Goal: Task Accomplishment & Management: Complete application form

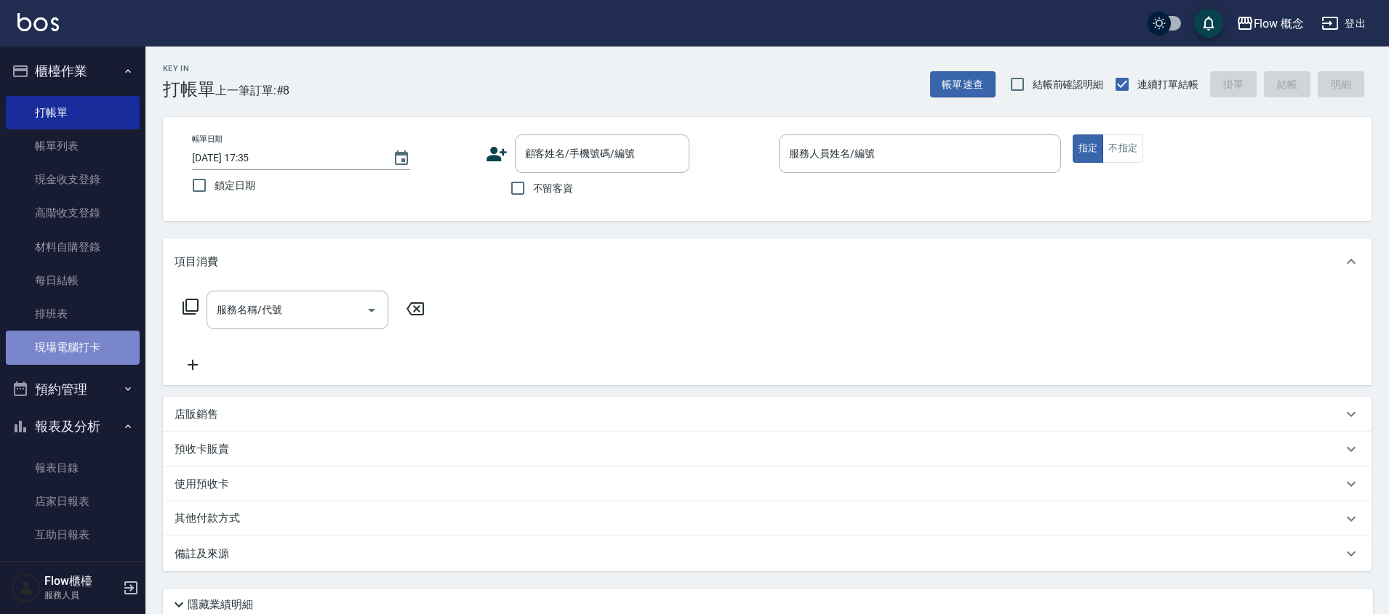
click at [84, 346] on link "現場電腦打卡" at bounding box center [73, 347] width 134 height 33
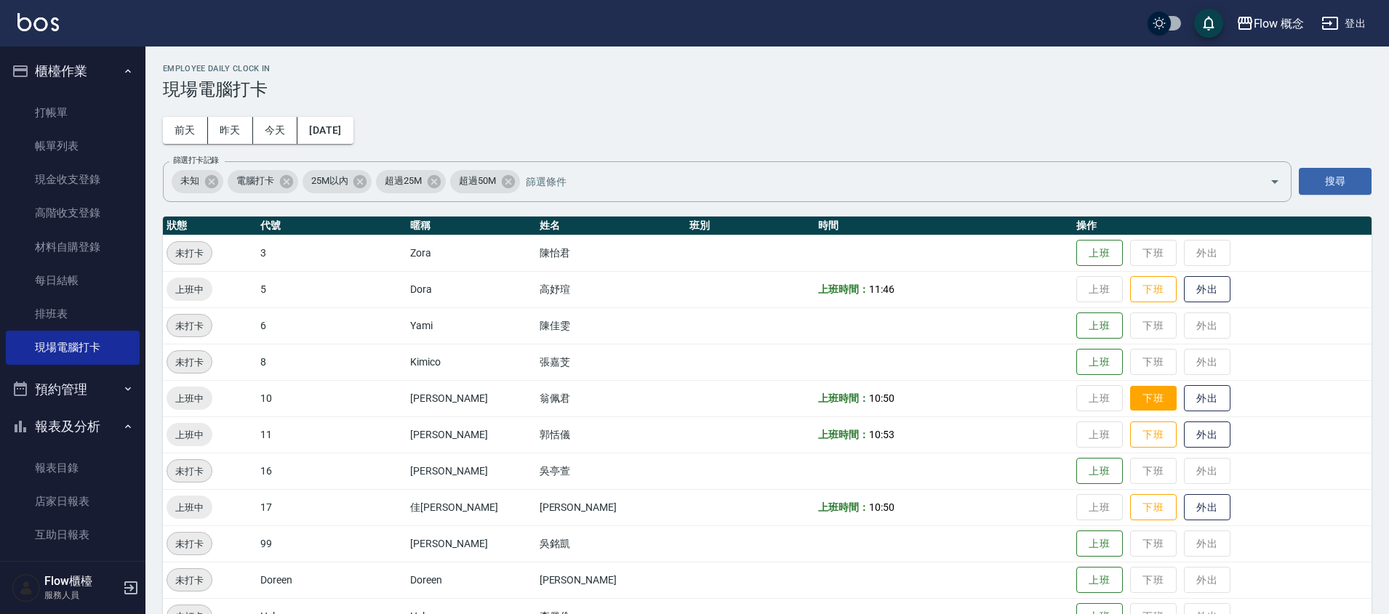
click at [1130, 400] on button "下班" at bounding box center [1153, 398] width 47 height 25
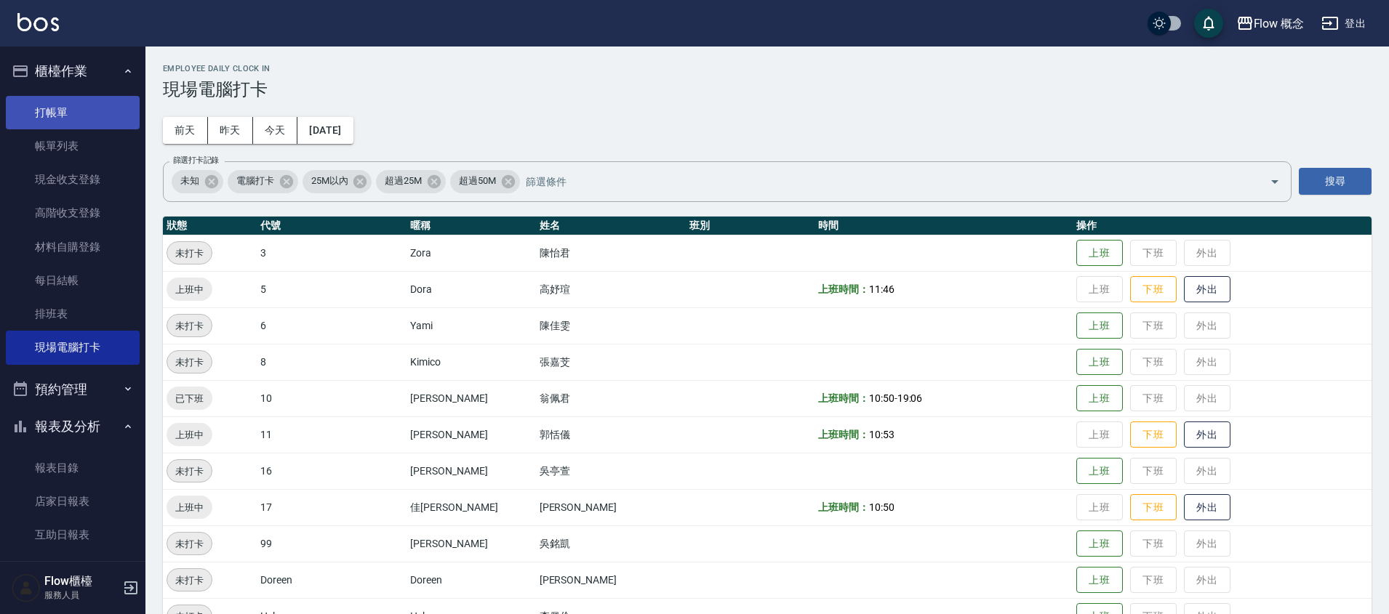
click at [86, 116] on link "打帳單" at bounding box center [73, 112] width 134 height 33
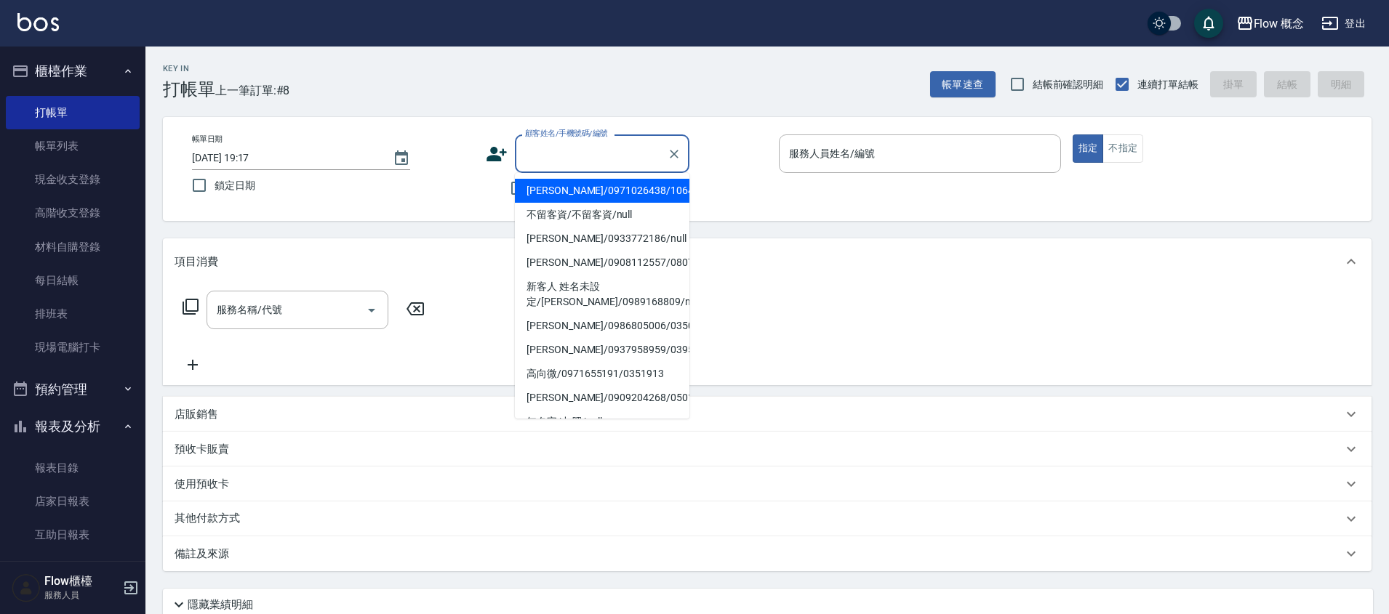
click at [594, 157] on input "顧客姓名/手機號碼/編號" at bounding box center [591, 153] width 140 height 25
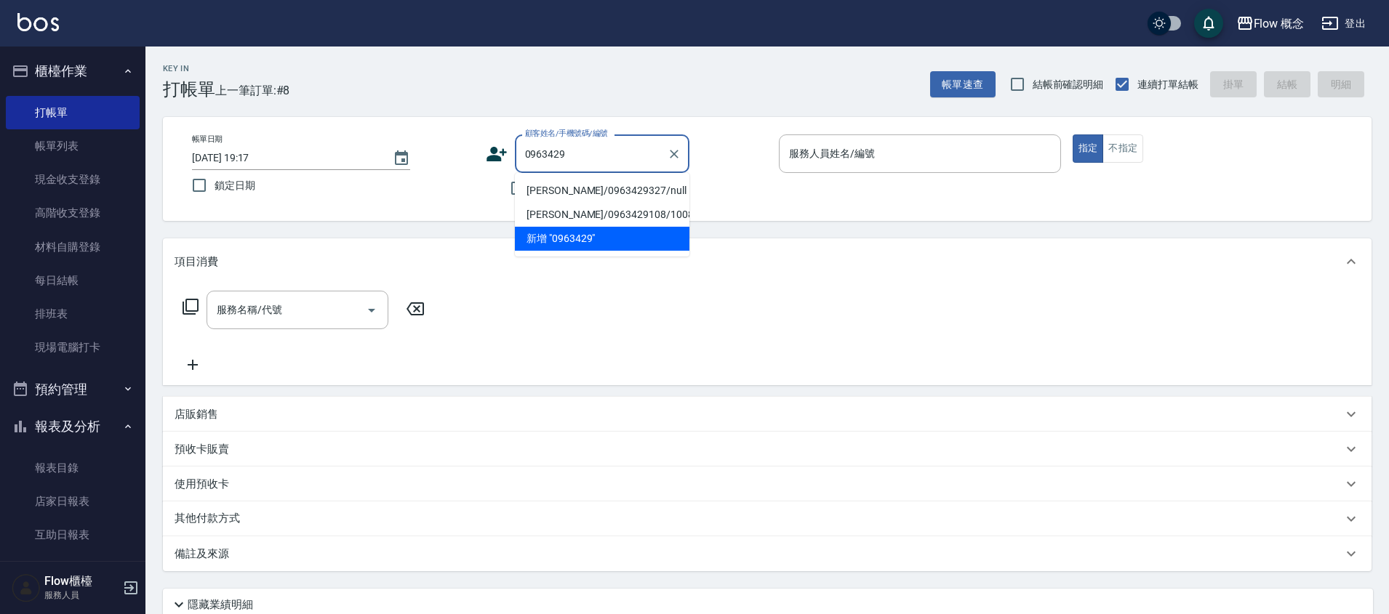
click at [637, 193] on li "[PERSON_NAME]/0963429327/null" at bounding box center [602, 191] width 175 height 24
type input "[PERSON_NAME]/0963429327/null"
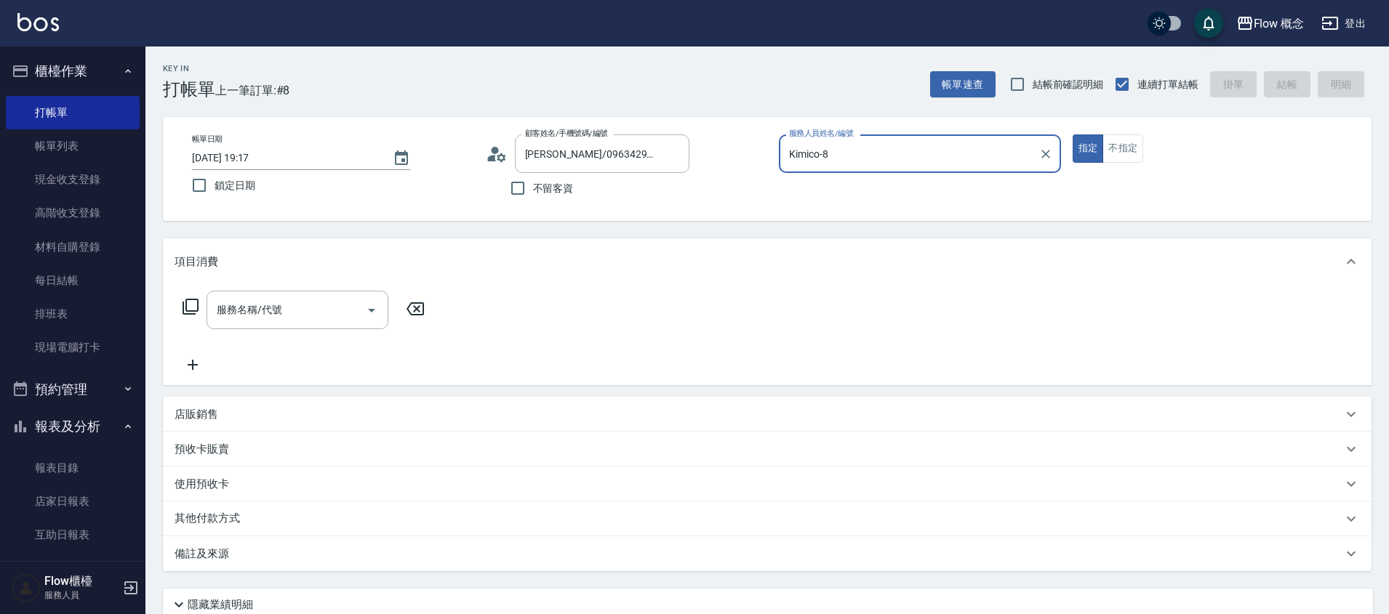
type input "Kimico-8"
click at [278, 308] on input "服務名稱/代號" at bounding box center [286, 309] width 147 height 25
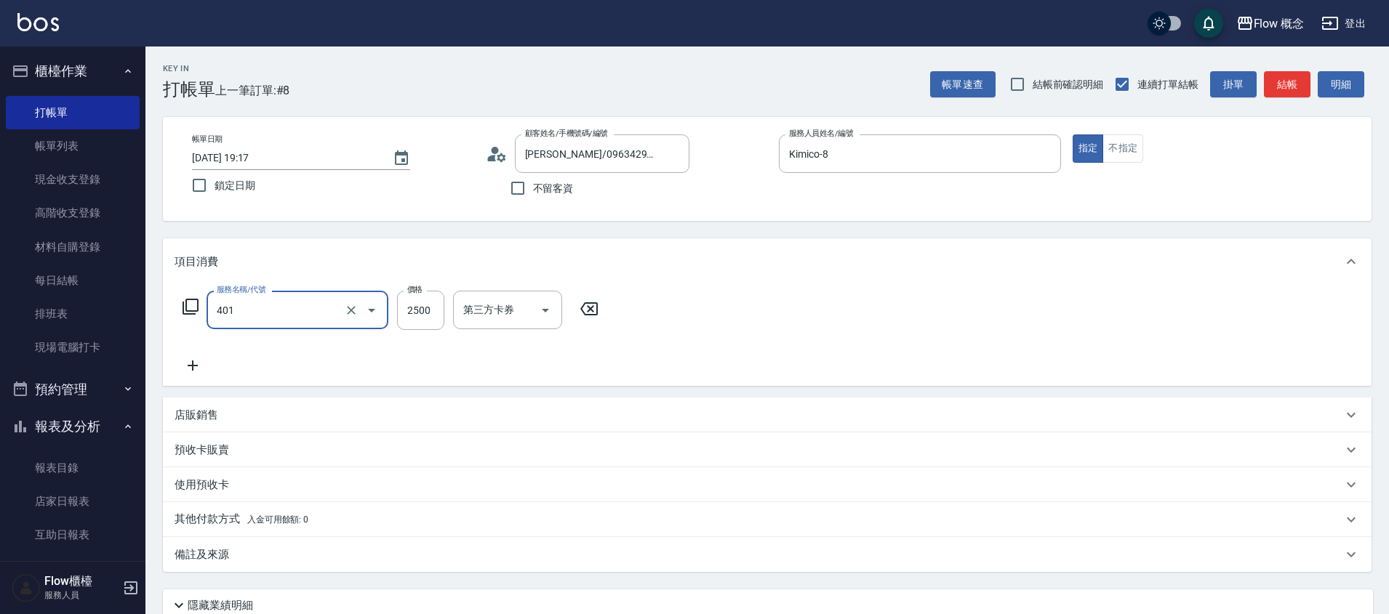
type input "染髮(401)"
type input "2000"
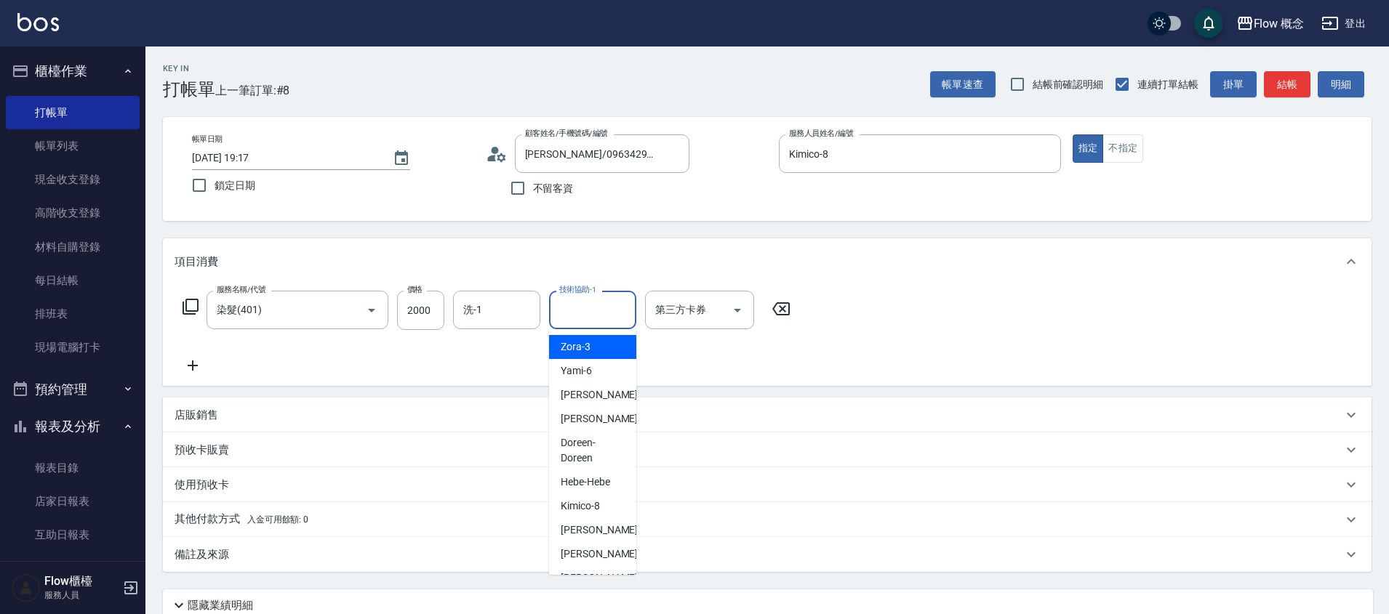
click at [608, 313] on input "技術協助-1" at bounding box center [593, 309] width 74 height 25
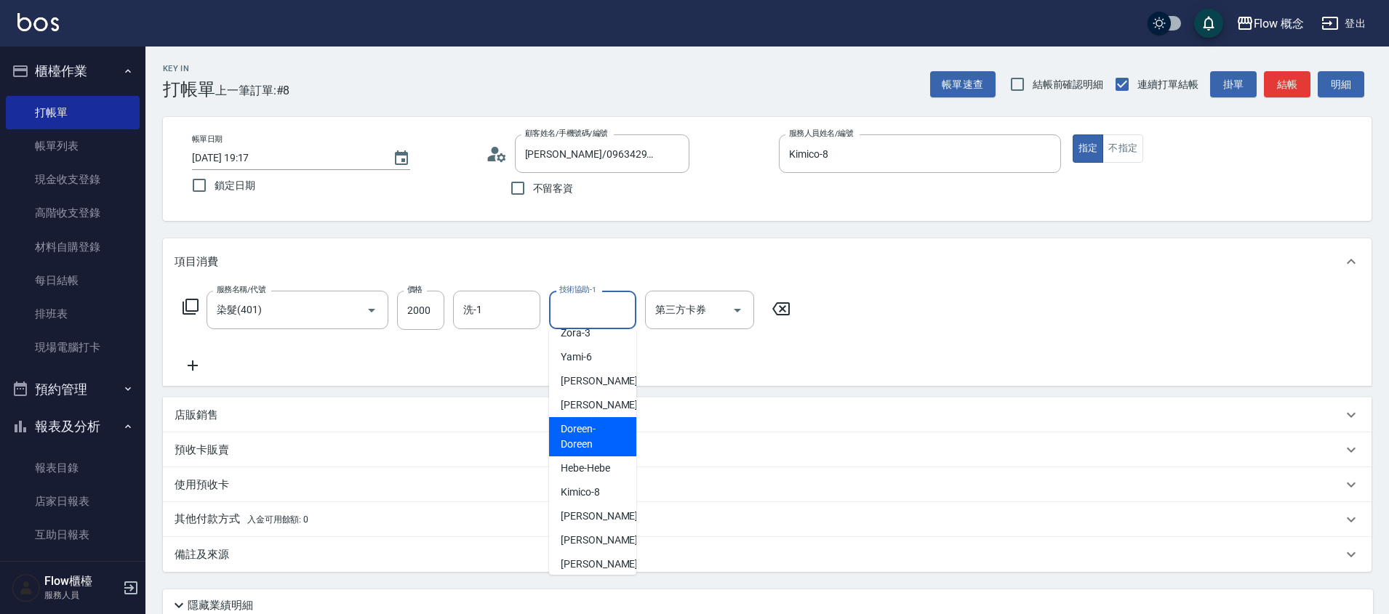
scroll to position [69, 0]
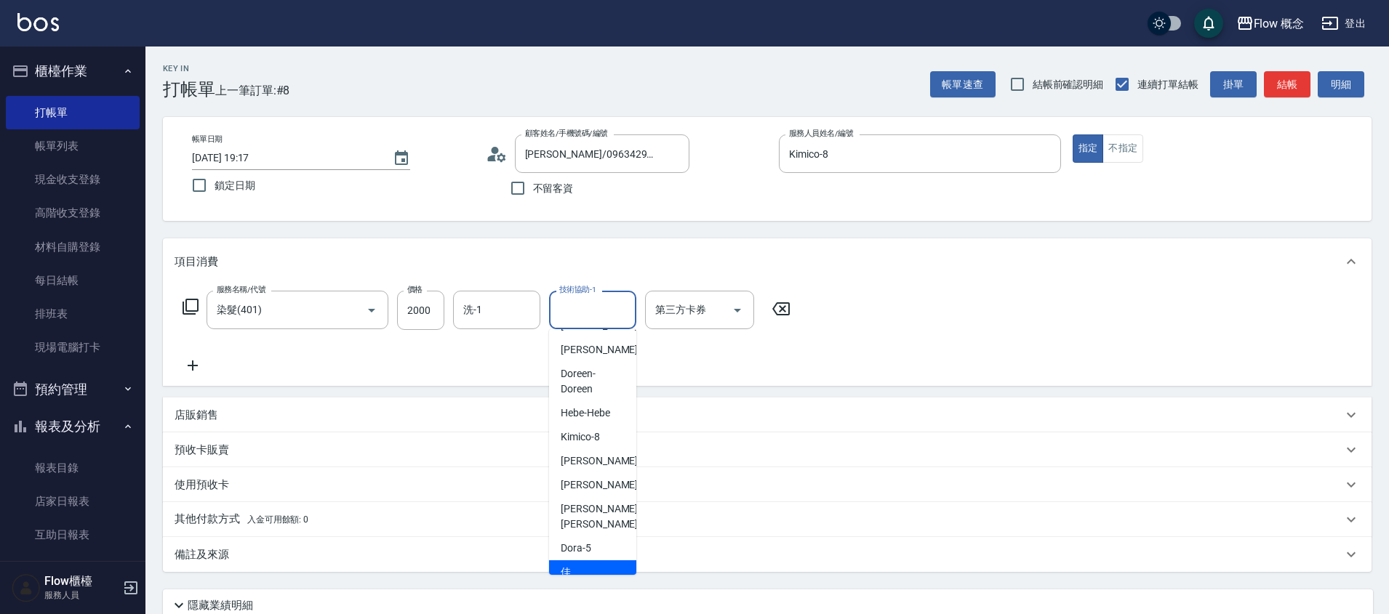
click at [595, 561] on div "佳[PERSON_NAME] -17" at bounding box center [592, 580] width 87 height 39
type input "佳[PERSON_NAME]-17"
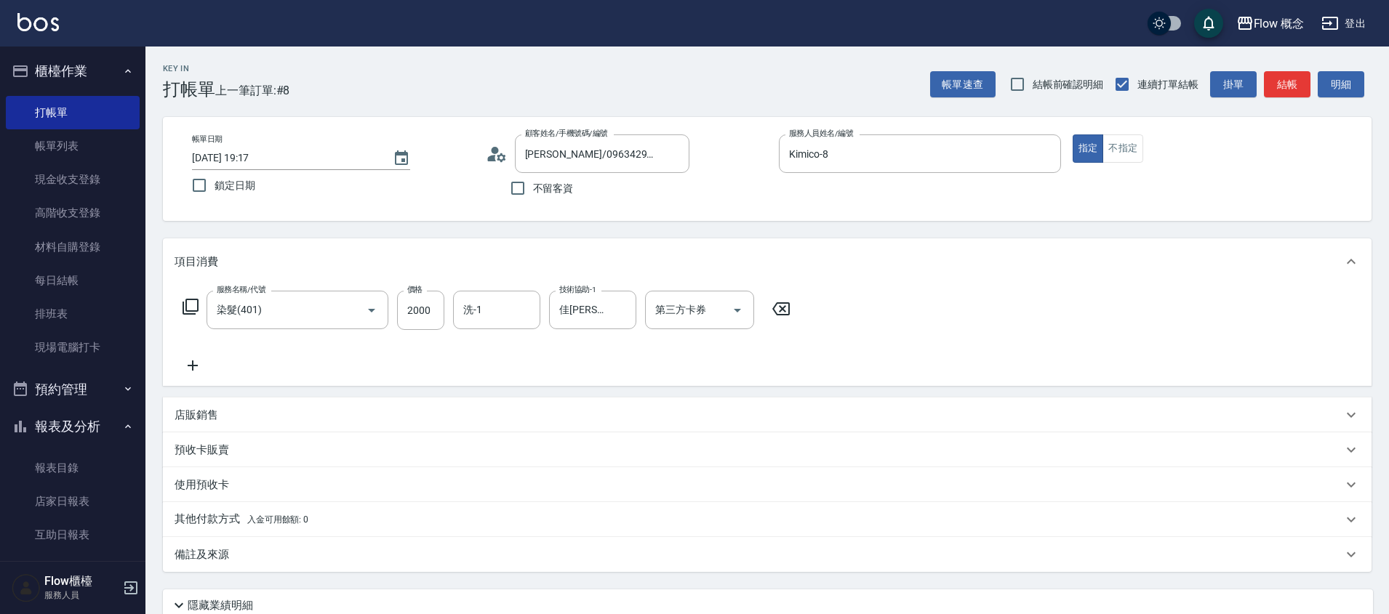
click at [190, 421] on p "店販銷售" at bounding box center [197, 415] width 44 height 15
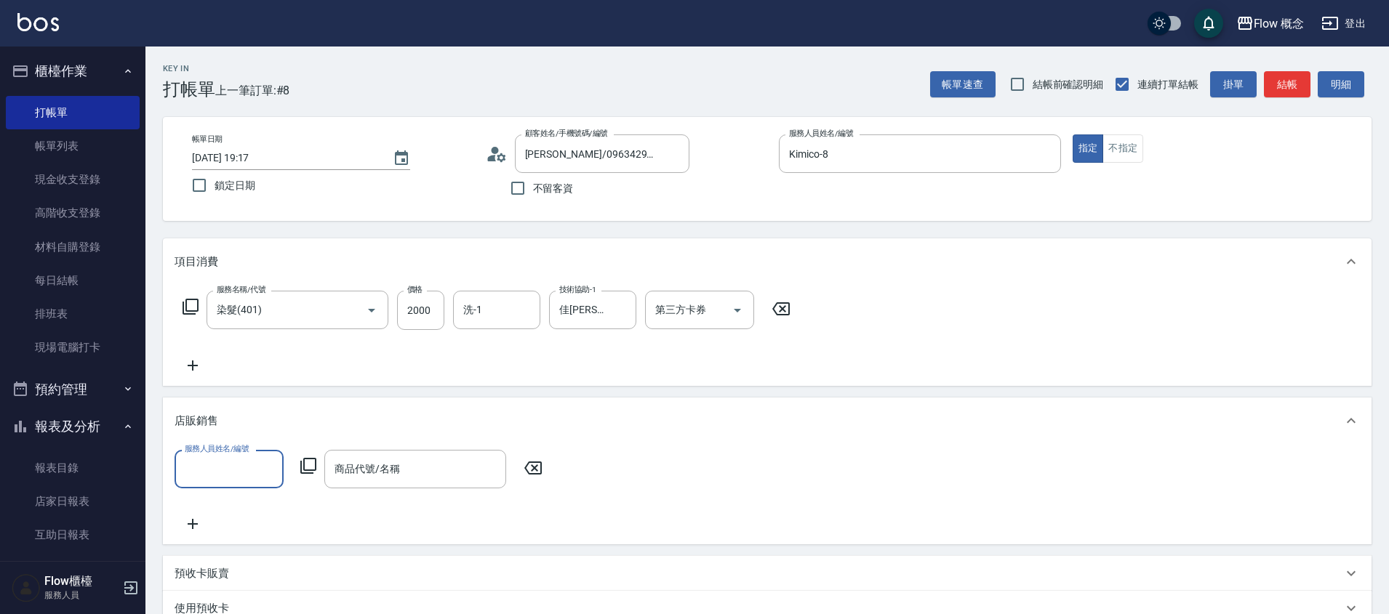
scroll to position [0, 0]
click at [223, 470] on input "服務人員姓名/編號" at bounding box center [229, 469] width 96 height 25
type input "Kimico-8"
click at [381, 470] on input "商品代號/名稱" at bounding box center [415, 469] width 169 height 25
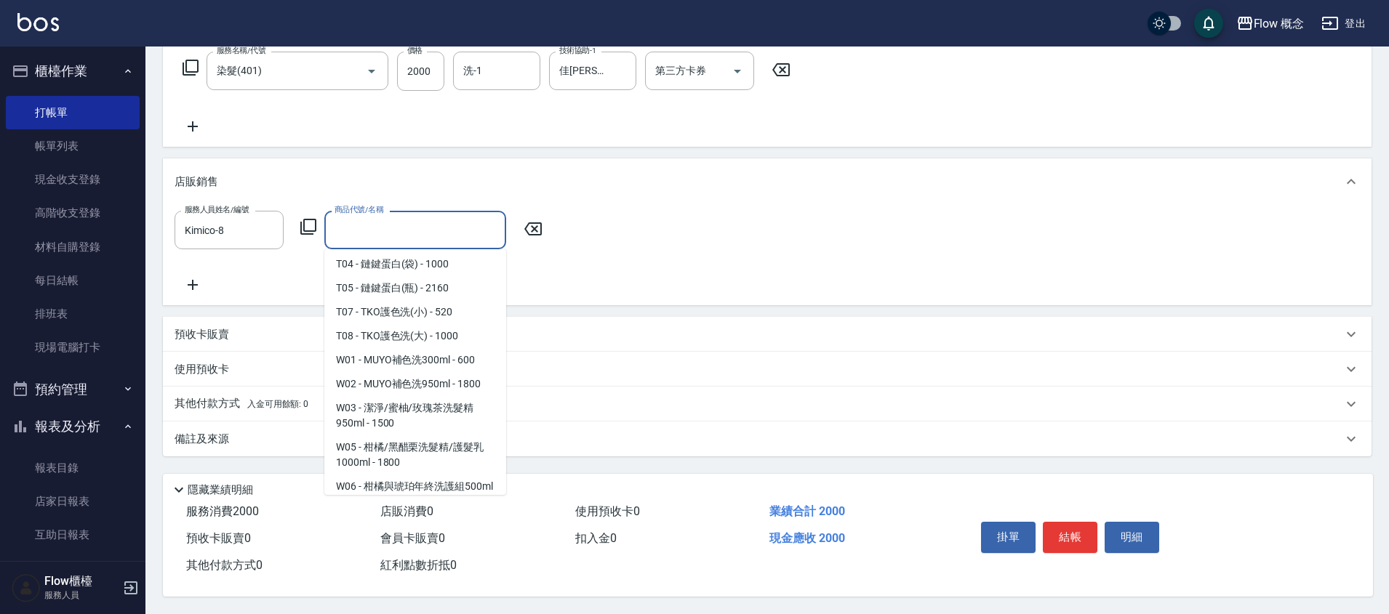
scroll to position [1384, 0]
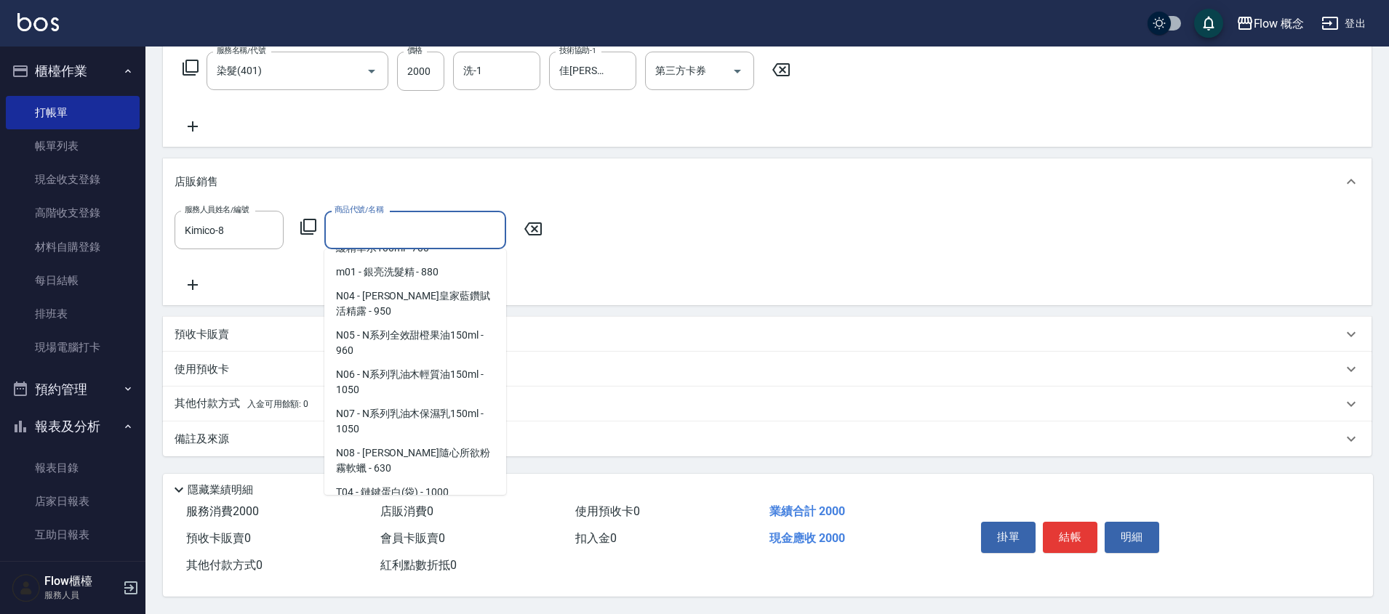
click at [416, 529] on span "T07 - TKO護色洗(小) - 520" at bounding box center [415, 541] width 182 height 24
type input "TKO護色洗(小)"
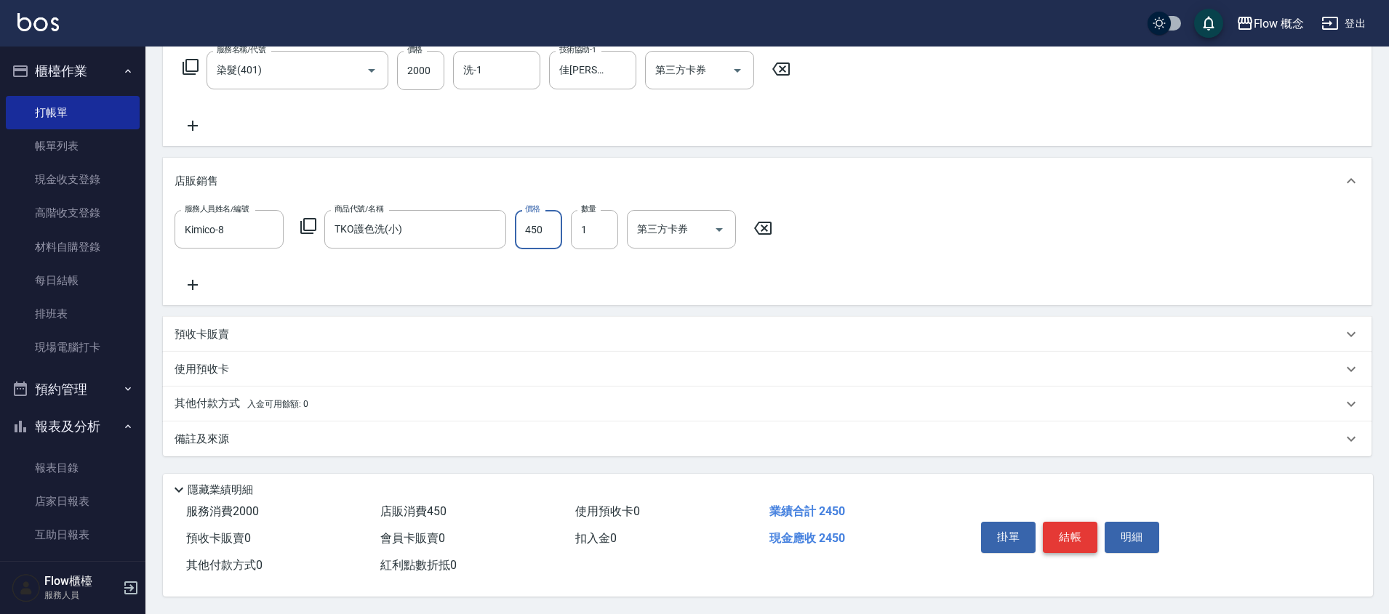
type input "450"
click at [1064, 532] on button "結帳" at bounding box center [1070, 537] width 55 height 31
type input "[DATE] 19:19"
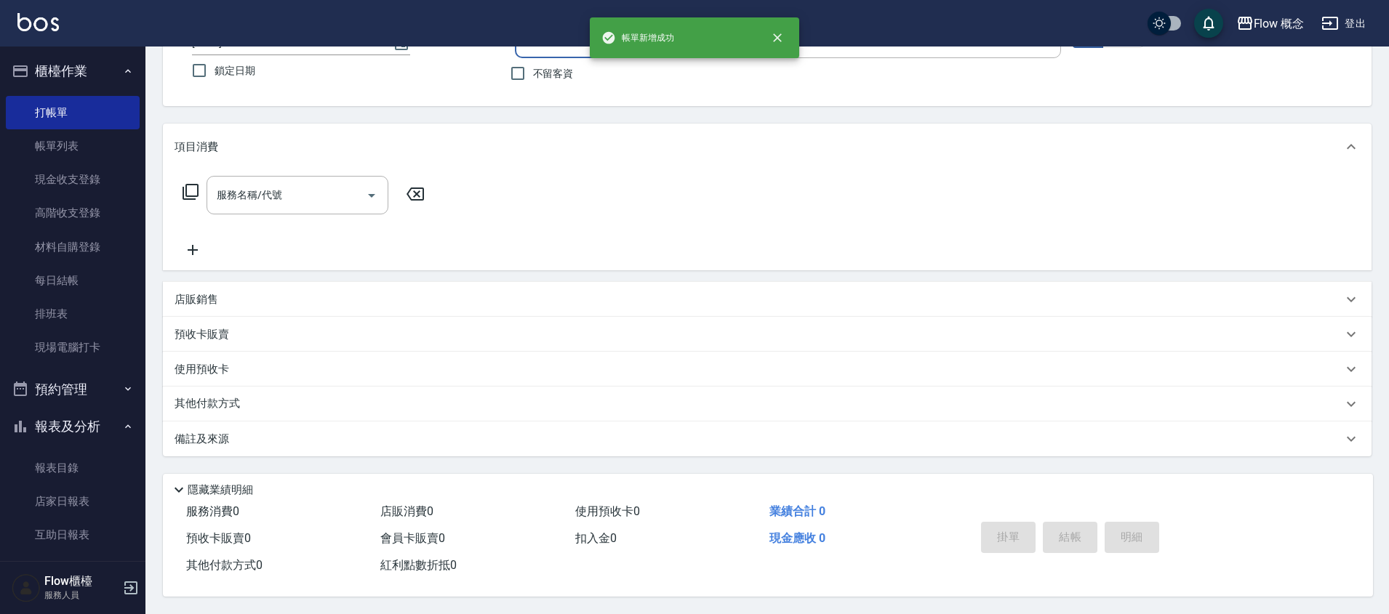
scroll to position [0, 0]
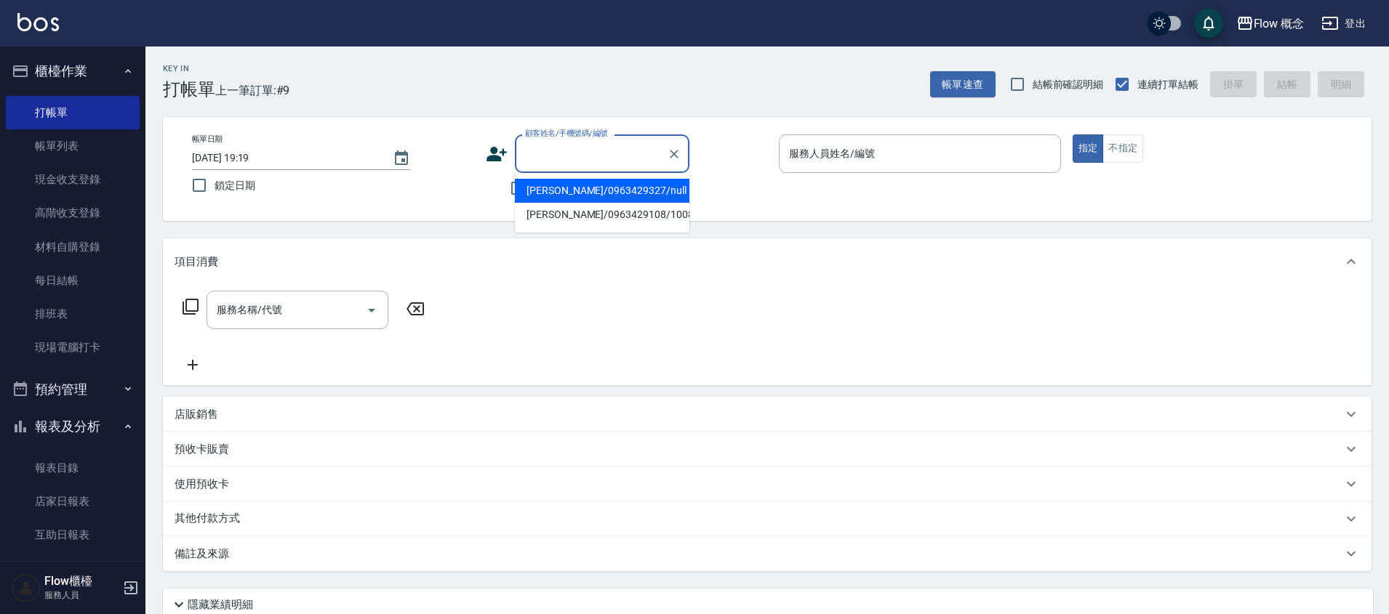
click at [574, 147] on input "顧客姓名/手機號碼/編號" at bounding box center [591, 153] width 140 height 25
type input "g"
click at [609, 184] on li "[PERSON_NAME]/0980313496/null" at bounding box center [602, 191] width 175 height 24
type input "[PERSON_NAME]/0980313496/null"
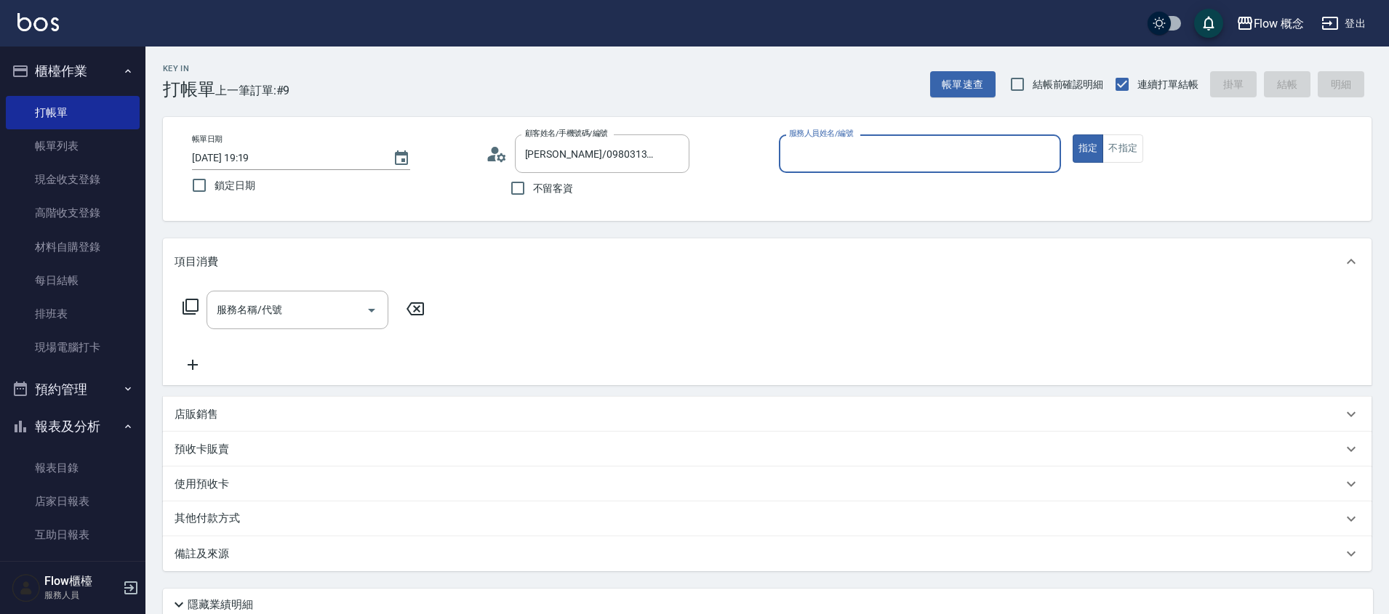
type input "Kimico-8"
click at [281, 316] on input "服務名稱/代號" at bounding box center [286, 309] width 147 height 25
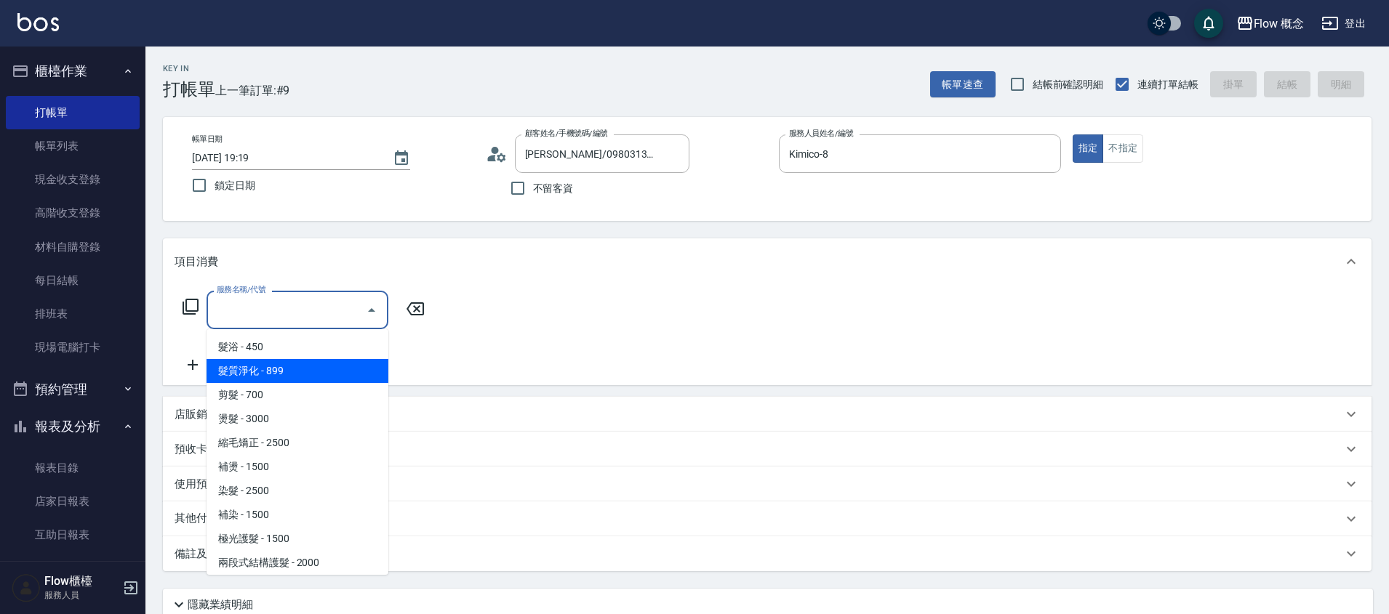
click at [261, 376] on span "髮質淨化 - 899" at bounding box center [298, 371] width 182 height 24
type input "髮質淨化(102)"
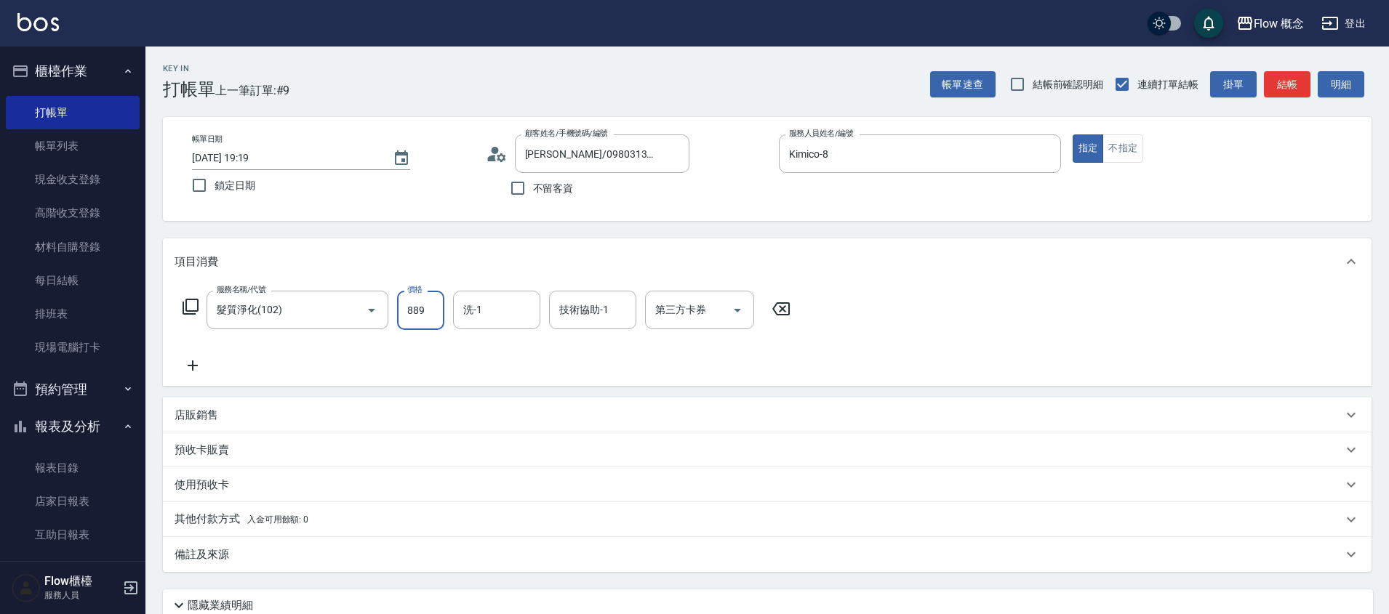
type input "889"
click at [192, 367] on icon at bounding box center [193, 366] width 10 height 10
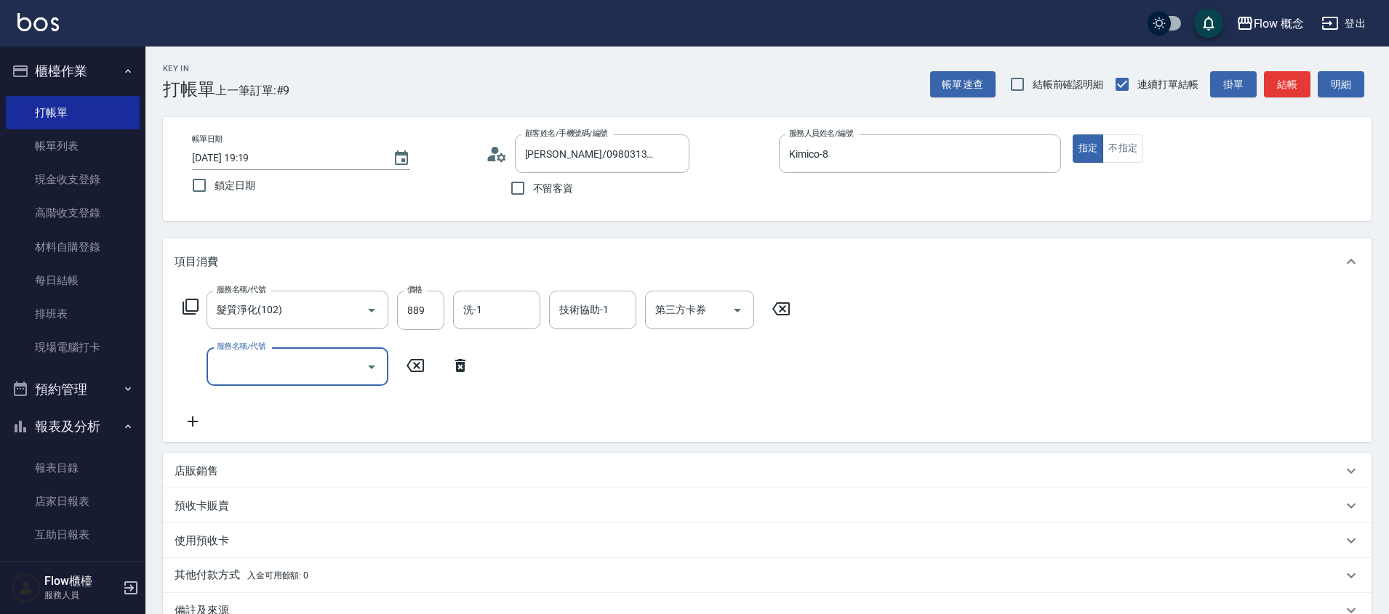
click at [255, 366] on input "服務名稱/代號" at bounding box center [286, 366] width 147 height 25
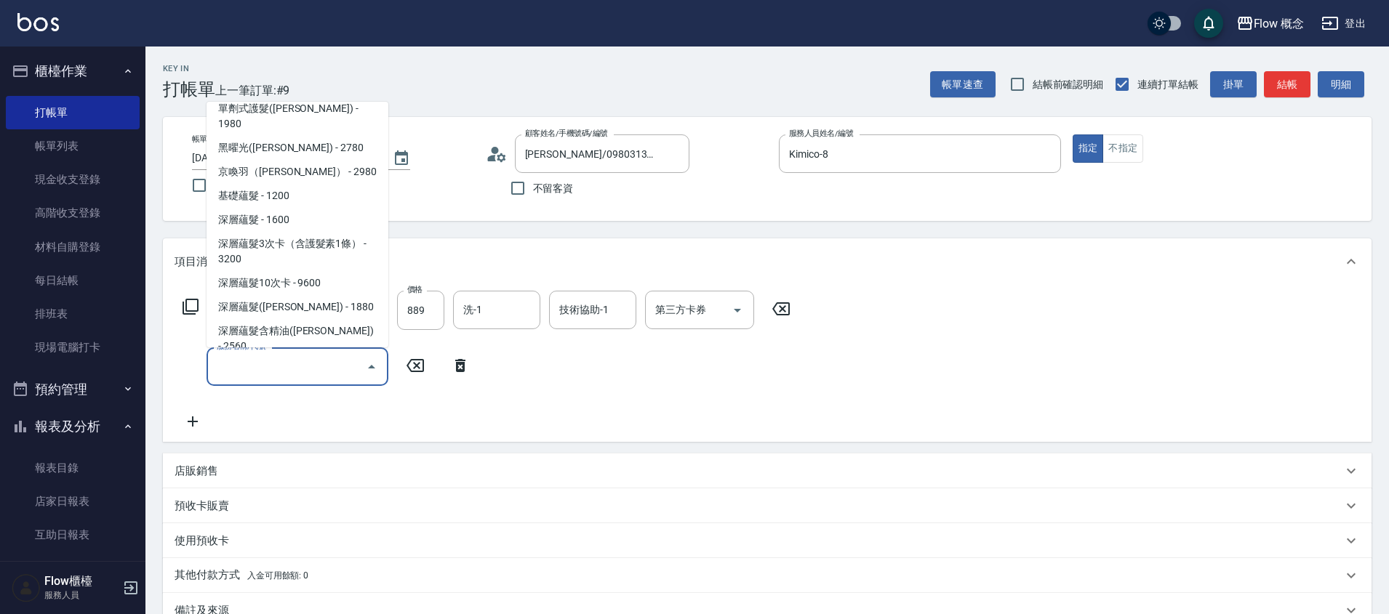
scroll to position [660, 0]
click at [268, 204] on span "深層蘊髮 - 1600" at bounding box center [298, 216] width 182 height 24
type input "深層蘊髮(602)"
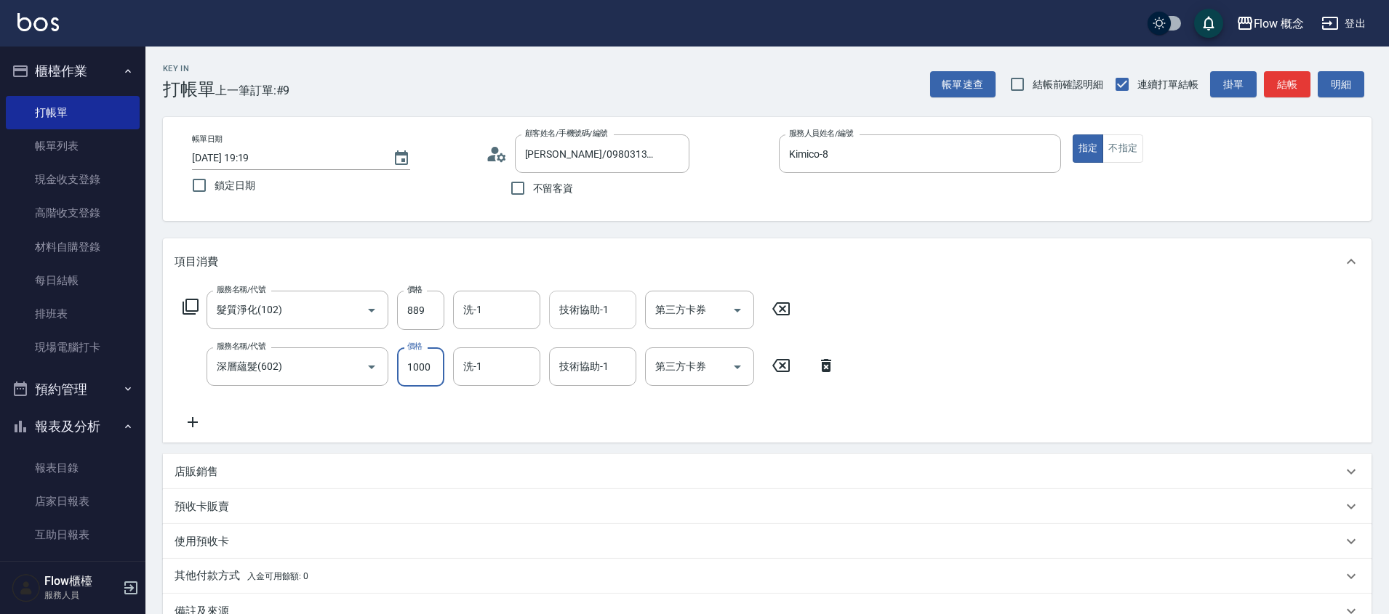
type input "1000"
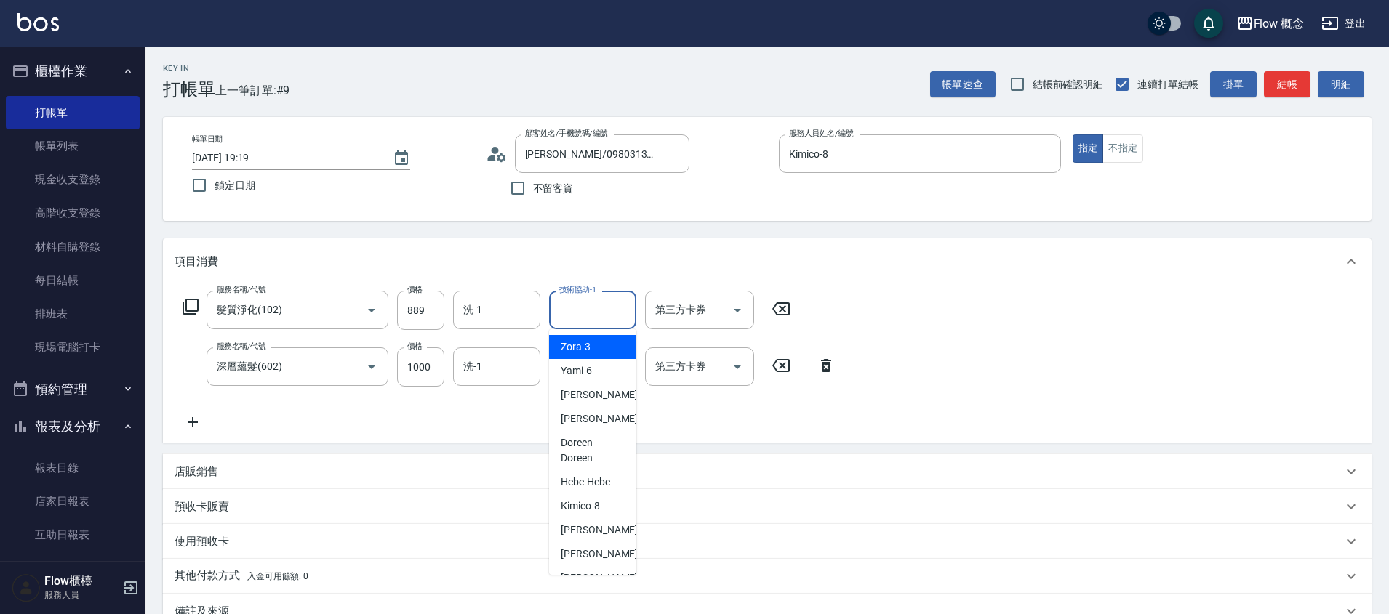
click at [587, 318] on input "技術協助-1" at bounding box center [593, 309] width 74 height 25
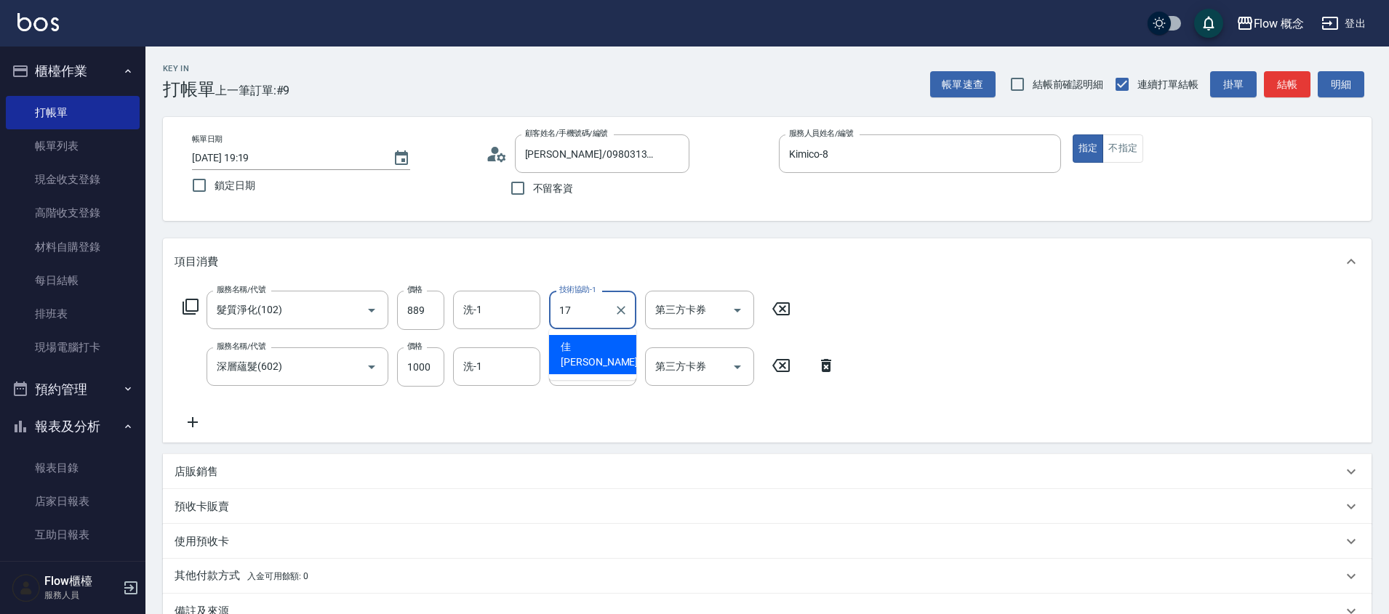
type input "佳[PERSON_NAME]-17"
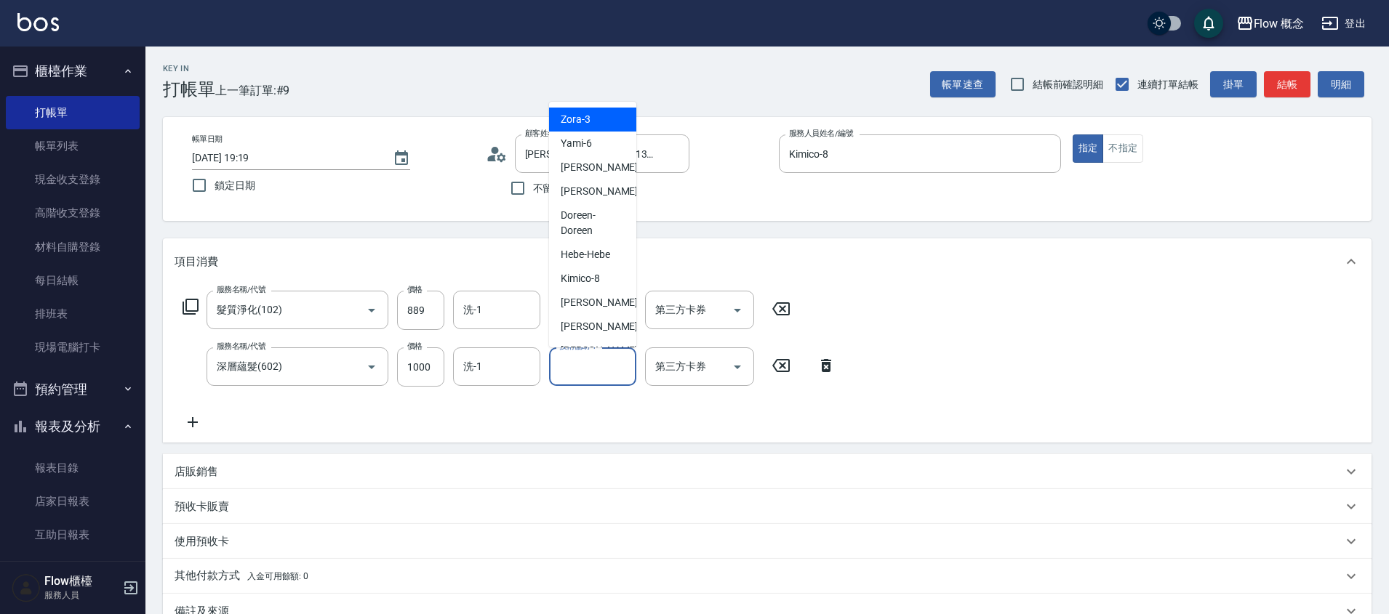
click at [606, 373] on input "技術協助-1" at bounding box center [593, 366] width 74 height 25
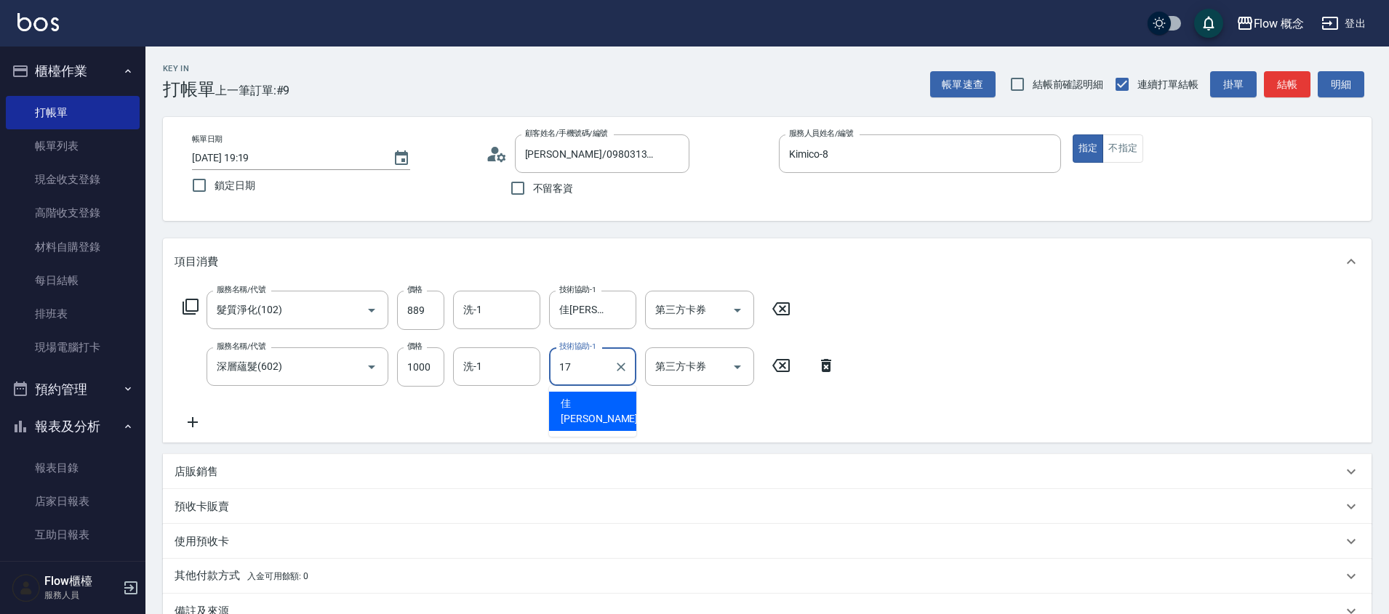
type input "佳[PERSON_NAME]-17"
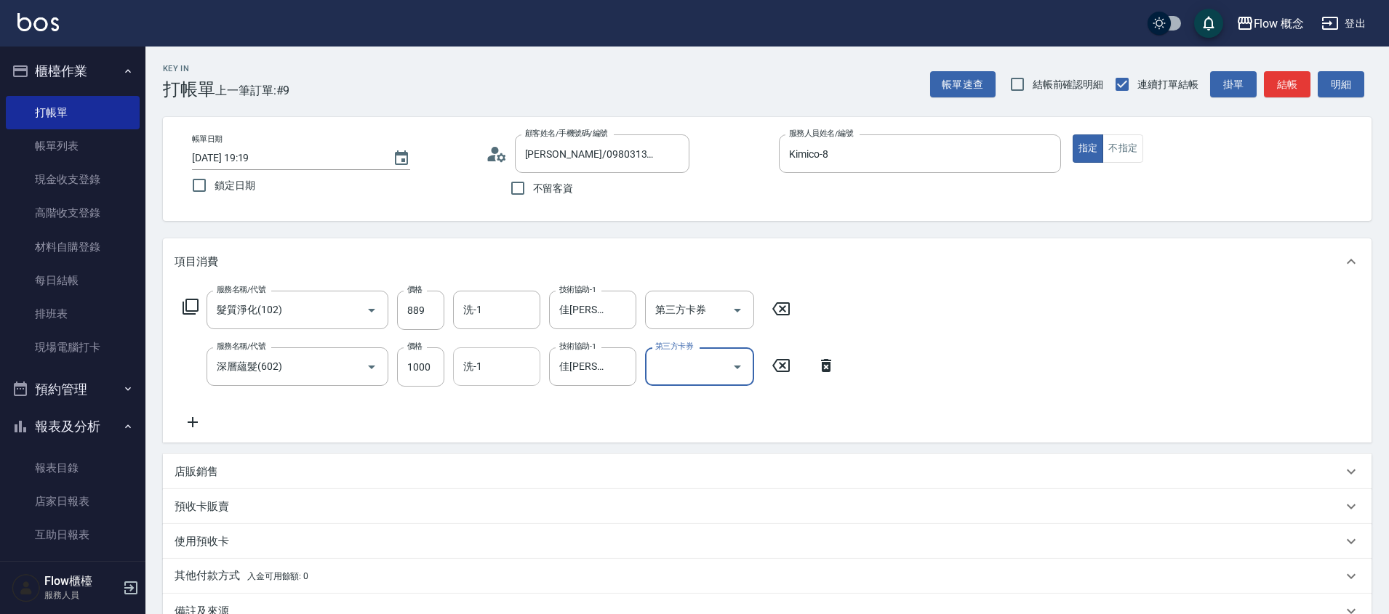
click at [495, 366] on input "洗-1" at bounding box center [497, 366] width 74 height 25
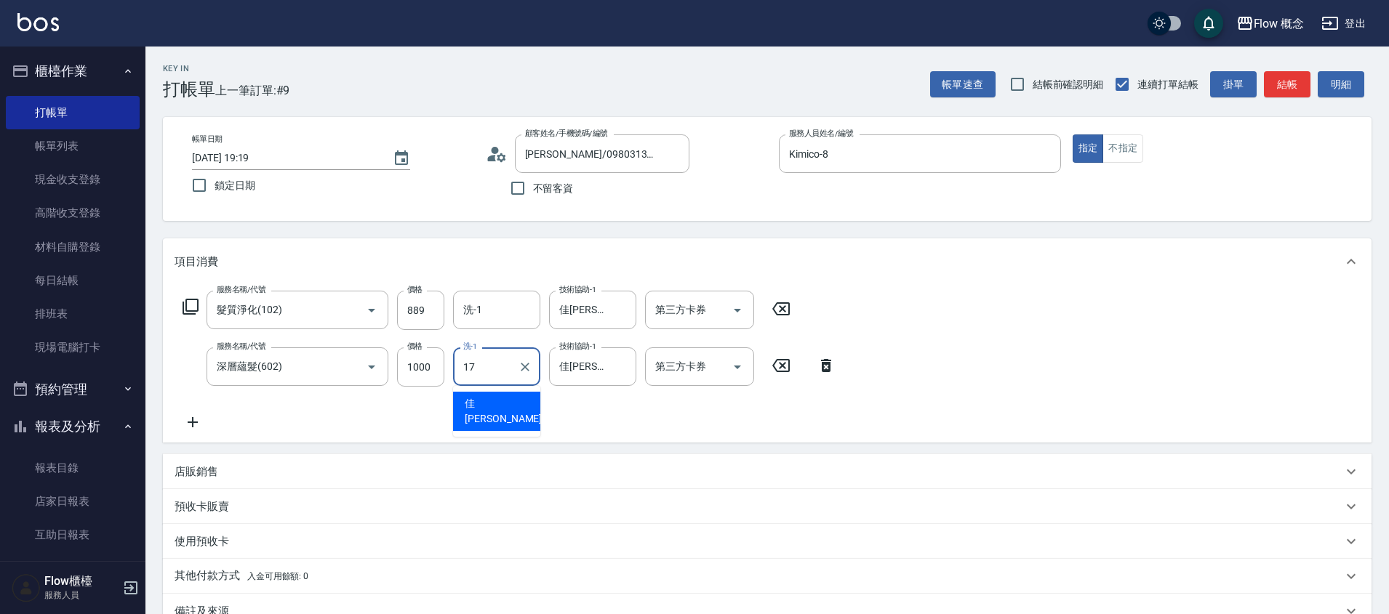
type input "佳[PERSON_NAME]-17"
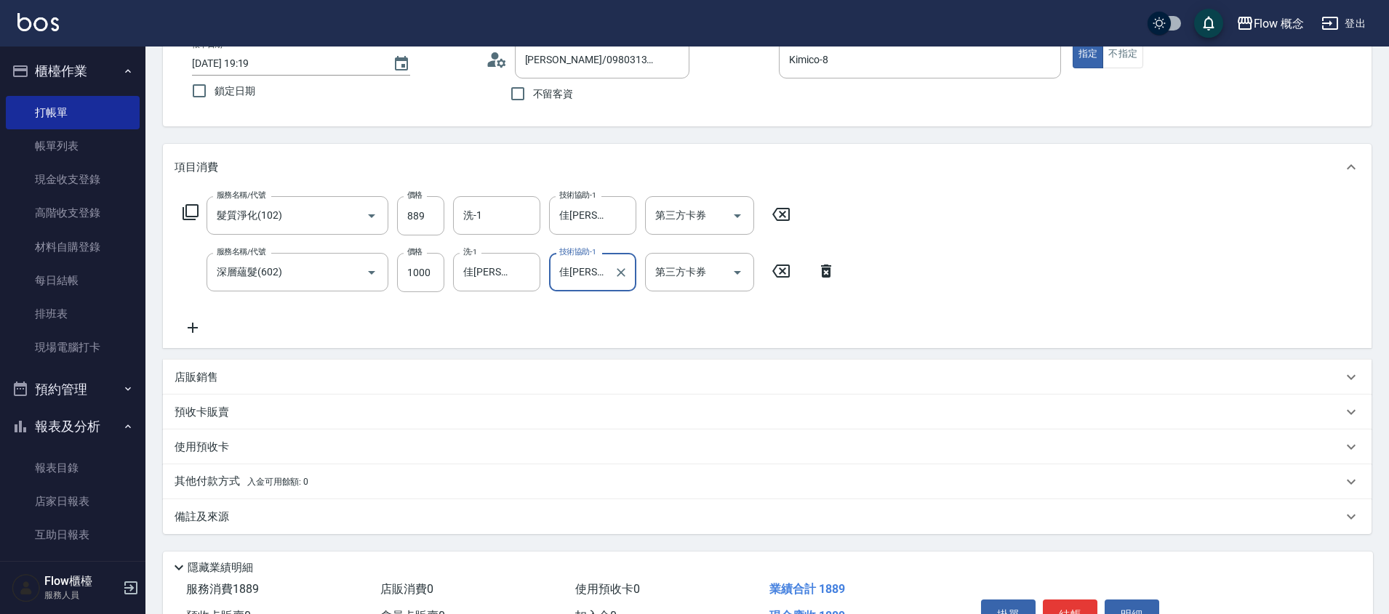
scroll to position [101, 0]
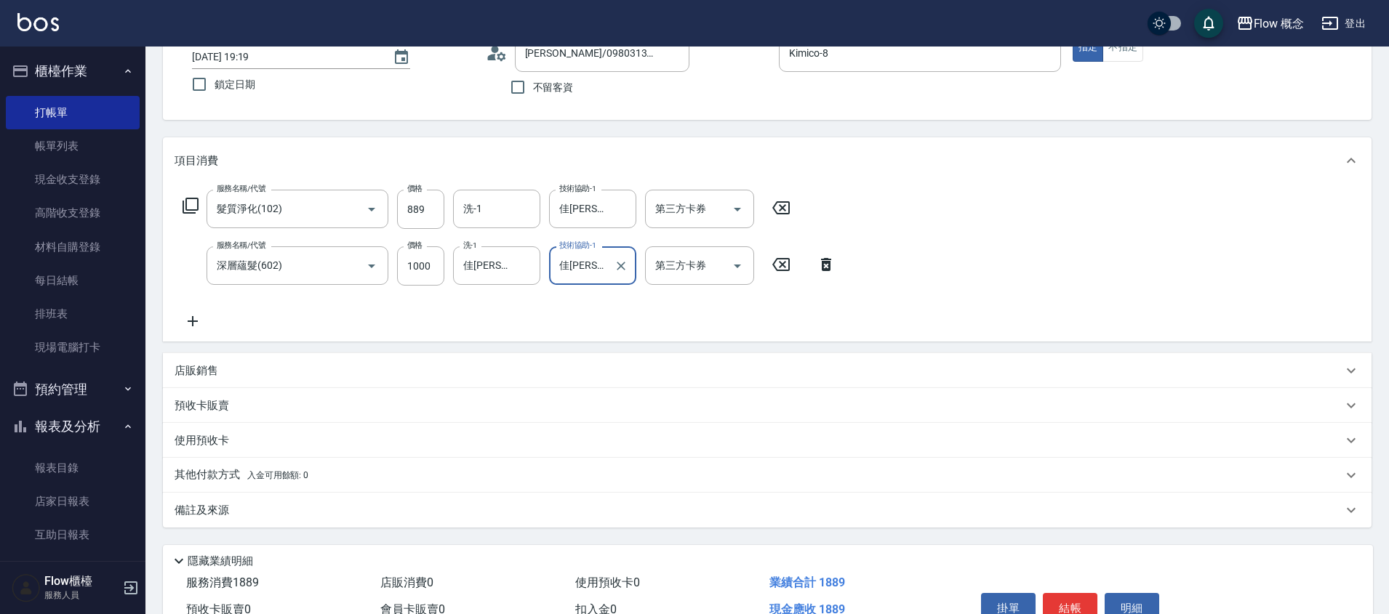
click at [278, 465] on div "其他付款方式 入金可用餘額: 0" at bounding box center [767, 475] width 1209 height 35
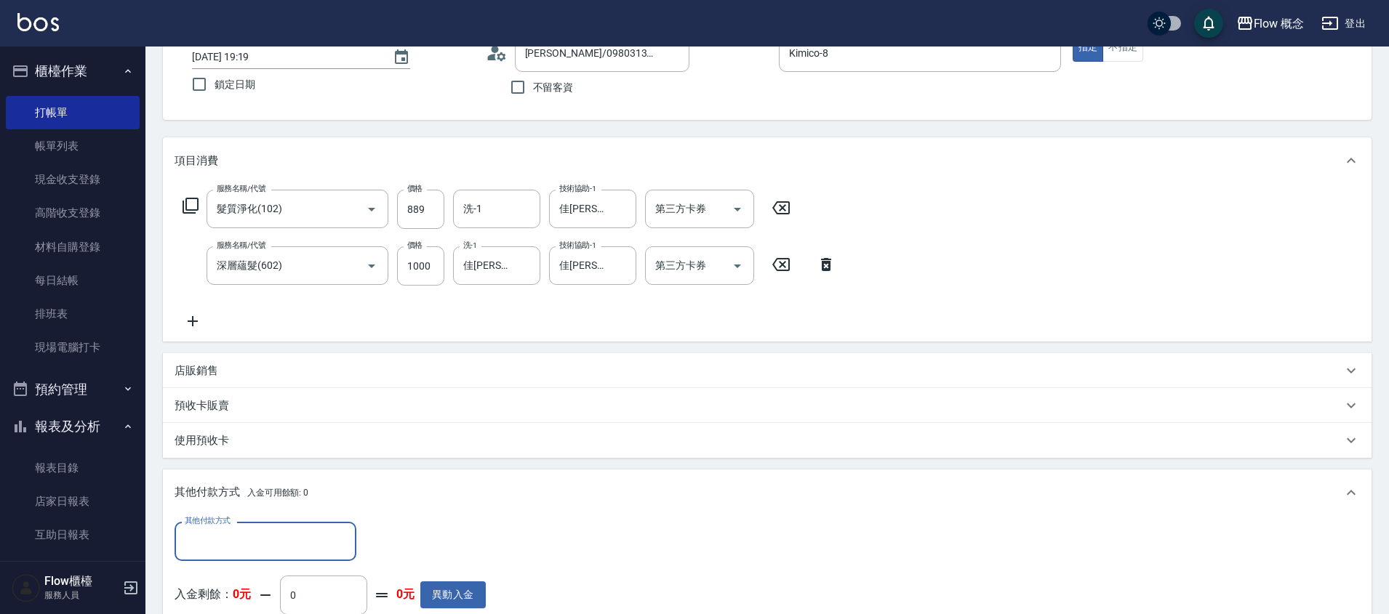
scroll to position [0, 0]
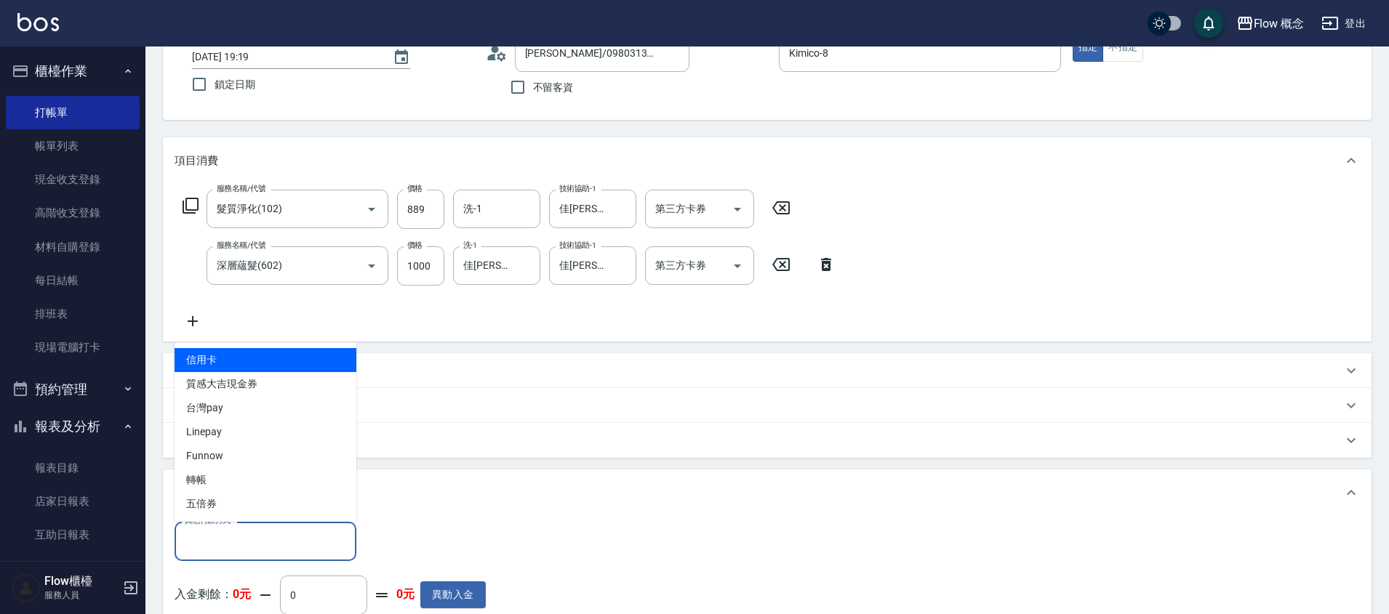
click at [233, 534] on input "其他付款方式" at bounding box center [265, 541] width 169 height 25
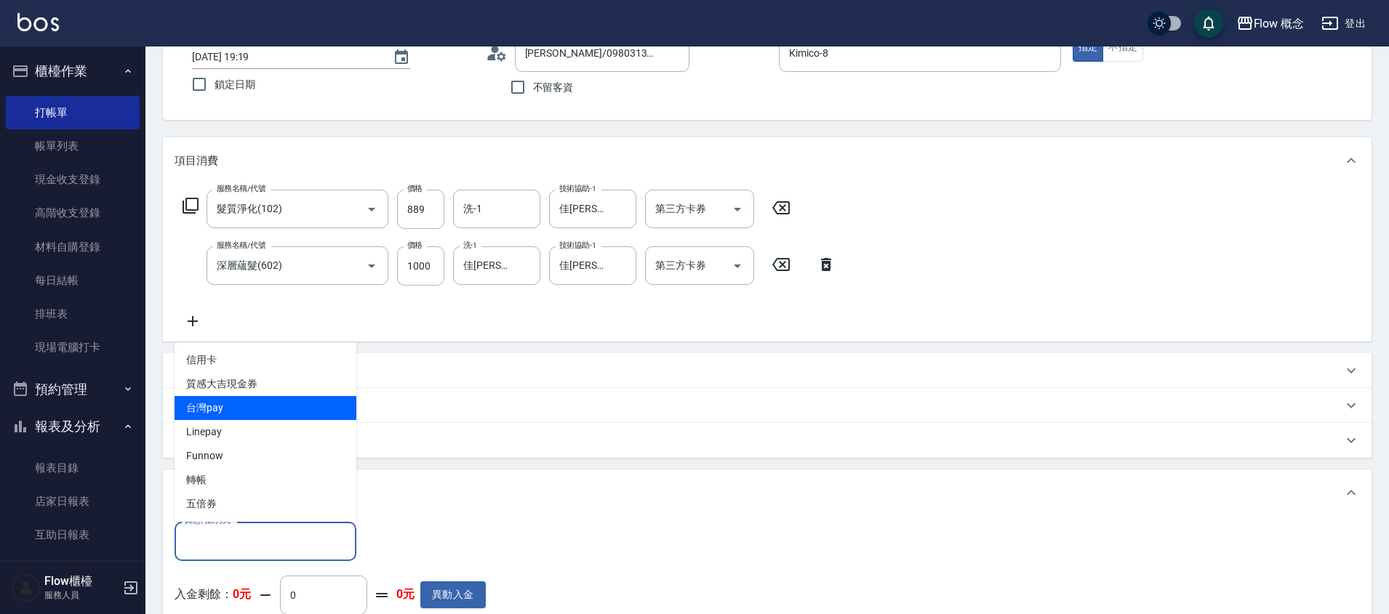
click at [244, 415] on span "台灣pay" at bounding box center [266, 408] width 182 height 24
type input "台灣pay"
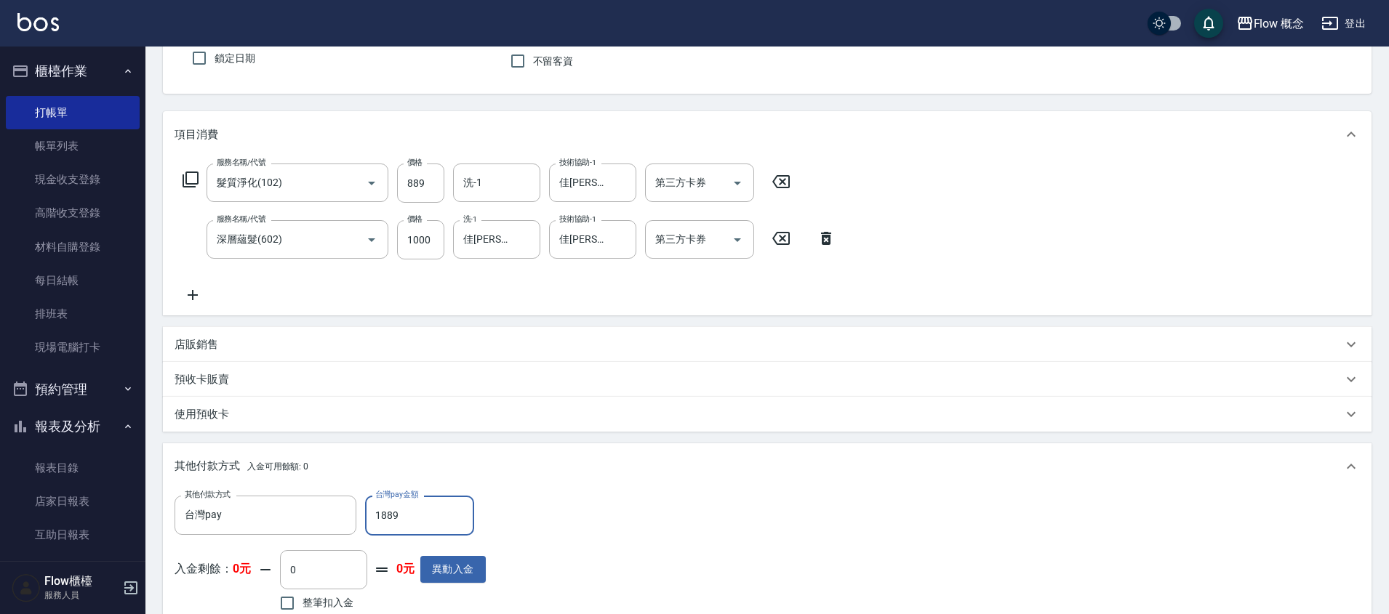
scroll to position [351, 0]
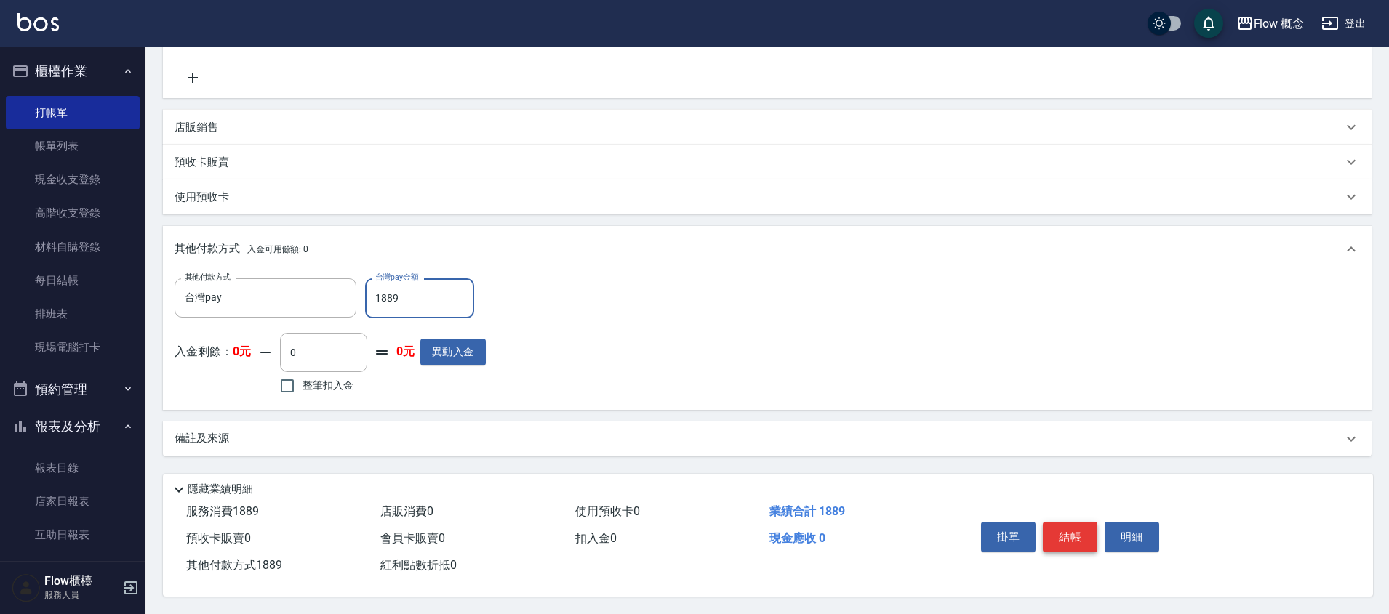
type input "1889"
click at [1079, 534] on button "結帳" at bounding box center [1070, 537] width 55 height 31
type input "[DATE] 19:20"
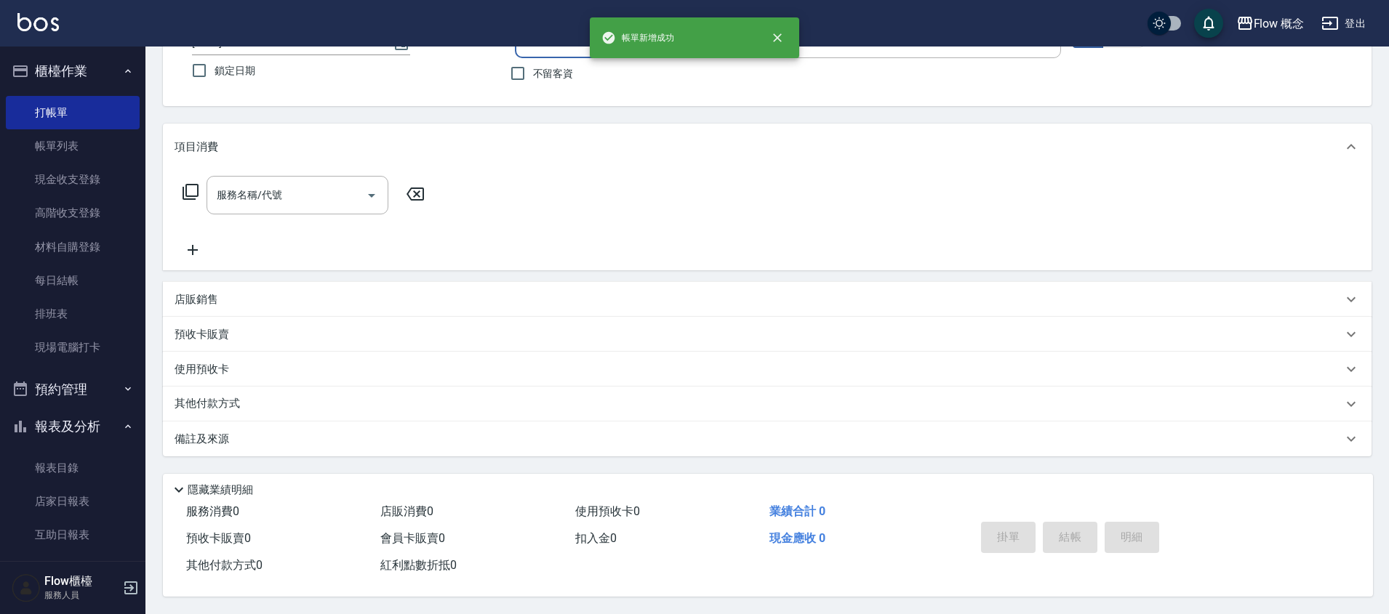
scroll to position [0, 0]
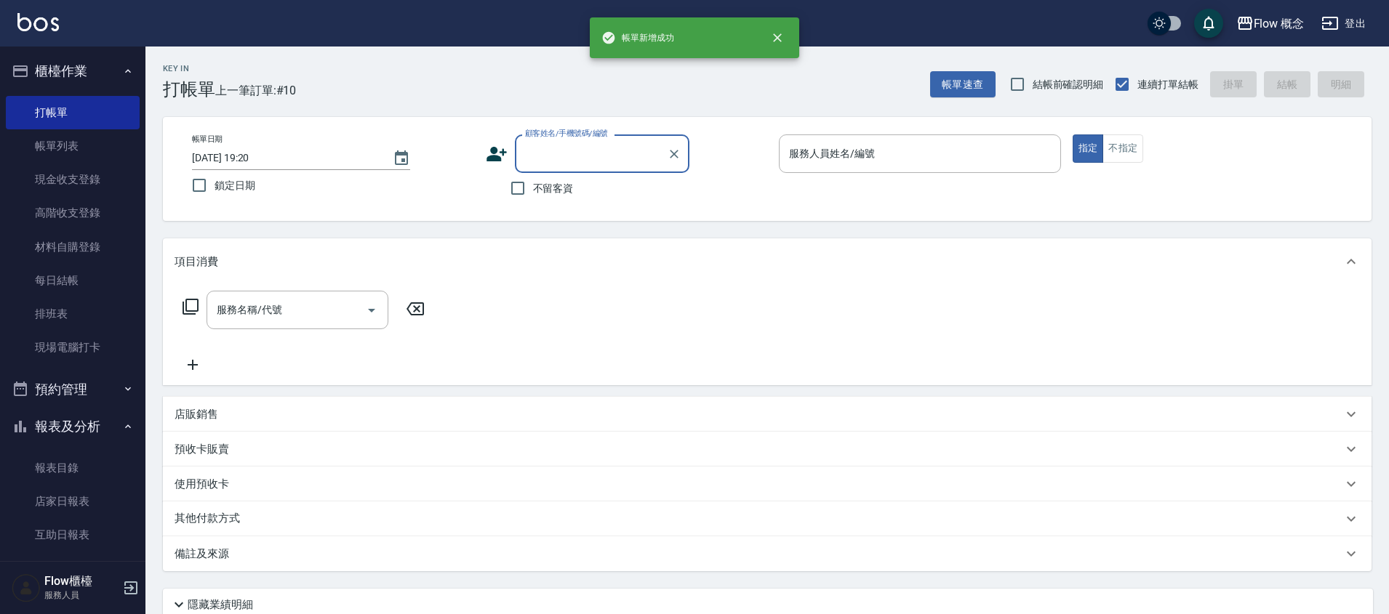
type input "v"
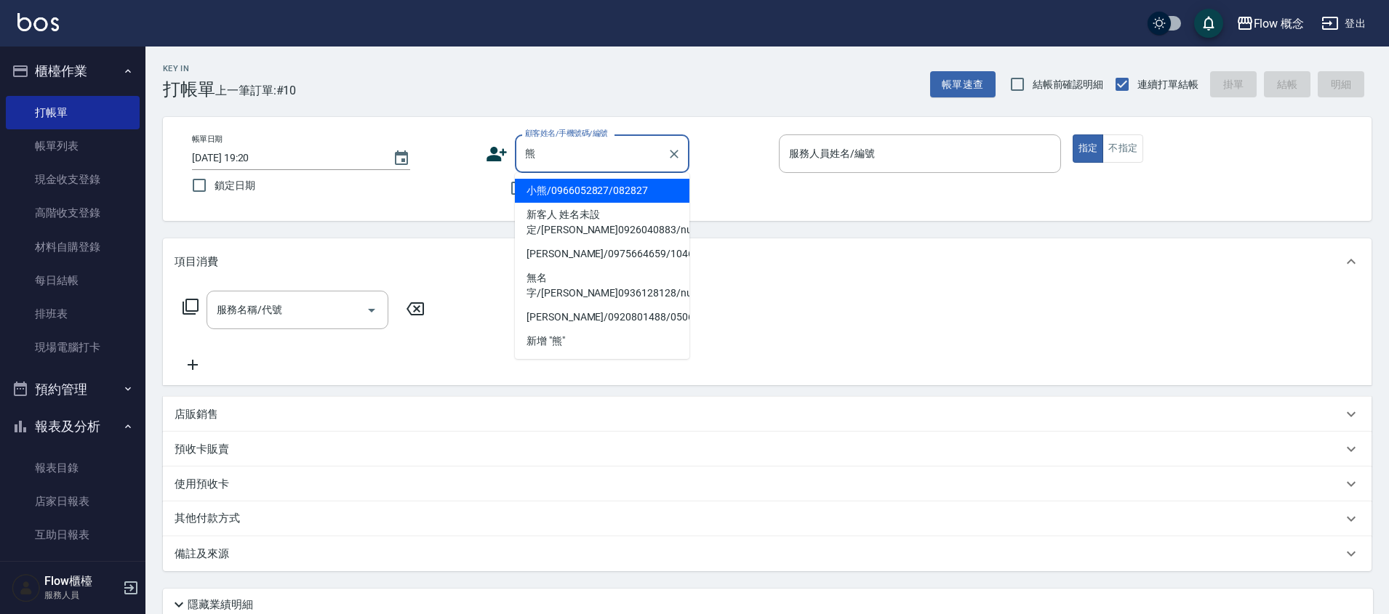
click at [614, 196] on li "小熊/0966052827/082827" at bounding box center [602, 191] width 175 height 24
type input "小熊/0966052827/082827"
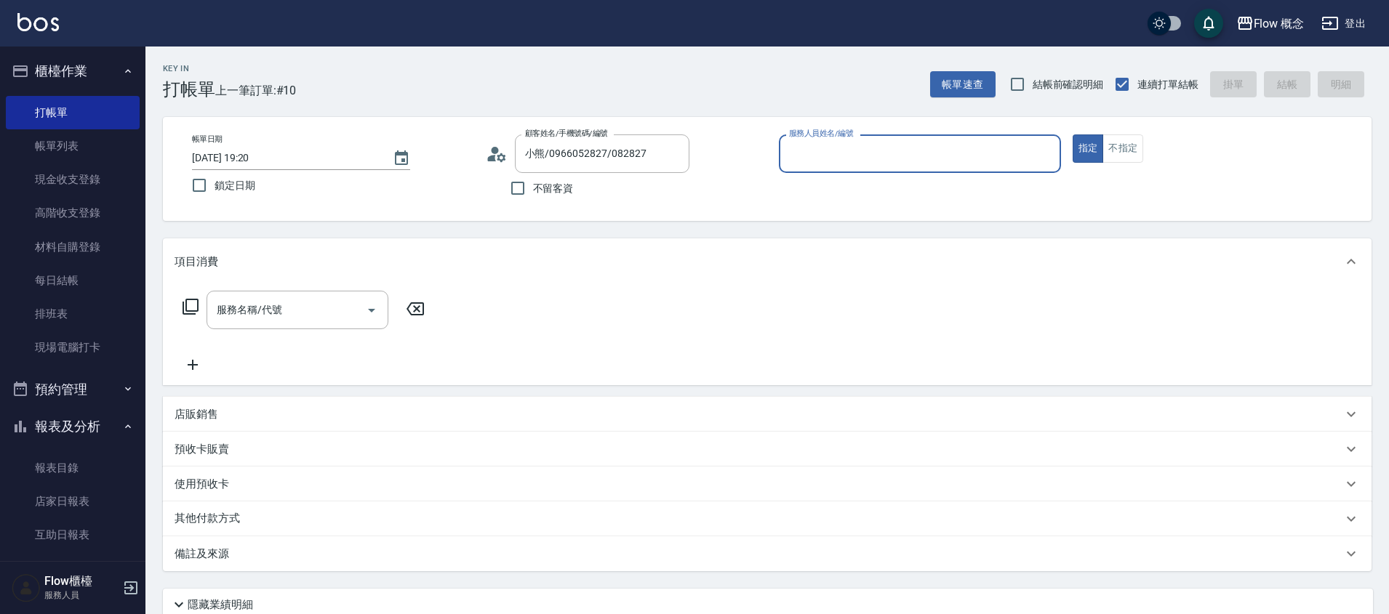
type input "Kimico-8"
click at [301, 320] on input "服務名稱/代號" at bounding box center [286, 309] width 147 height 25
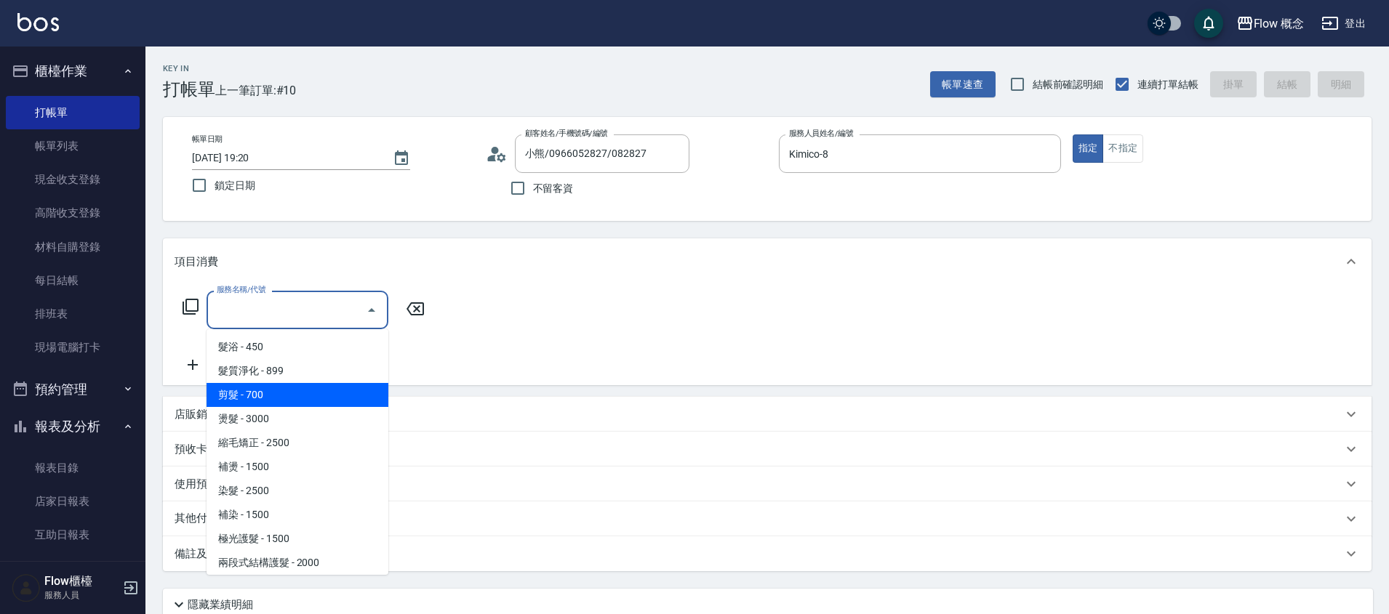
scroll to position [660, 0]
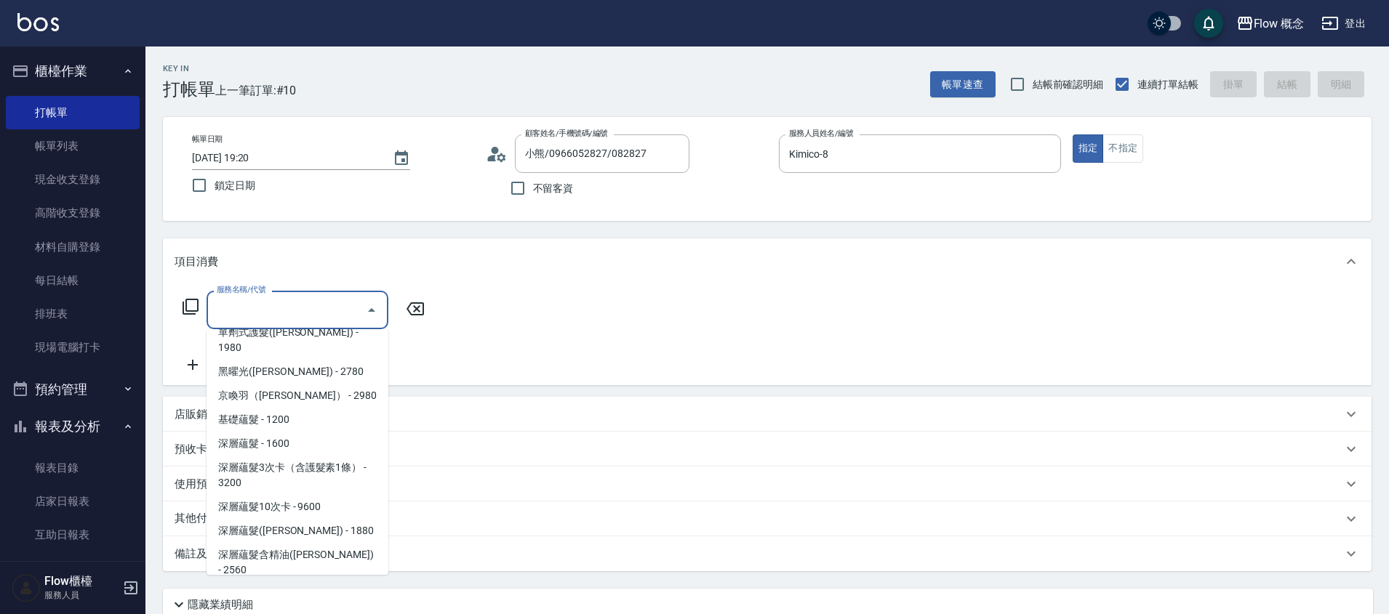
click at [267, 582] on span "接髮 - 6000" at bounding box center [298, 594] width 182 height 24
type input "接髮(701)"
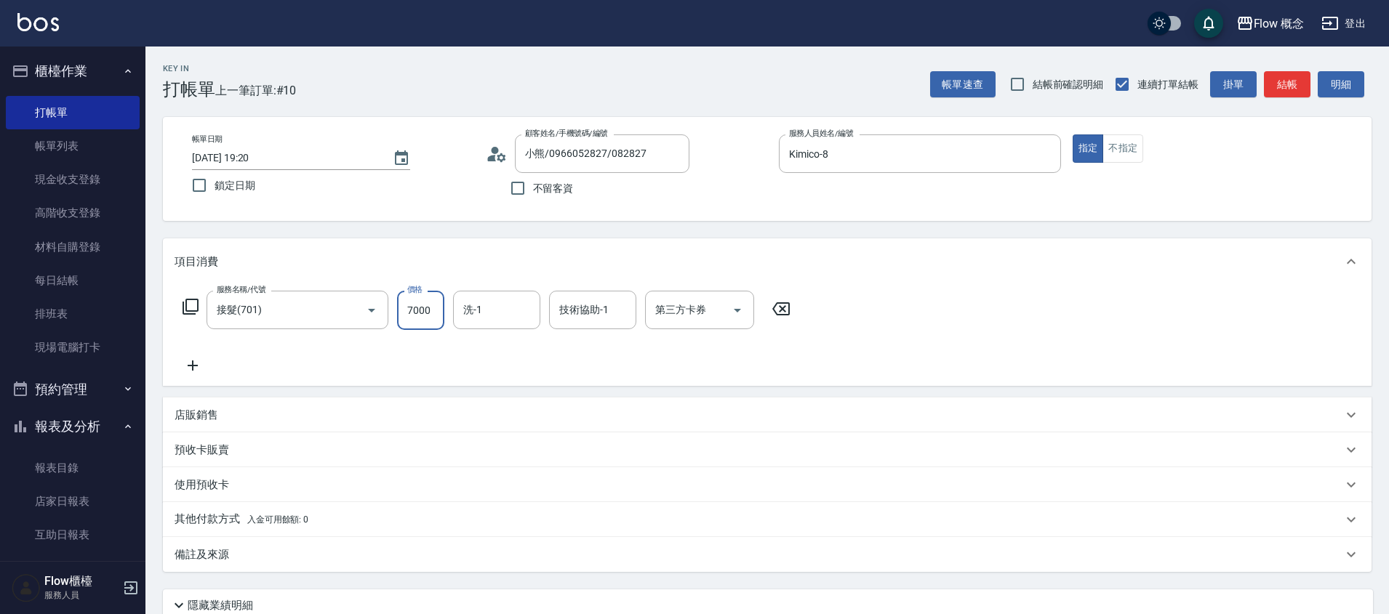
type input "7000"
click at [194, 366] on icon at bounding box center [193, 366] width 10 height 10
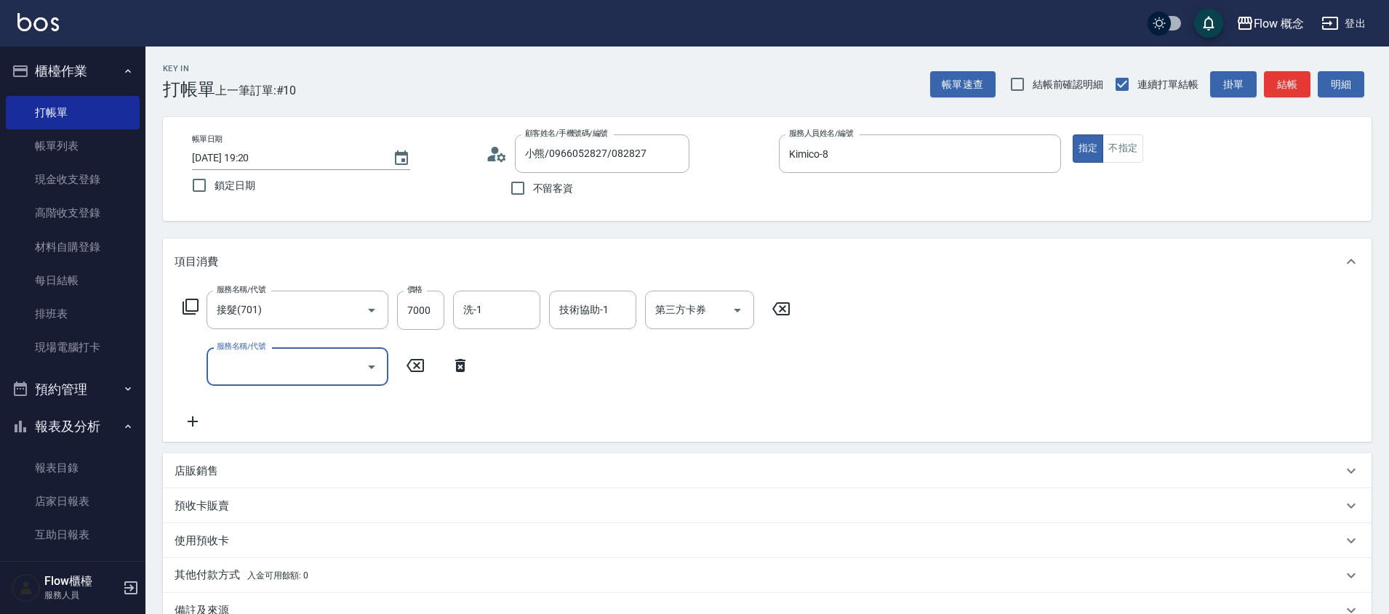
click at [454, 367] on icon at bounding box center [460, 365] width 36 height 17
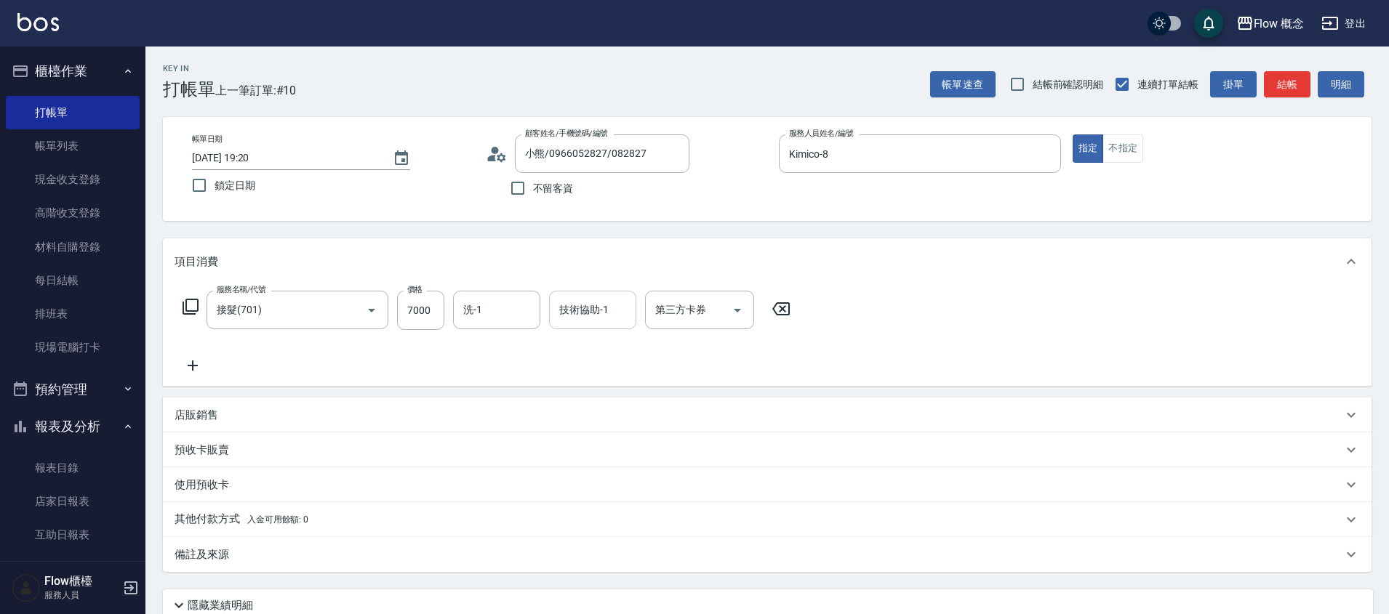
click at [587, 325] on div "技術協助-1" at bounding box center [592, 310] width 87 height 39
type input "佳[PERSON_NAME]-17"
click at [289, 406] on div "店販銷售" at bounding box center [767, 415] width 1209 height 35
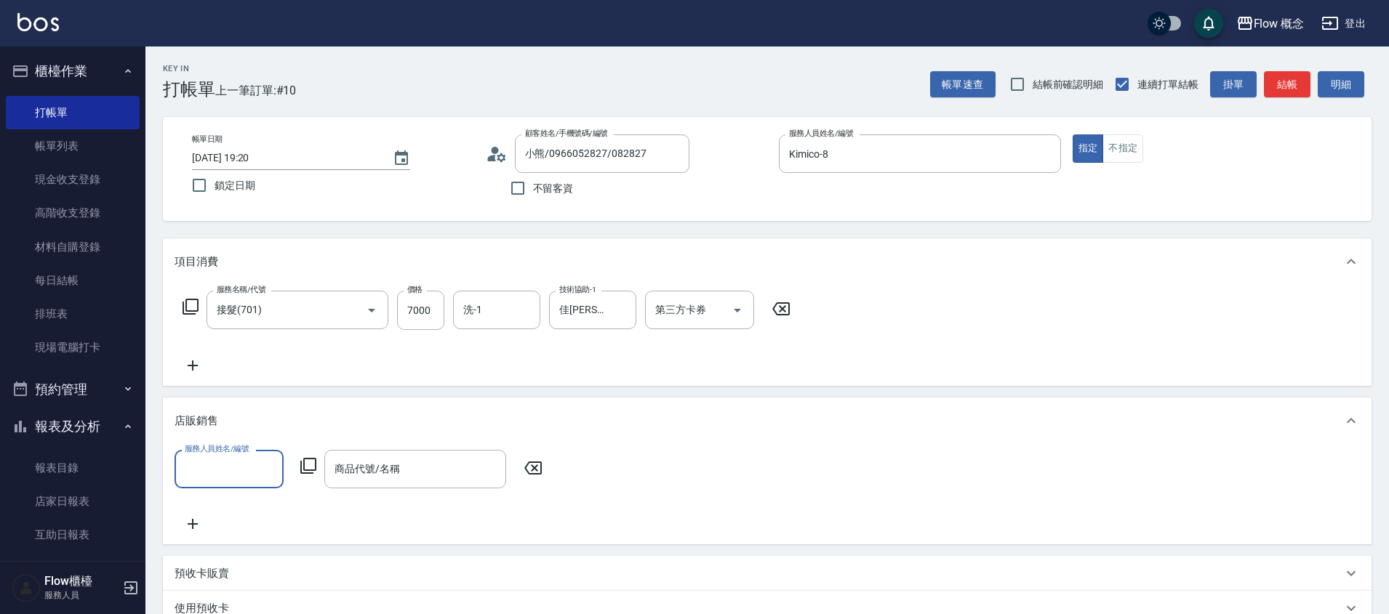
scroll to position [1, 0]
type input "Kimico-8"
click at [368, 452] on label "商品代號/名稱" at bounding box center [358, 449] width 49 height 11
click at [368, 457] on input "商品代號/名稱" at bounding box center [415, 469] width 169 height 25
click at [368, 452] on label "商品代號/名稱" at bounding box center [358, 449] width 49 height 11
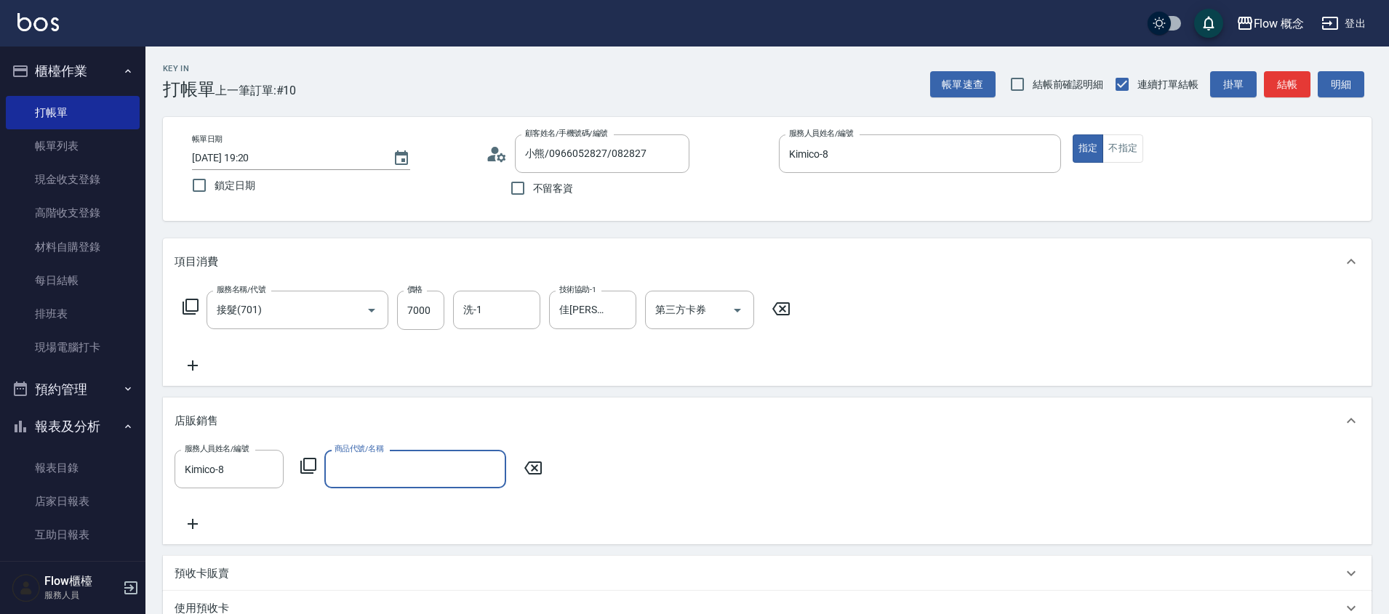
click at [368, 457] on input "商品代號/名稱" at bounding box center [415, 469] width 169 height 25
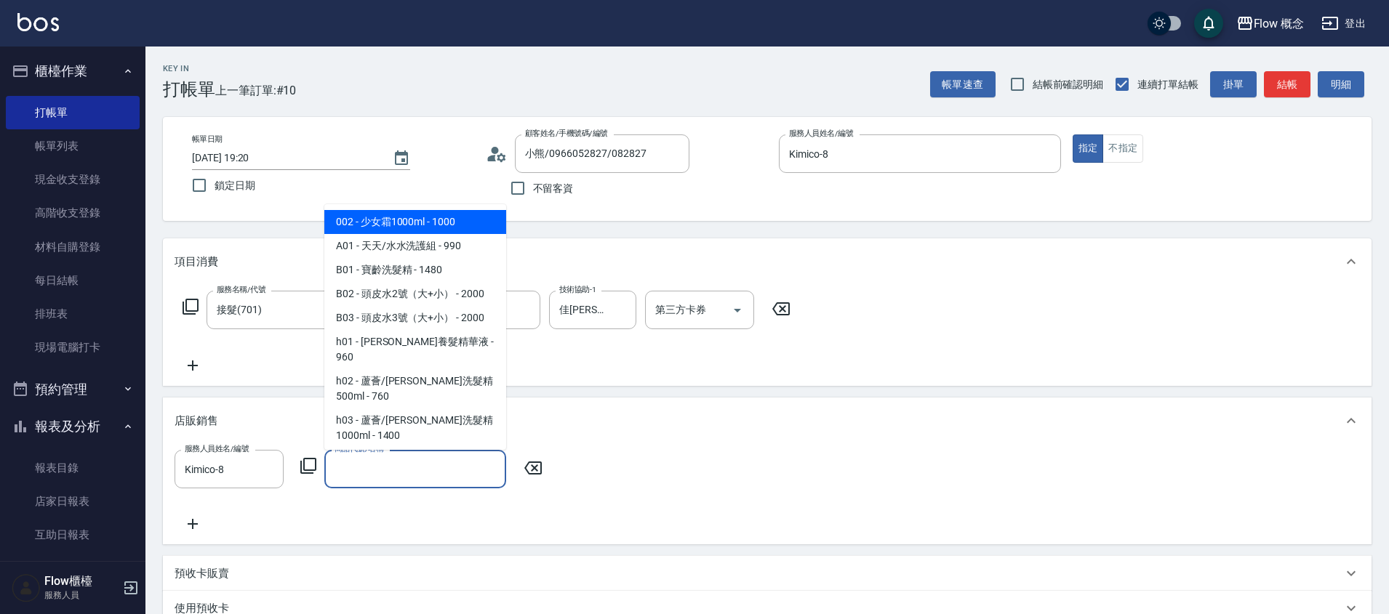
click at [366, 457] on input "商品代號/名稱" at bounding box center [415, 469] width 169 height 25
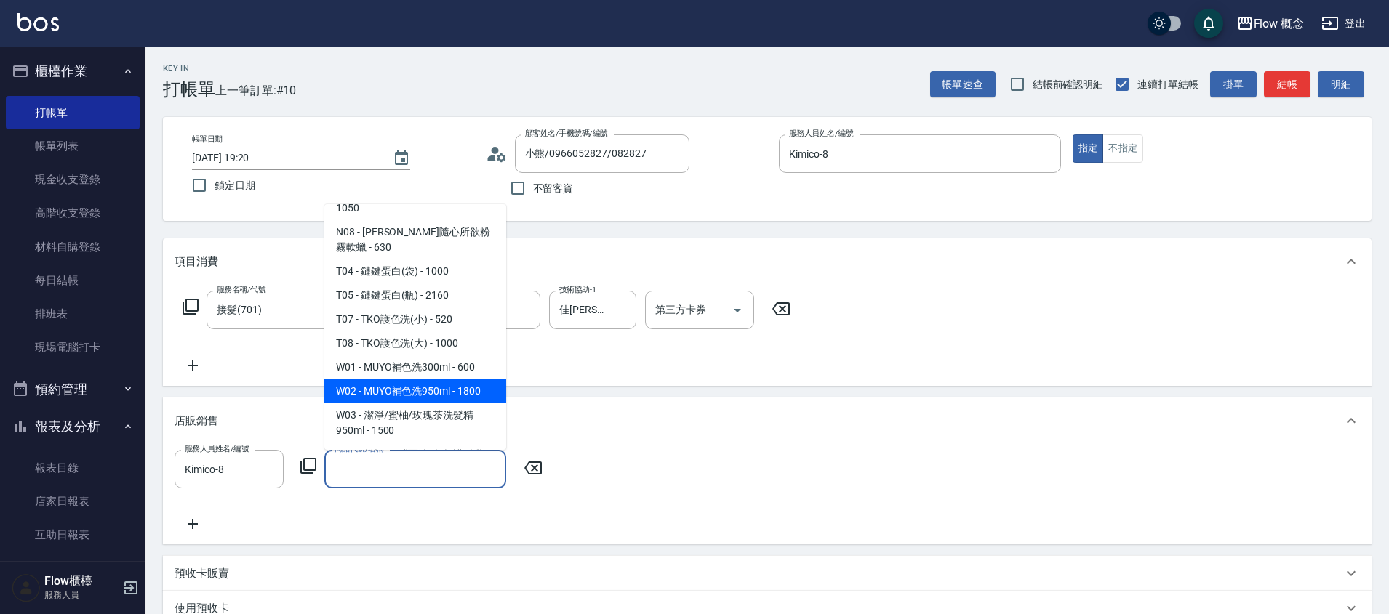
scroll to position [1551, 0]
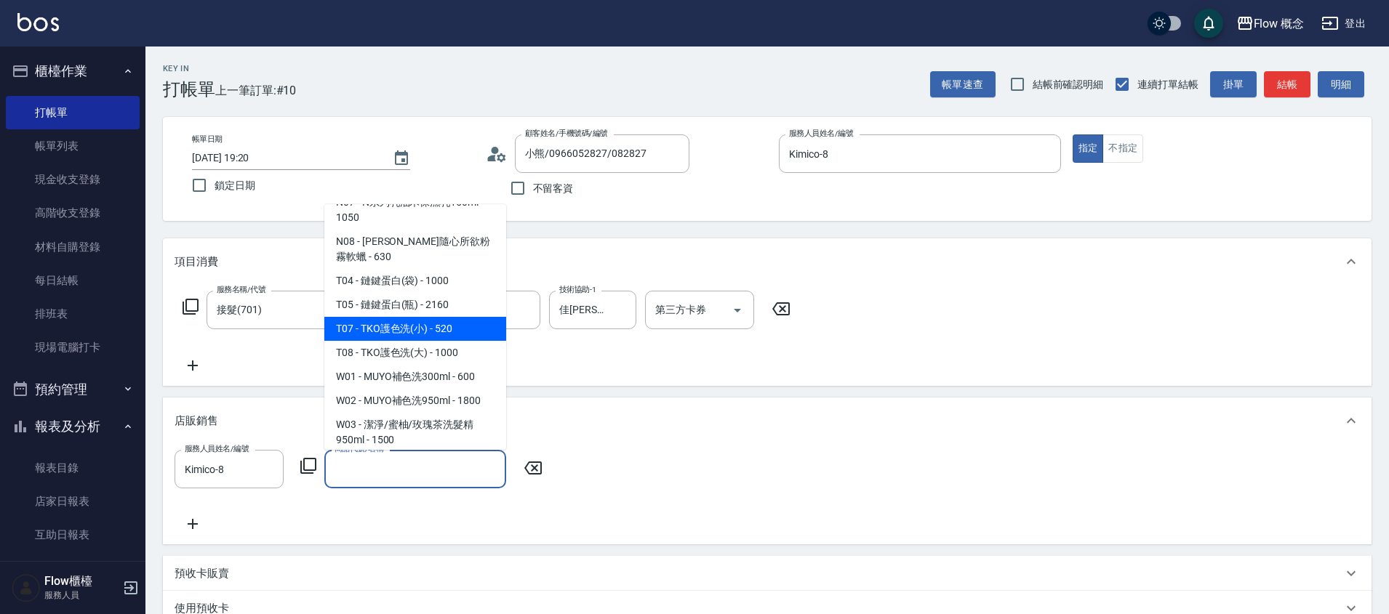
click at [431, 317] on span "T07 - TKO護色洗(小) - 520" at bounding box center [415, 329] width 182 height 24
type input "TKO護色洗(小)"
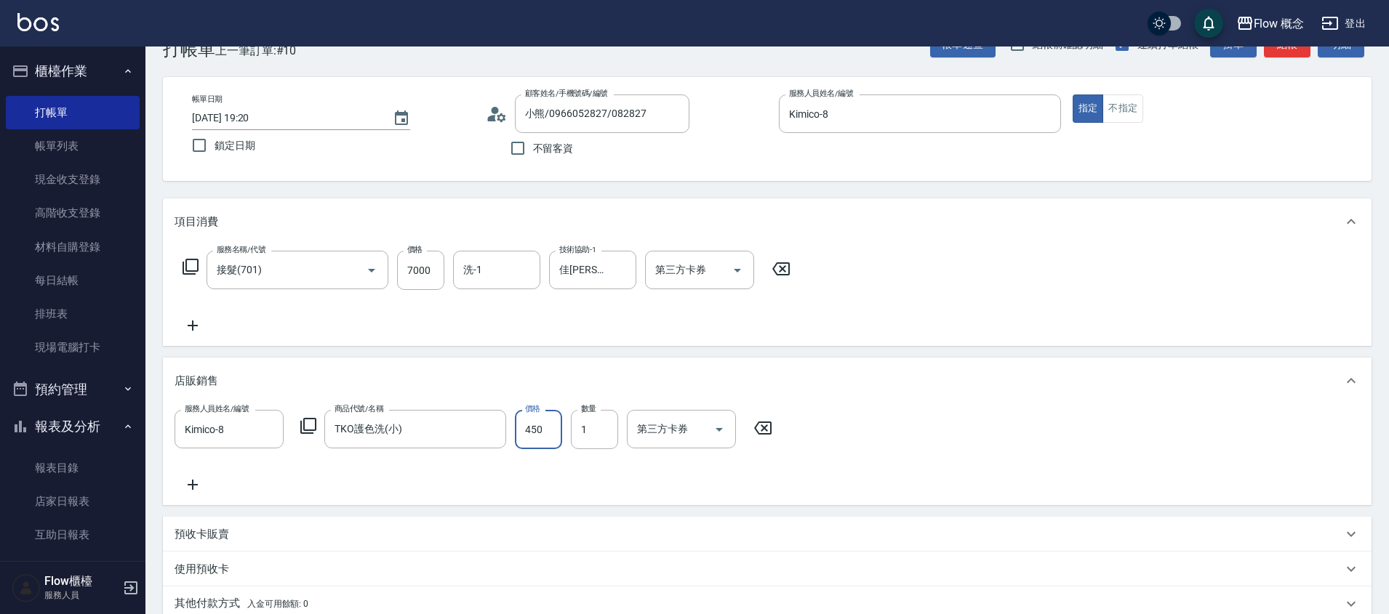
scroll to position [0, 0]
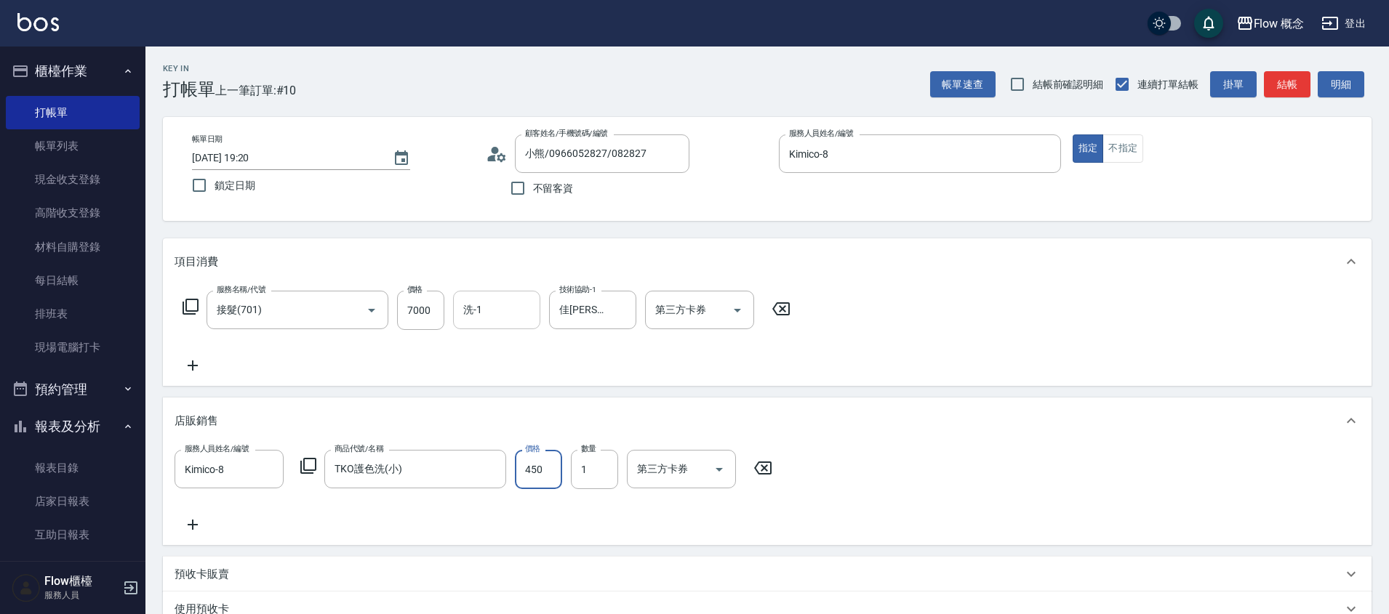
type input "450"
click at [492, 318] on input "洗-1" at bounding box center [497, 309] width 74 height 25
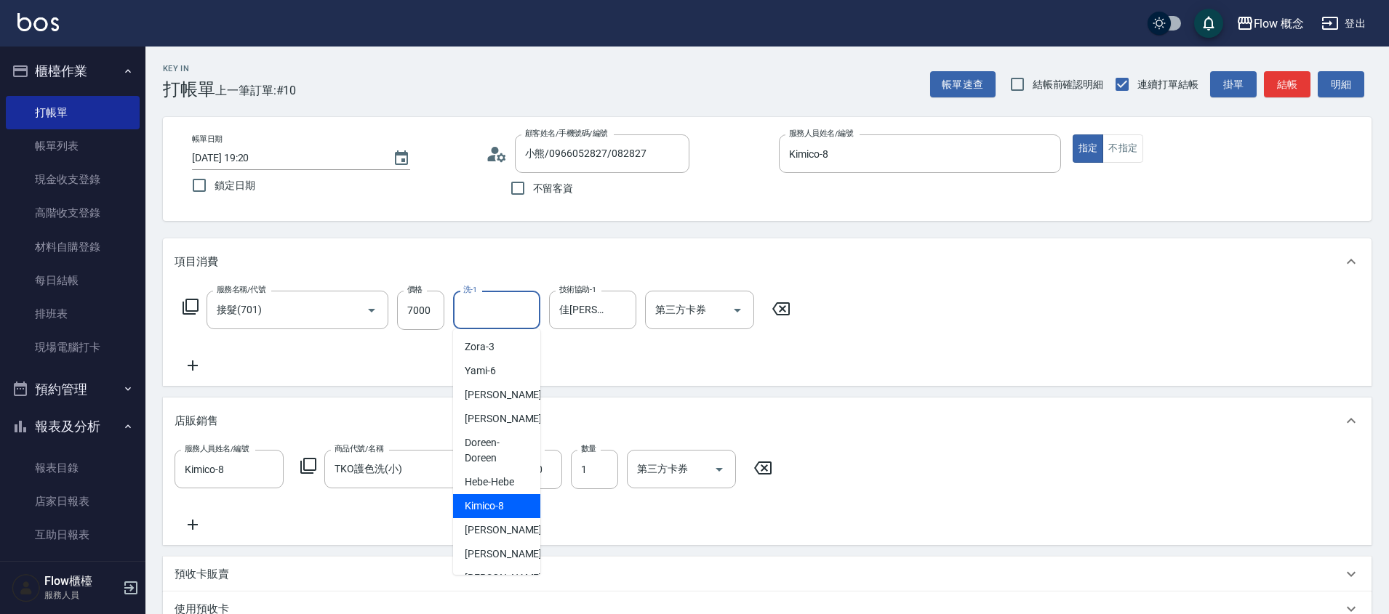
scroll to position [3, 0]
click at [489, 333] on div "Zora -3" at bounding box center [496, 344] width 87 height 24
type input "Zora-3"
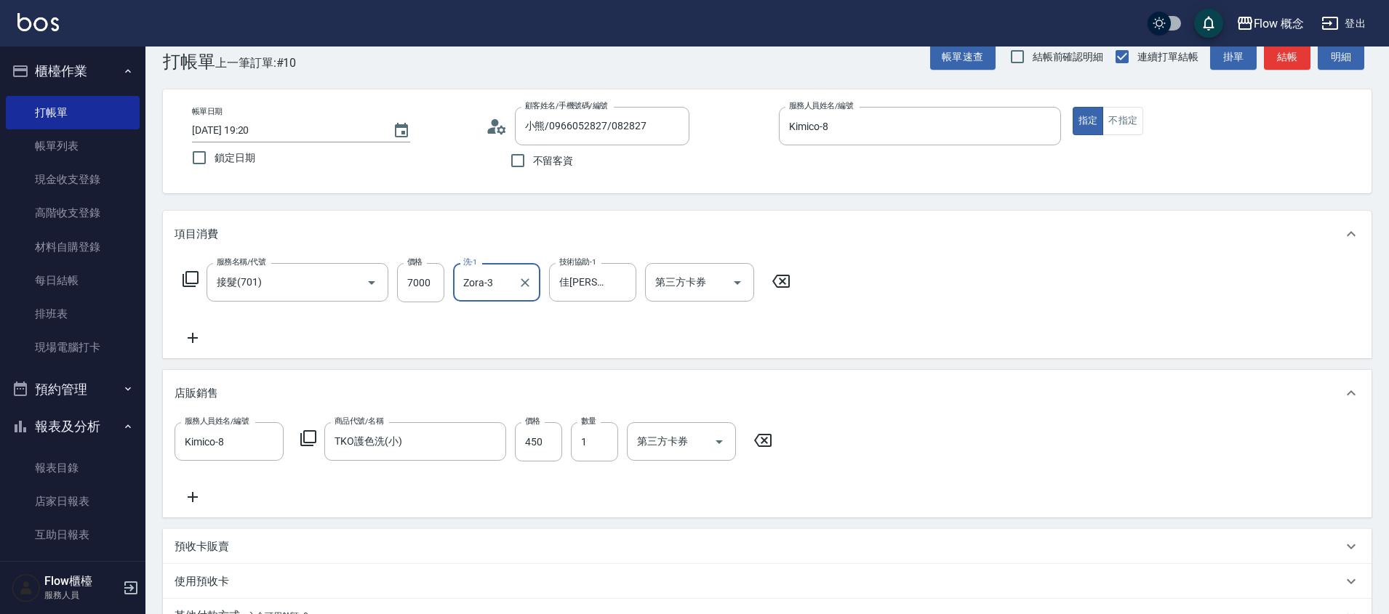
scroll to position [247, 0]
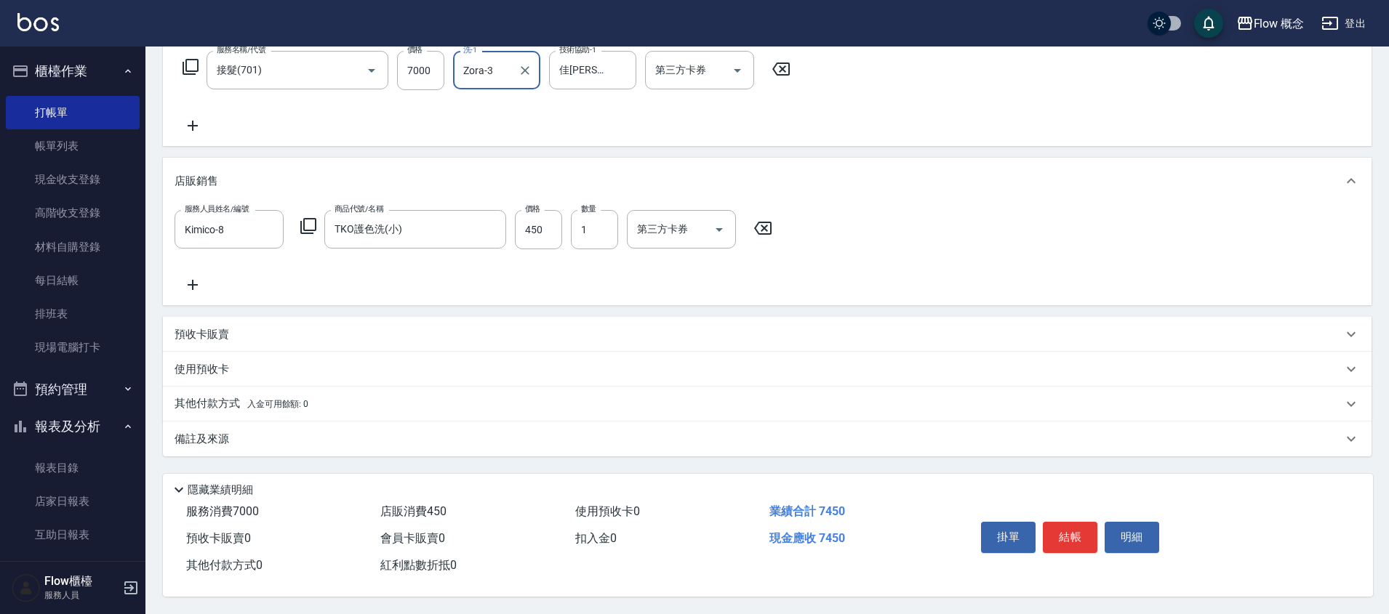
click at [363, 409] on div "其他付款方式 入金可用餘額: 0" at bounding box center [767, 404] width 1209 height 35
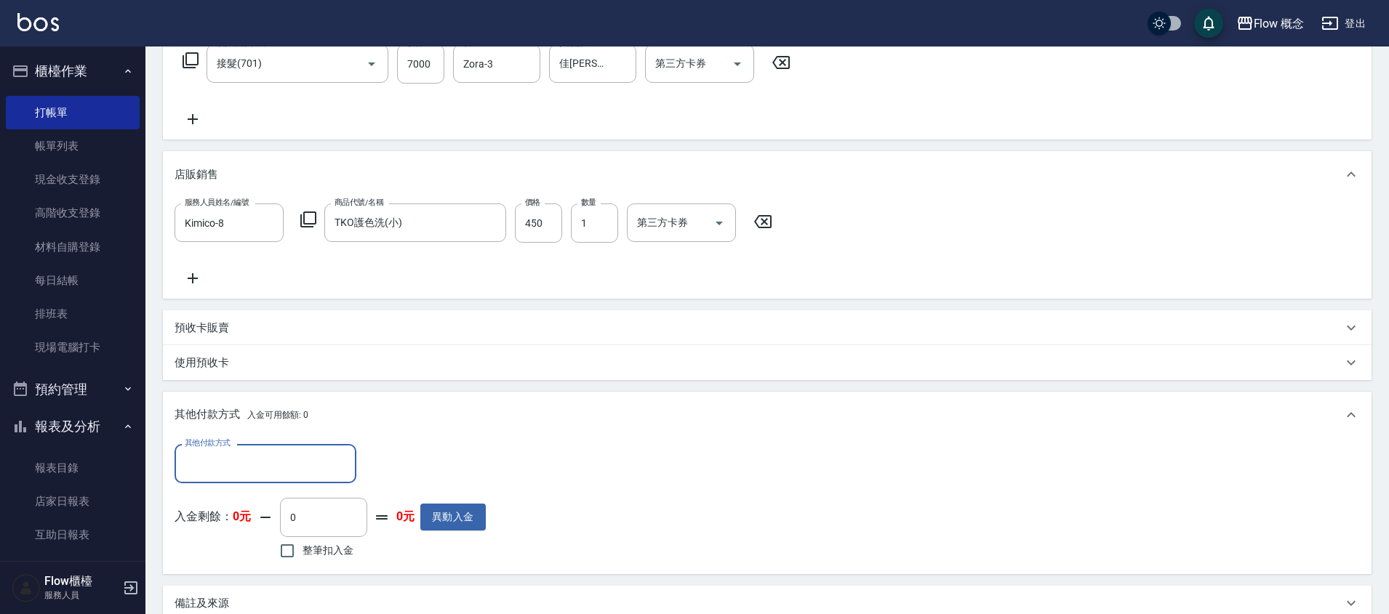
scroll to position [0, 0]
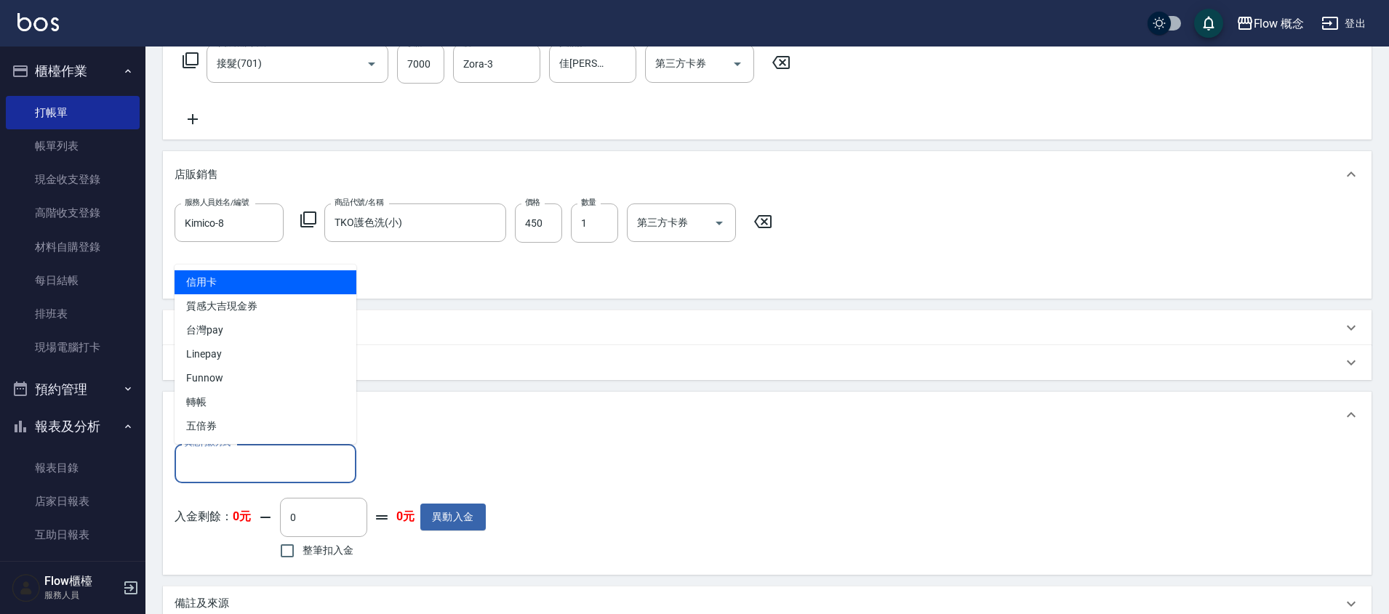
click at [275, 461] on input "其他付款方式" at bounding box center [265, 463] width 169 height 25
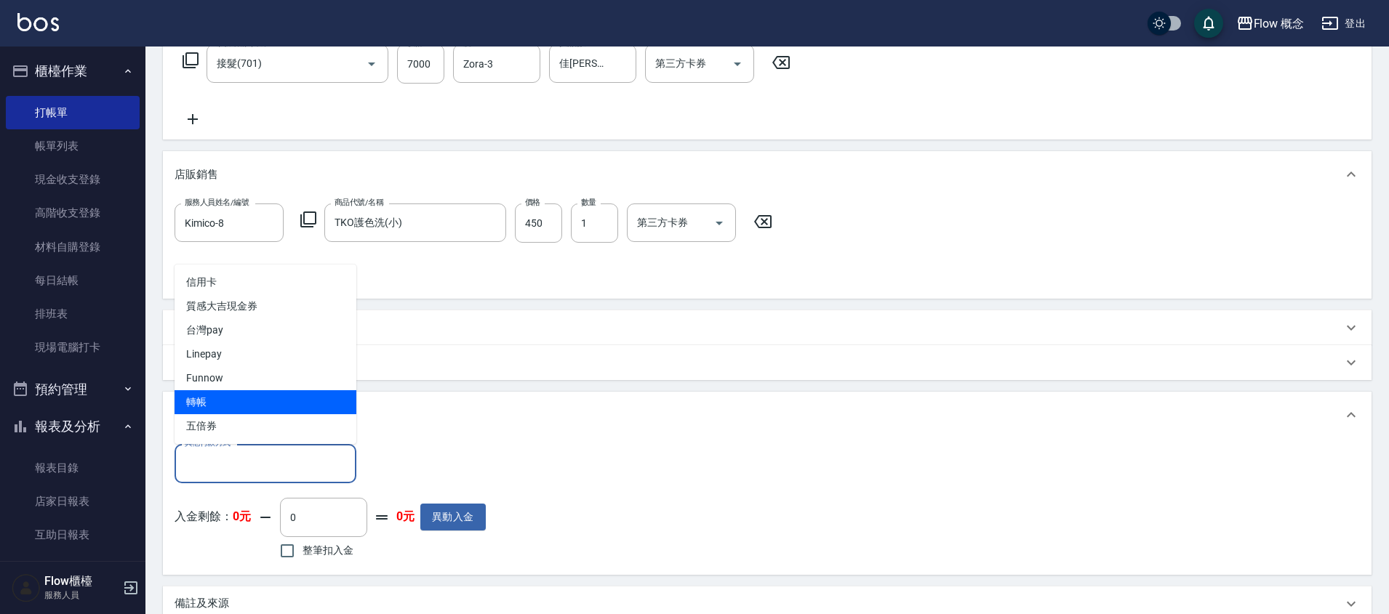
click at [205, 402] on span "轉帳" at bounding box center [266, 402] width 182 height 24
type input "轉帳"
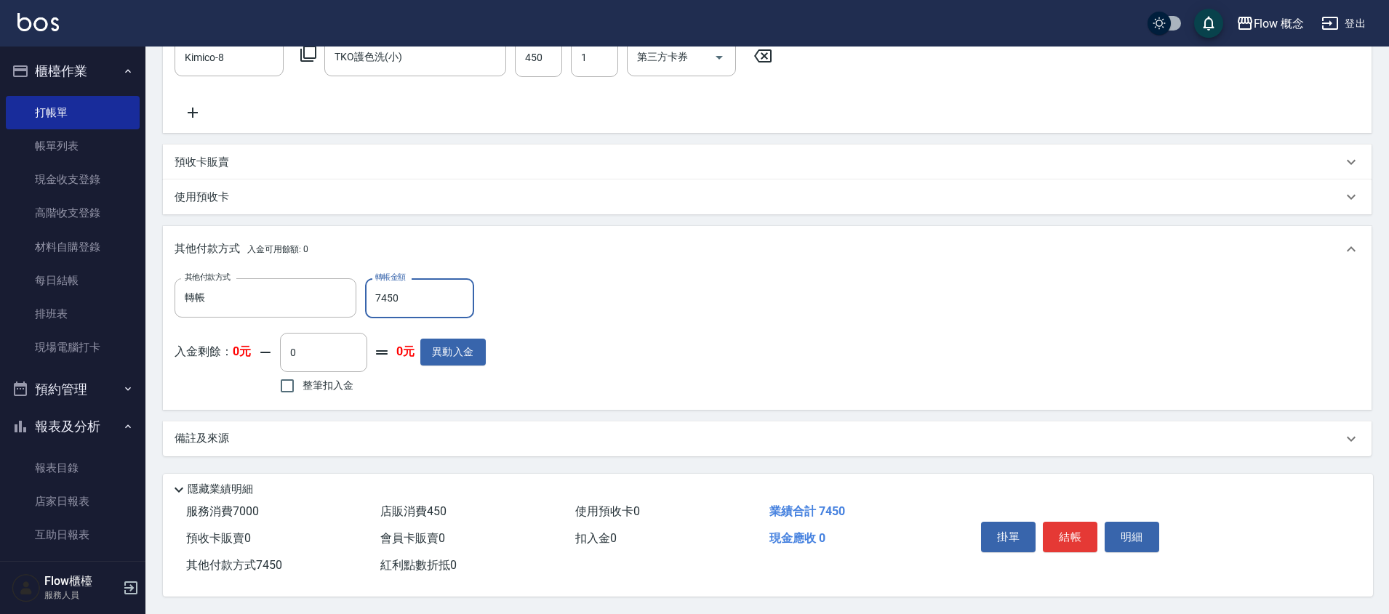
scroll to position [419, 0]
type input "7450"
click at [1078, 532] on button "結帳" at bounding box center [1070, 537] width 55 height 31
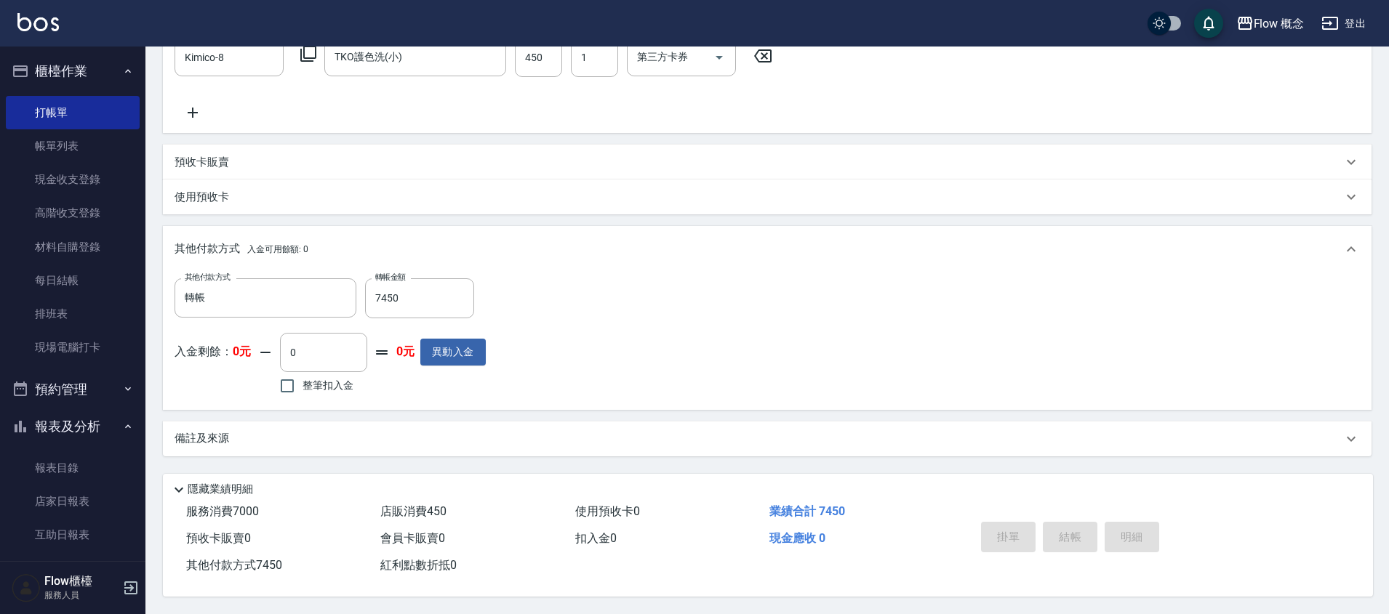
type input "[DATE] 19:21"
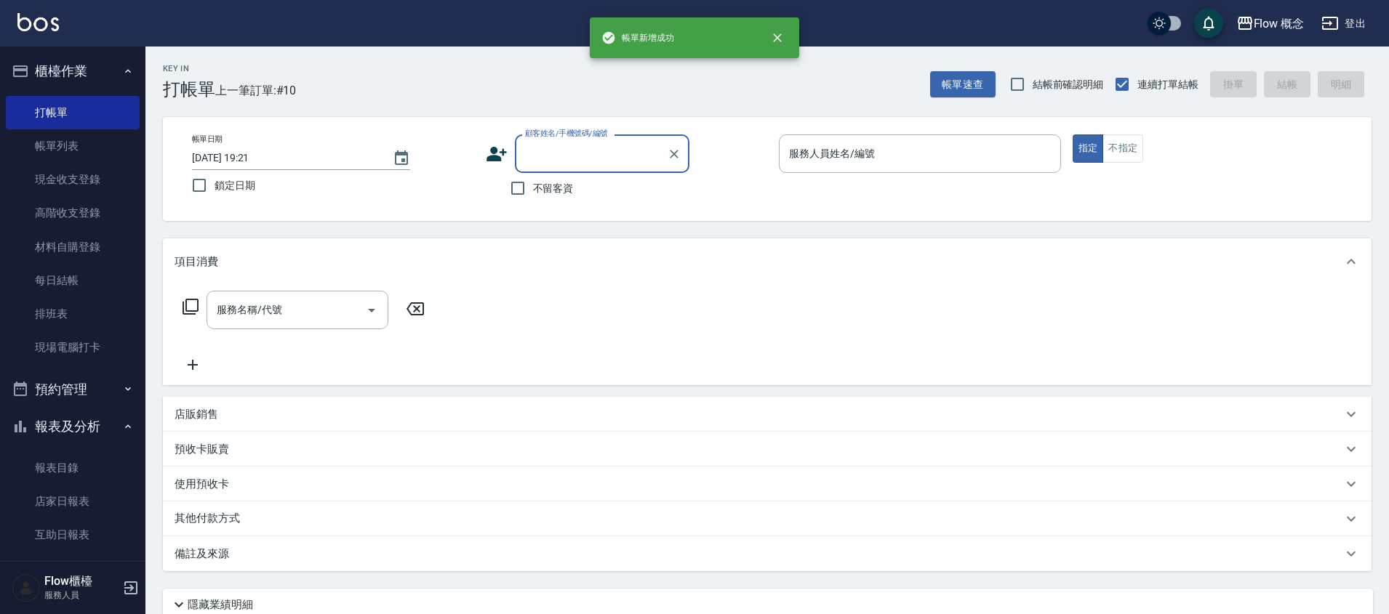
scroll to position [0, 0]
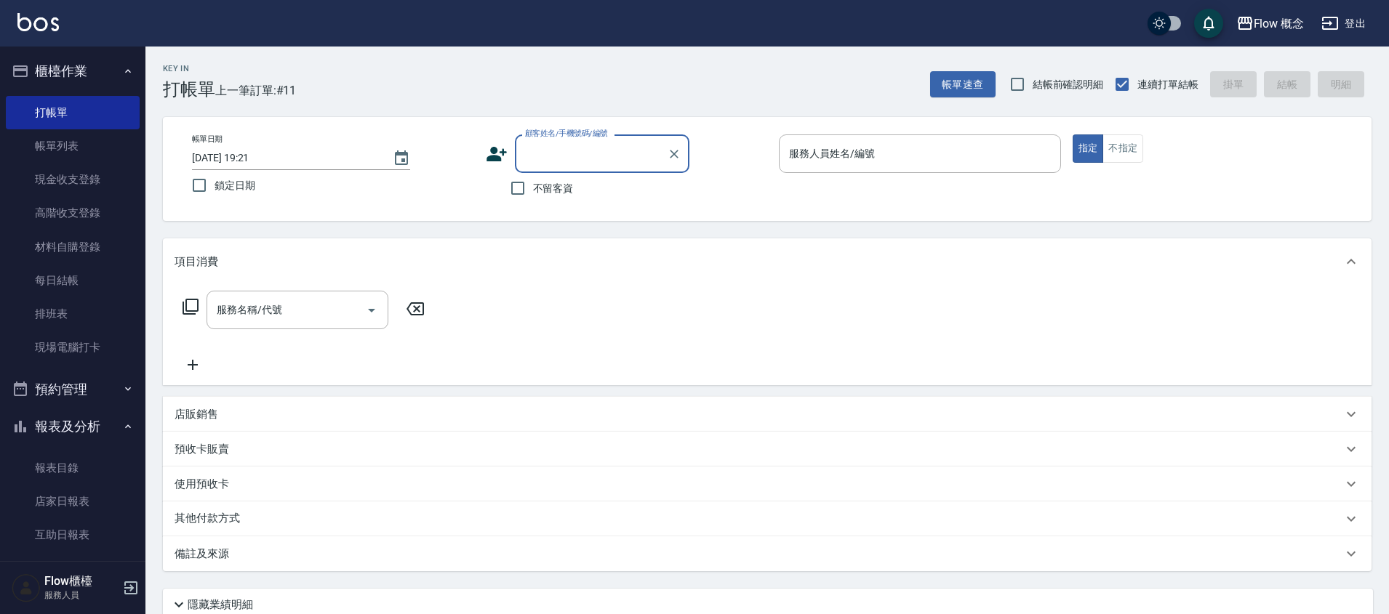
click at [628, 154] on input "顧客姓名/手機號碼/編號" at bounding box center [591, 153] width 140 height 25
type input "c"
type input "紅"
type input "家"
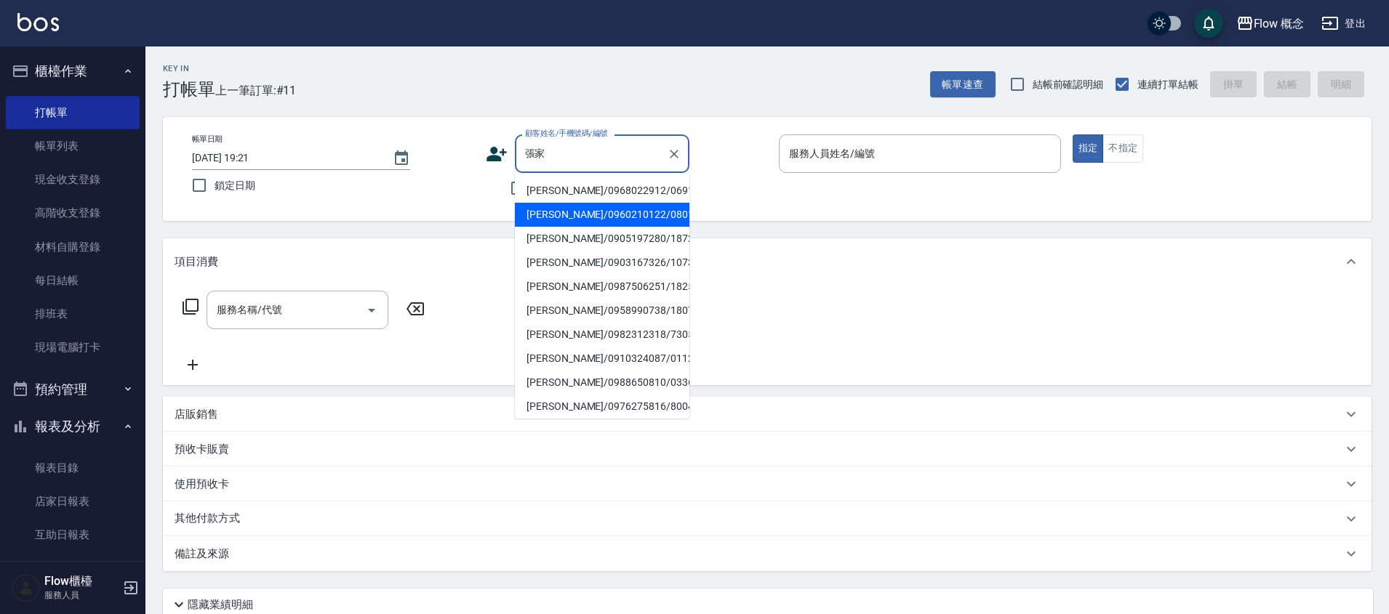
click at [628, 215] on li "[PERSON_NAME]/0960210122/080122" at bounding box center [602, 215] width 175 height 24
type input "[PERSON_NAME]/0960210122/080122"
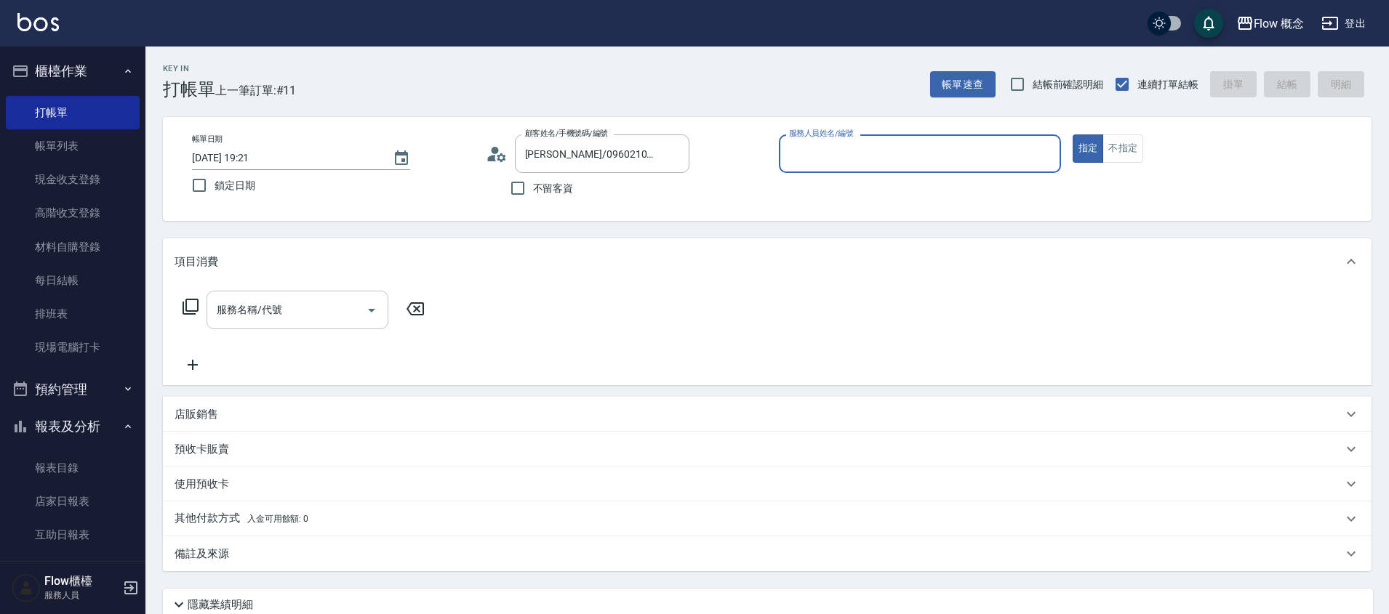
type input "８"
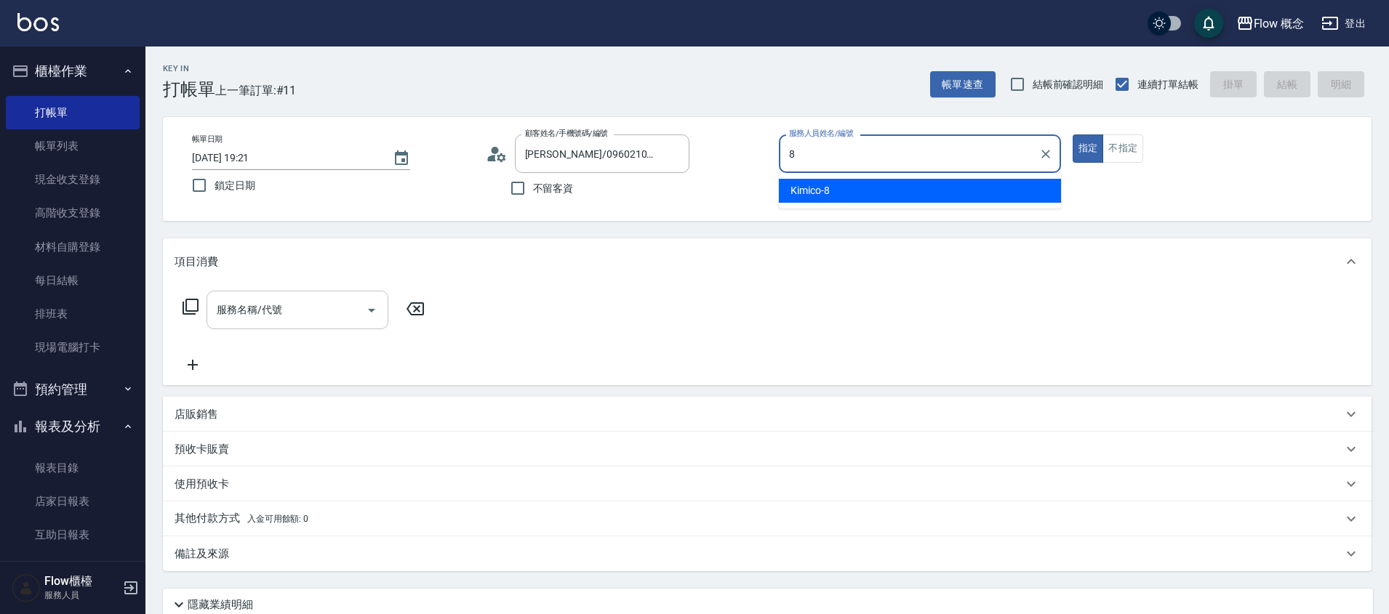
type input "Kimico-8"
type button "true"
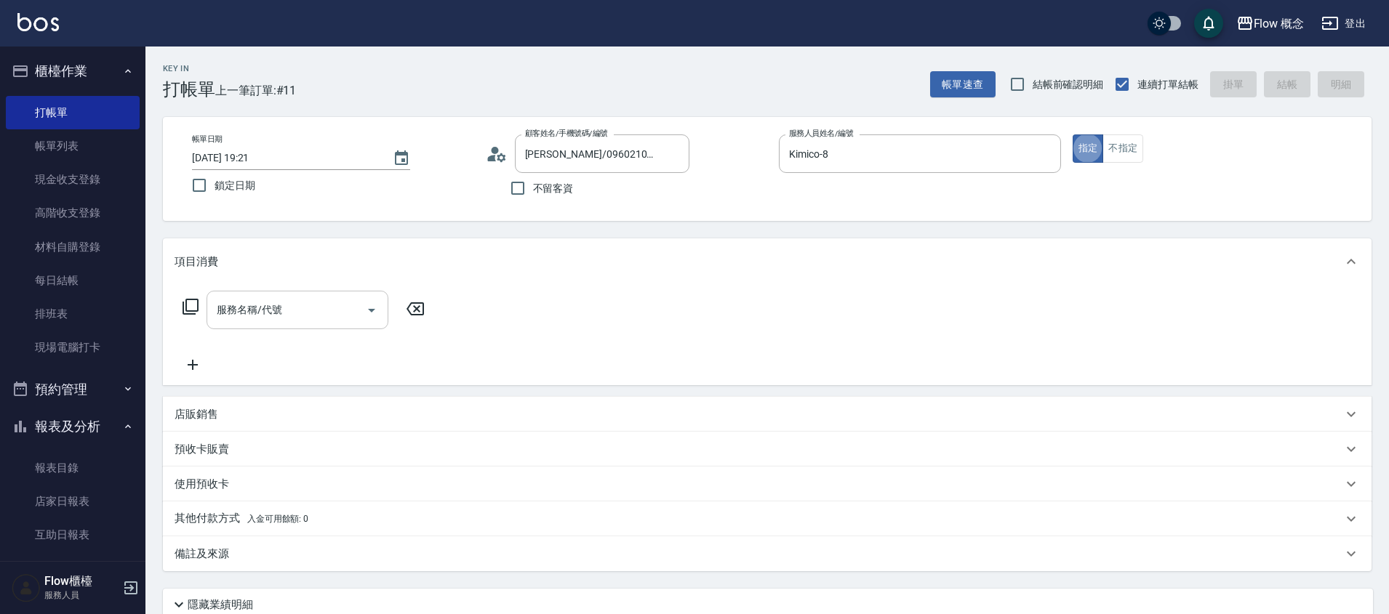
click at [281, 323] on div "服務名稱/代號" at bounding box center [298, 310] width 182 height 39
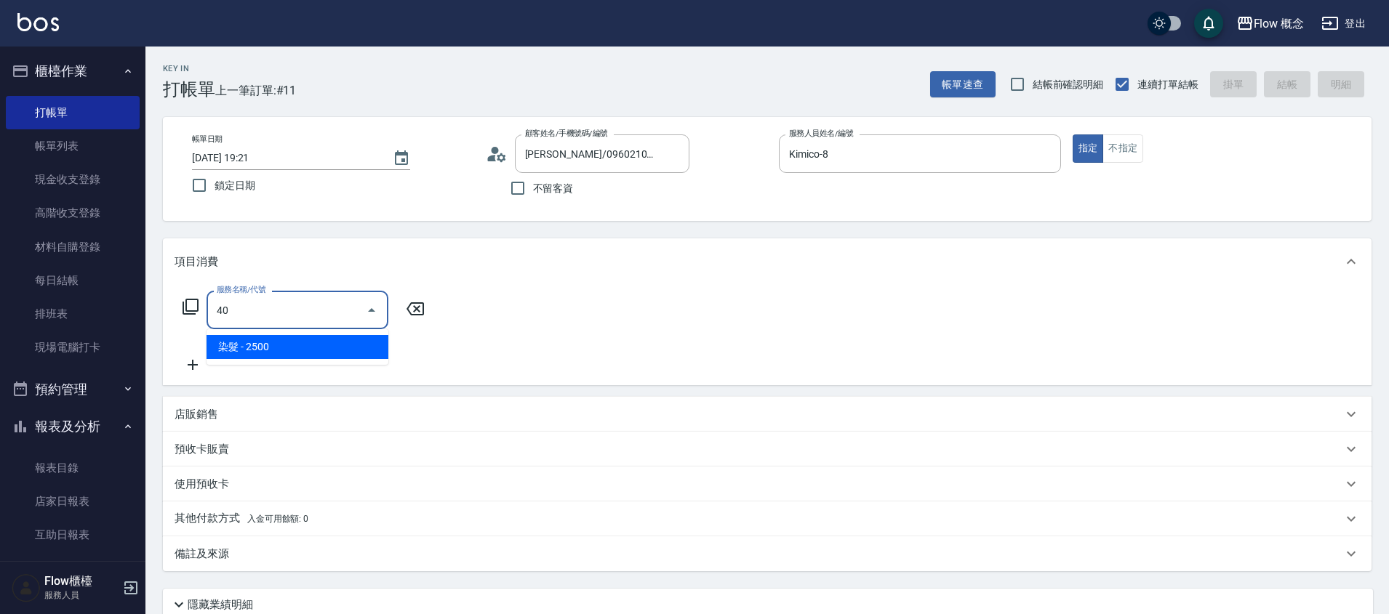
type input "4"
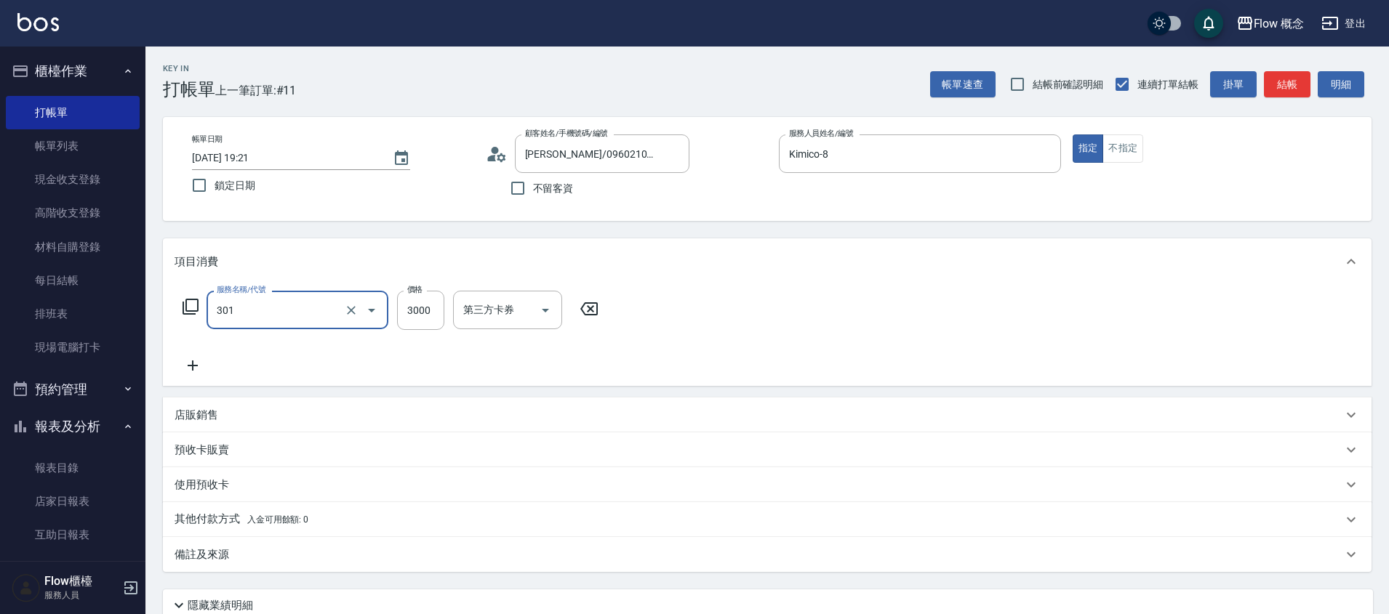
type input "燙髮(301)"
type input "2500"
click at [191, 369] on icon at bounding box center [193, 365] width 36 height 17
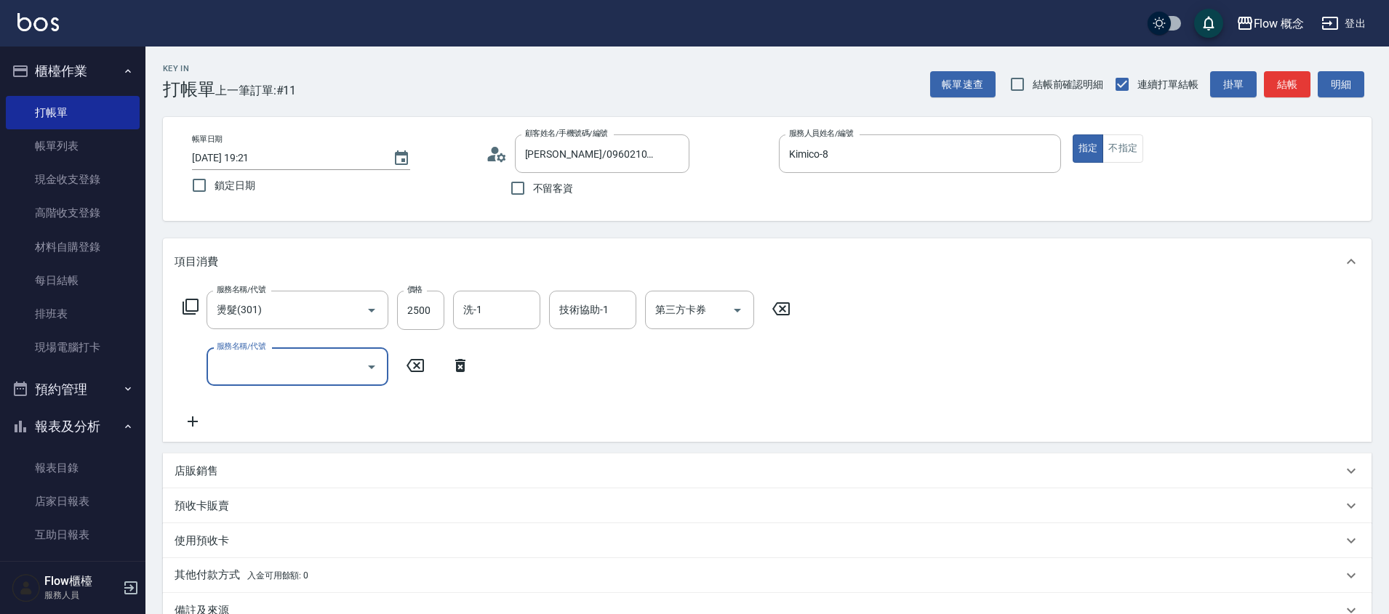
type input "n"
type input "[PERSON_NAME]三段式護髮(503)"
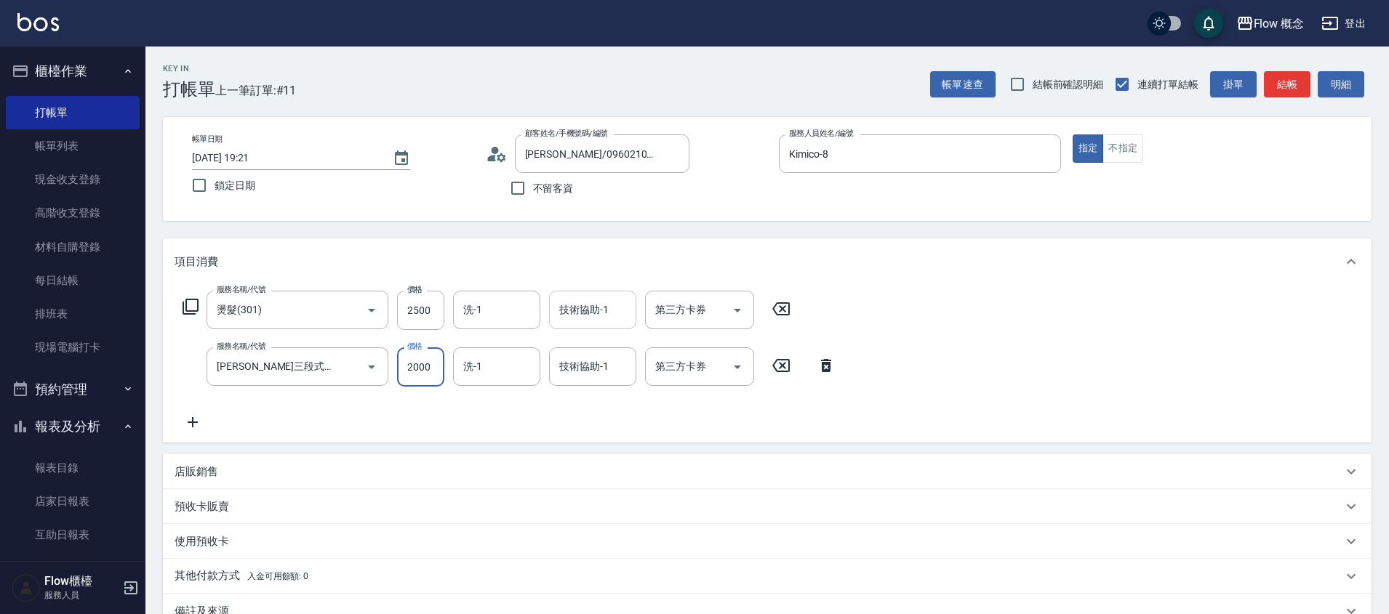
type input "2000"
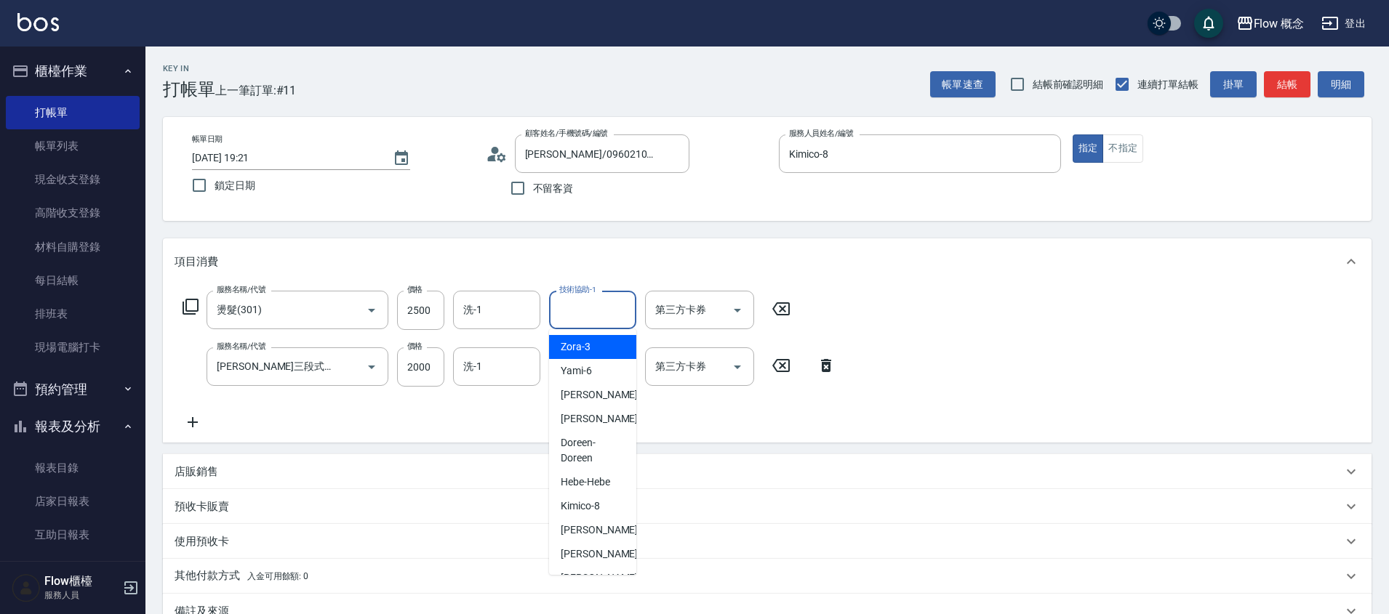
click at [600, 307] on div "技術協助-1 技術協助-1" at bounding box center [592, 310] width 87 height 39
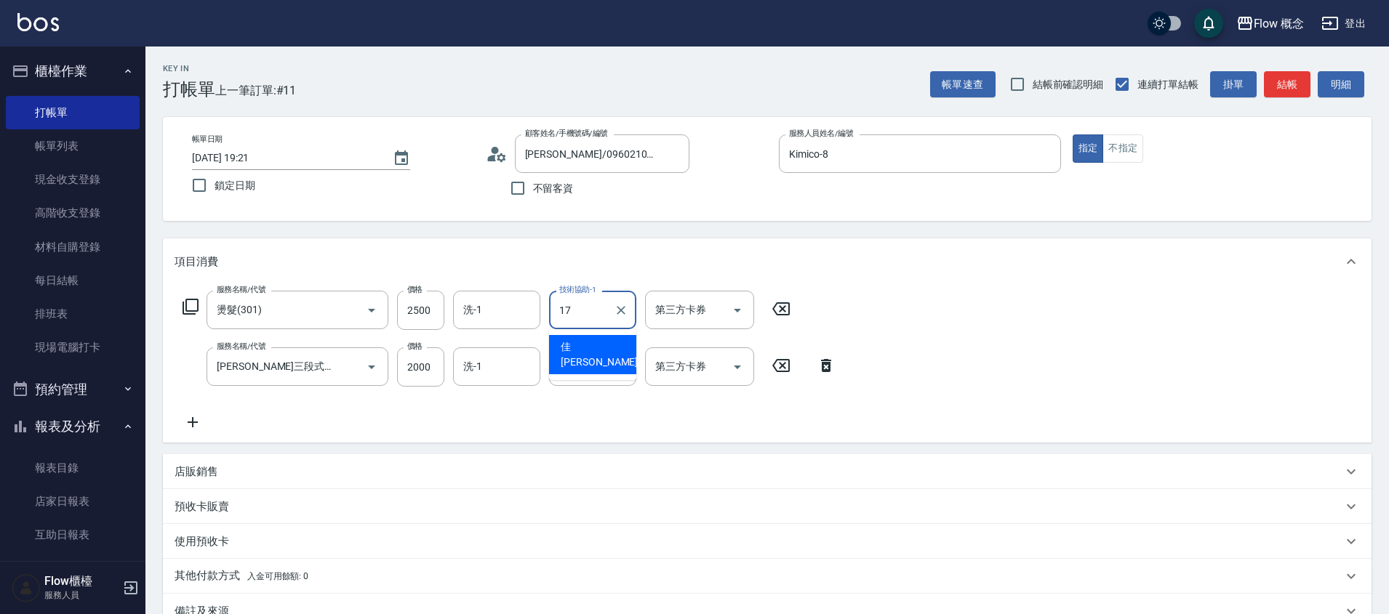
type input "佳[PERSON_NAME]-17"
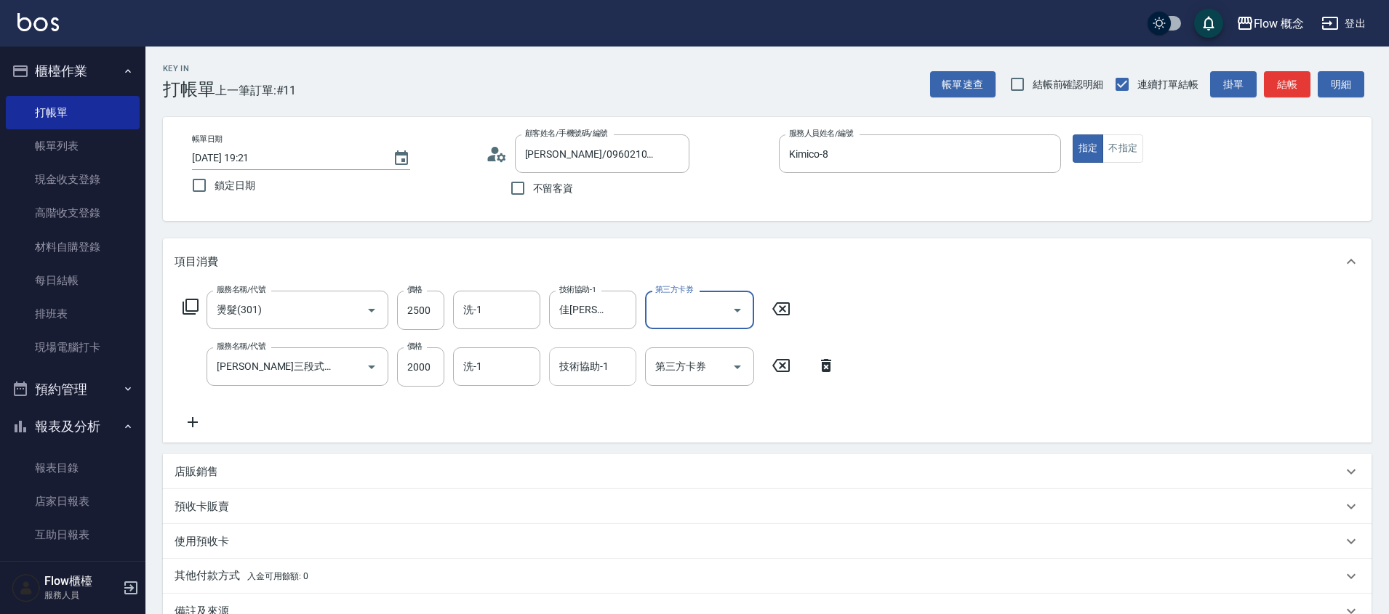
click at [580, 358] on div "技術協助-1 技術協助-1" at bounding box center [592, 367] width 87 height 39
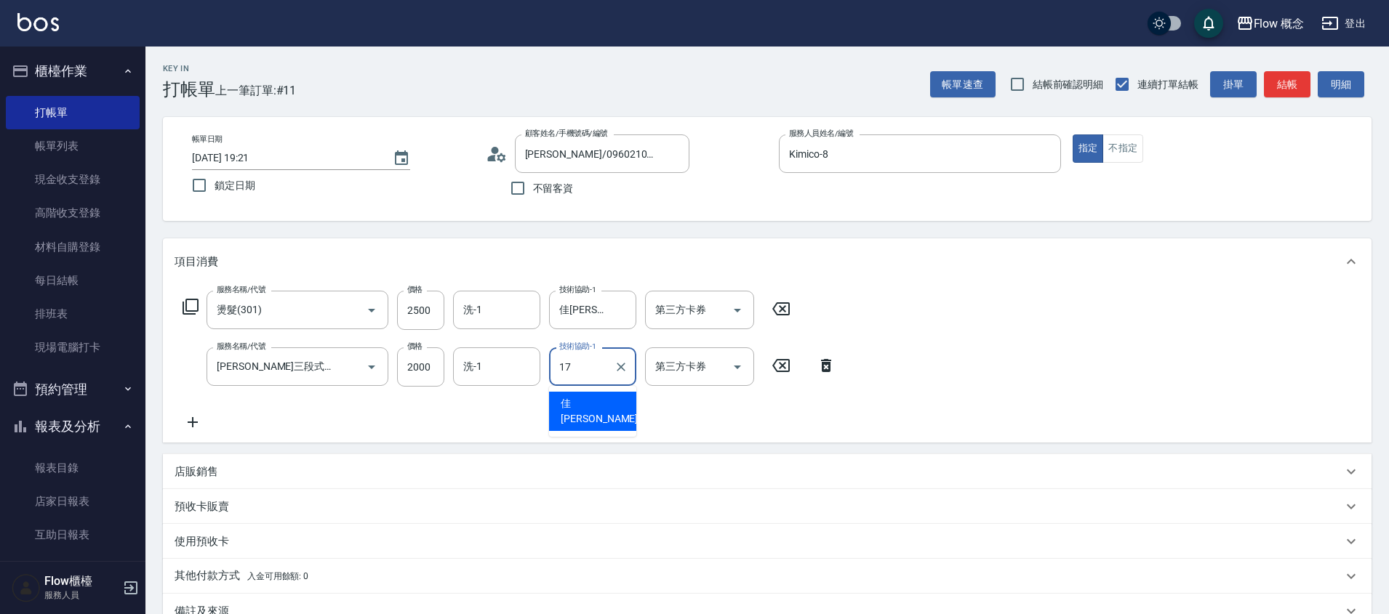
type input "佳[PERSON_NAME]-17"
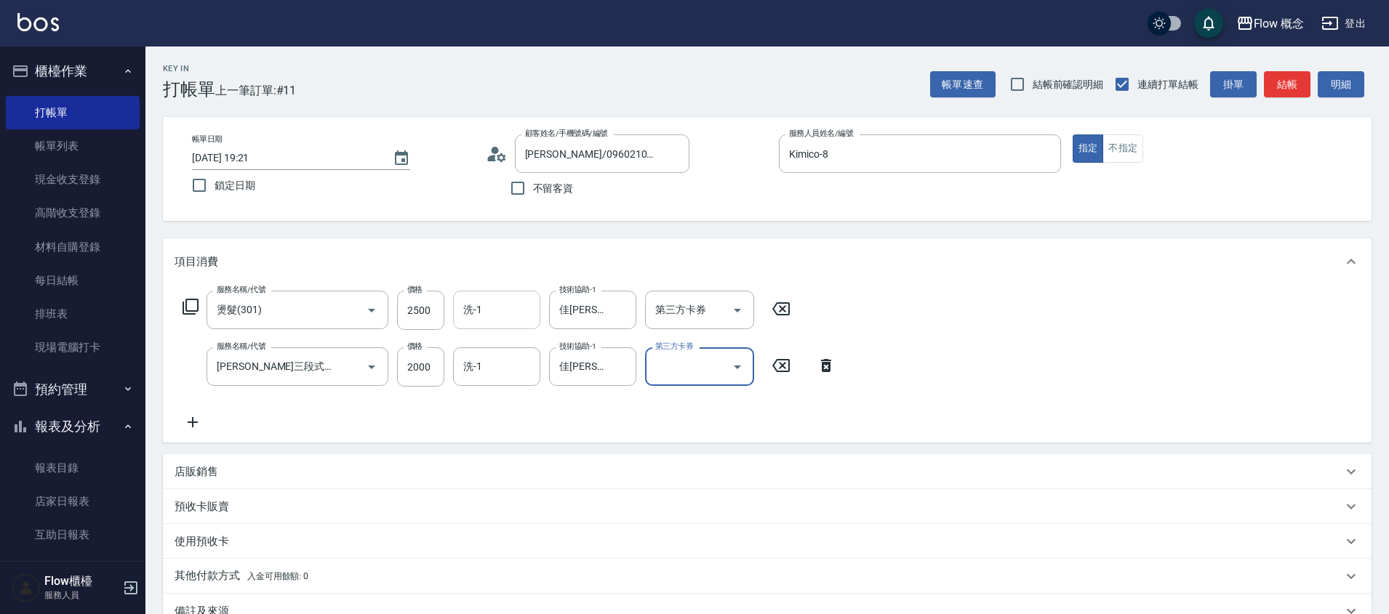
click at [521, 296] on div "洗-1" at bounding box center [496, 310] width 87 height 39
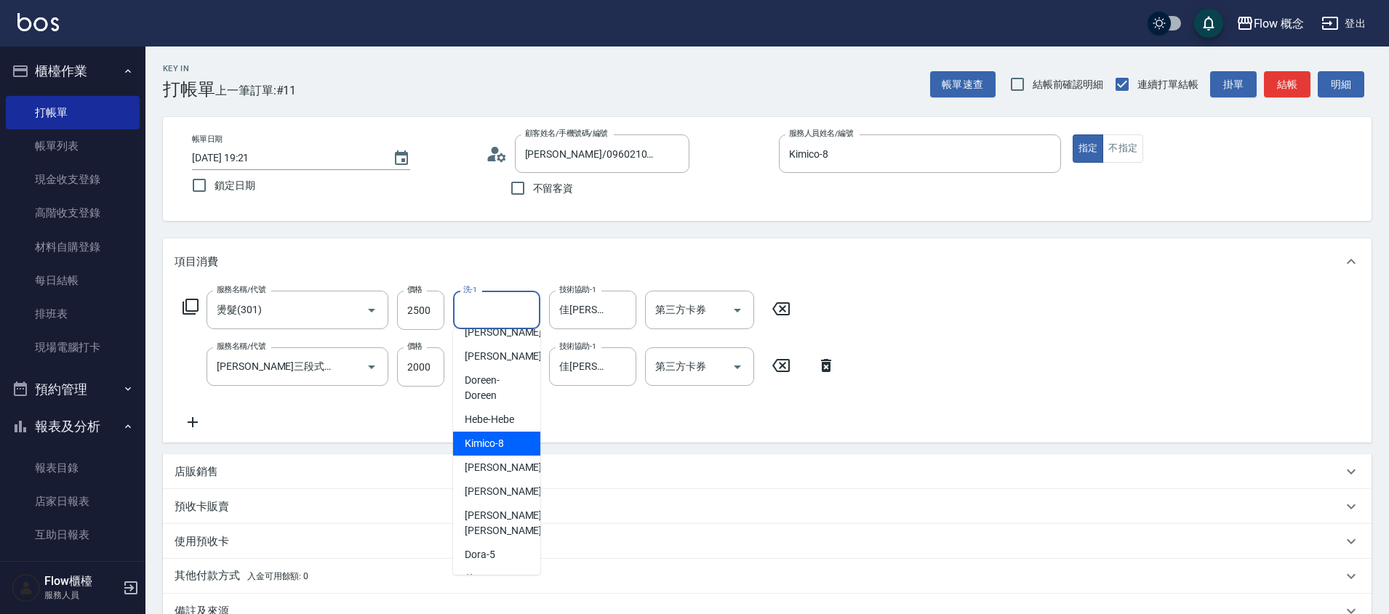
scroll to position [69, 0]
click at [494, 455] on span "[PERSON_NAME] -11" at bounding box center [511, 461] width 92 height 15
type input "[PERSON_NAME]-11"
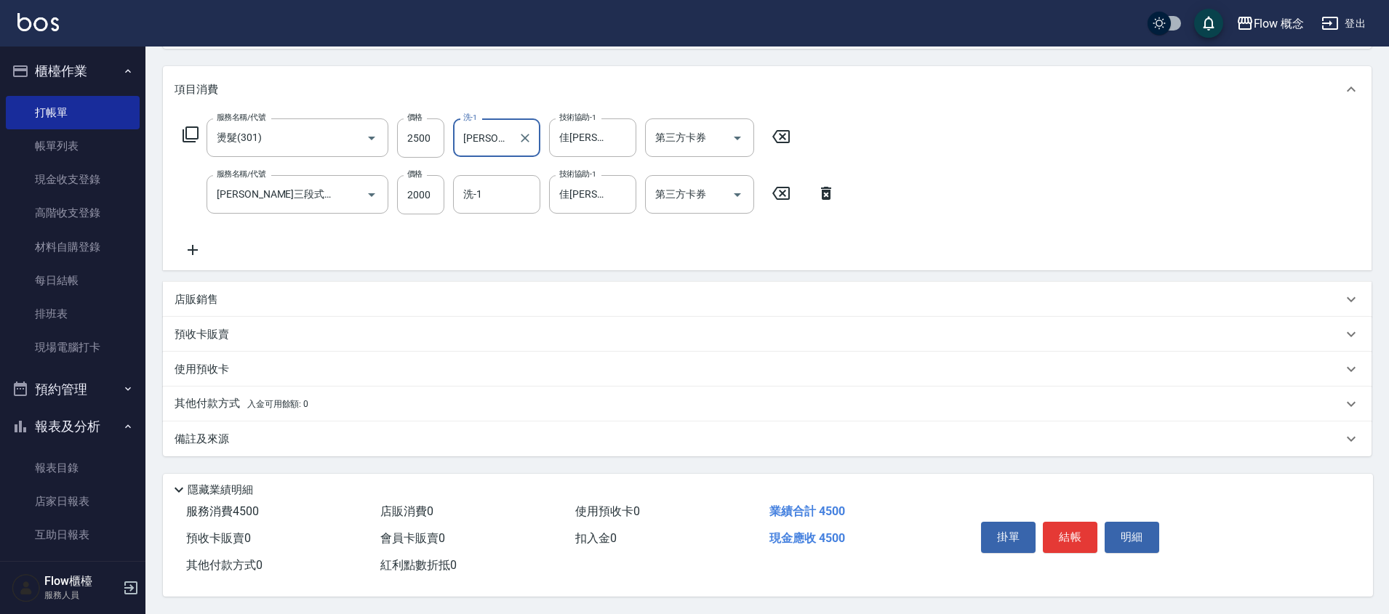
scroll to position [179, 0]
click at [1065, 531] on button "結帳" at bounding box center [1070, 537] width 55 height 31
type input "[DATE] 19:22"
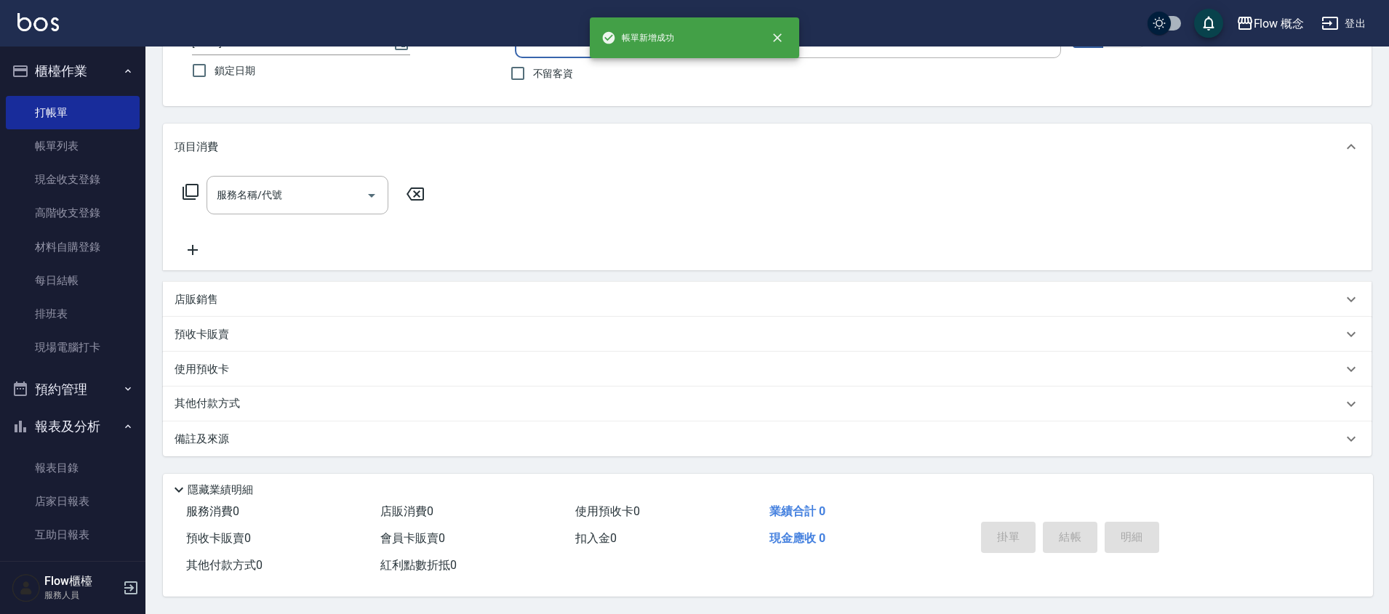
scroll to position [0, 0]
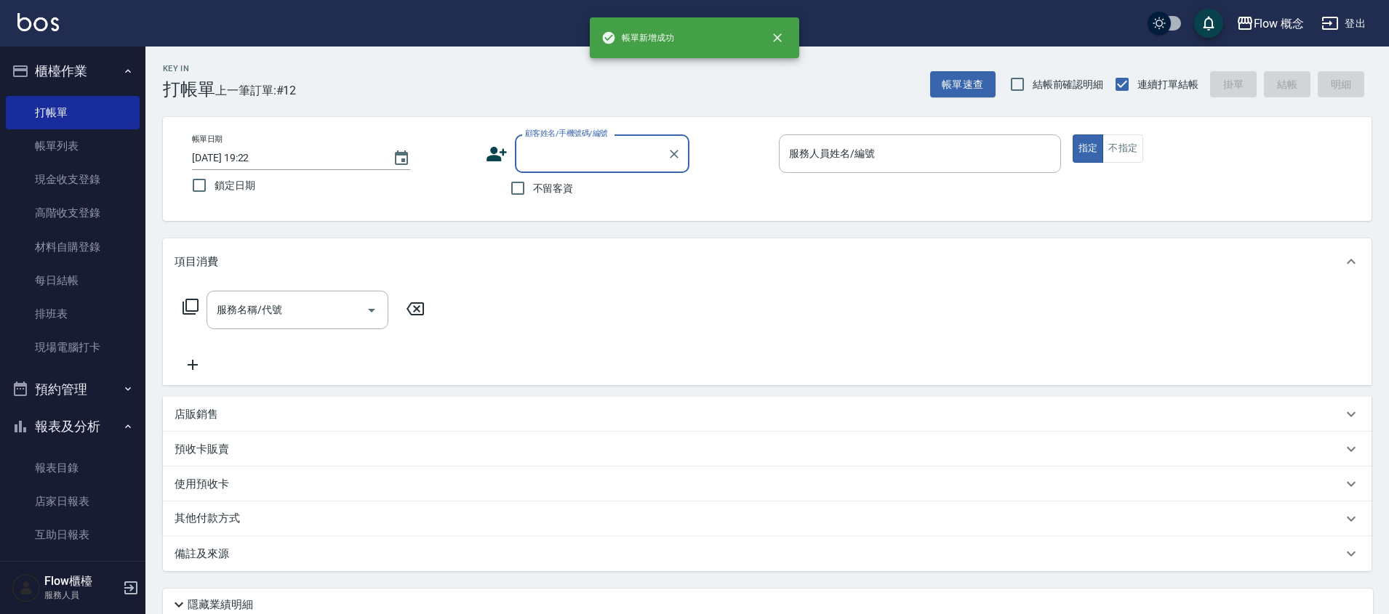
type input "x"
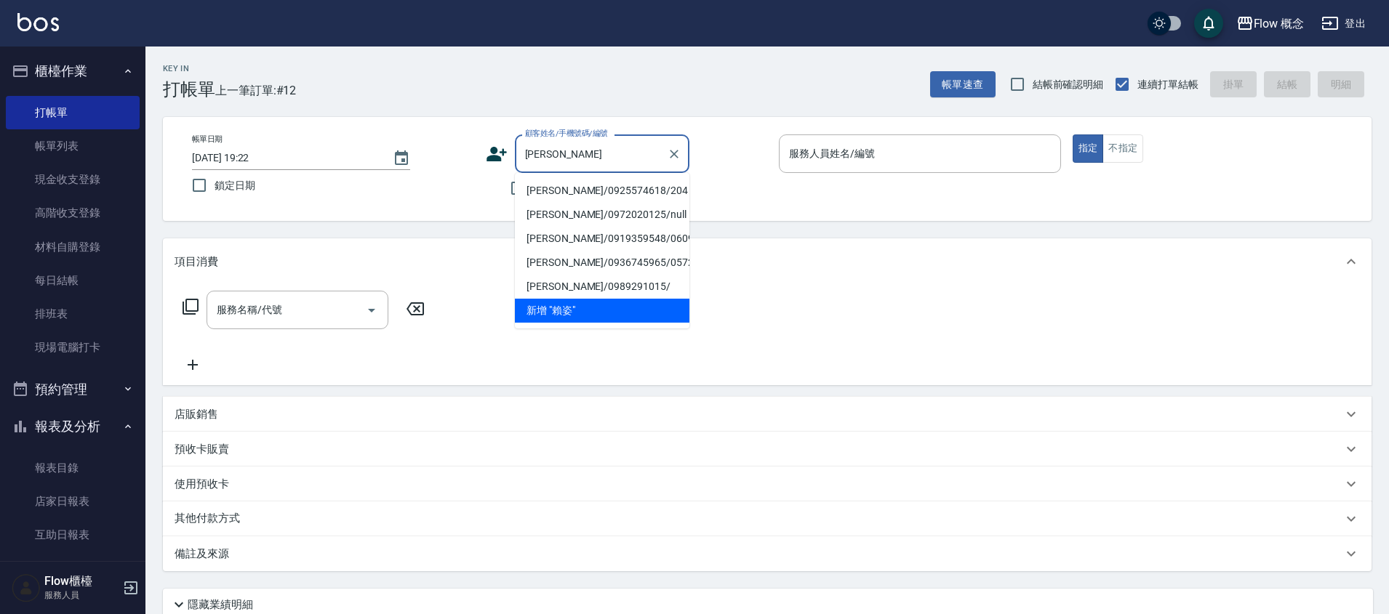
click at [610, 183] on li "[PERSON_NAME]/0925574618/204" at bounding box center [602, 191] width 175 height 24
type input "[PERSON_NAME]/0925574618/204"
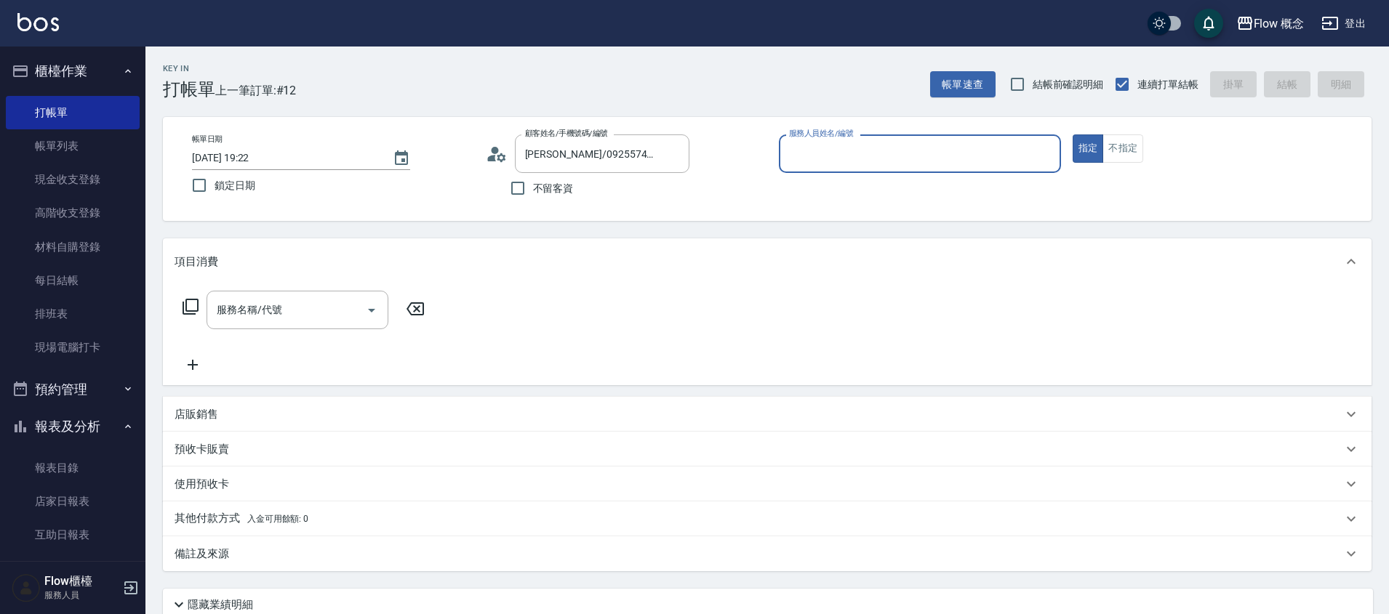
type input "８"
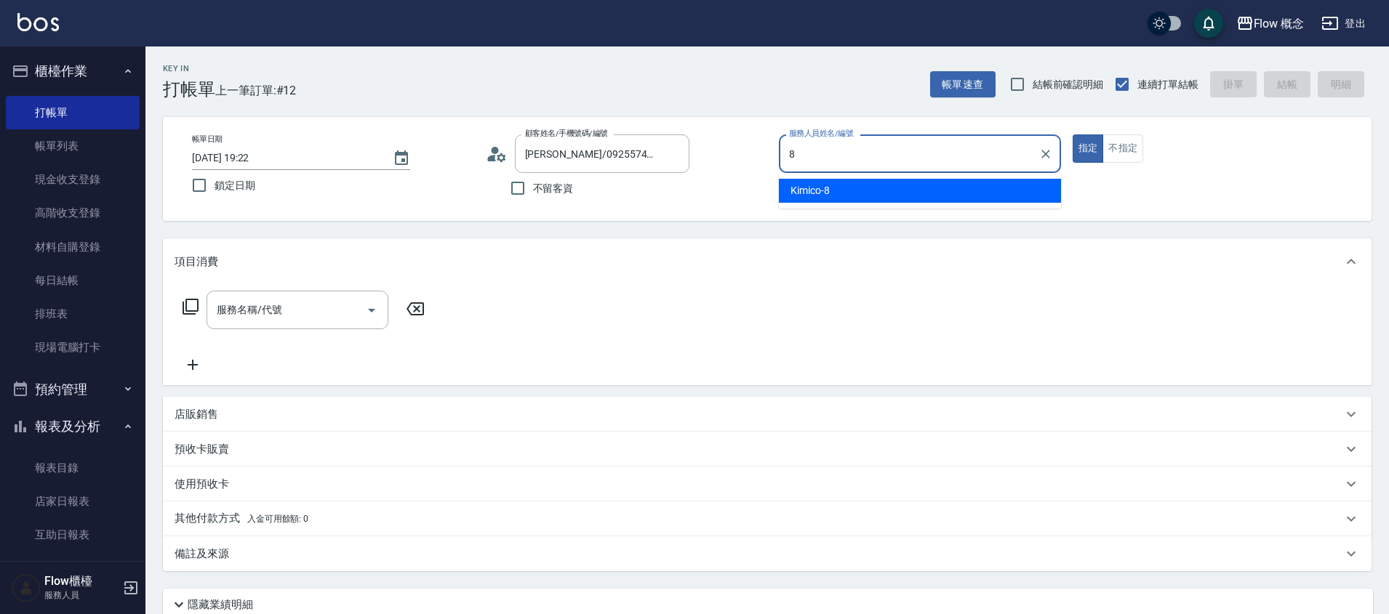
type input "Kimico-8"
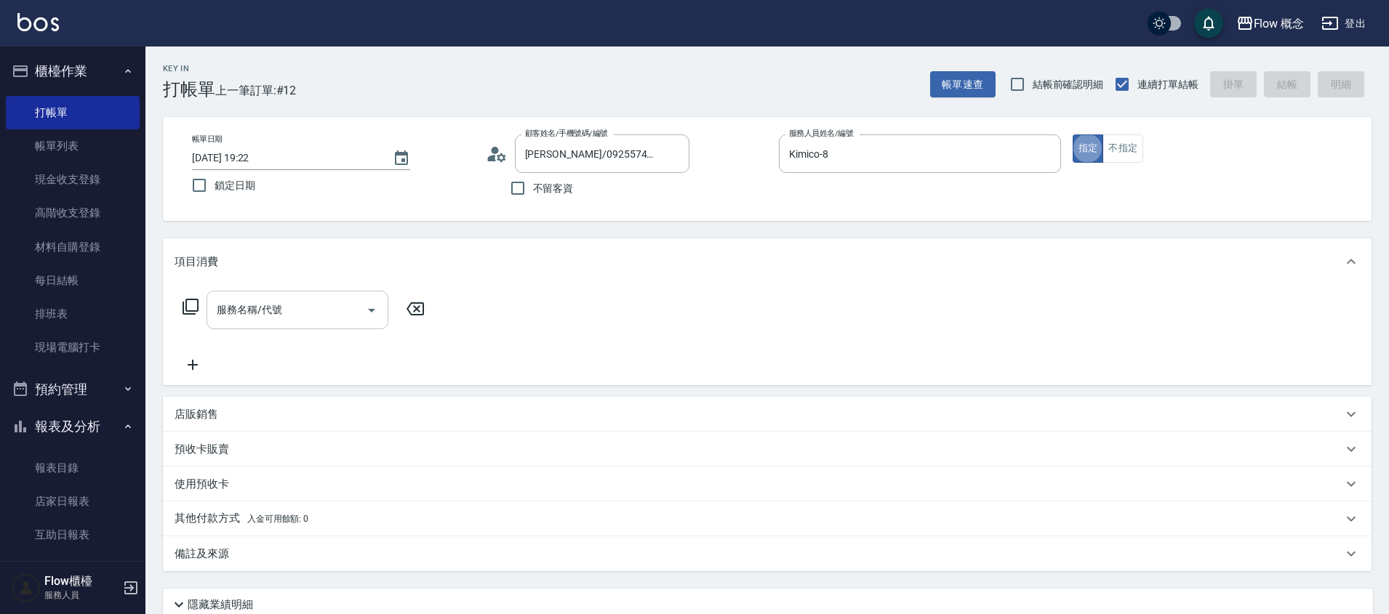
click at [242, 322] on input "服務名稱/代號" at bounding box center [286, 309] width 147 height 25
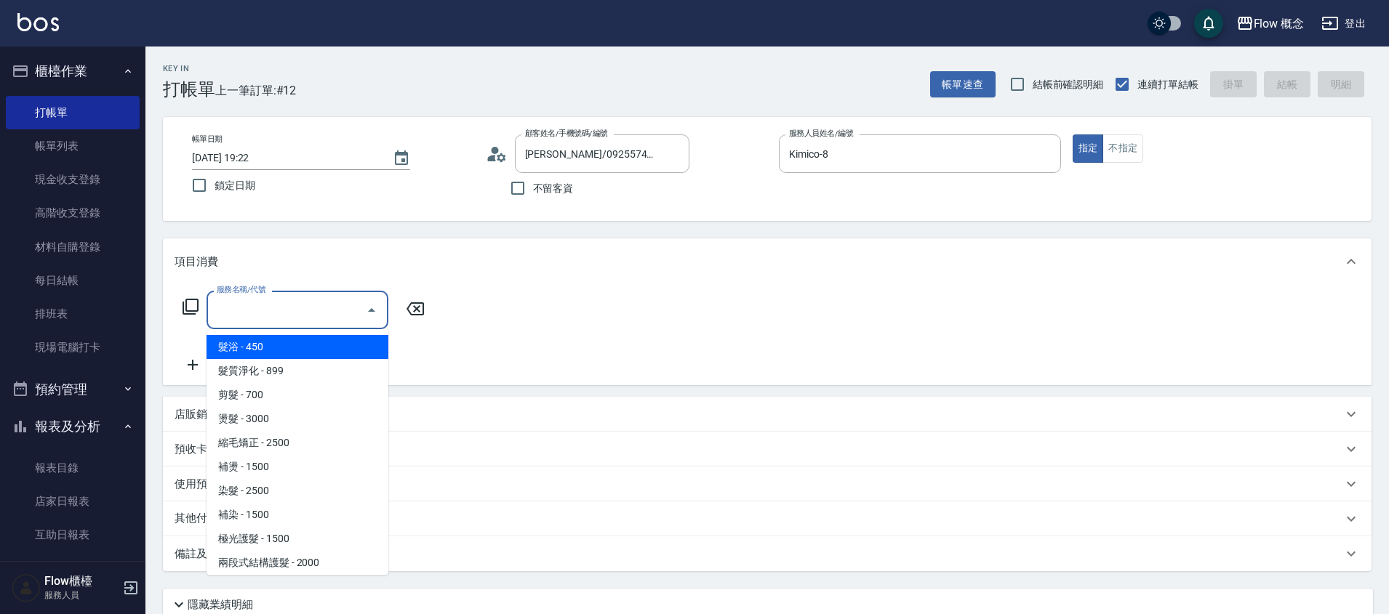
click at [254, 346] on span "髮浴 - 450" at bounding box center [298, 347] width 182 height 24
type input "髮浴 (101)"
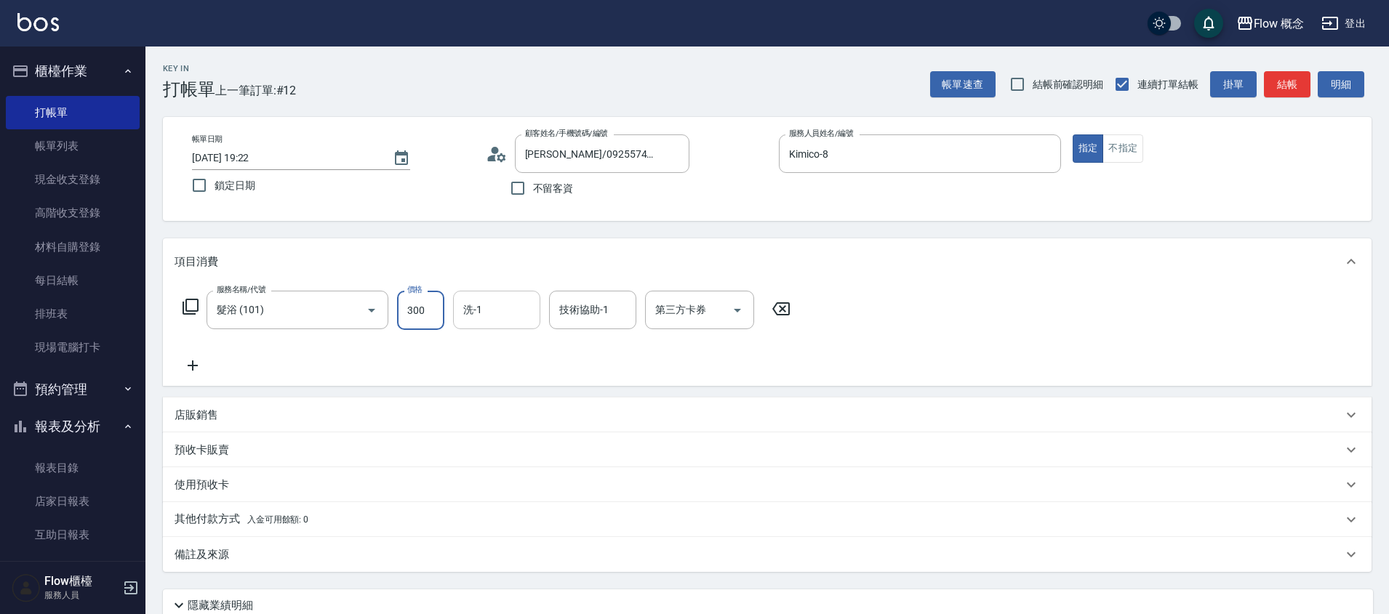
type input "300"
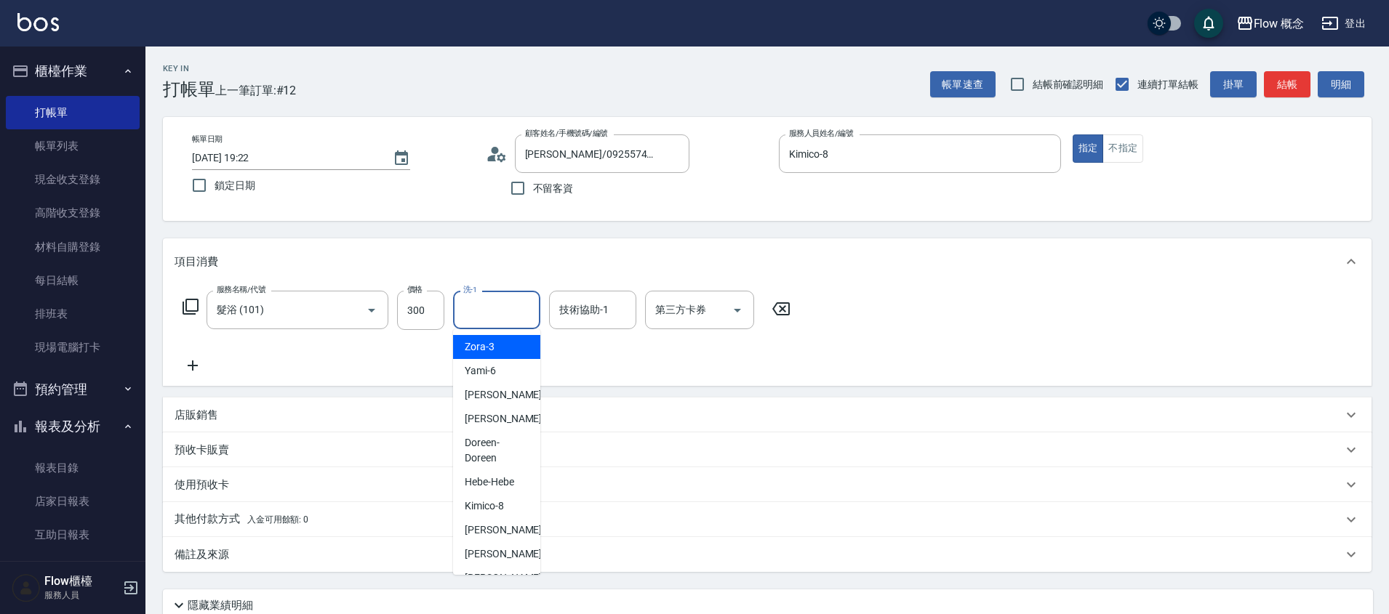
click at [479, 312] on input "洗-1" at bounding box center [497, 309] width 74 height 25
click at [478, 532] on span "[PERSON_NAME] -11" at bounding box center [511, 530] width 92 height 15
type input "[PERSON_NAME]-11"
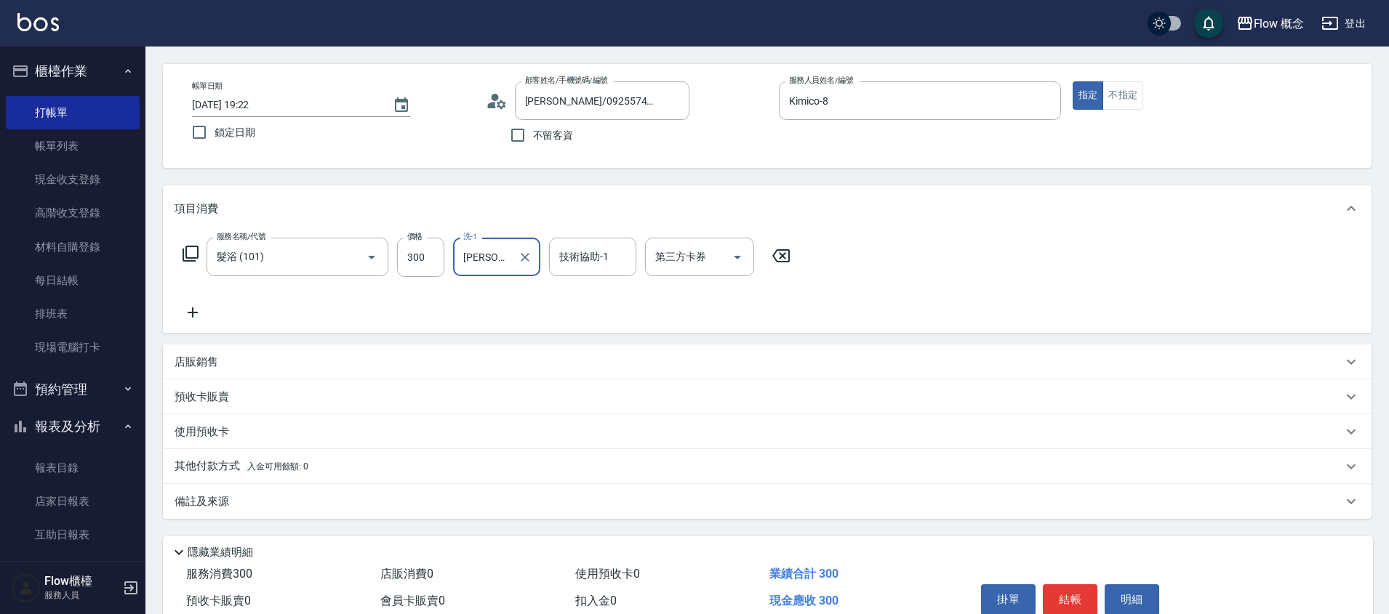
scroll to position [122, 0]
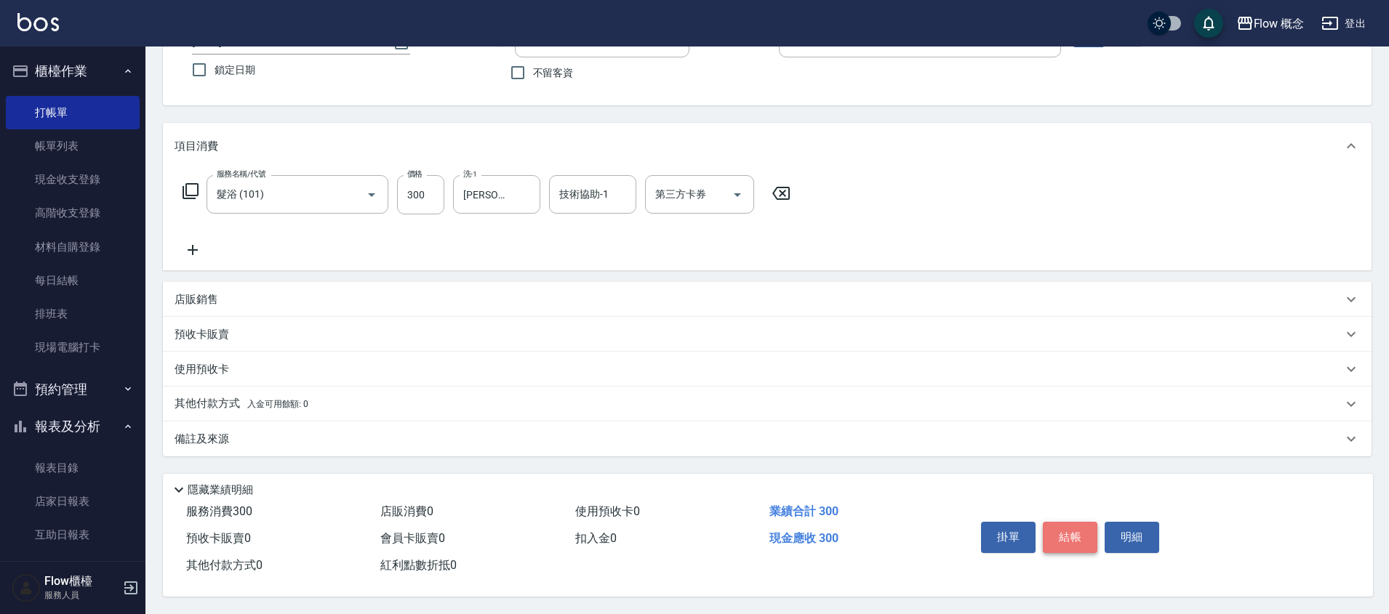
click at [1051, 531] on button "結帳" at bounding box center [1070, 537] width 55 height 31
type input "[DATE] 19:23"
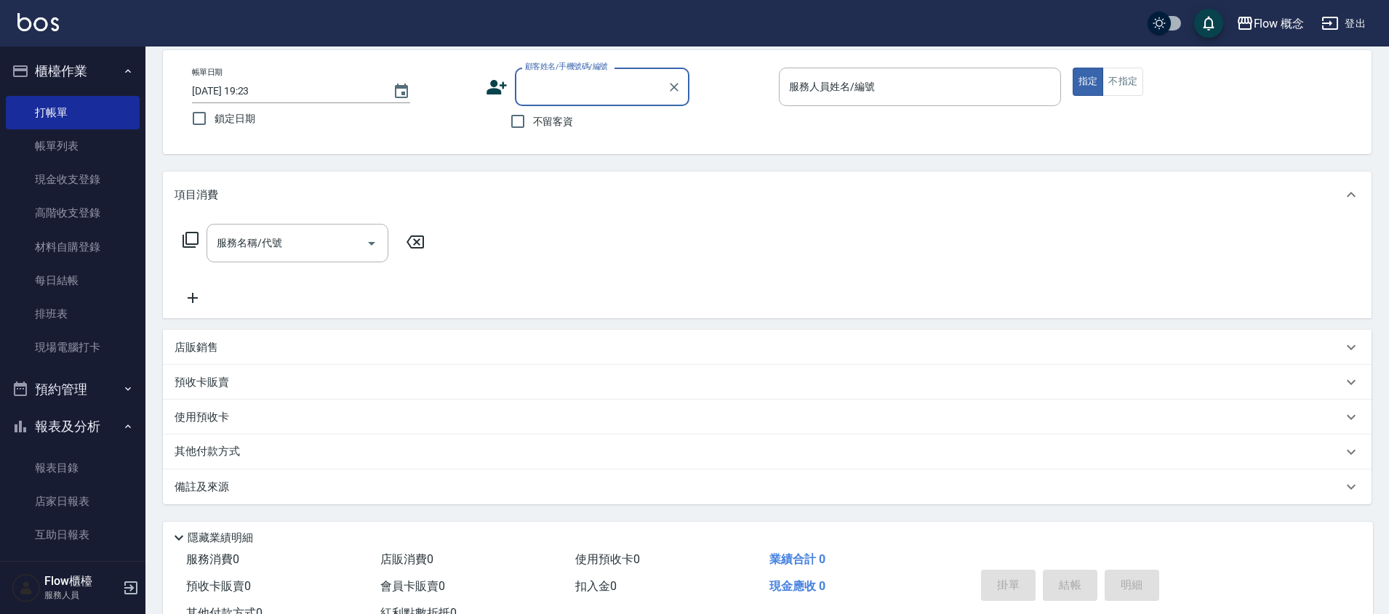
scroll to position [0, 0]
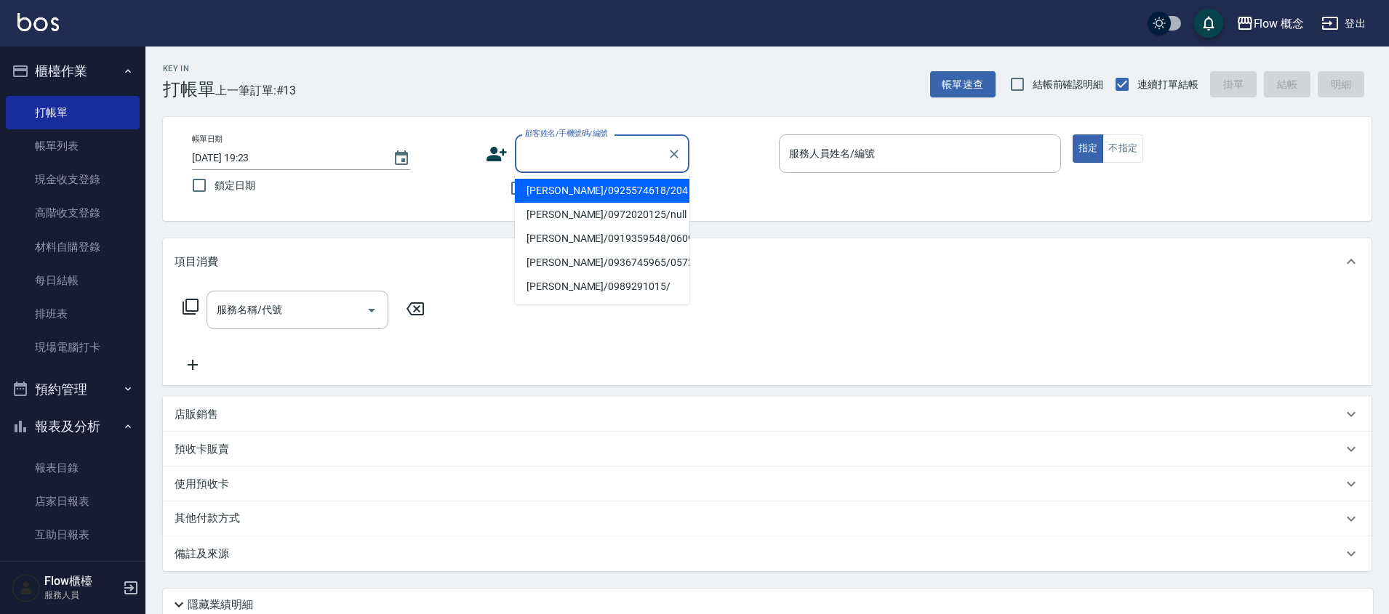
click at [593, 145] on input "顧客姓名/手機號碼/編號" at bounding box center [591, 153] width 140 height 25
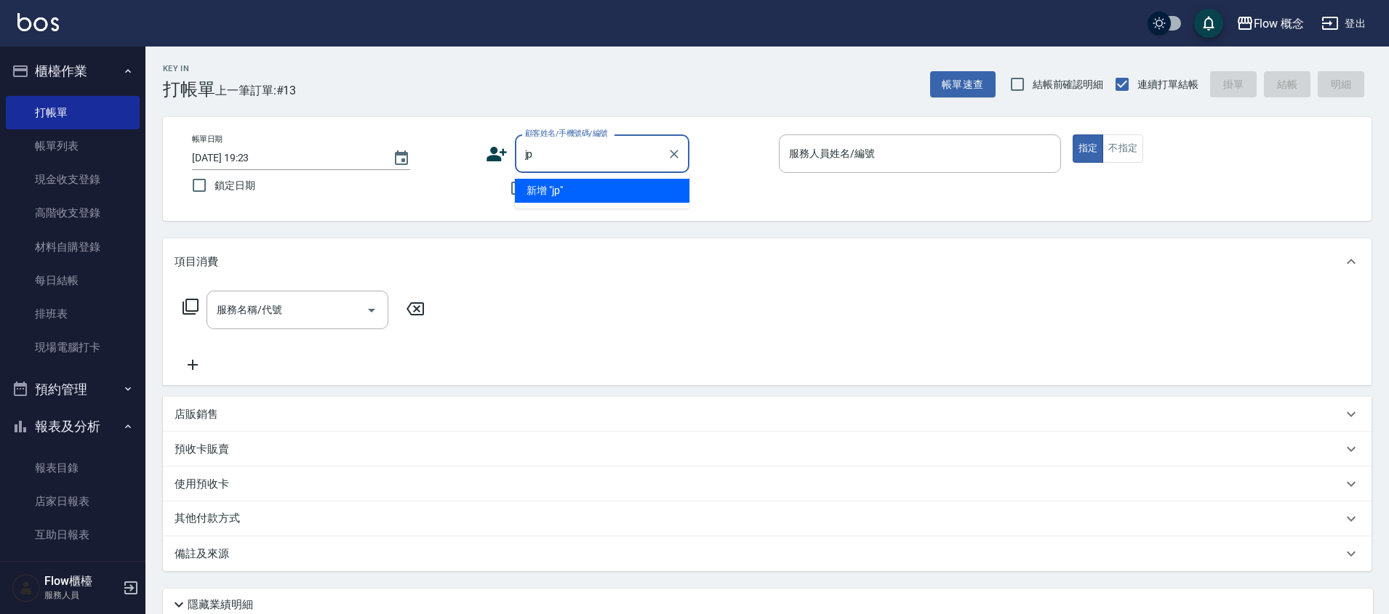
type input "j"
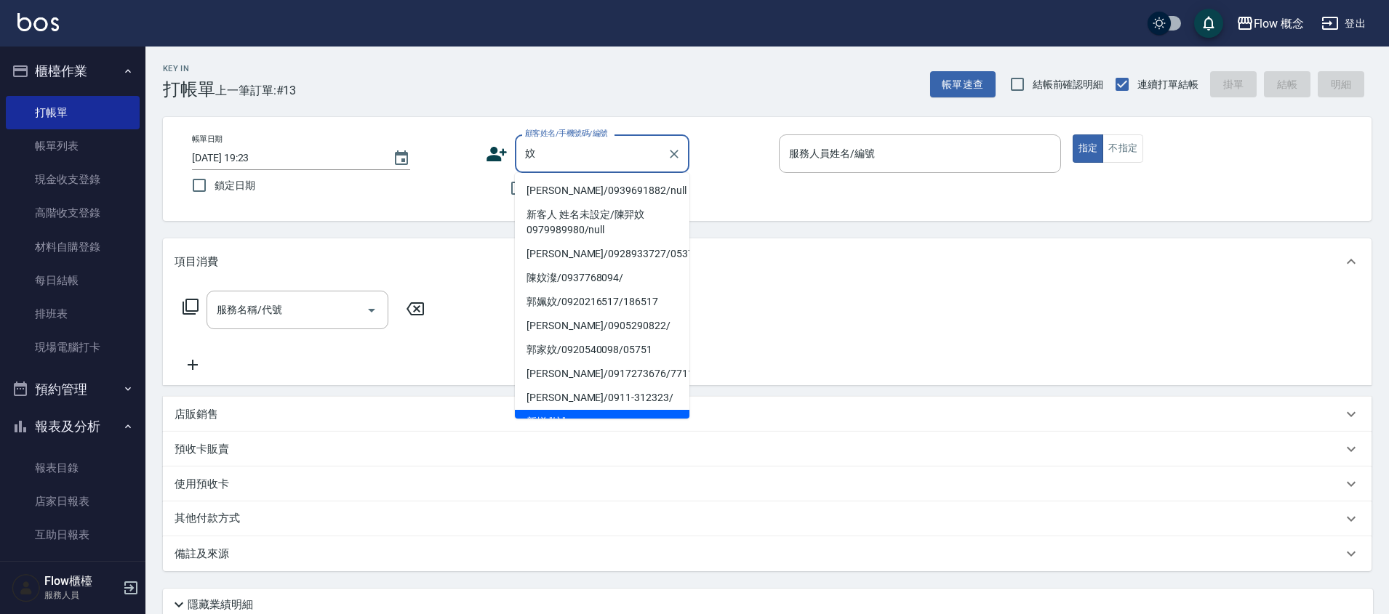
click at [628, 186] on li "[PERSON_NAME]/0939691882/null" at bounding box center [602, 191] width 175 height 24
type input "[PERSON_NAME]/0939691882/null"
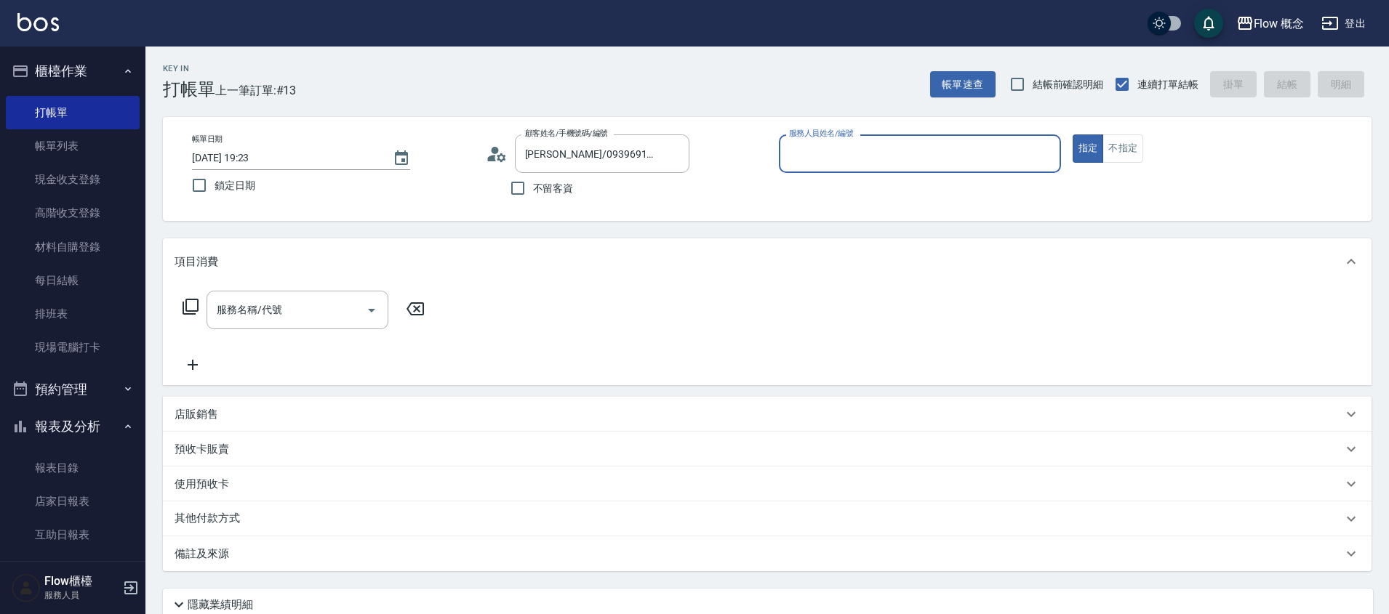
type input "Kimico-8"
click at [267, 324] on div "服務名稱/代號" at bounding box center [298, 310] width 182 height 39
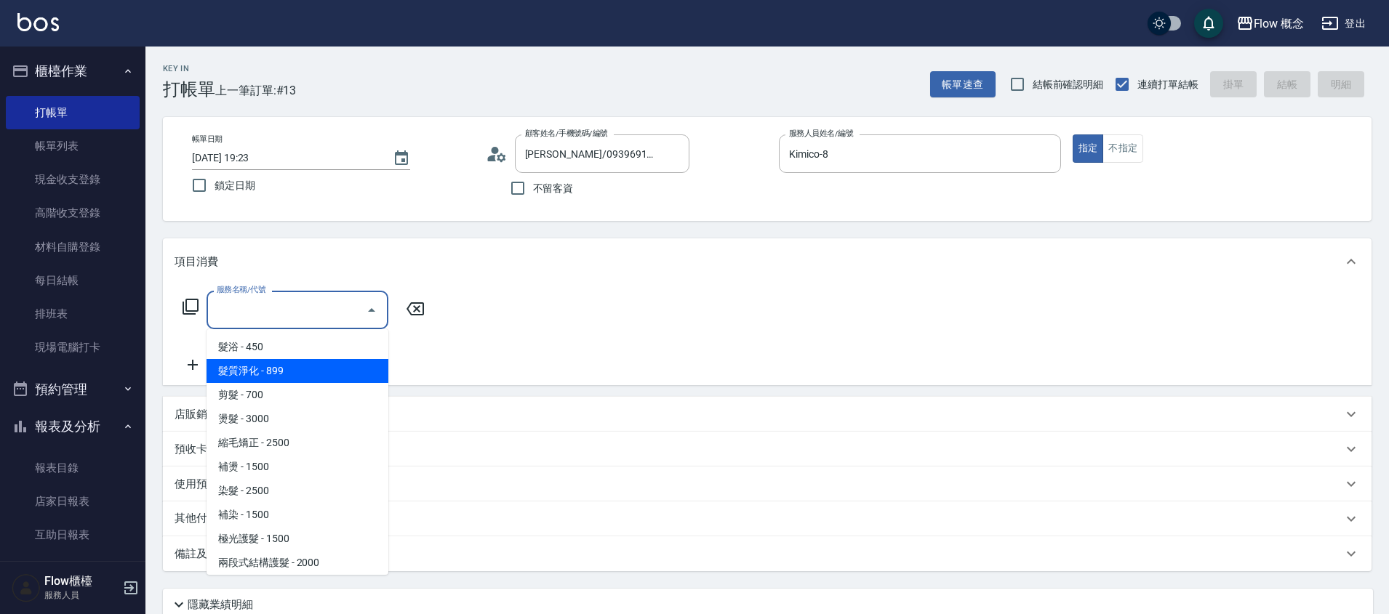
click at [256, 370] on span "髮質淨化 - 899" at bounding box center [298, 371] width 182 height 24
type input "髮質淨化(102)"
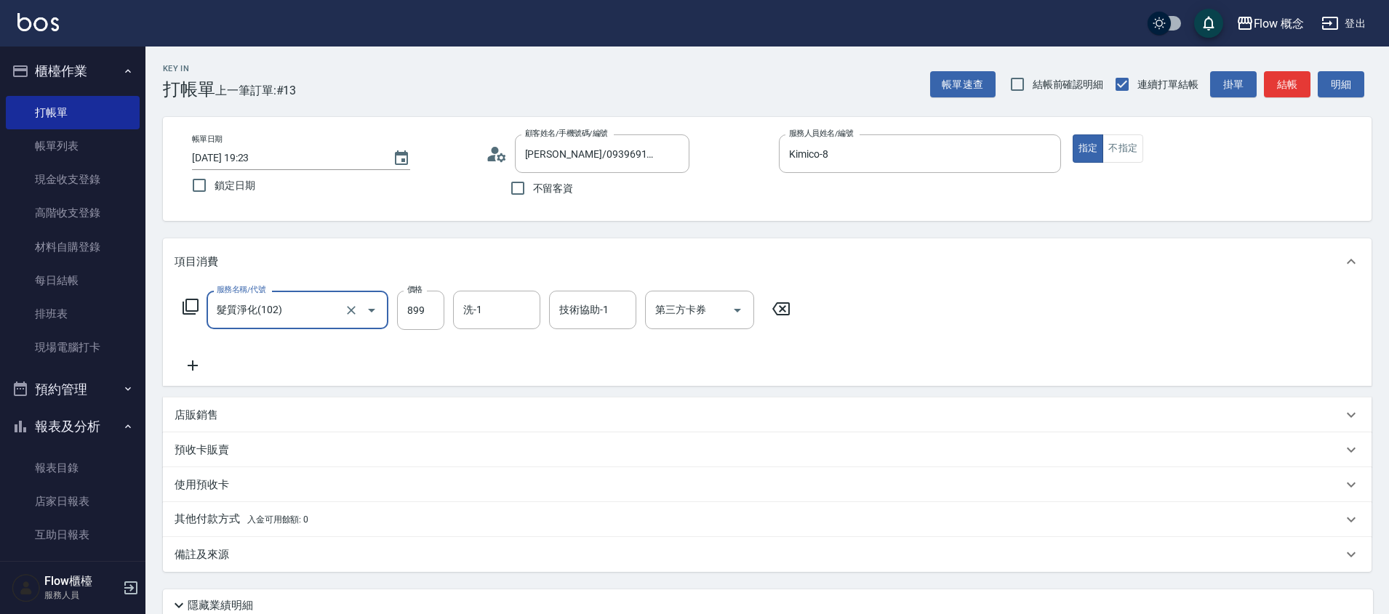
click at [189, 366] on icon at bounding box center [193, 366] width 10 height 10
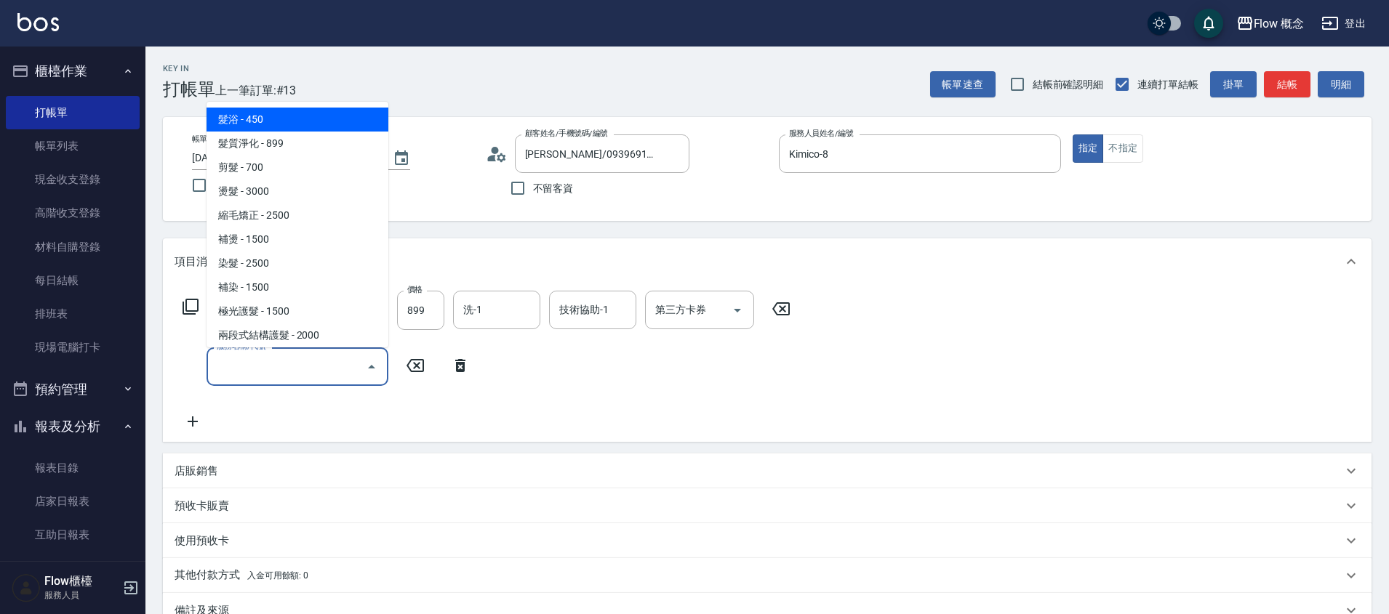
click at [248, 369] on input "服務名稱/代號" at bounding box center [286, 366] width 147 height 25
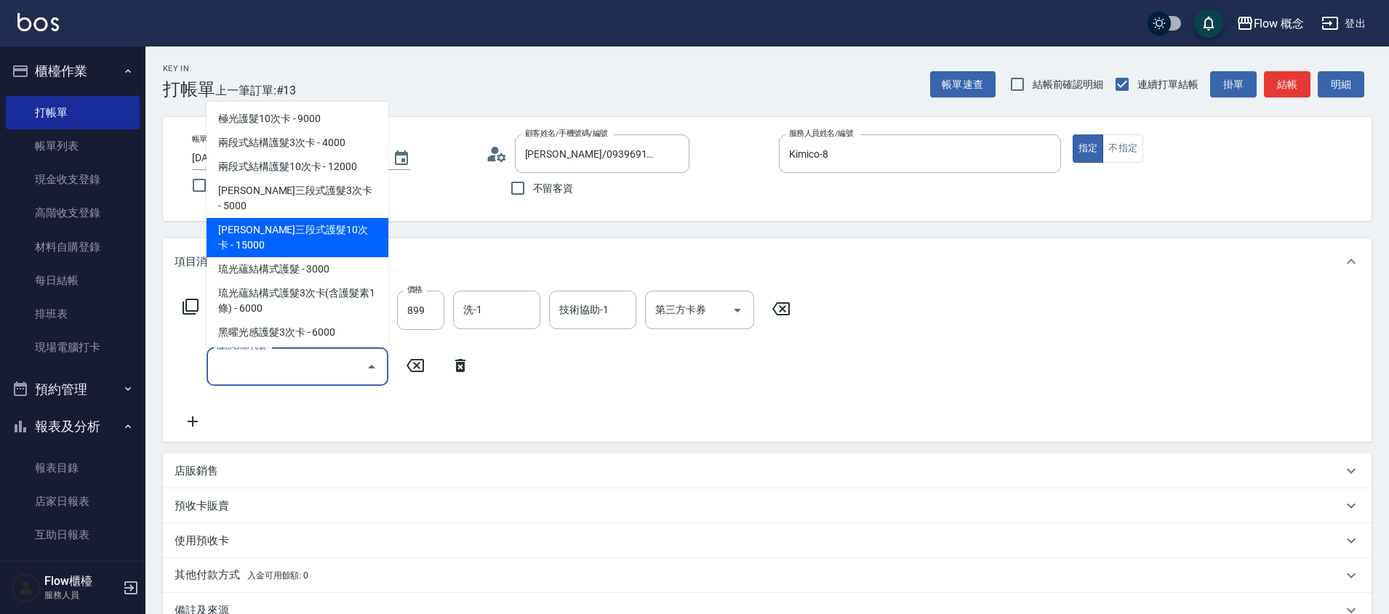
scroll to position [339, 0]
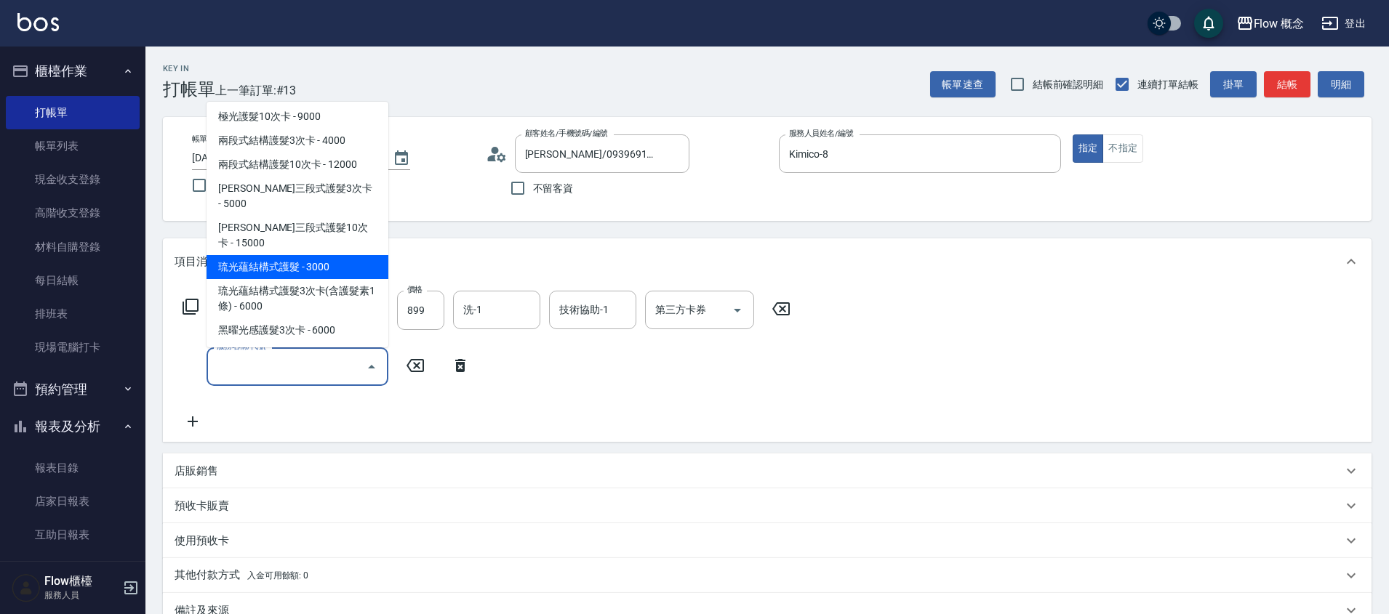
click at [297, 255] on span "琉光蘊結構式護髮 - 3000" at bounding box center [298, 267] width 182 height 24
type input "琉光蘊結構式護髮(513)"
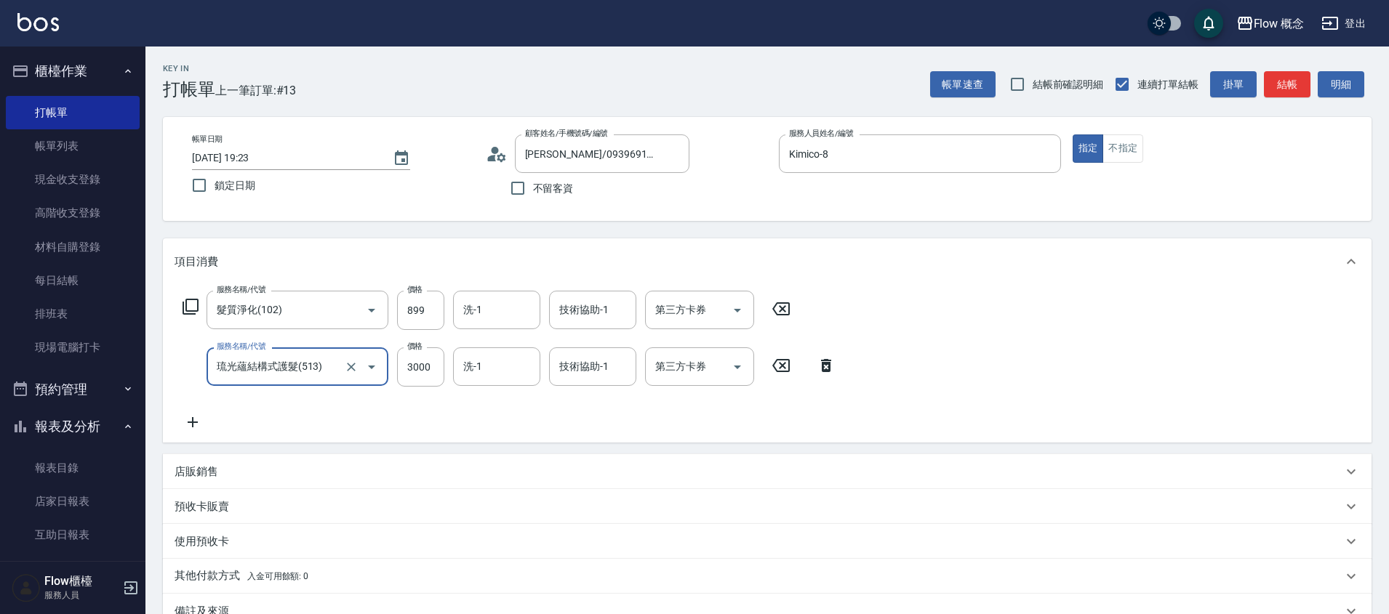
click at [189, 425] on icon at bounding box center [193, 422] width 36 height 17
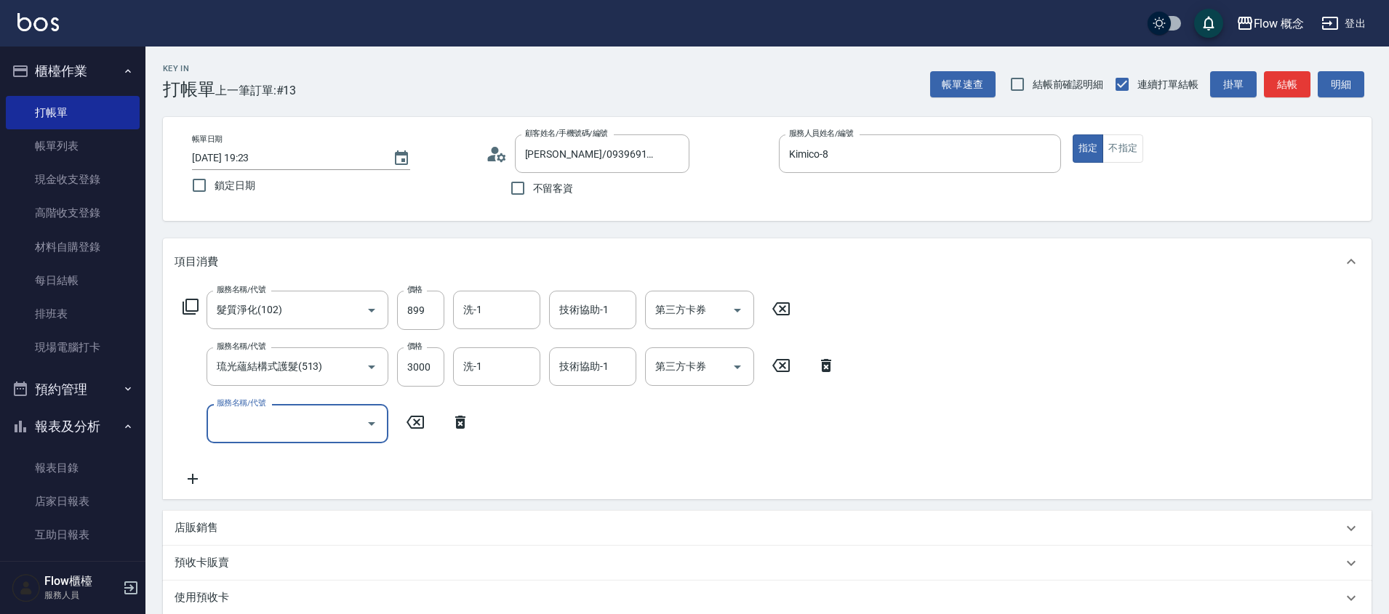
click at [255, 422] on input "服務名稱/代號" at bounding box center [286, 423] width 147 height 25
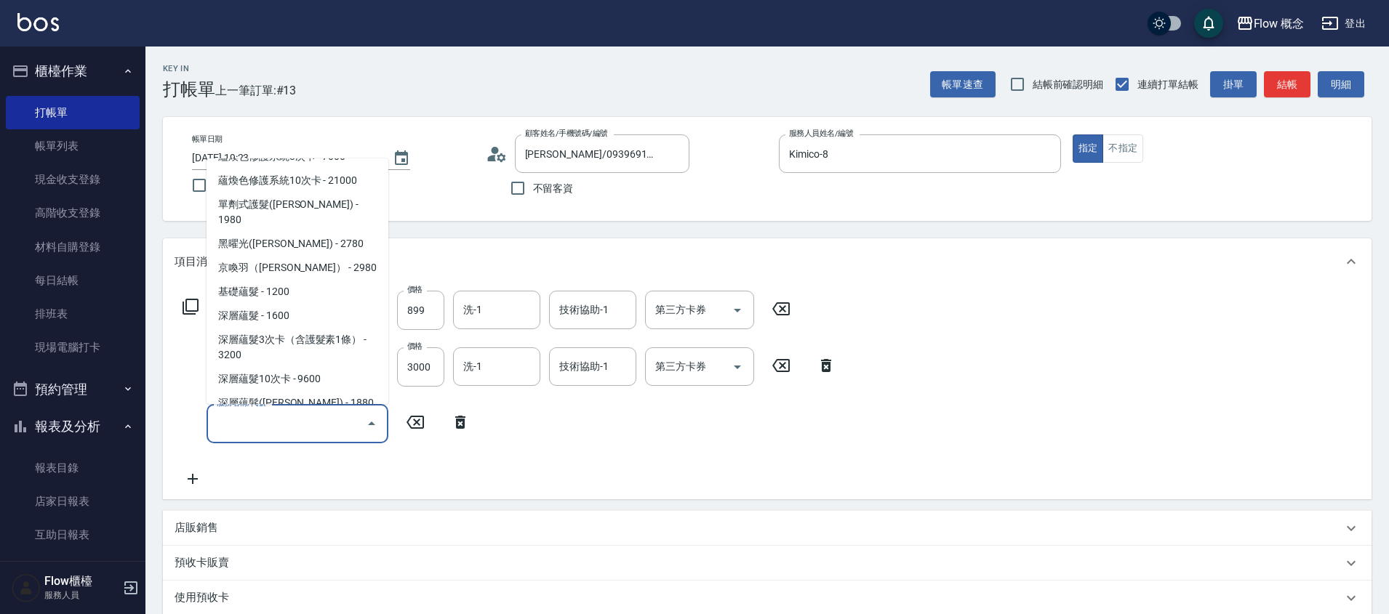
scroll to position [637, 0]
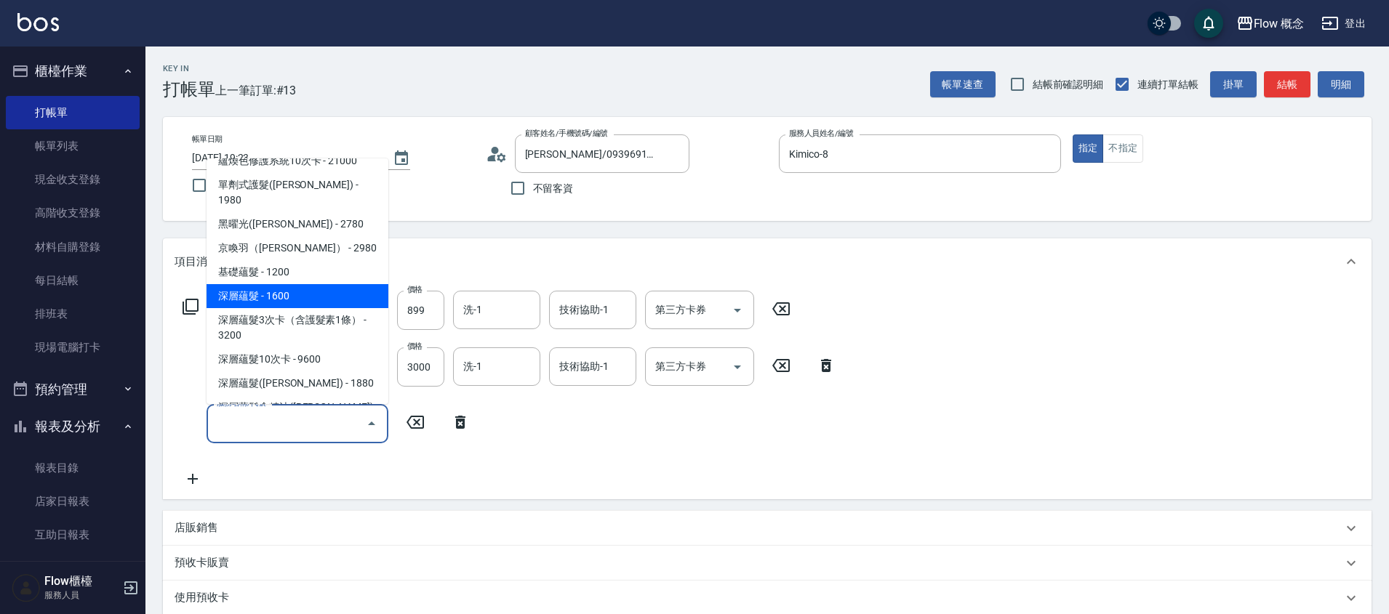
click at [294, 284] on span "深層蘊髮 - 1600" at bounding box center [298, 296] width 182 height 24
type input "深層蘊髮(602)"
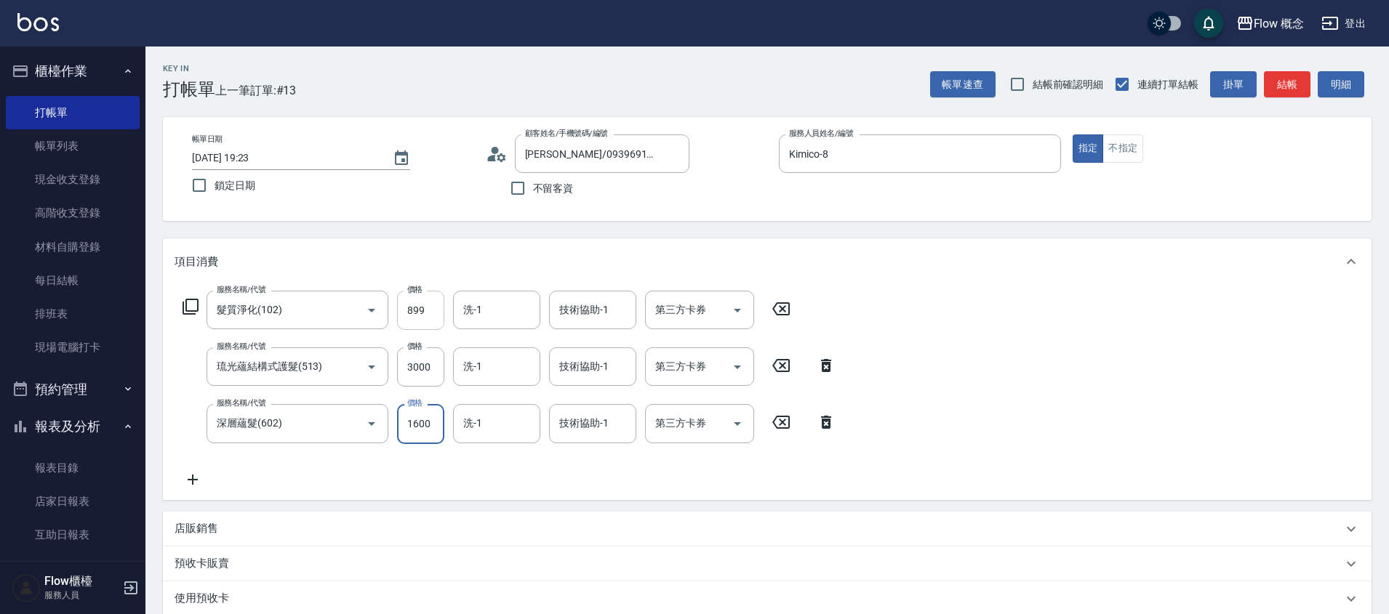
click at [436, 315] on input "899" at bounding box center [420, 310] width 47 height 39
click at [428, 308] on input "899" at bounding box center [420, 310] width 47 height 39
type input "800"
click at [420, 435] on input "1600" at bounding box center [420, 423] width 47 height 39
type input "1070"
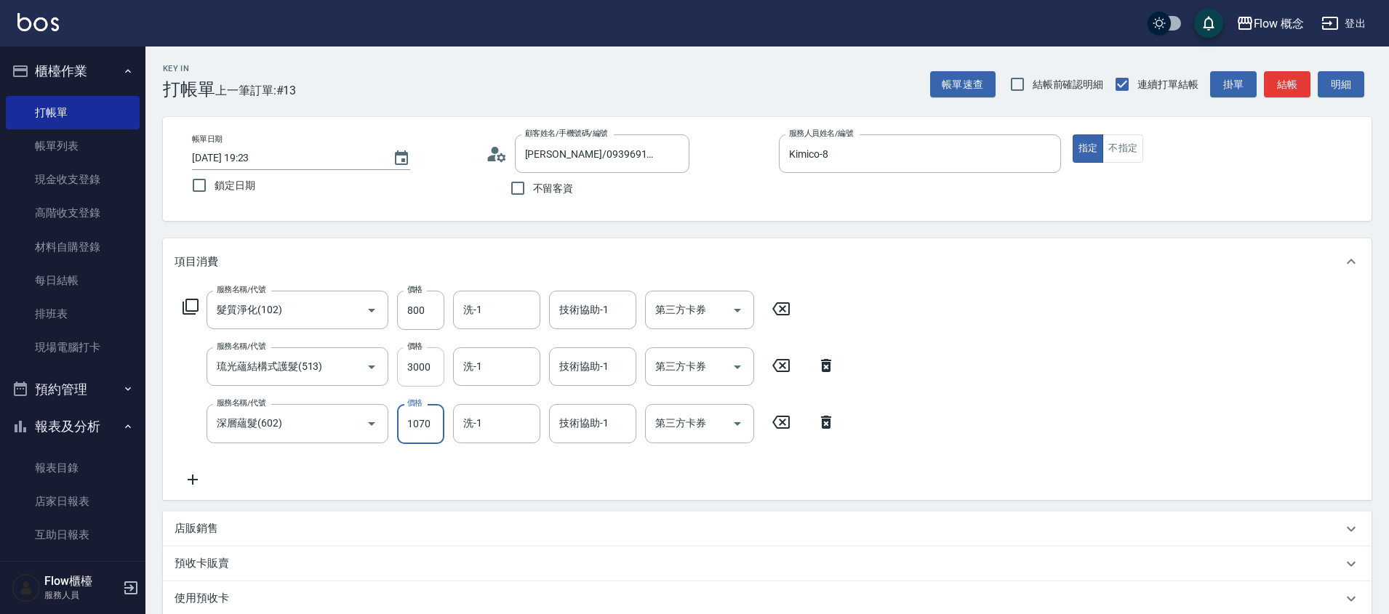
click at [411, 379] on input "3000" at bounding box center [420, 367] width 47 height 39
type input "2000"
click at [191, 473] on icon at bounding box center [193, 479] width 36 height 17
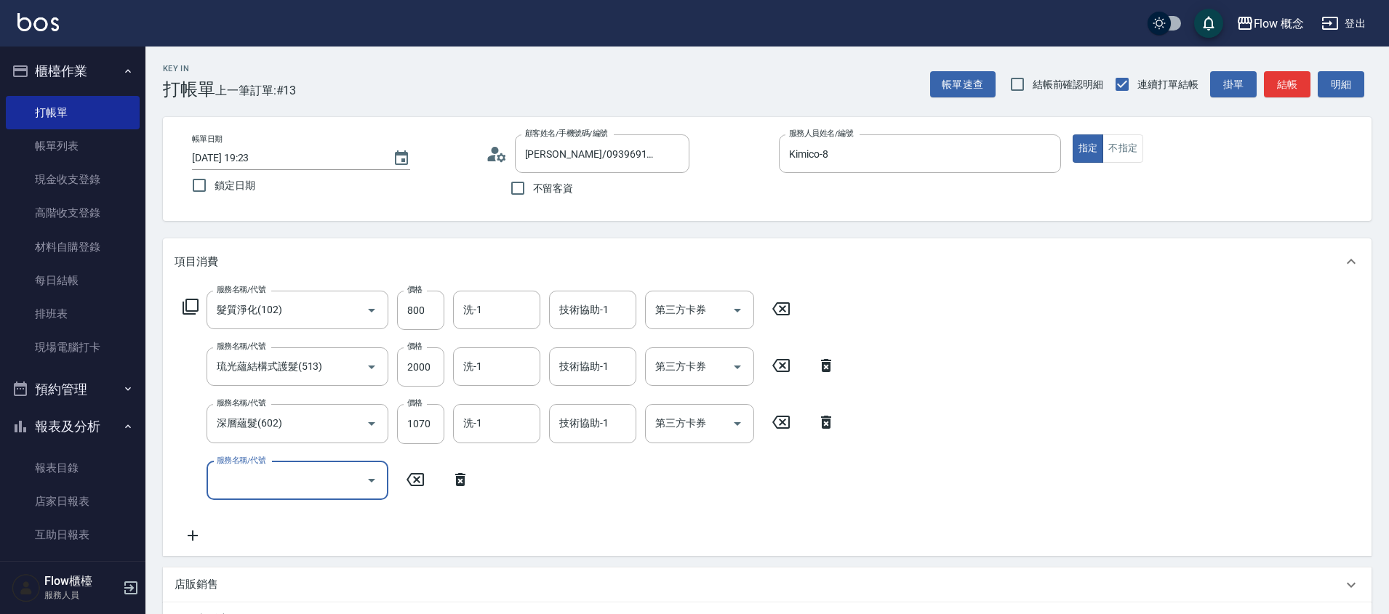
click at [264, 472] on input "服務名稱/代號" at bounding box center [286, 480] width 147 height 25
type input "染髮(401)"
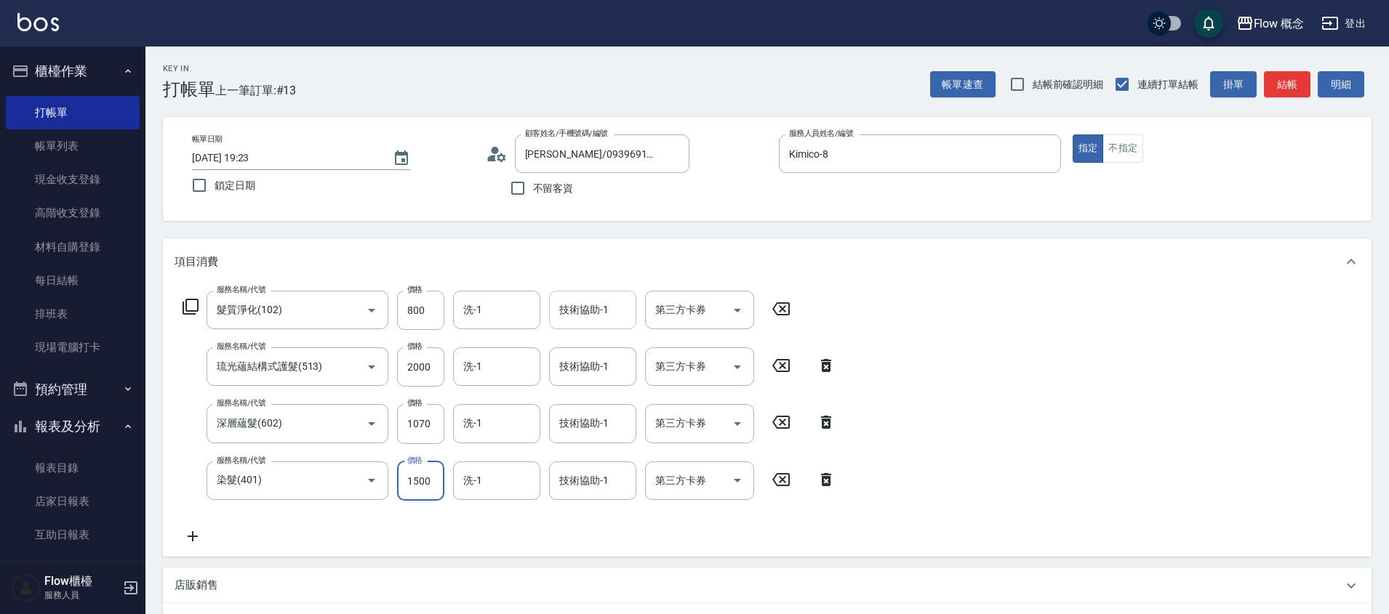
type input "1500"
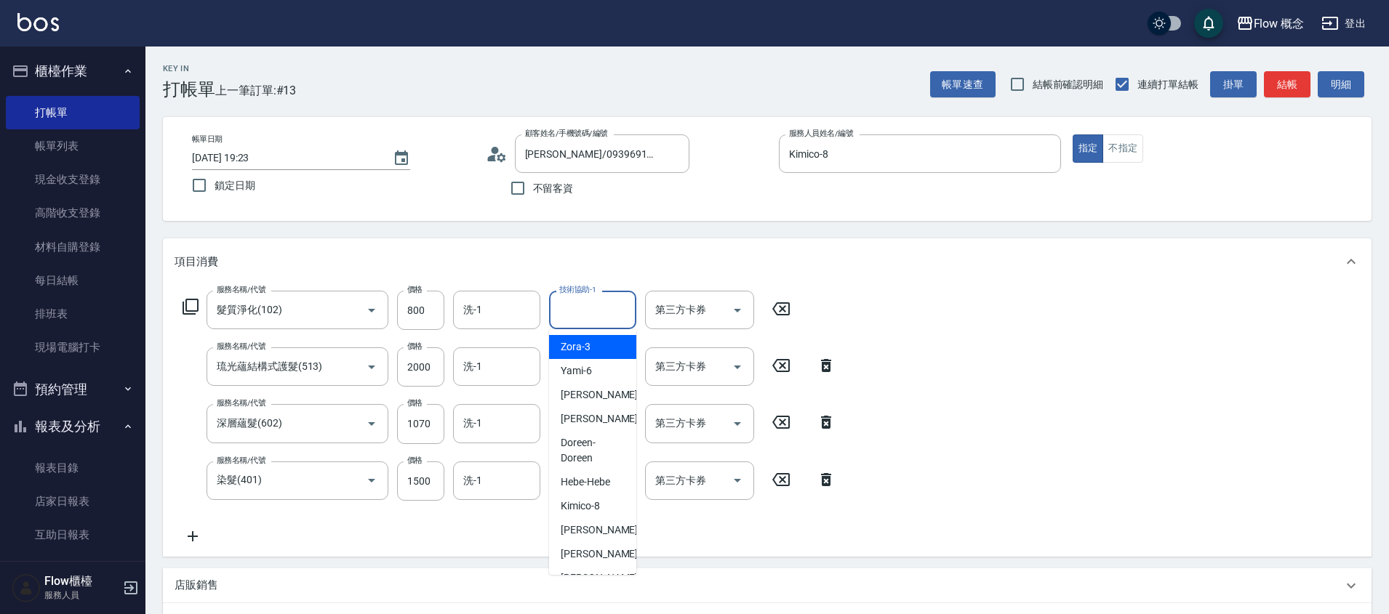
click at [610, 311] on input "技術協助-1" at bounding box center [593, 309] width 74 height 25
type input "佳[PERSON_NAME]-17"
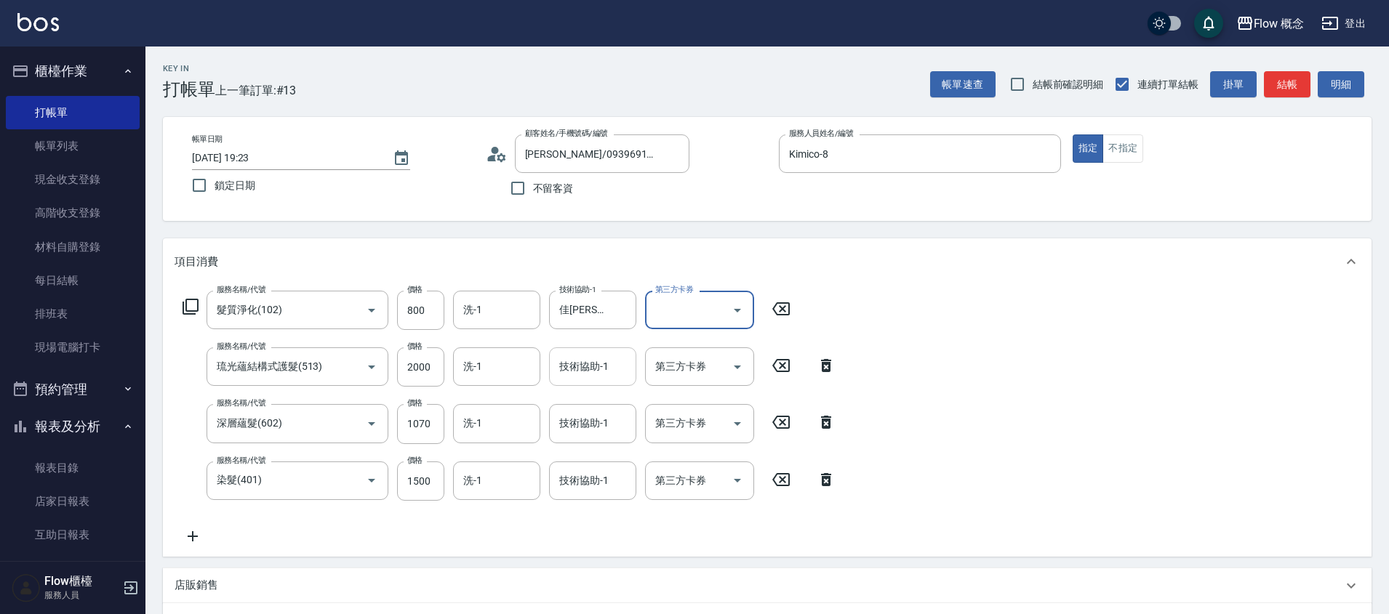
click at [601, 366] on input "技術協助-1" at bounding box center [593, 366] width 74 height 25
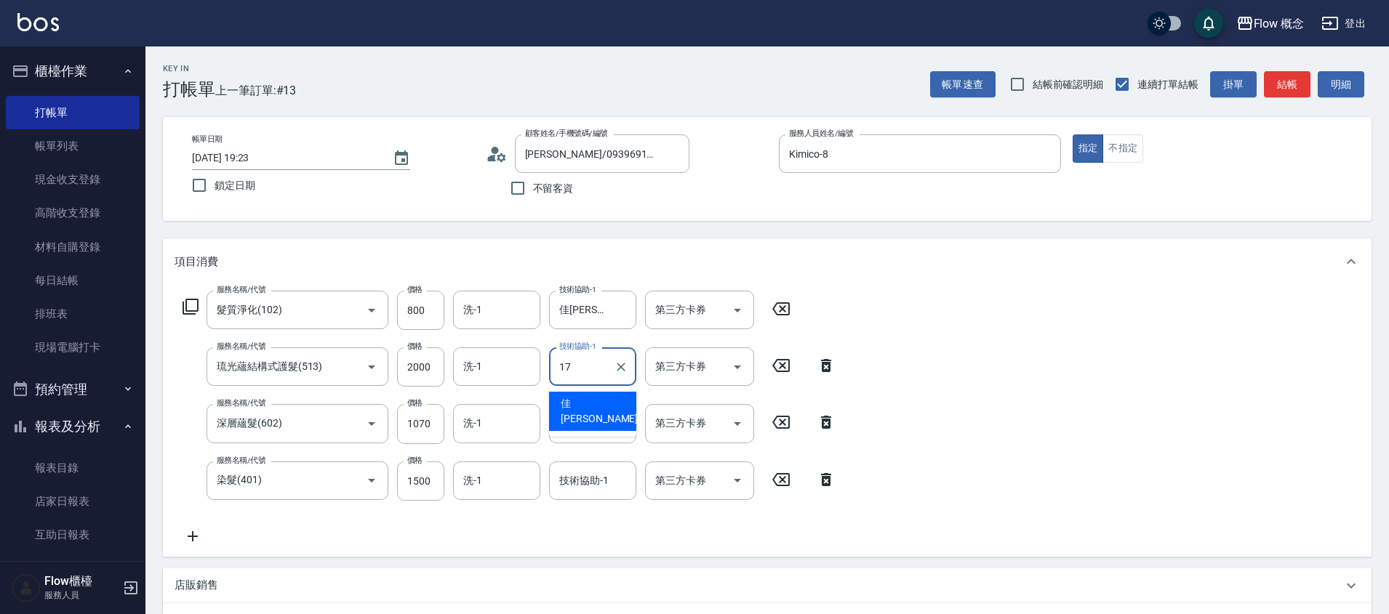
type input "佳[PERSON_NAME]-17"
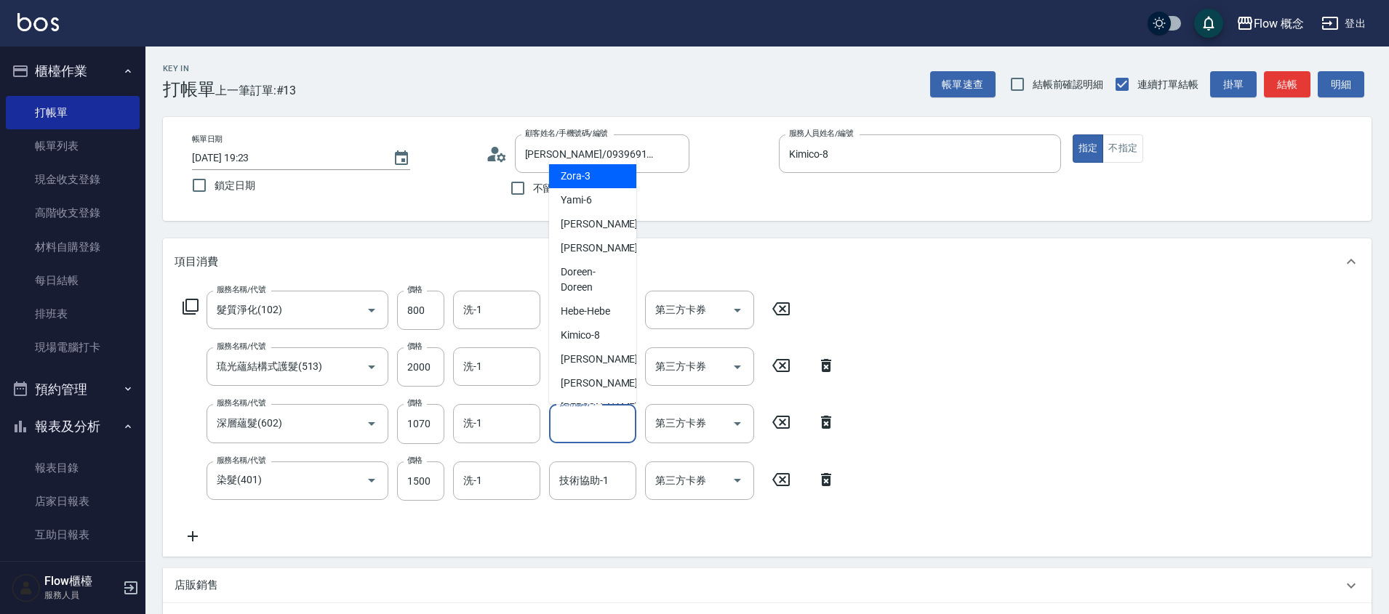
click at [573, 420] on input "技術協助-1" at bounding box center [593, 423] width 74 height 25
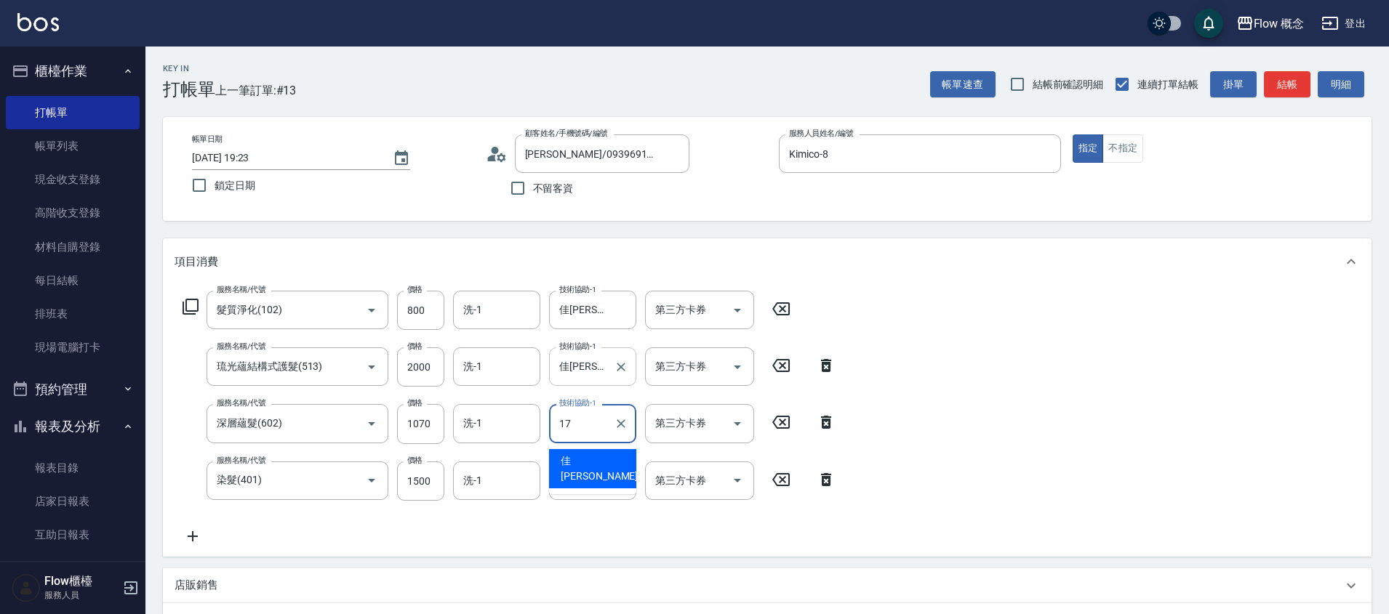
type input "佳[PERSON_NAME]-17"
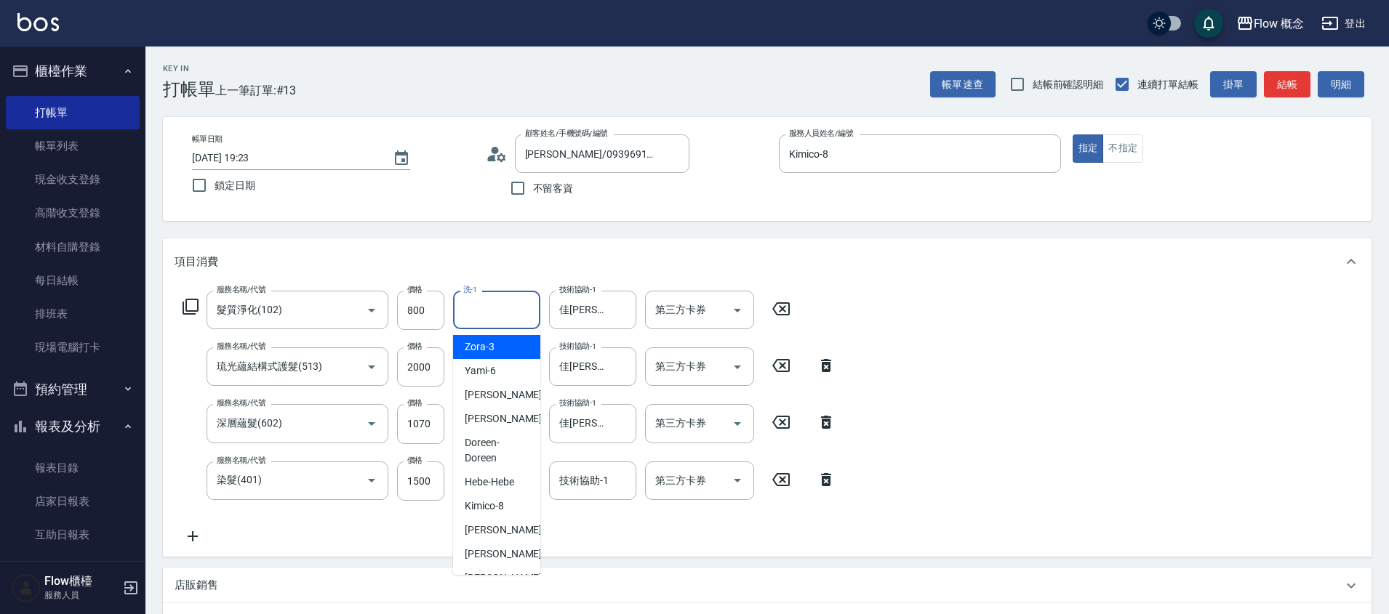
click at [533, 309] on input "洗-1" at bounding box center [497, 309] width 74 height 25
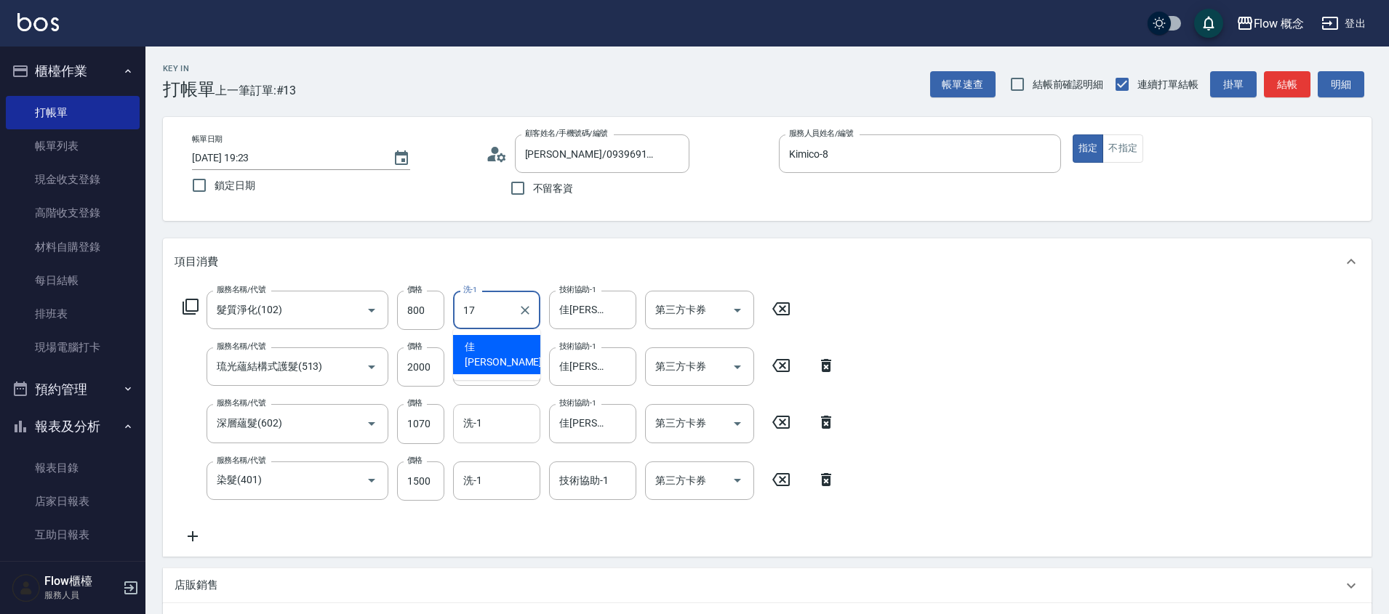
type input "佳[PERSON_NAME]-17"
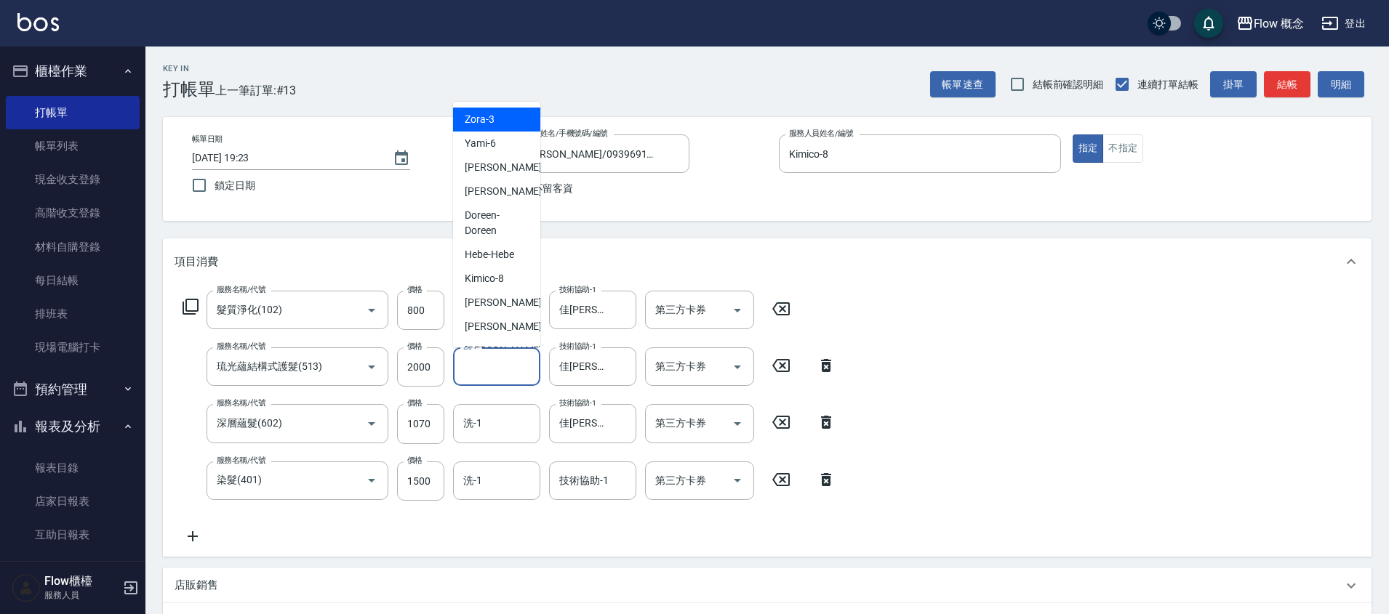
click at [507, 368] on input "洗-1" at bounding box center [497, 366] width 74 height 25
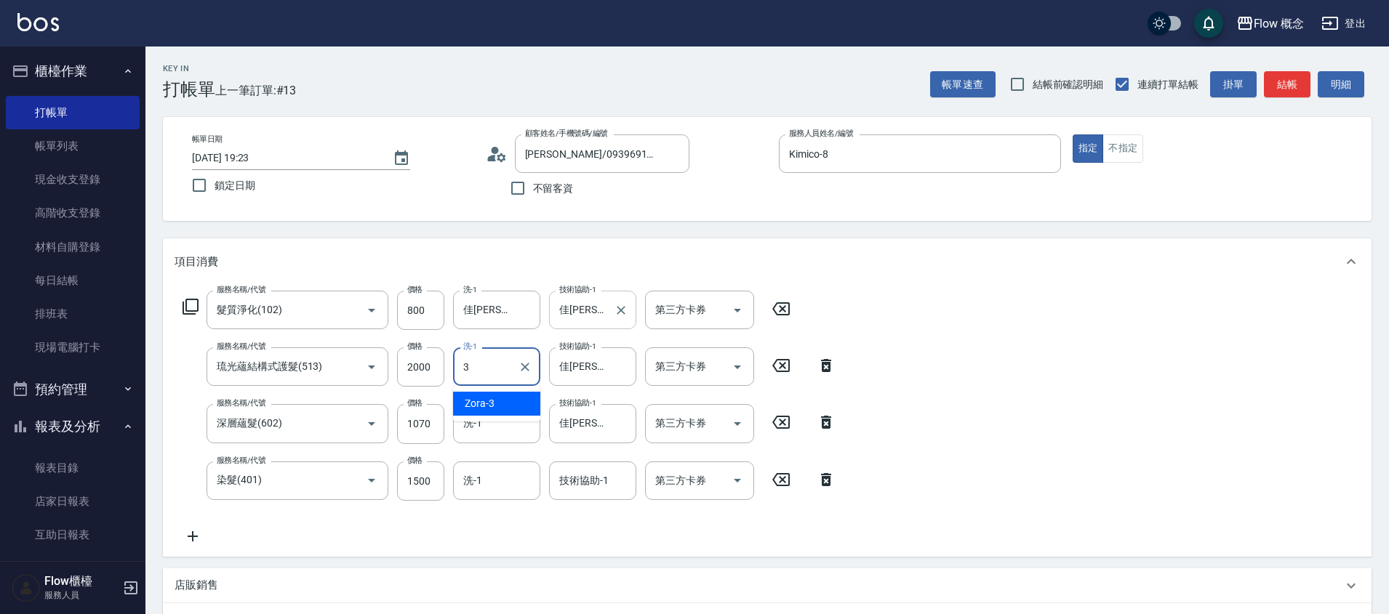
type input "Zora-3"
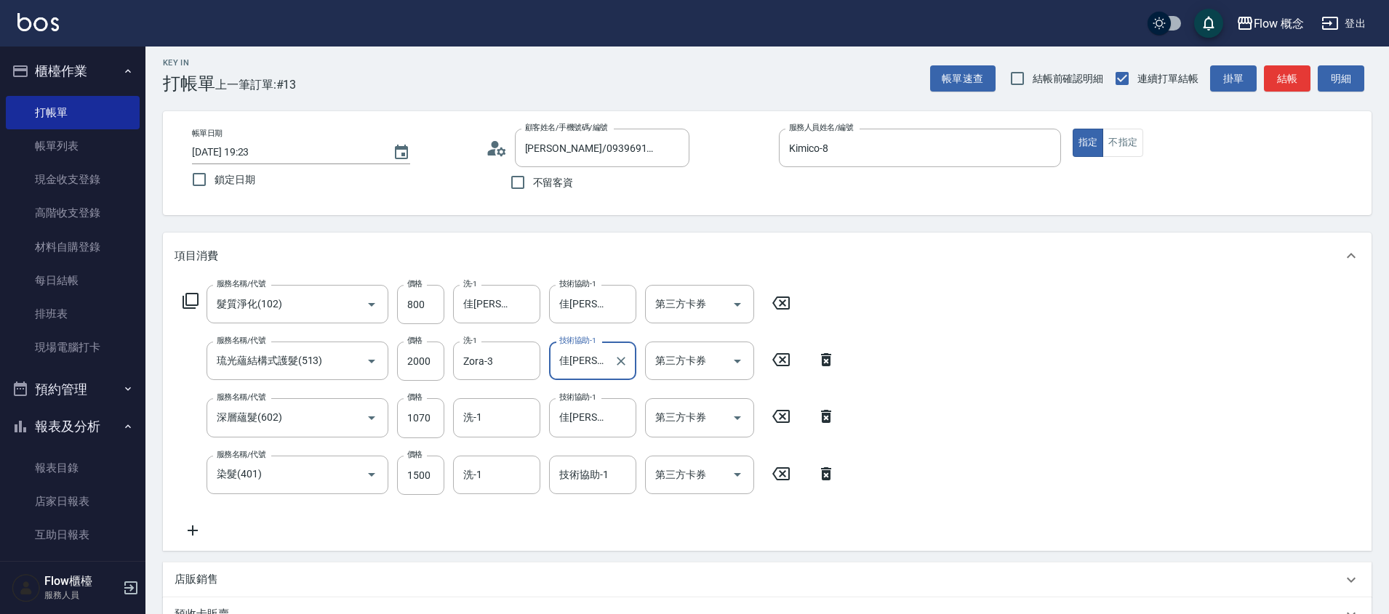
scroll to position [15, 0]
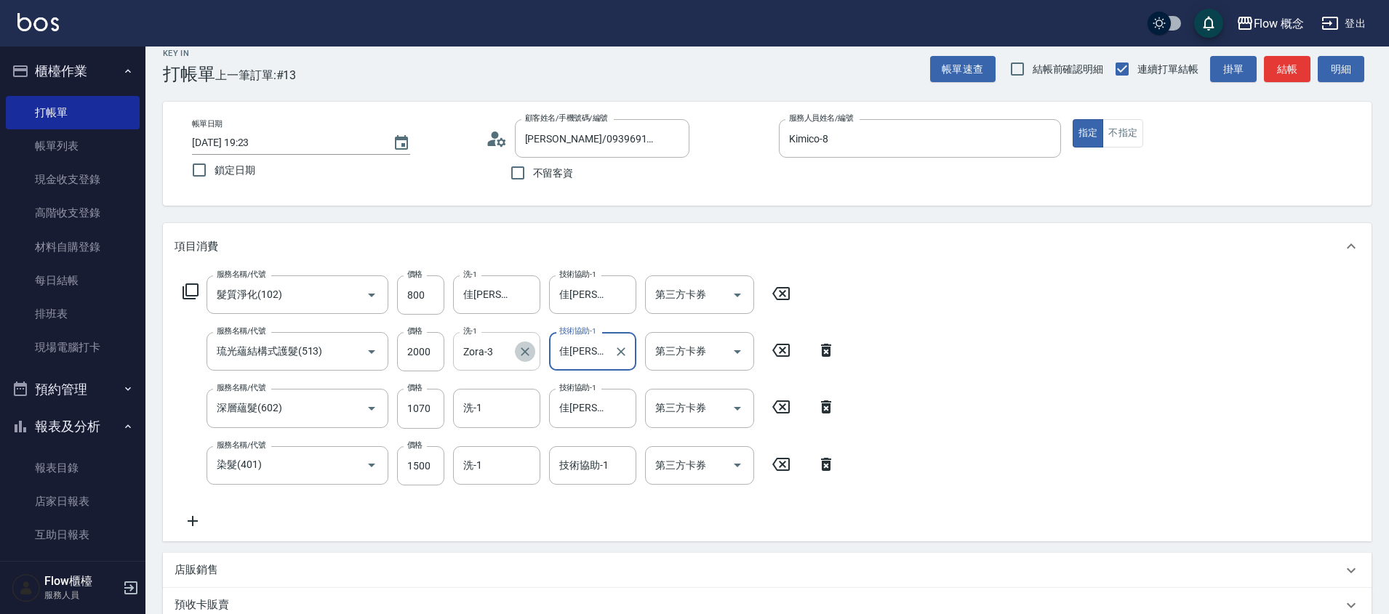
click at [526, 348] on icon "Clear" at bounding box center [525, 352] width 15 height 15
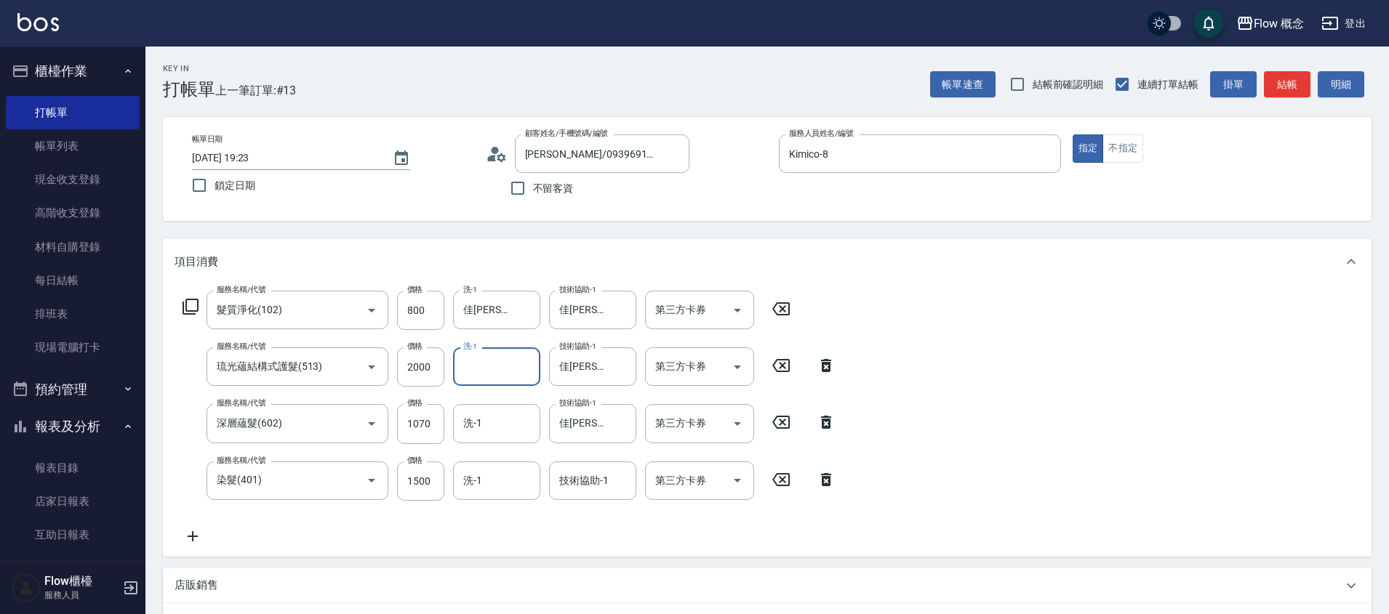
scroll to position [293, 0]
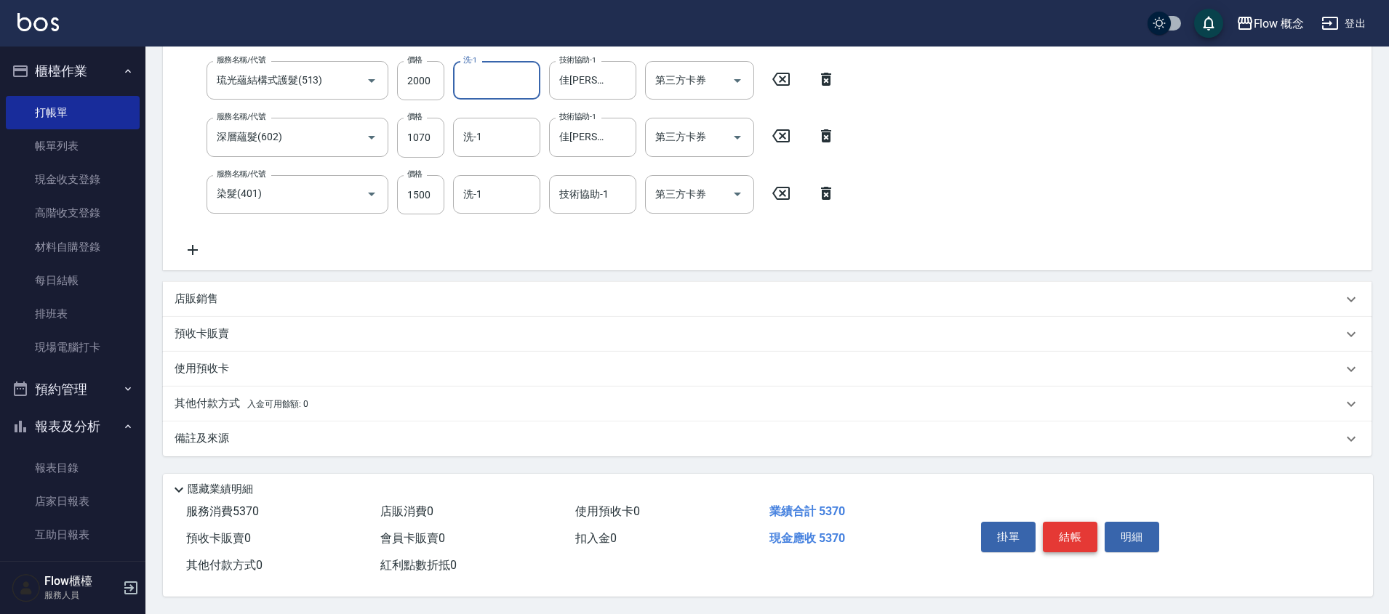
click at [1068, 532] on button "結帳" at bounding box center [1070, 537] width 55 height 31
type input "[DATE] 19:24"
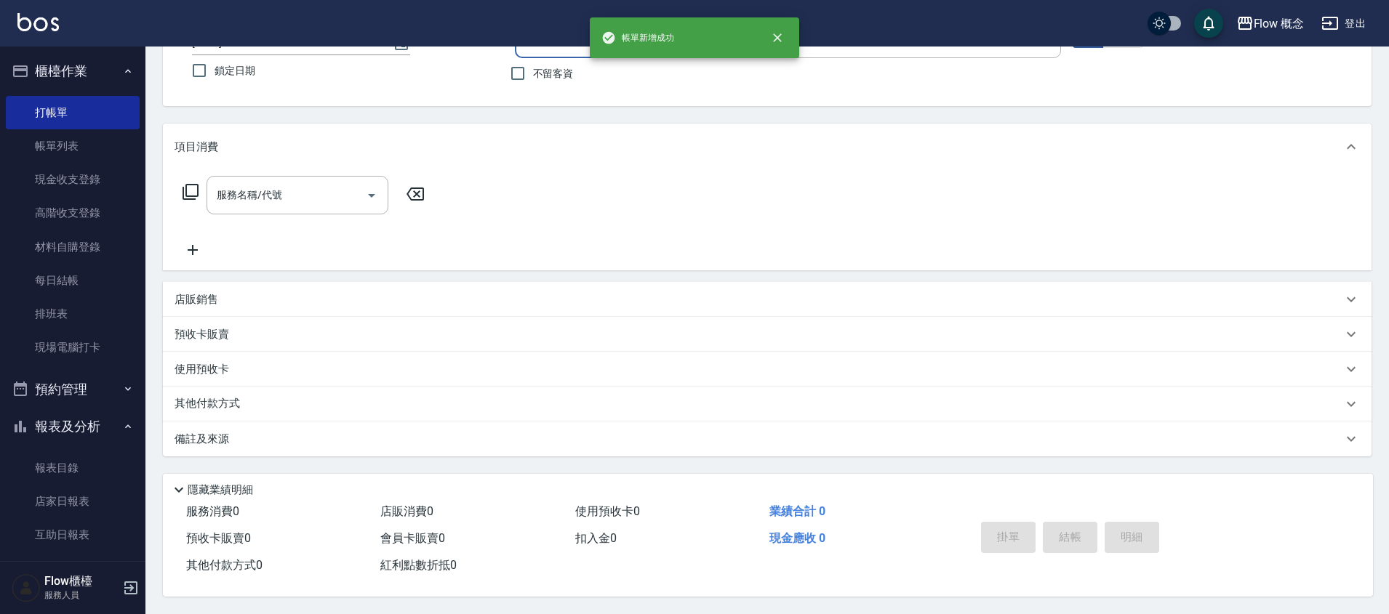
scroll to position [0, 0]
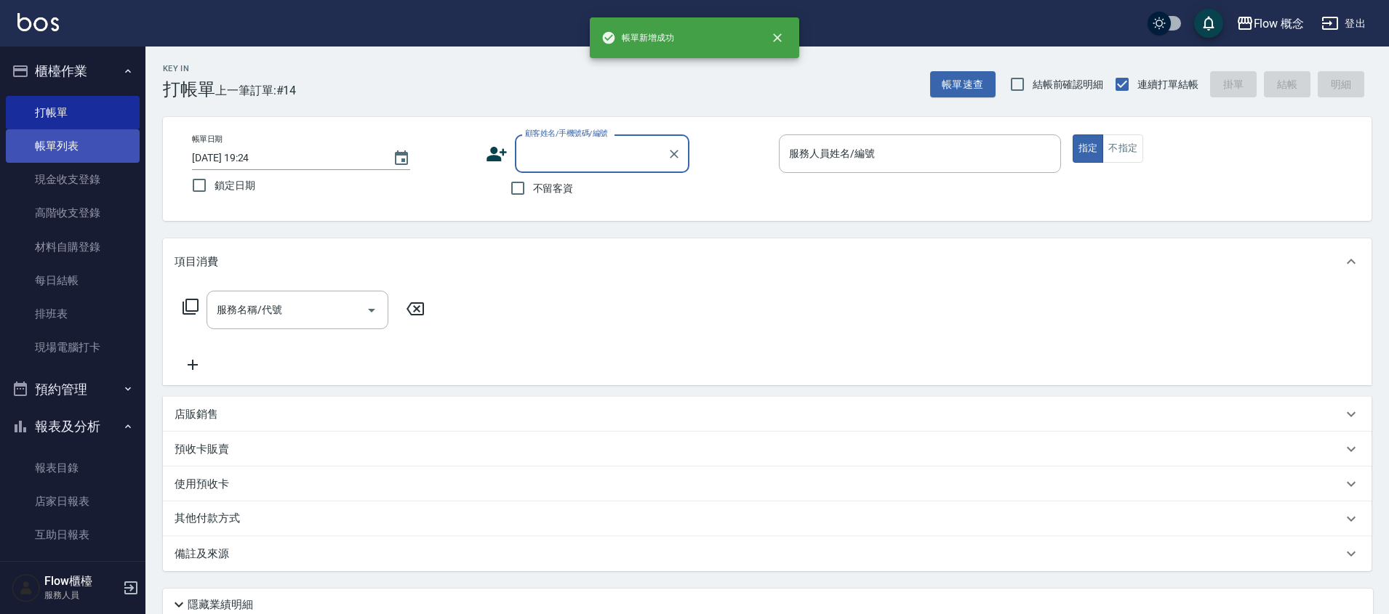
click at [89, 156] on link "帳單列表" at bounding box center [73, 145] width 134 height 33
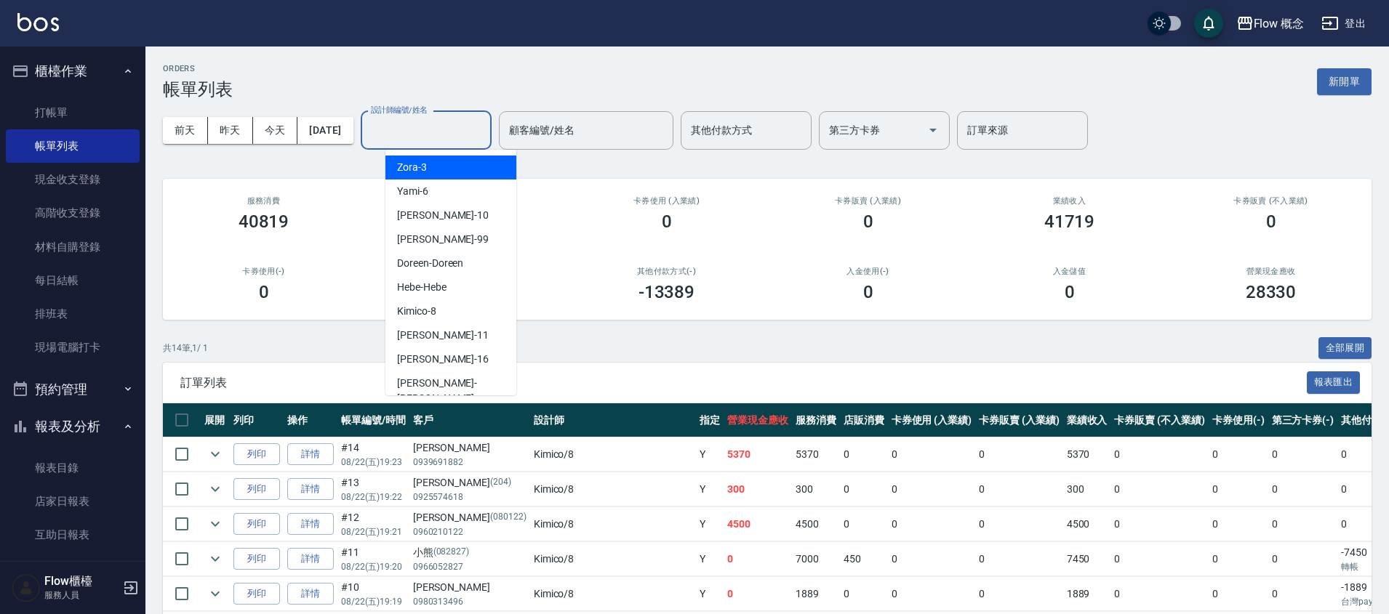
click at [460, 124] on input "設計師編號/姓名" at bounding box center [426, 130] width 118 height 25
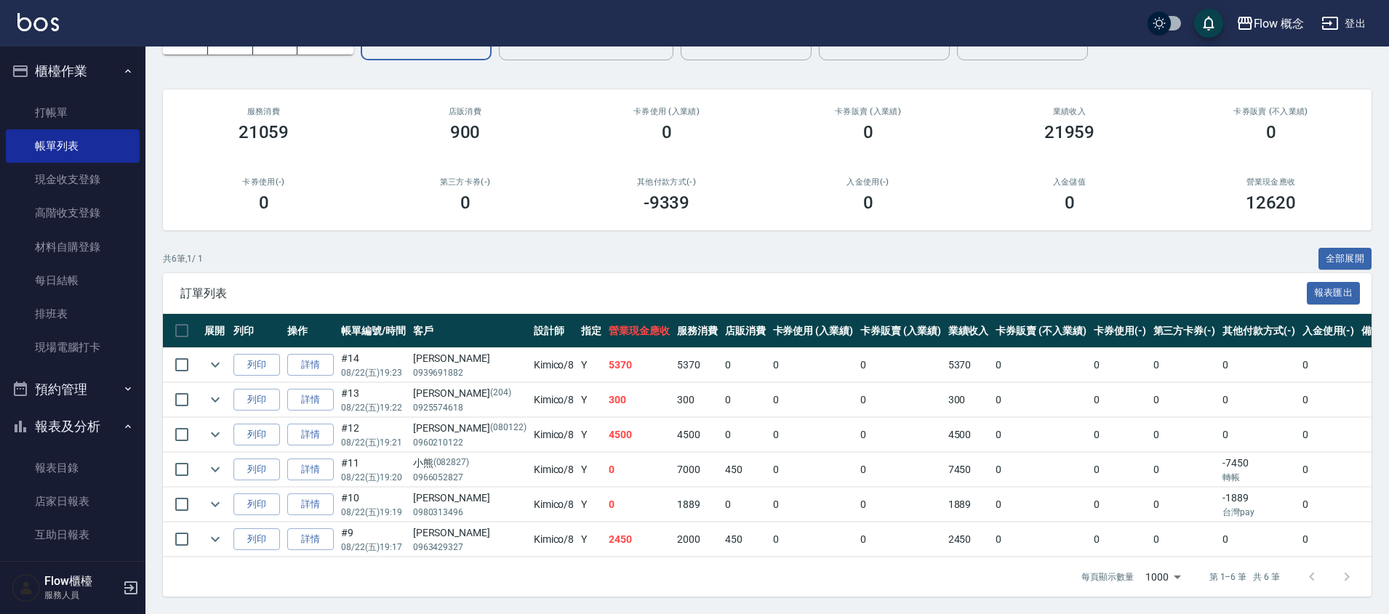
scroll to position [100, 0]
type input "Kimico-8"
click at [72, 122] on link "打帳單" at bounding box center [73, 112] width 134 height 33
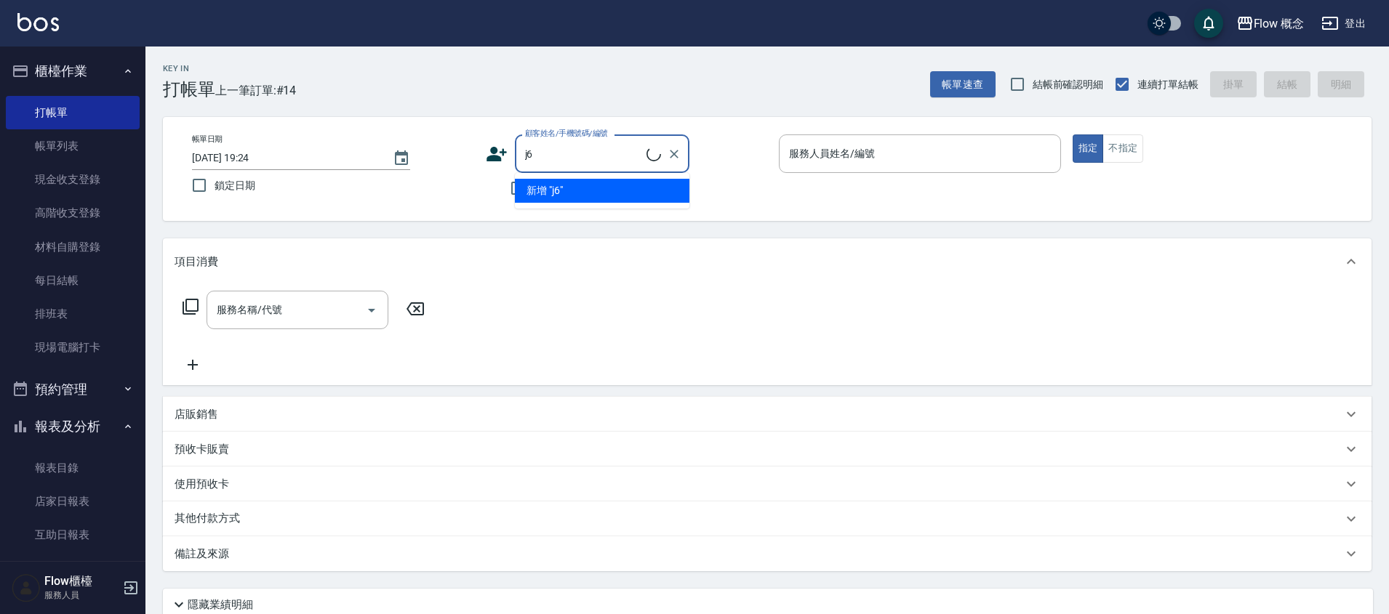
type input "j"
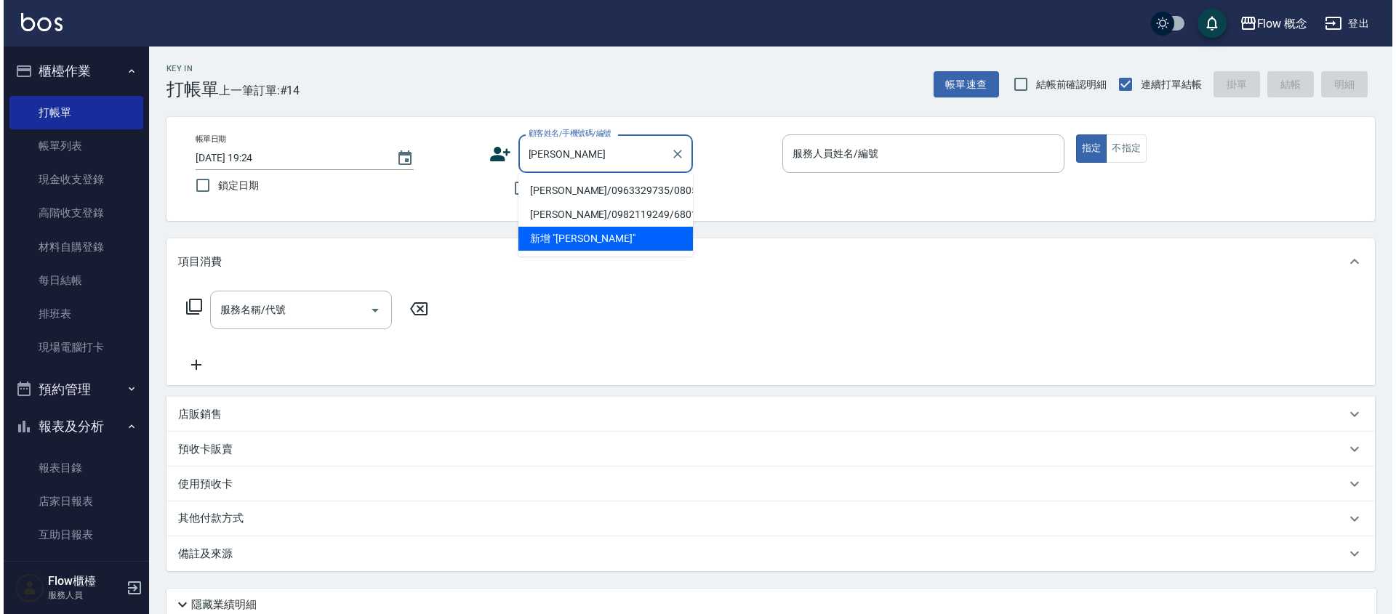
scroll to position [32, 0]
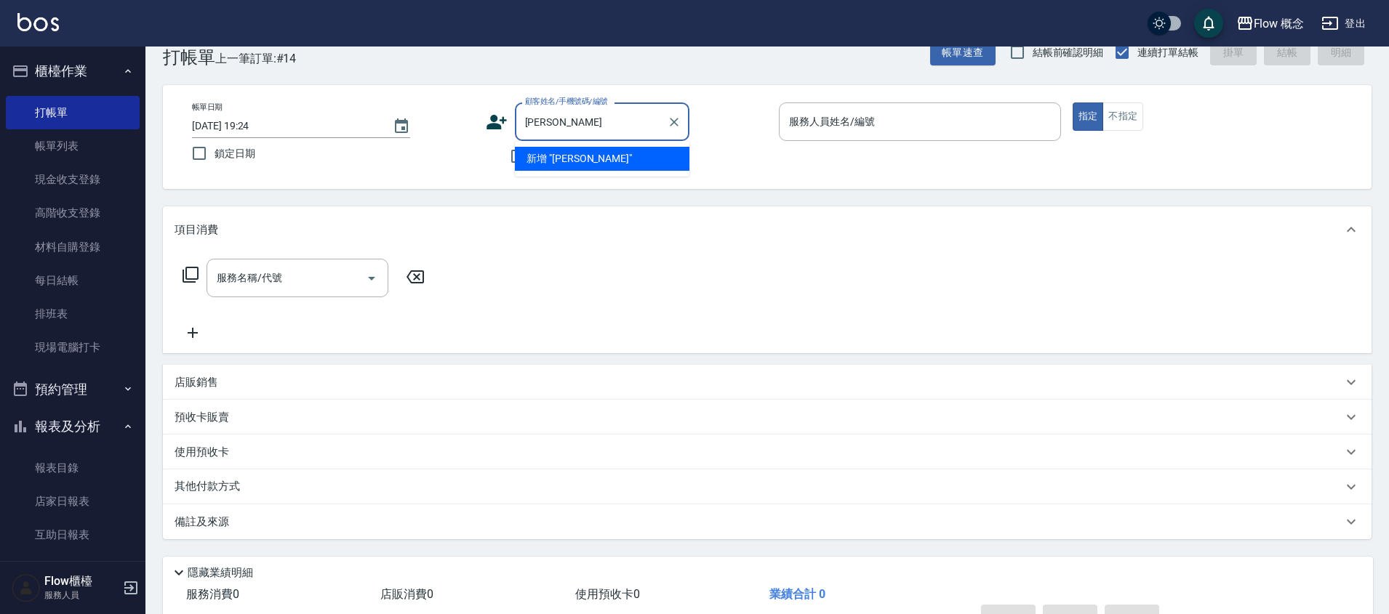
type input "[PERSON_NAME]"
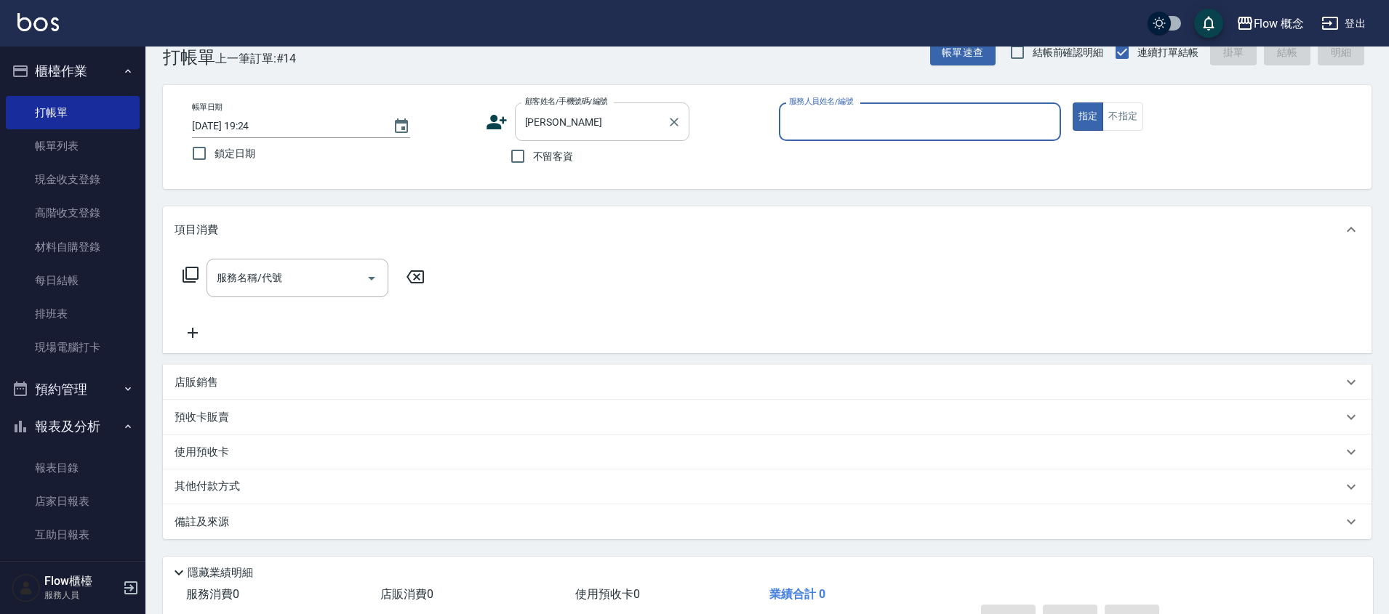
click at [572, 137] on div "[PERSON_NAME] 顧客姓名/手機號碼/編號" at bounding box center [602, 122] width 175 height 39
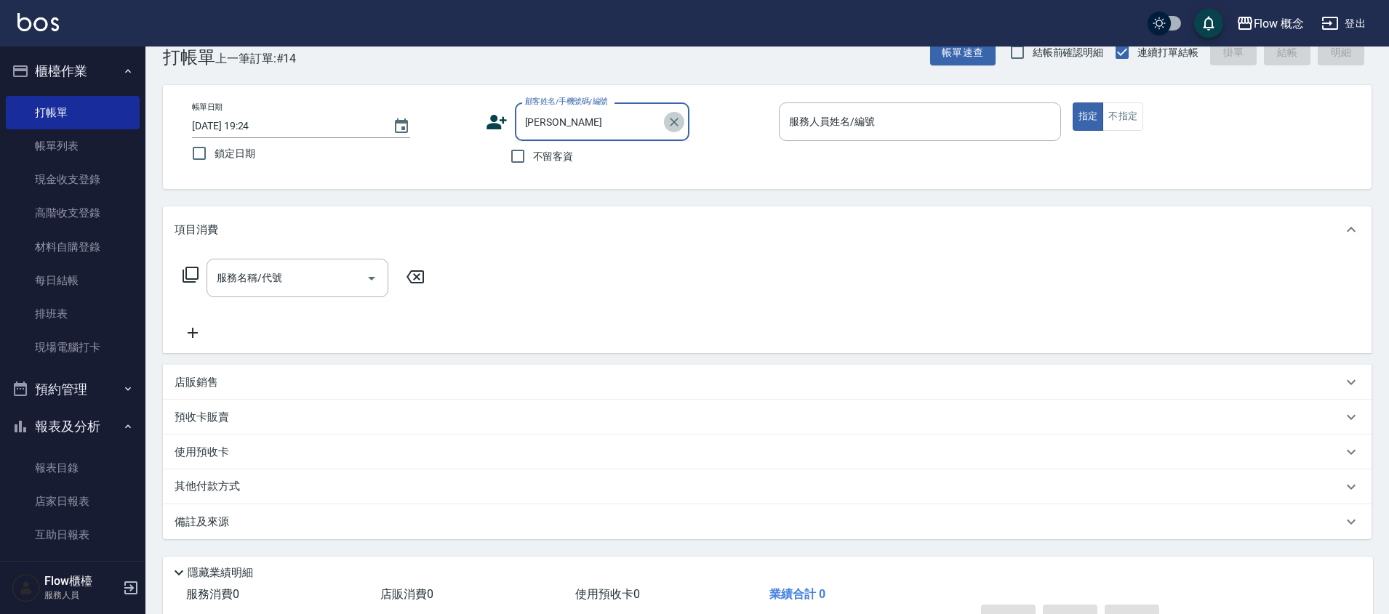
click at [675, 123] on icon "Clear" at bounding box center [674, 122] width 9 height 9
type input "０"
type input "0932300"
click at [501, 124] on icon at bounding box center [497, 122] width 22 height 22
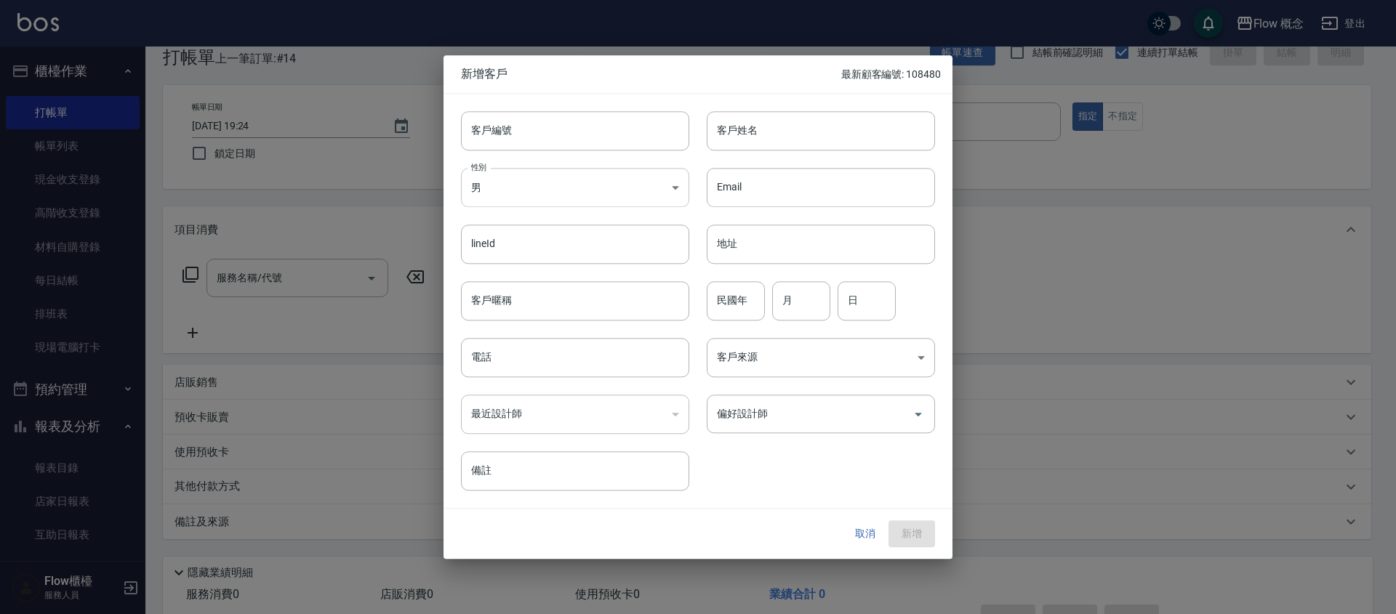
click at [569, 189] on body "Flow 概念 登出 櫃檯作業 打帳單 帳單列表 現金收支登錄 高階收支登錄 材料自購登錄 每日結帳 排班表 現場電腦打卡 預約管理 預約管理 單日預約紀錄 …" at bounding box center [698, 332] width 1396 height 729
click at [526, 274] on li "女" at bounding box center [575, 273] width 228 height 24
type input "[DEMOGRAPHIC_DATA]"
click at [517, 359] on input "電話" at bounding box center [575, 357] width 228 height 39
type input "0932300722"
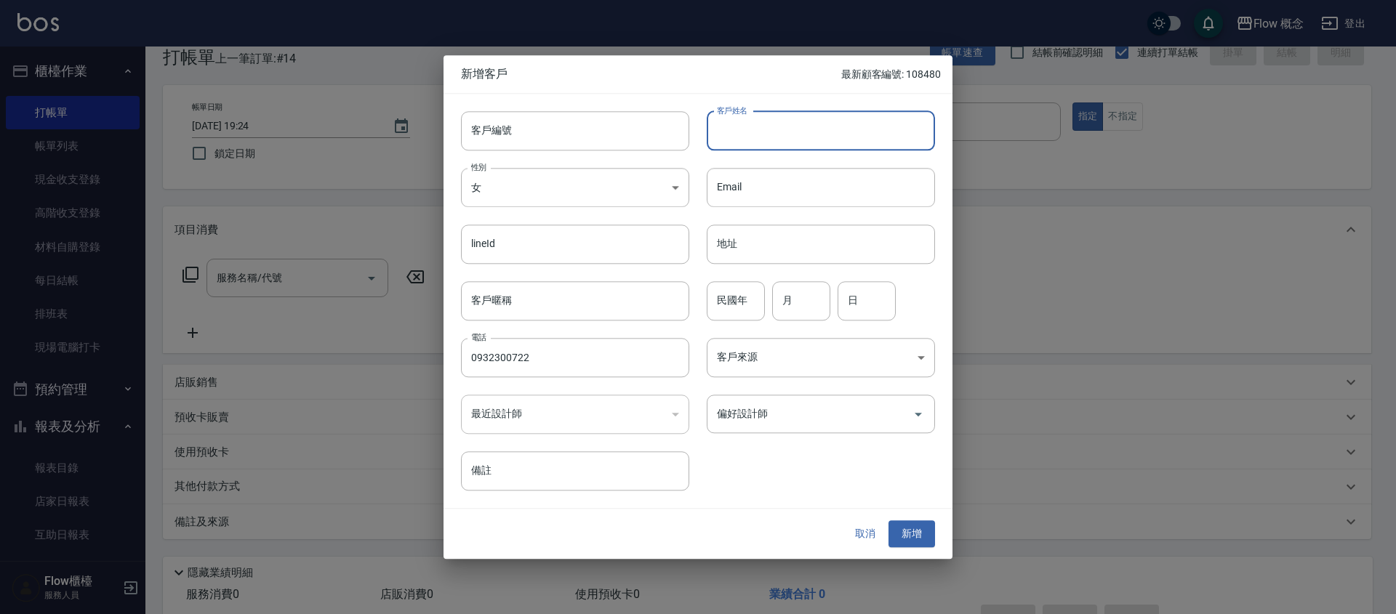
click at [796, 113] on input "客戶姓名" at bounding box center [821, 130] width 228 height 39
type input "[PERSON_NAME]"
click at [801, 410] on input "偏好設計師" at bounding box center [809, 413] width 193 height 25
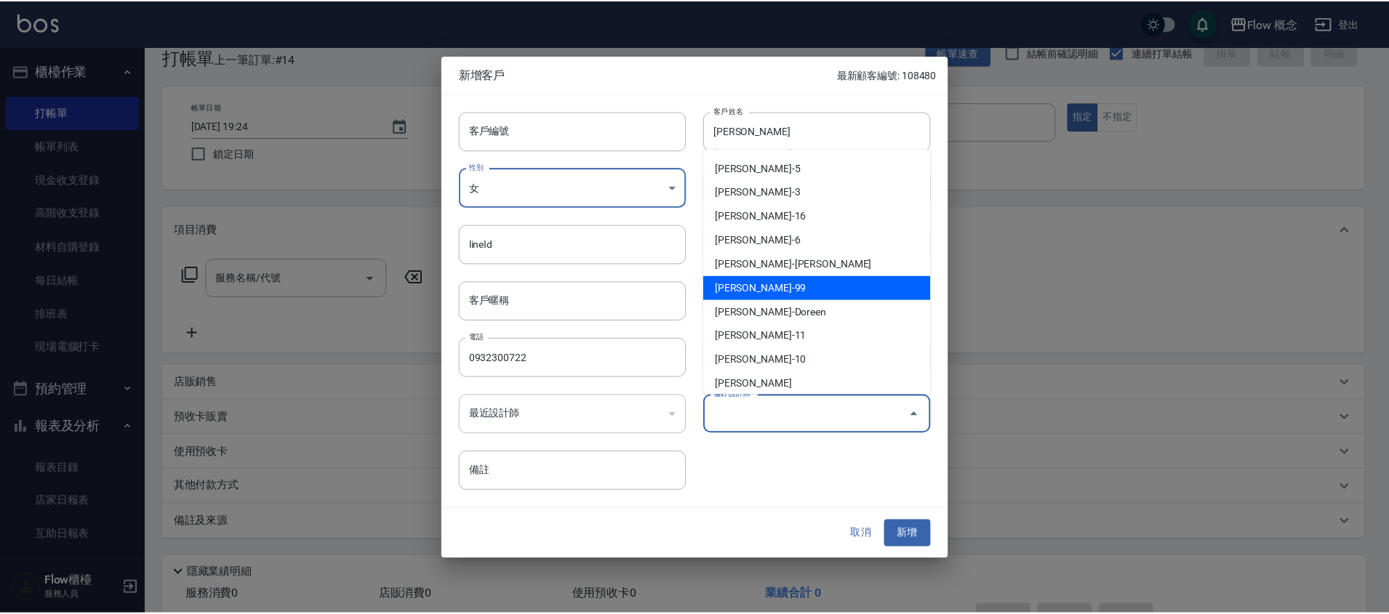
scroll to position [54, 0]
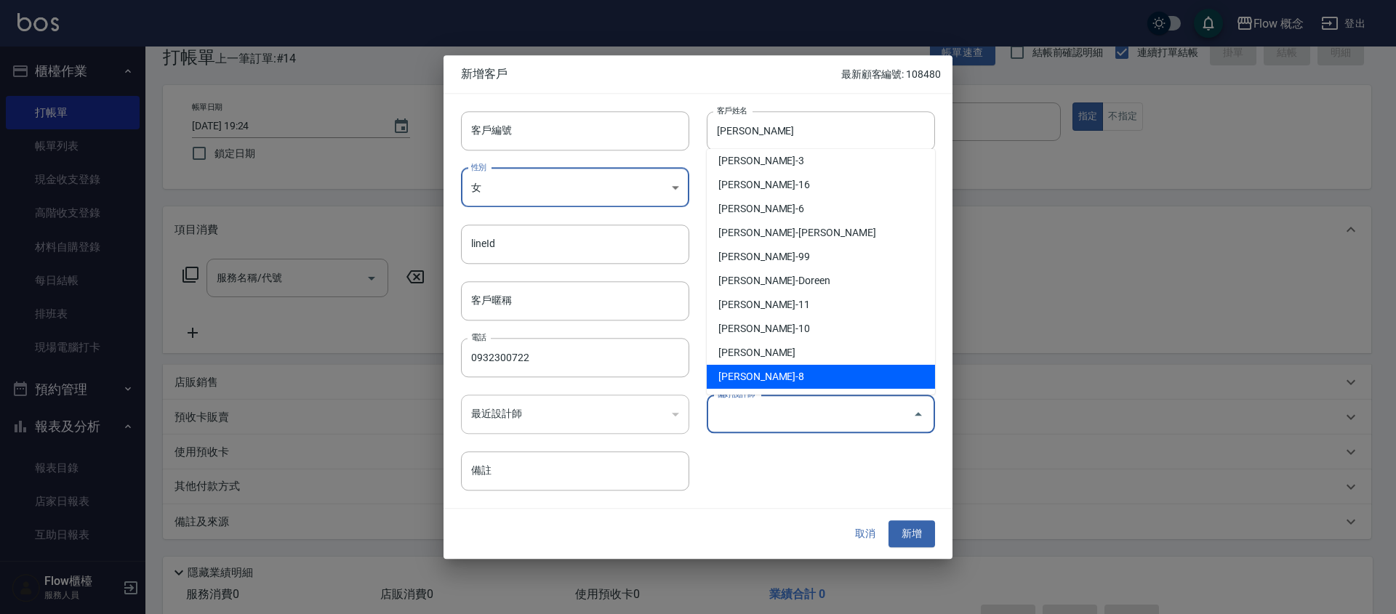
click at [749, 372] on li "[PERSON_NAME]-8" at bounding box center [821, 377] width 228 height 24
type input "張嘉芠"
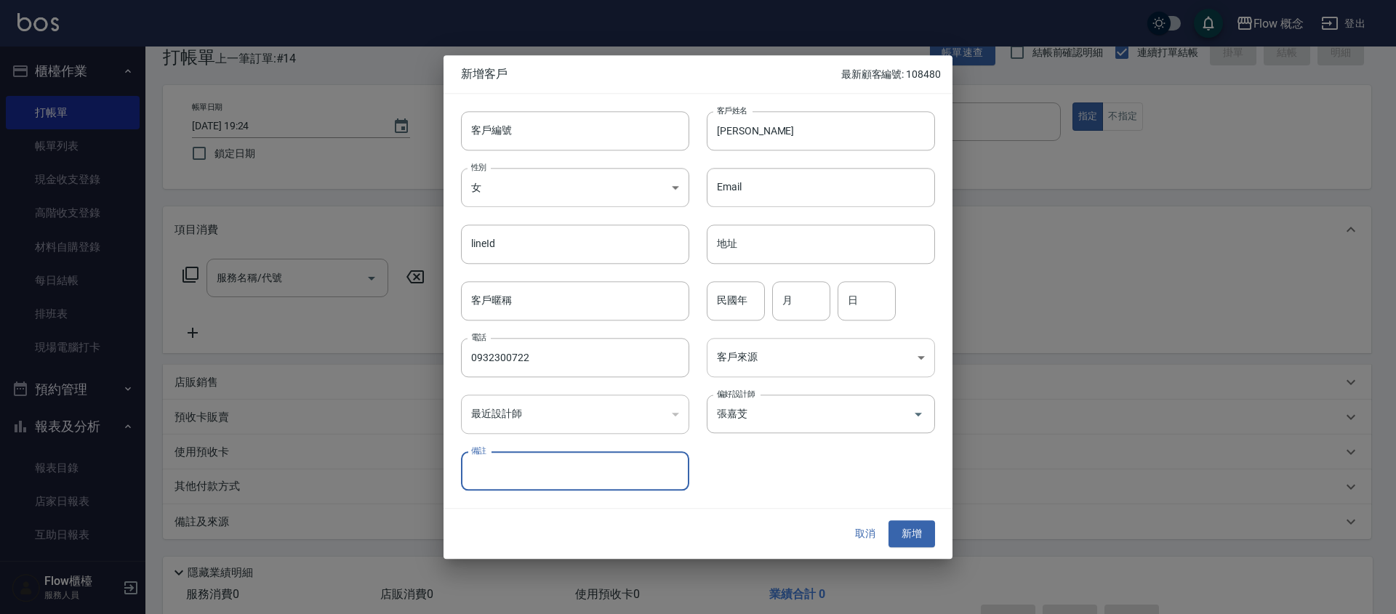
click at [749, 367] on body "Flow 概念 登出 櫃檯作業 打帳單 帳單列表 現金收支登錄 高階收支登錄 材料自購登錄 每日結帳 排班表 現場電腦打卡 預約管理 預約管理 單日預約紀錄 …" at bounding box center [698, 332] width 1396 height 729
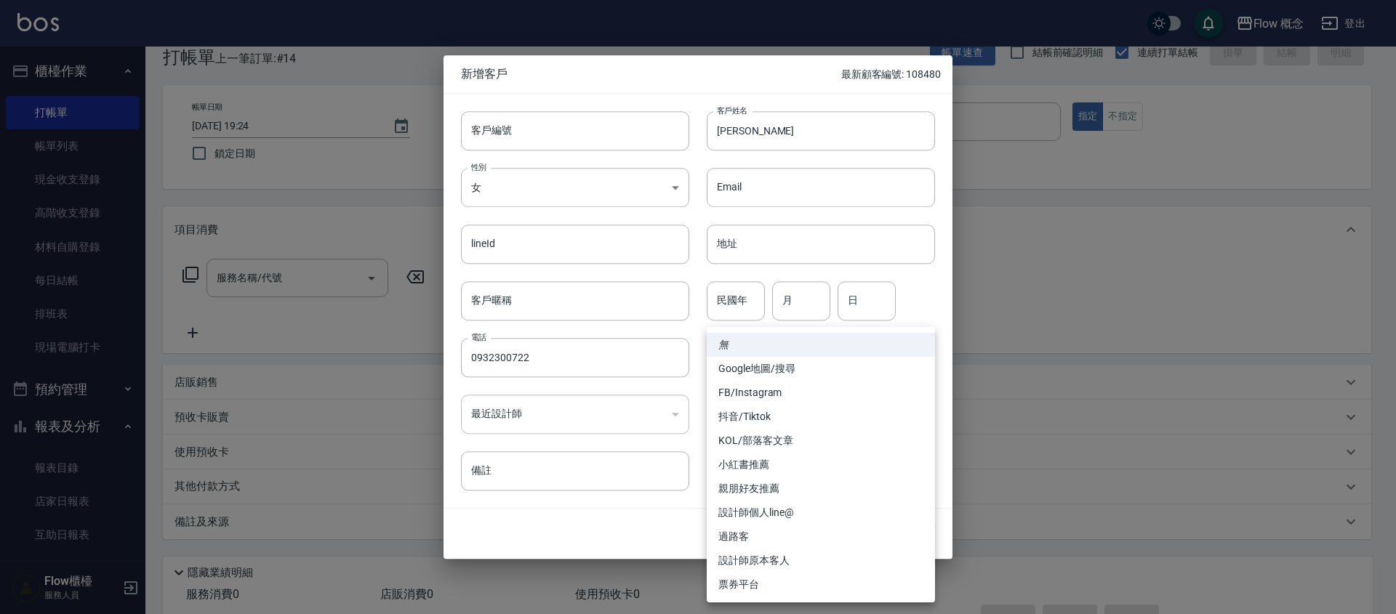
click at [761, 495] on li "親朋好友推薦" at bounding box center [821, 489] width 228 height 24
type input "親朋好友推薦"
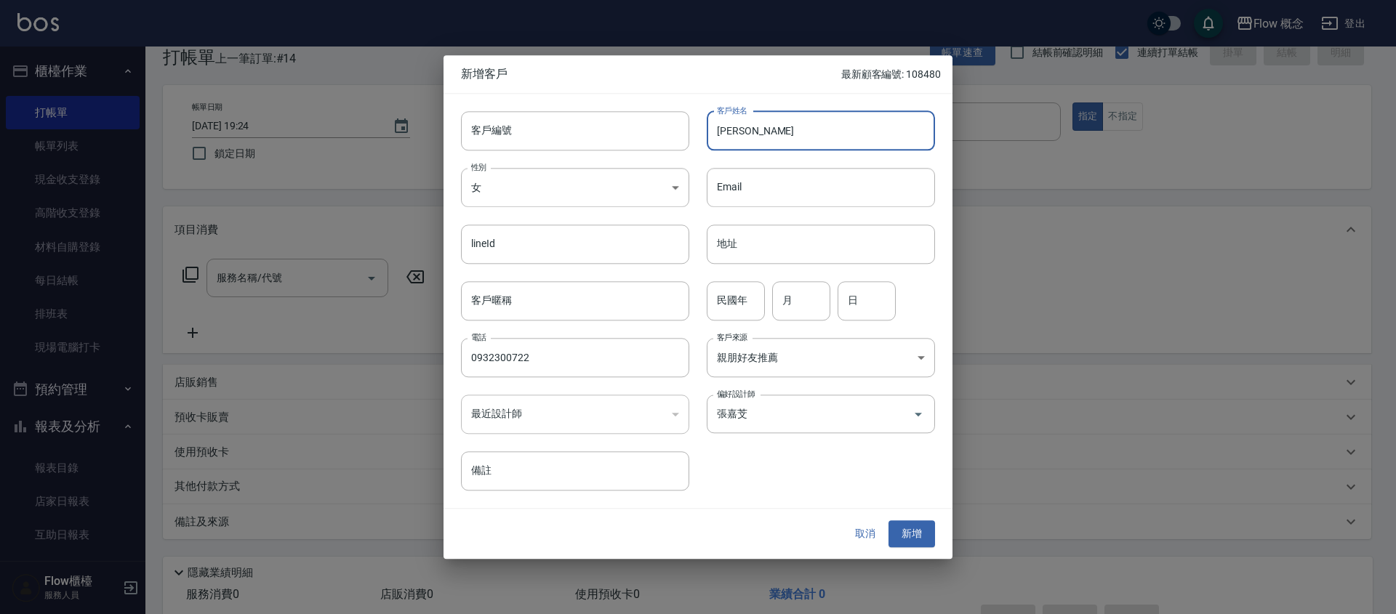
click at [785, 135] on input "[PERSON_NAME]" at bounding box center [821, 130] width 228 height 39
type input "[PERSON_NAME]"
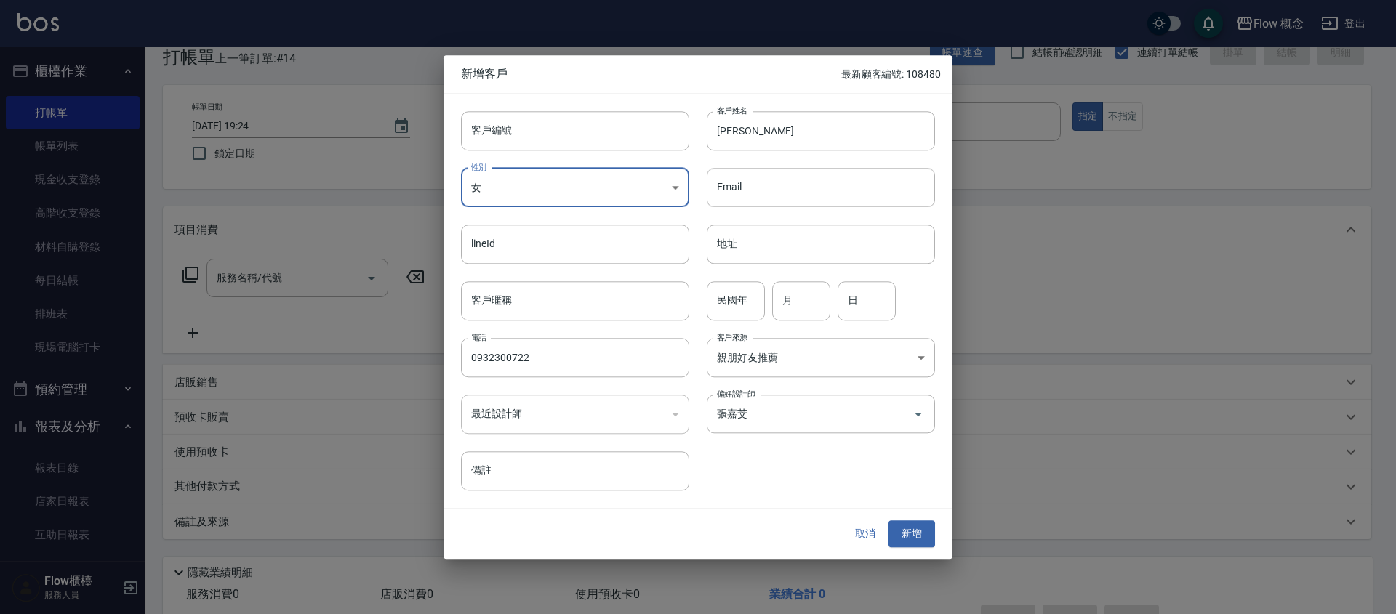
click at [772, 433] on div "偏好設計師 [PERSON_NAME] 偏好設計師" at bounding box center [812, 405] width 246 height 57
click at [905, 535] on button "新增" at bounding box center [912, 534] width 47 height 27
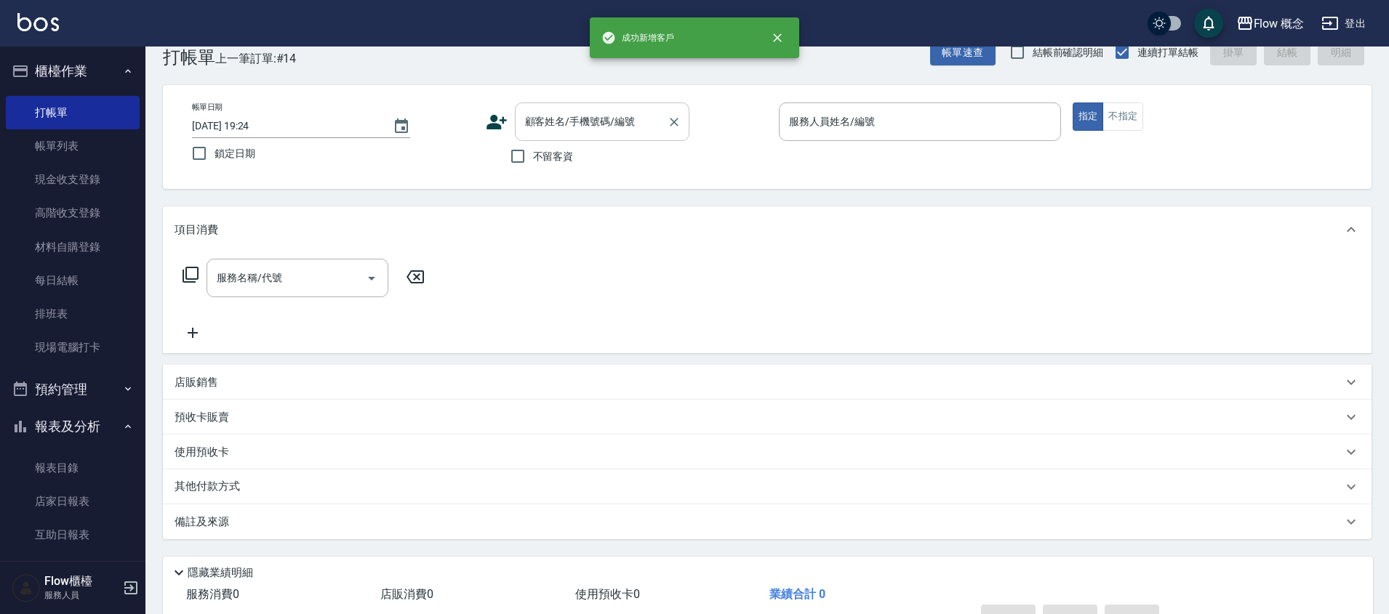
click at [582, 131] on input "顧客姓名/手機號碼/編號" at bounding box center [591, 121] width 140 height 25
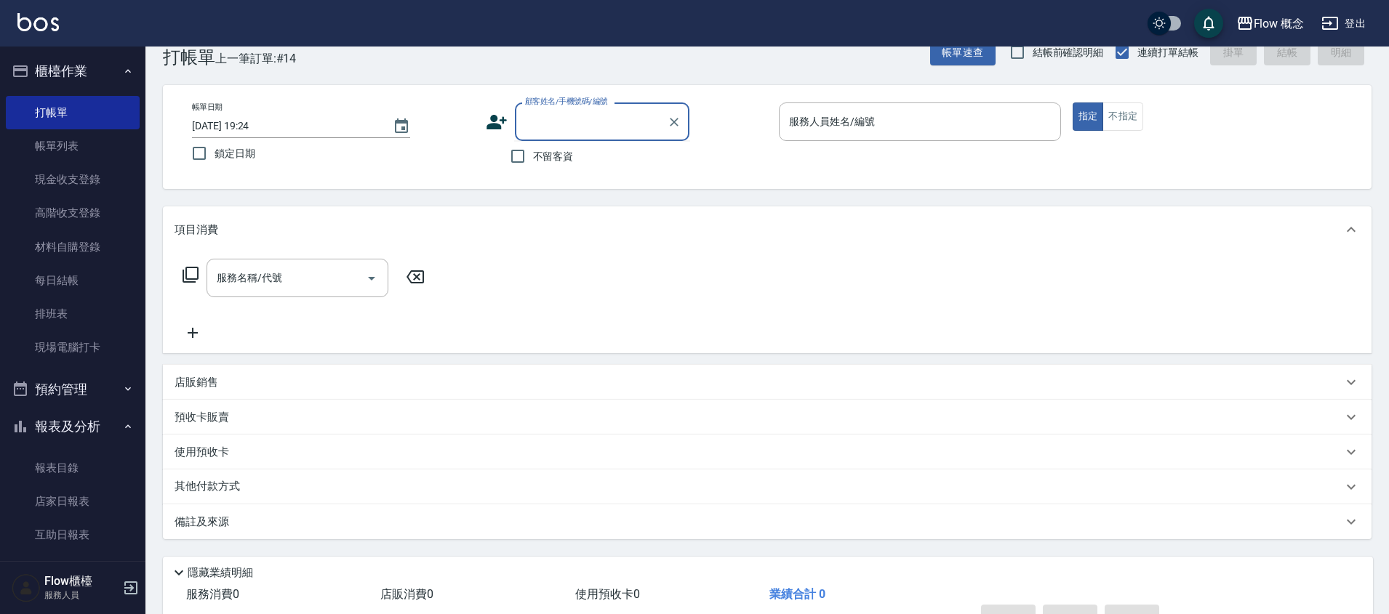
type input "０"
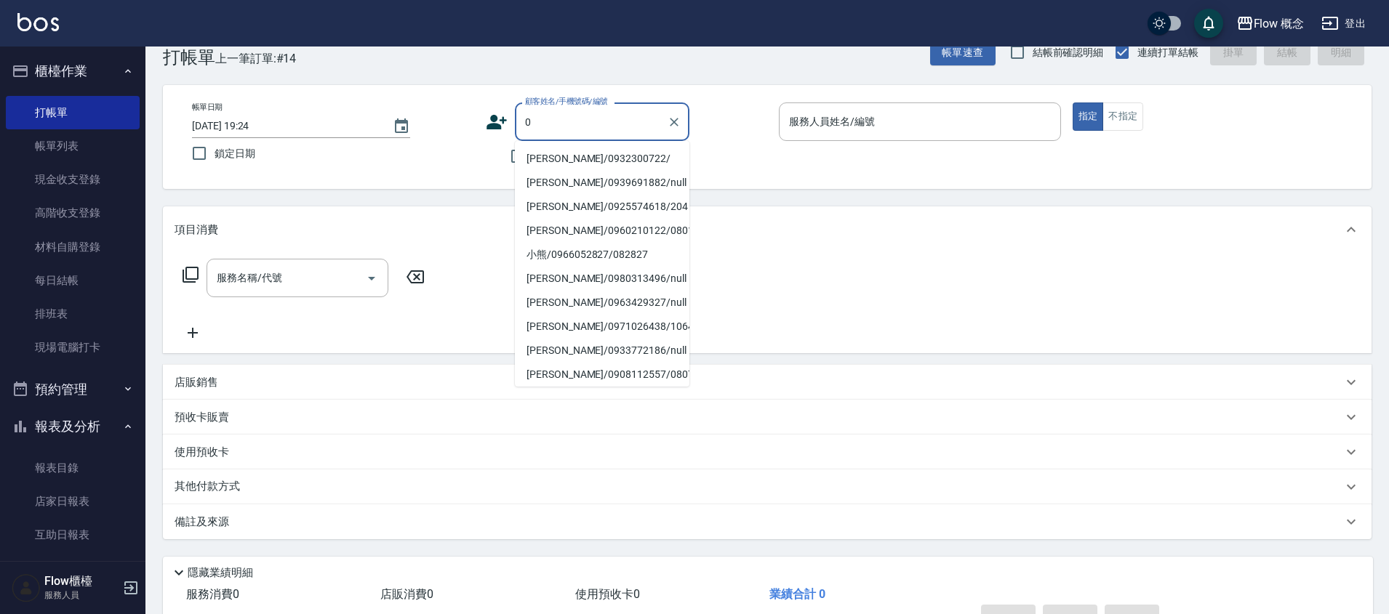
click at [574, 161] on li "[PERSON_NAME]/0932300722/" at bounding box center [602, 159] width 175 height 24
type input "[PERSON_NAME]/0932300722/"
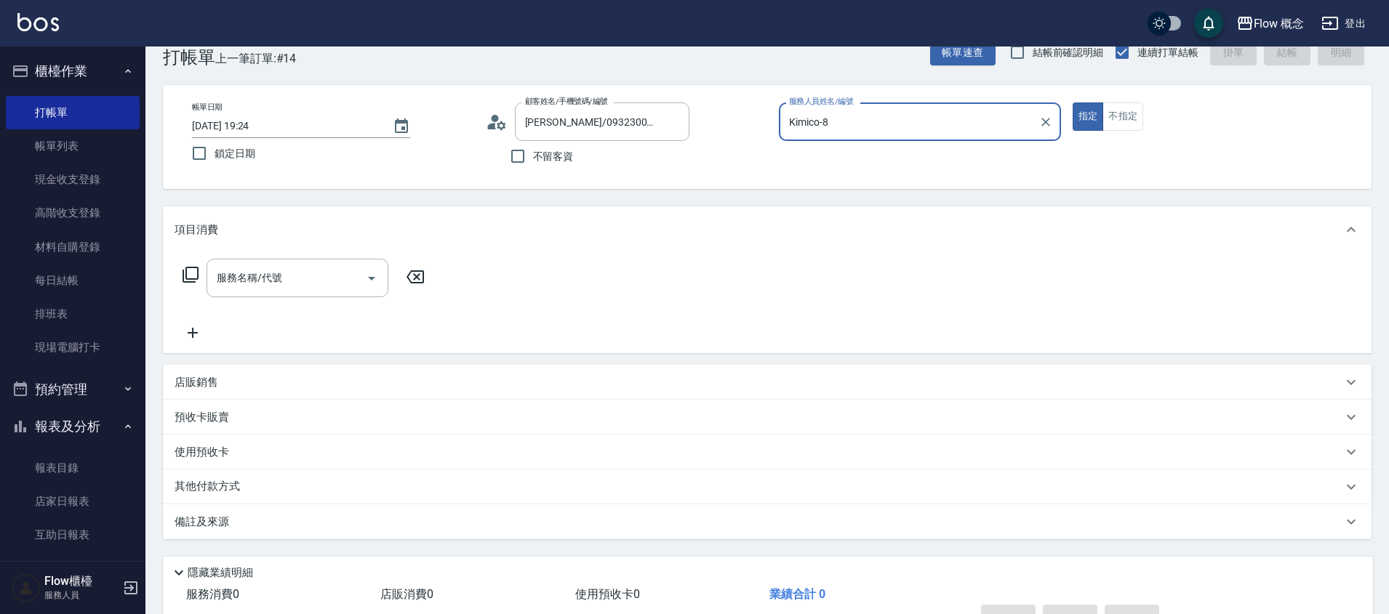
type input "Kimico-8"
click at [322, 263] on div "服務名稱/代號" at bounding box center [298, 278] width 182 height 39
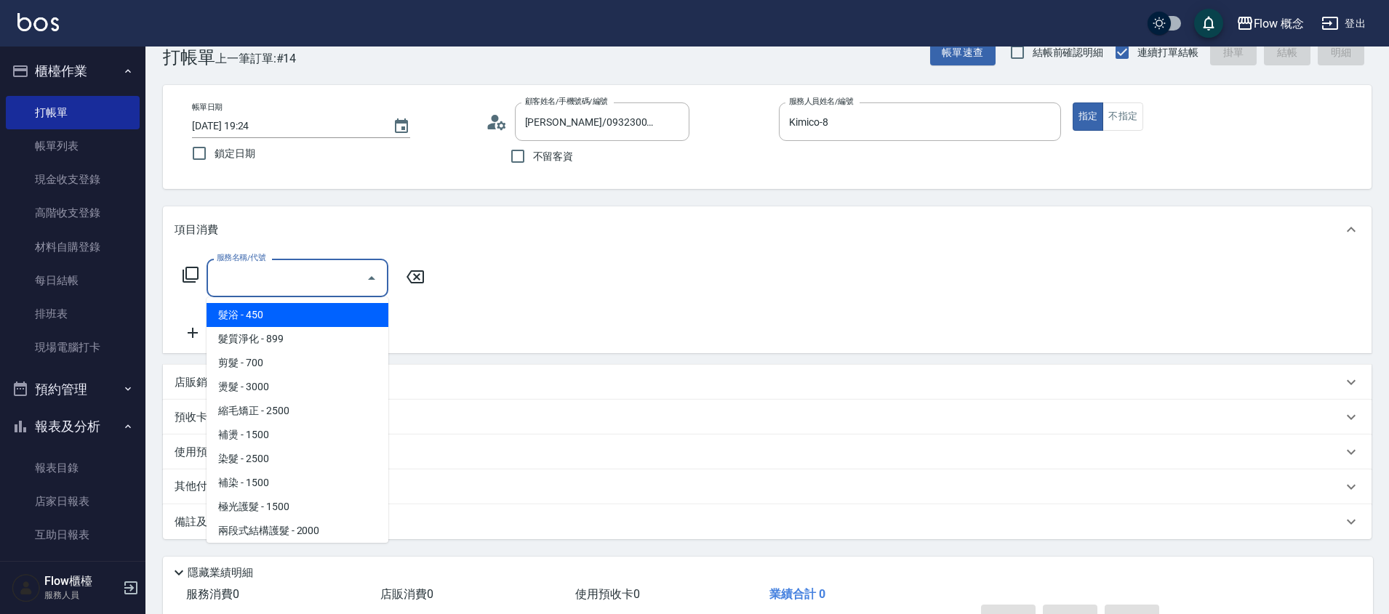
click at [242, 321] on span "髮浴 - 450" at bounding box center [298, 315] width 182 height 24
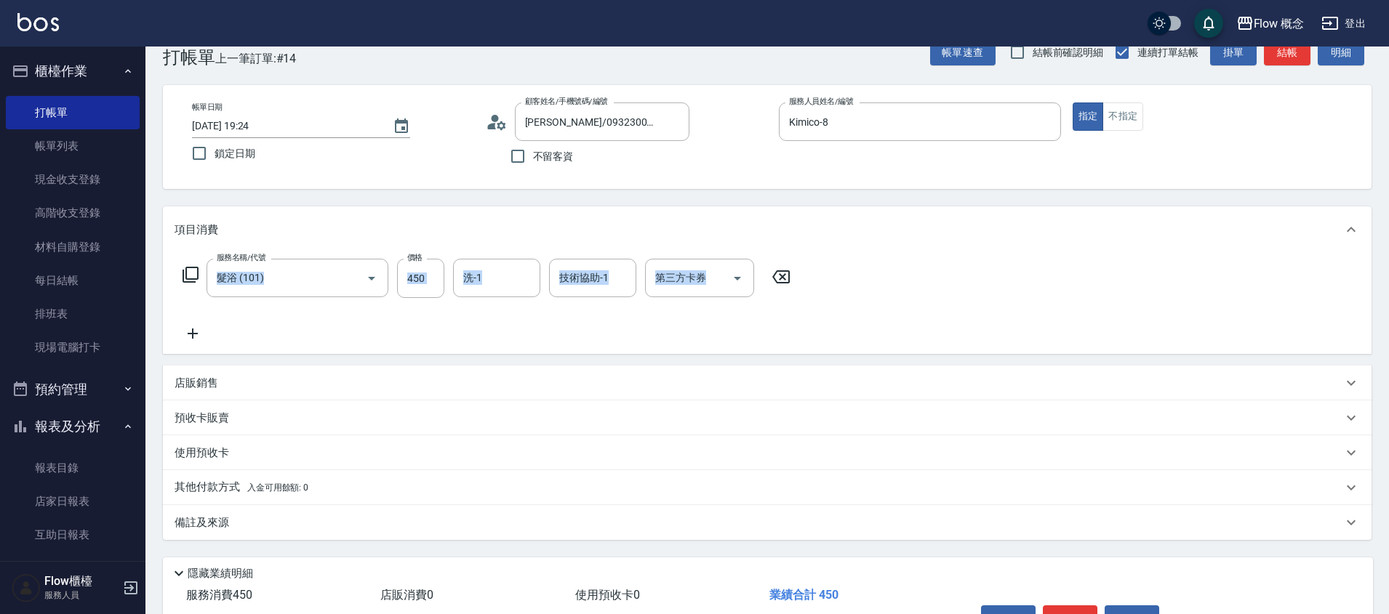
drag, startPoint x: 242, startPoint y: 321, endPoint x: 247, endPoint y: 340, distance: 19.4
click at [247, 340] on div "服務名稱/代號 髮浴 (101) 服務名稱/代號 價格 450 價格 洗-1 洗-1 技術協助-1 技術協助-1 第三方卡券 第三方卡券" at bounding box center [487, 301] width 625 height 84
click at [271, 289] on input "髮浴 (101)" at bounding box center [277, 277] width 128 height 25
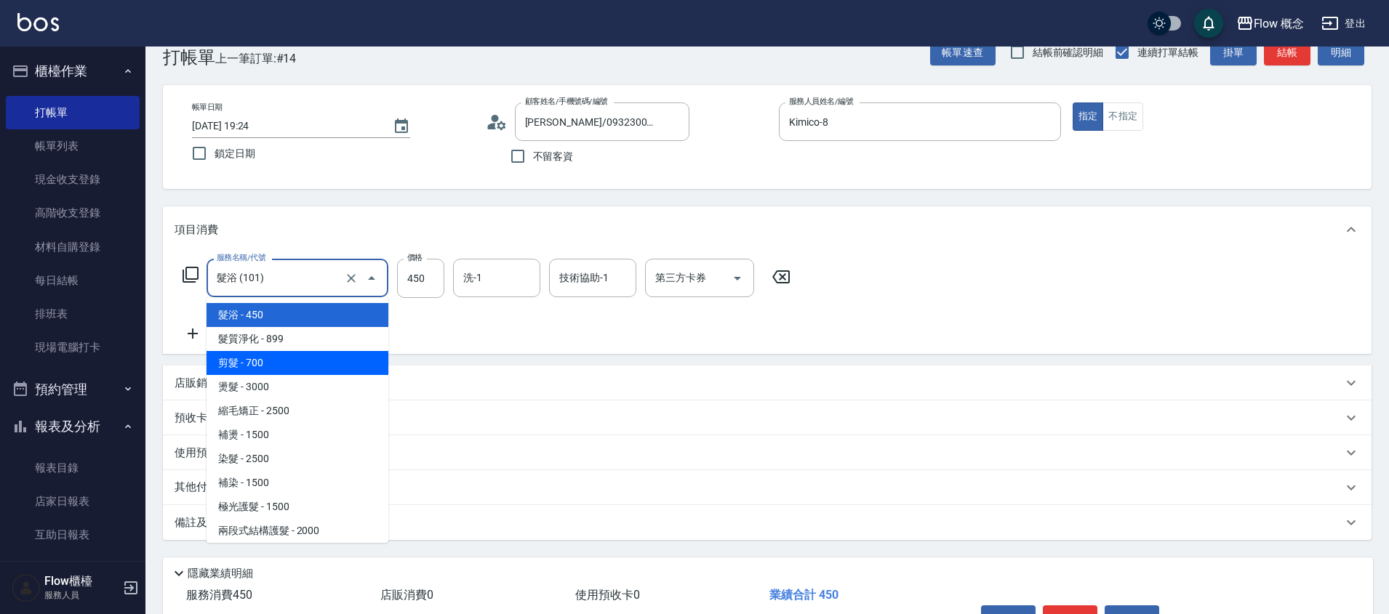
click at [255, 355] on span "剪髮 - 700" at bounding box center [298, 363] width 182 height 24
type input "剪髮(201)"
type input "700"
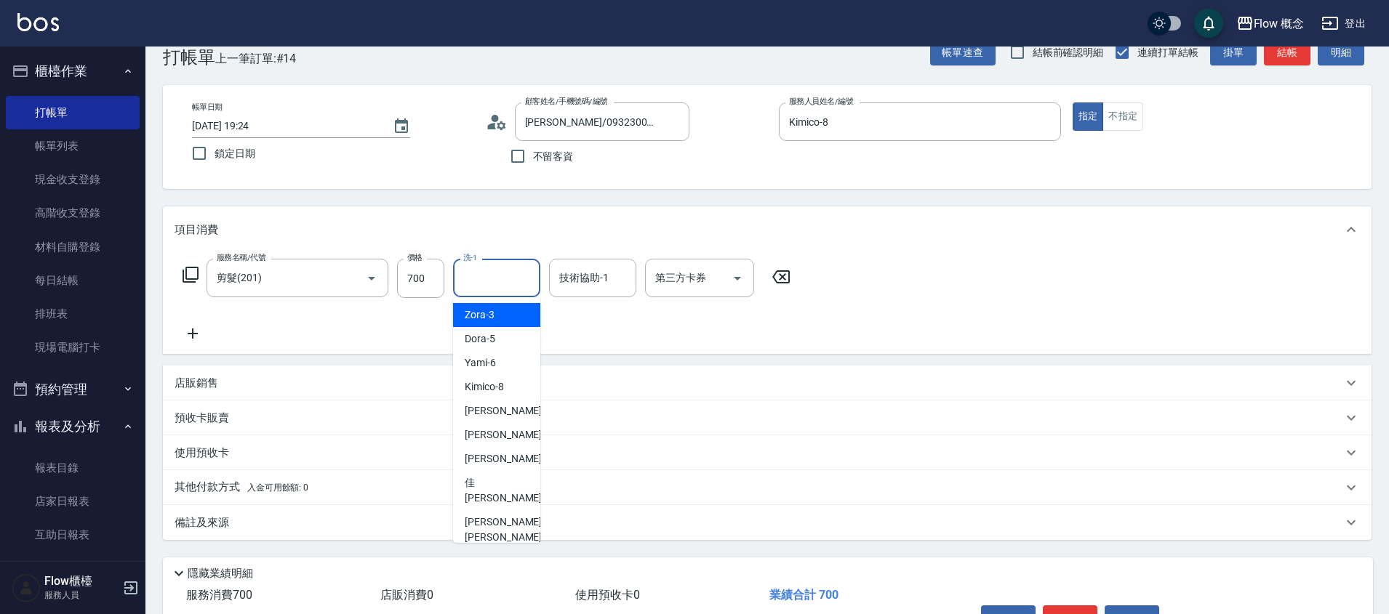
click at [462, 289] on input "洗-1" at bounding box center [497, 277] width 74 height 25
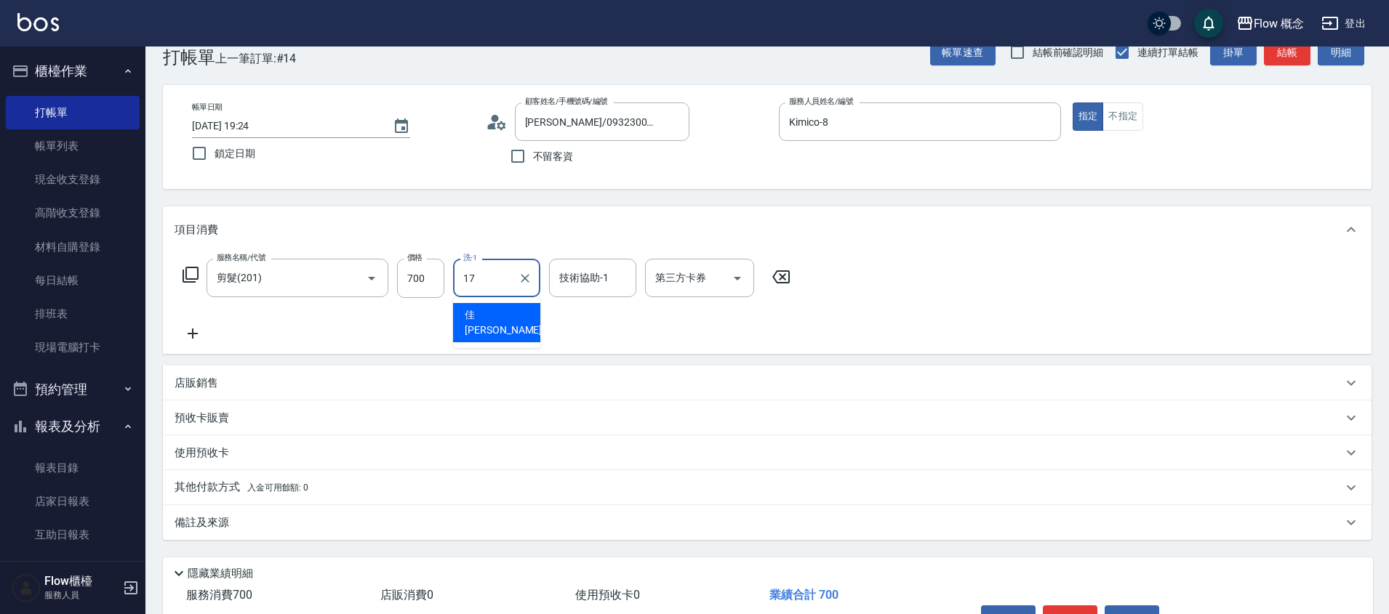
type input "佳[PERSON_NAME]-17"
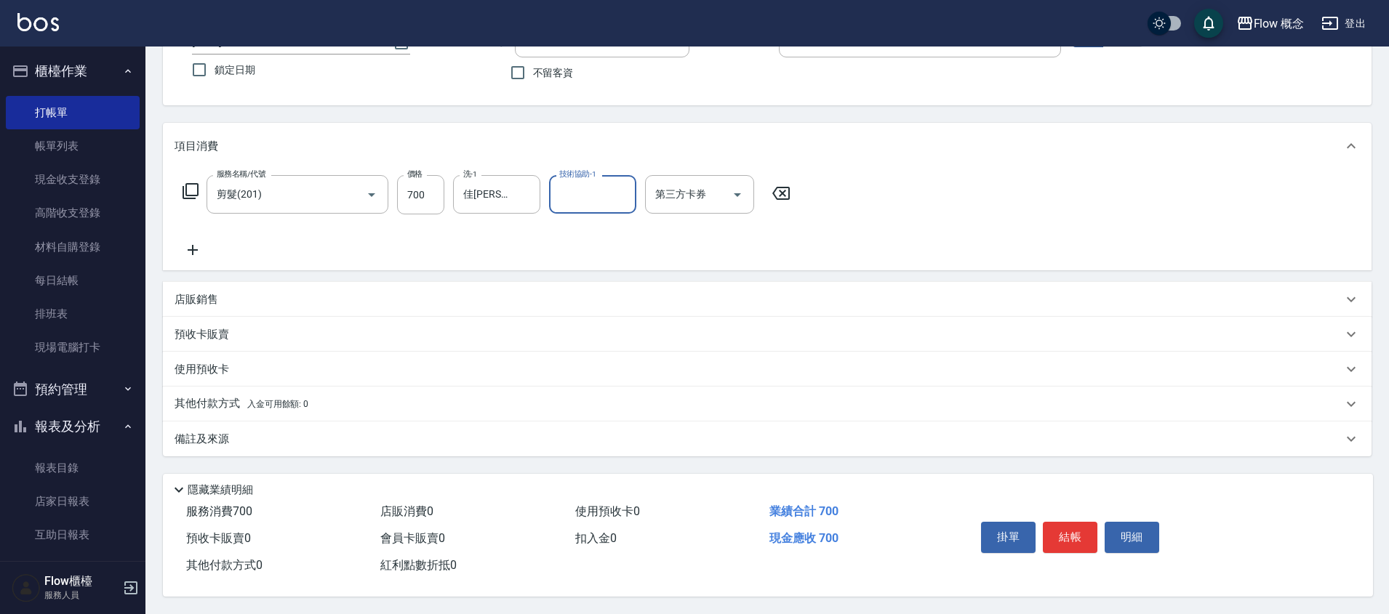
scroll to position [122, 0]
click at [1076, 528] on button "結帳" at bounding box center [1070, 537] width 55 height 31
type input "[DATE] 19:26"
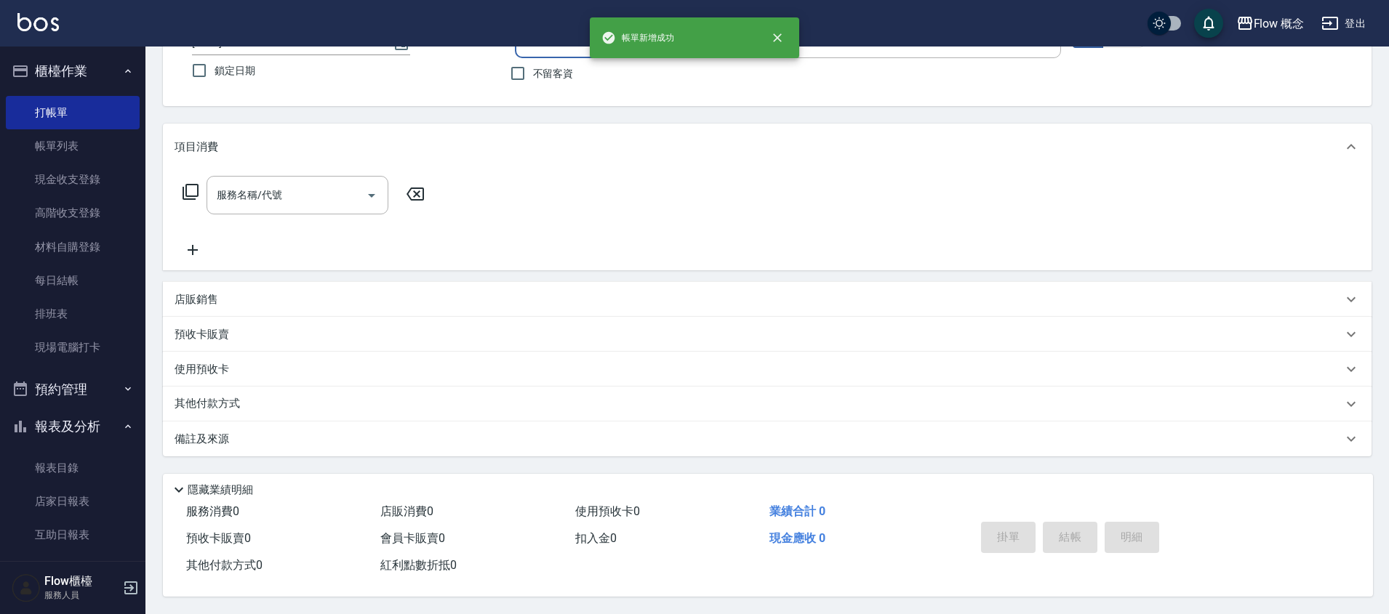
scroll to position [121, 0]
click at [68, 151] on link "帳單列表" at bounding box center [73, 145] width 134 height 33
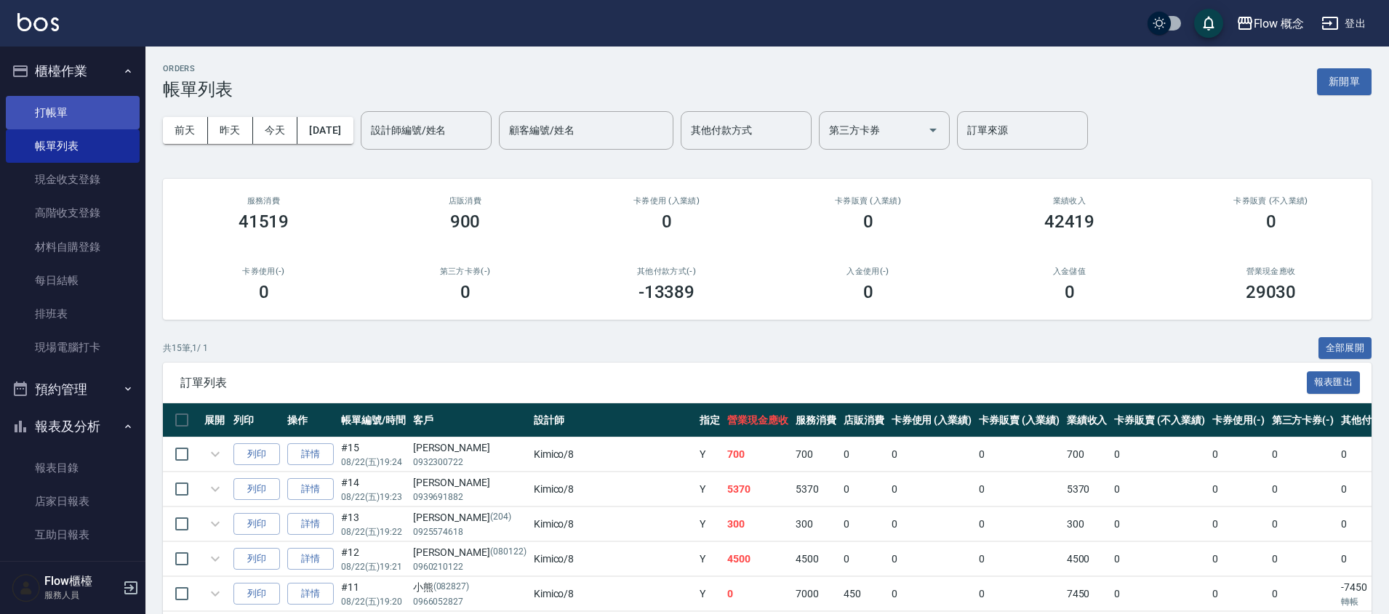
click at [99, 120] on link "打帳單" at bounding box center [73, 112] width 134 height 33
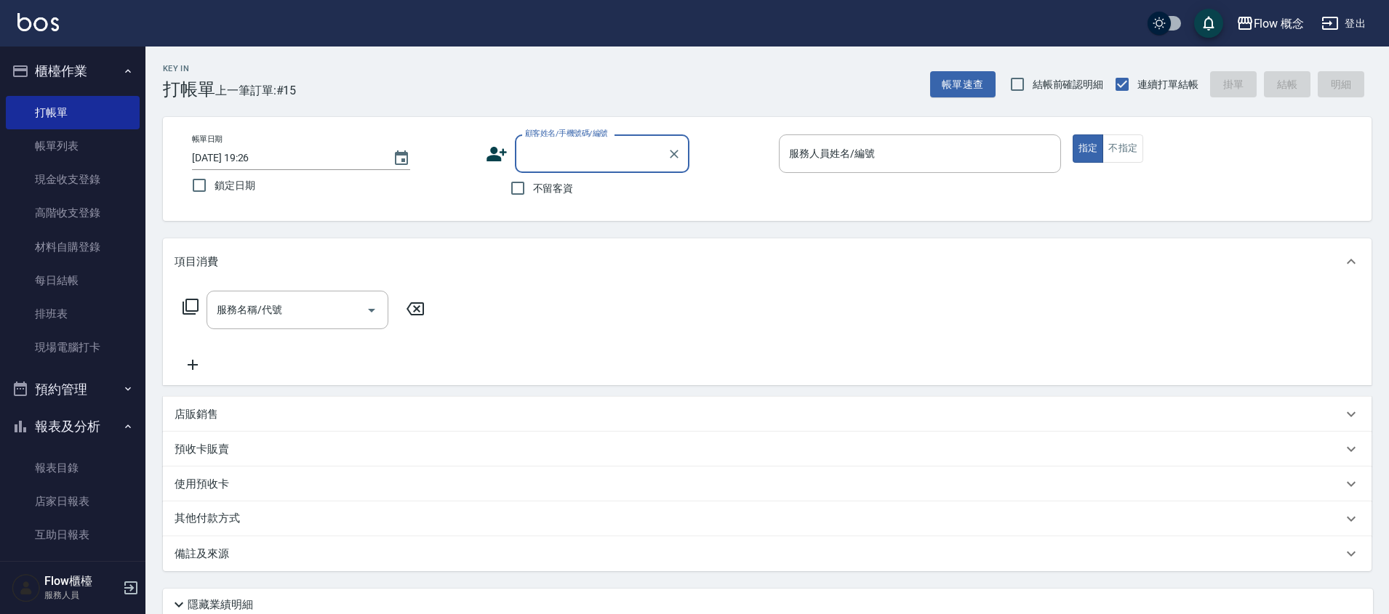
type input "x"
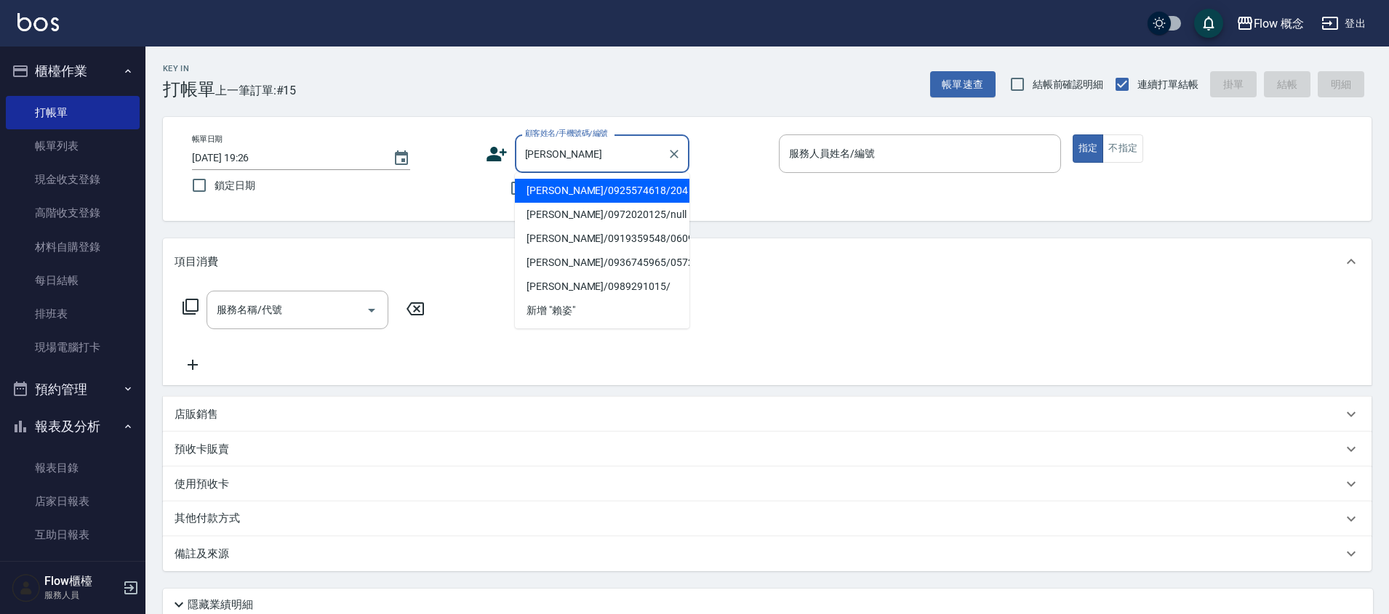
click at [591, 196] on li "[PERSON_NAME]/0925574618/204" at bounding box center [602, 191] width 175 height 24
type input "[PERSON_NAME]/0925574618/204"
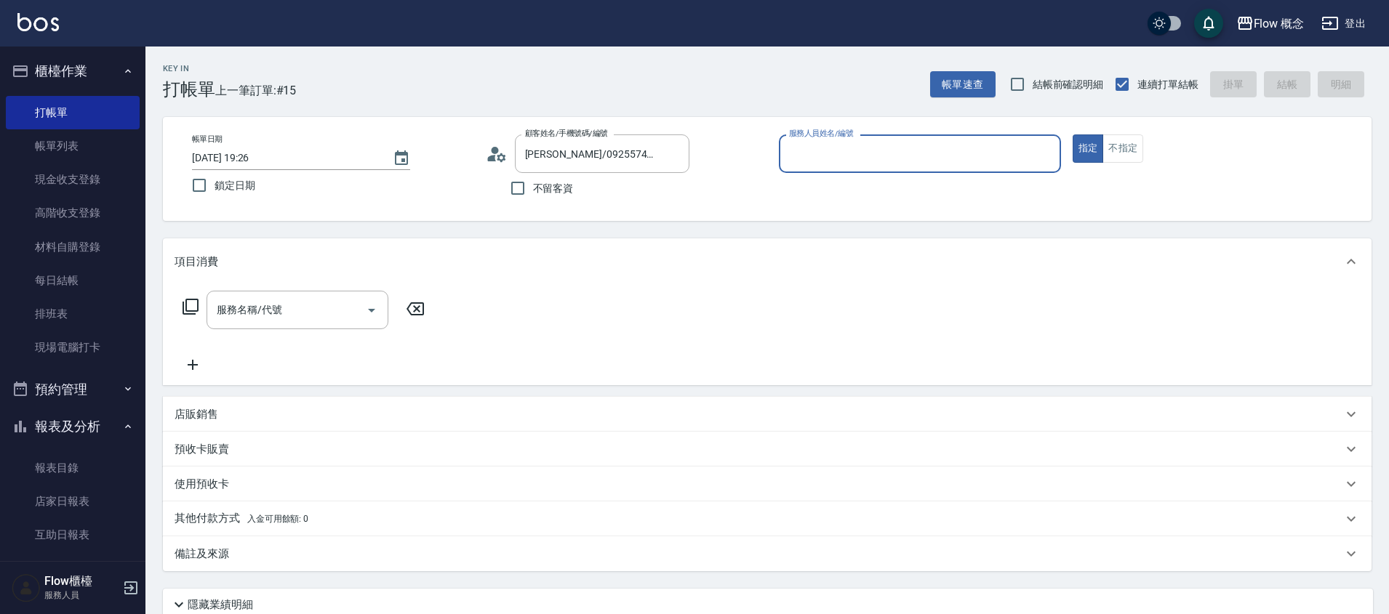
type input "８"
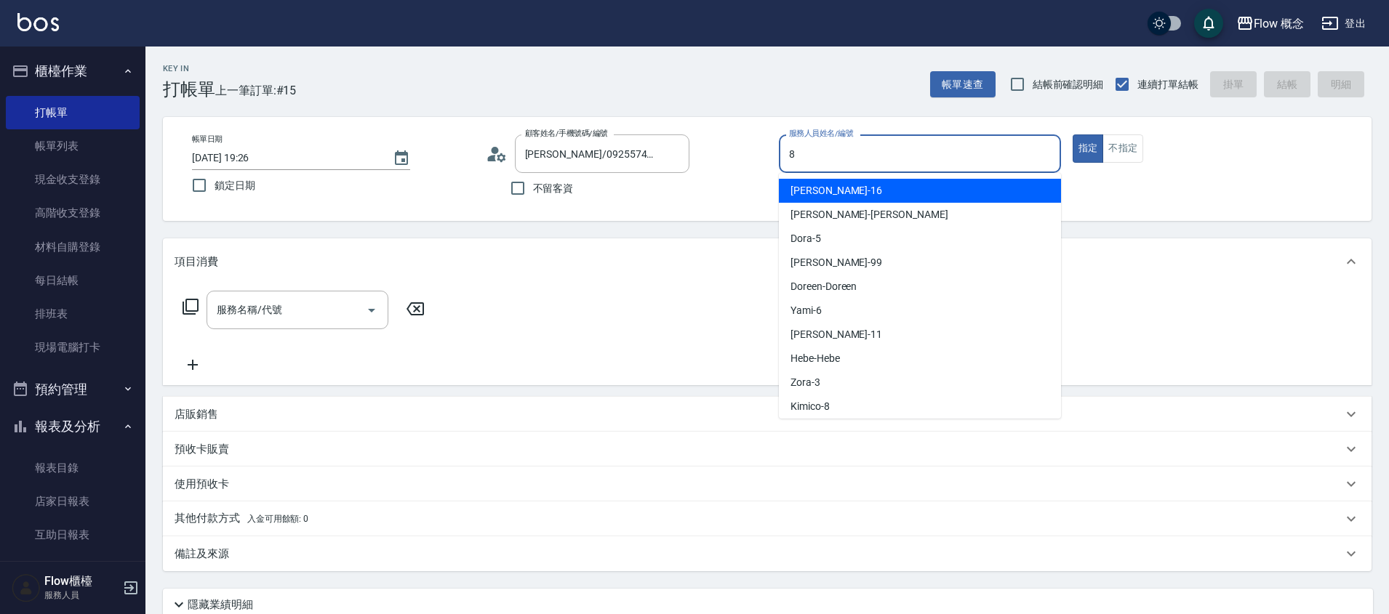
type input "Kimico-8"
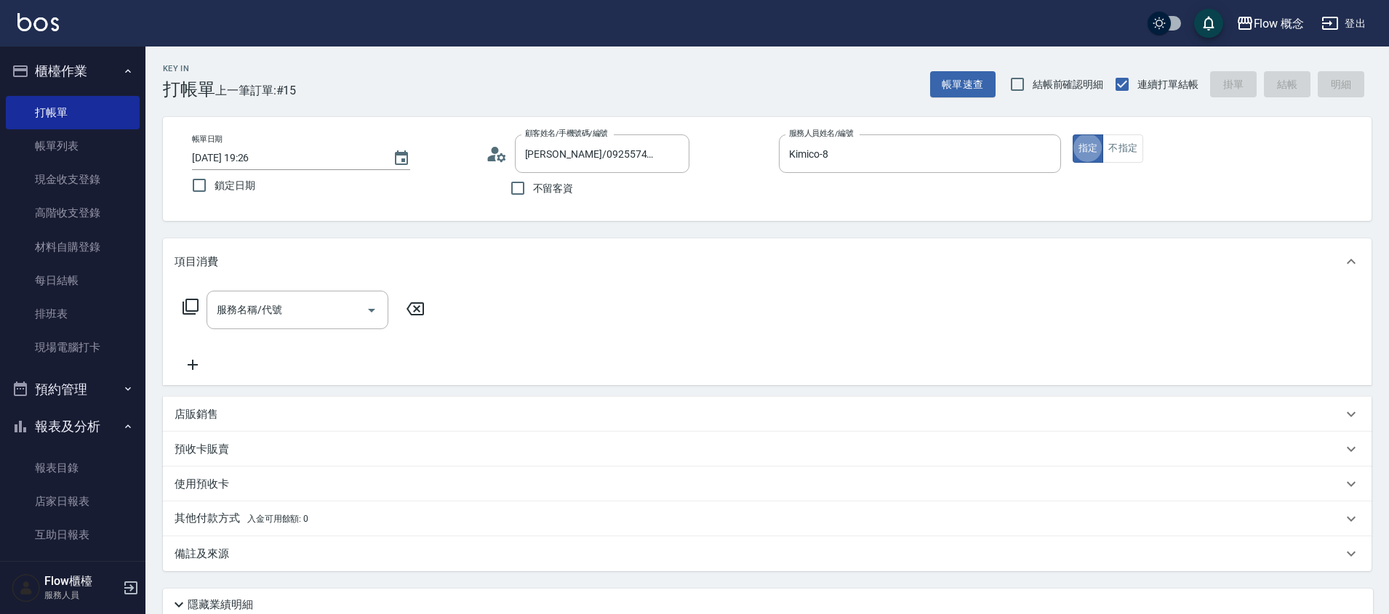
type button "true"
click at [239, 428] on div "店販銷售" at bounding box center [767, 414] width 1209 height 35
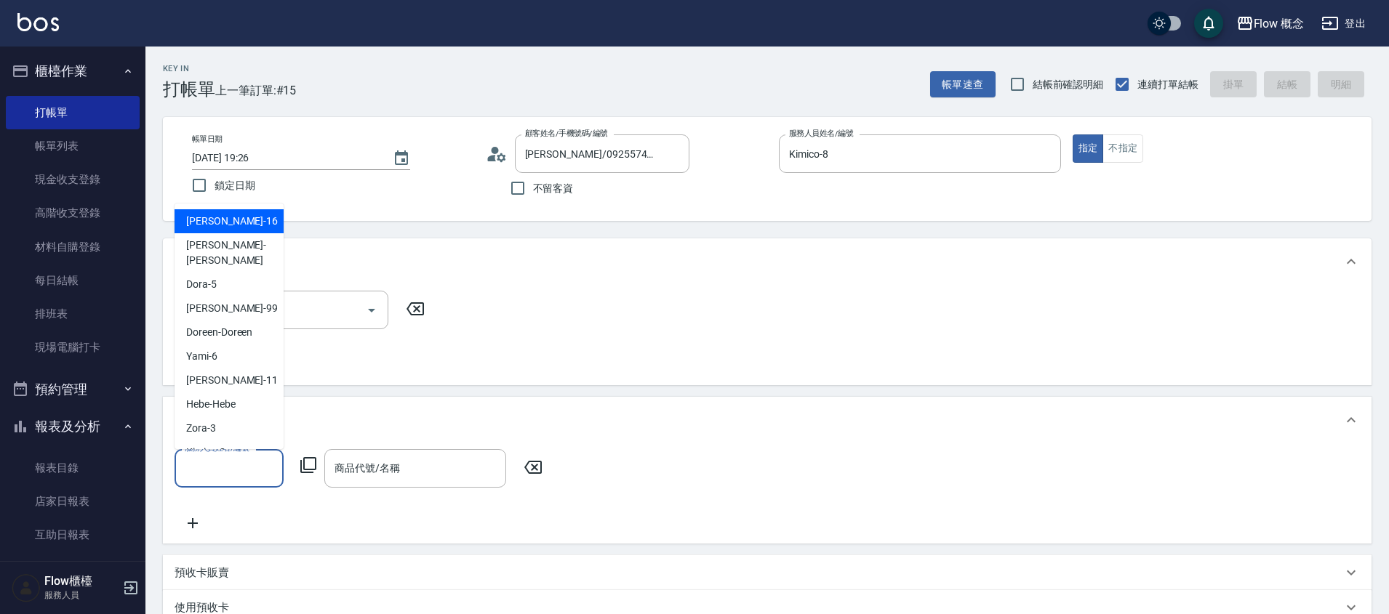
click at [221, 481] on input "服務人員姓名/編號" at bounding box center [229, 468] width 96 height 25
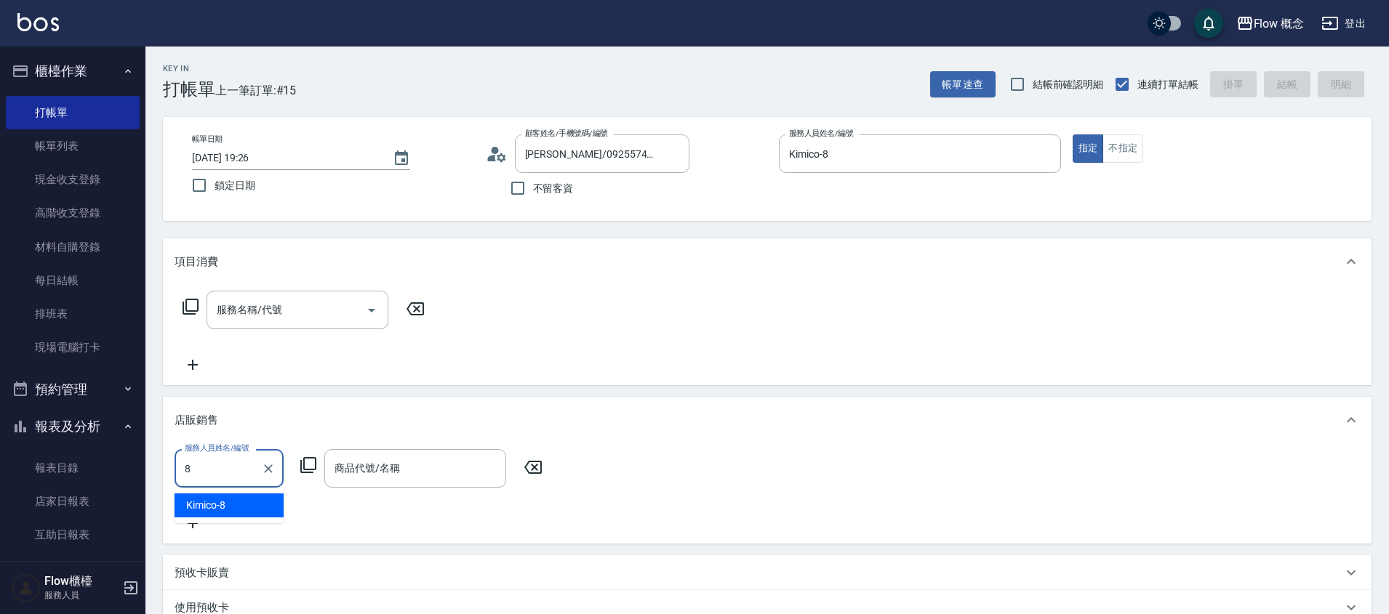
type input "Kimico-8"
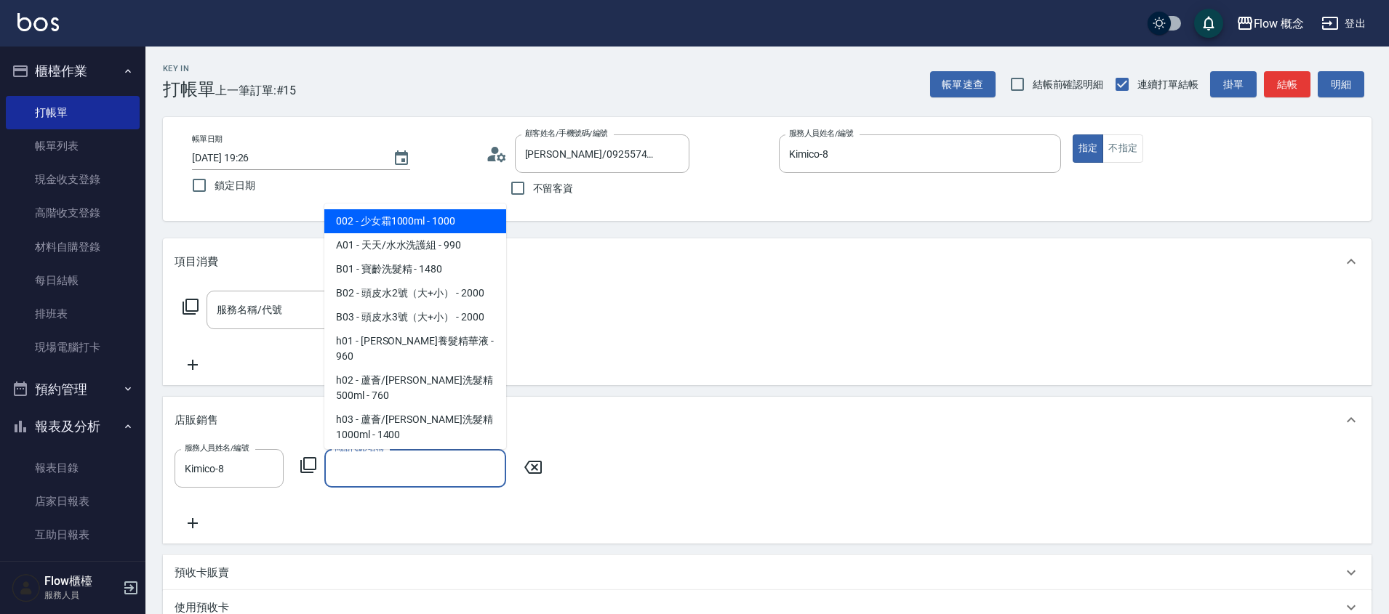
click at [383, 468] on input "商品代號/名稱" at bounding box center [415, 468] width 169 height 25
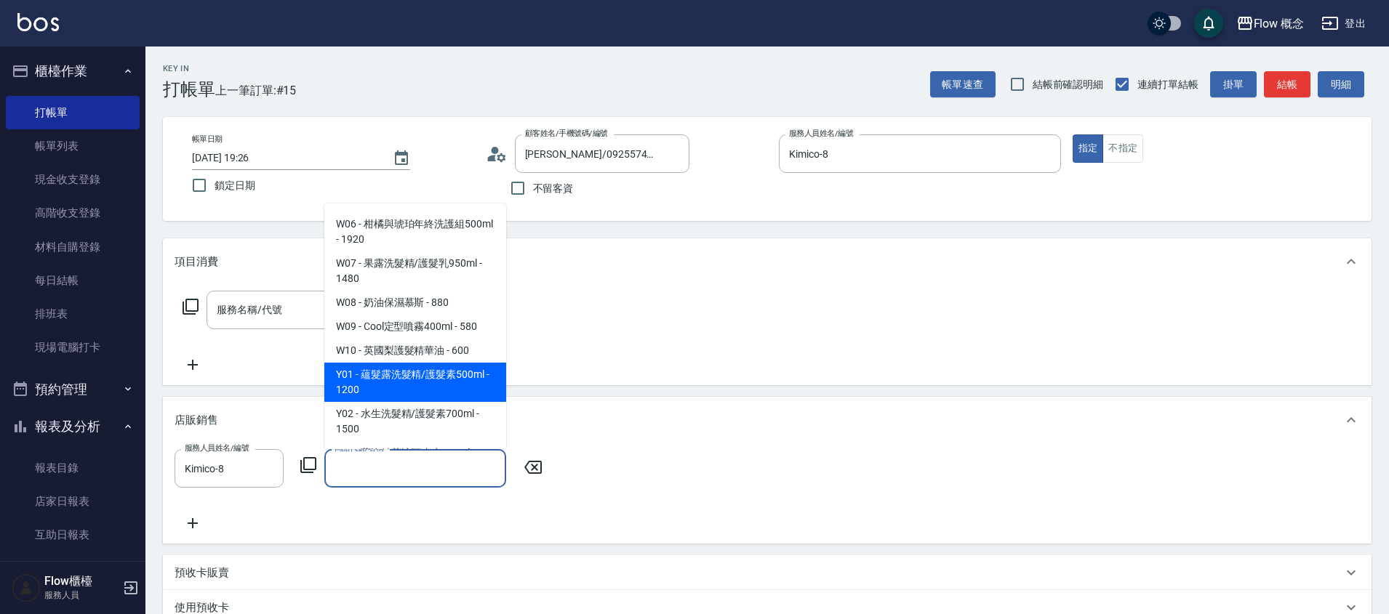
scroll to position [1830, 0]
click at [441, 362] on span "Y01 - 蘊髮露洗髮精/護髮素500ml - 1200" at bounding box center [415, 381] width 182 height 39
type input "蘊髮露洗髮精/護髮素500ml"
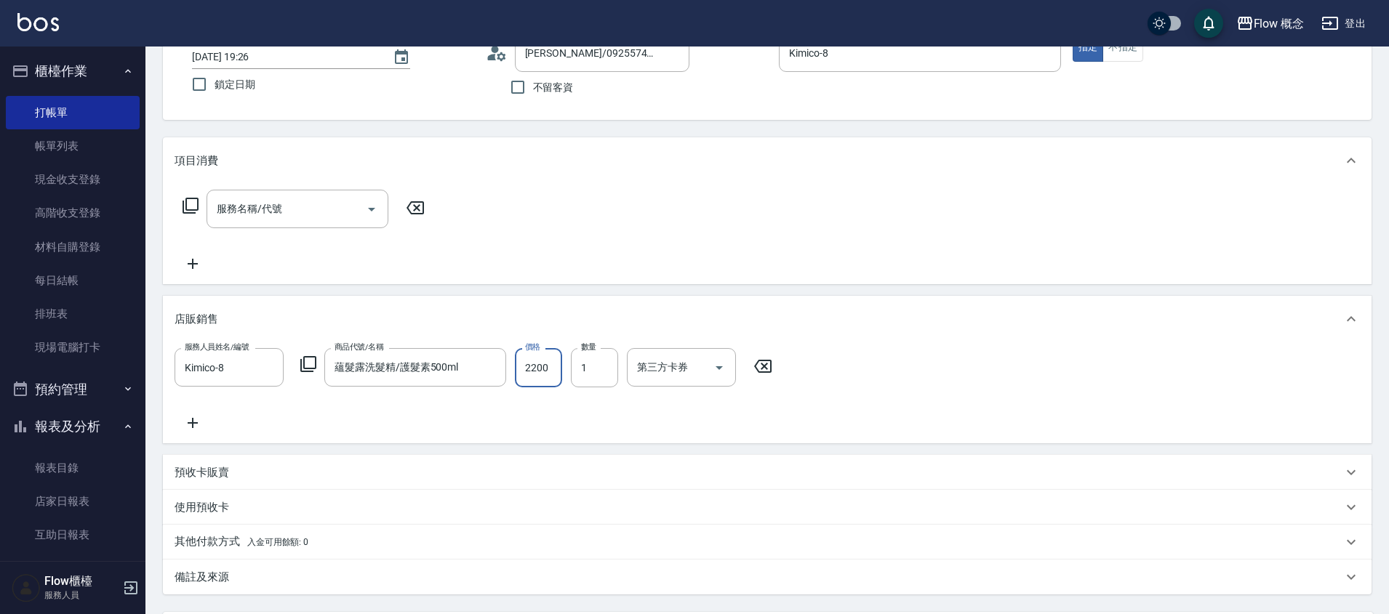
scroll to position [246, 0]
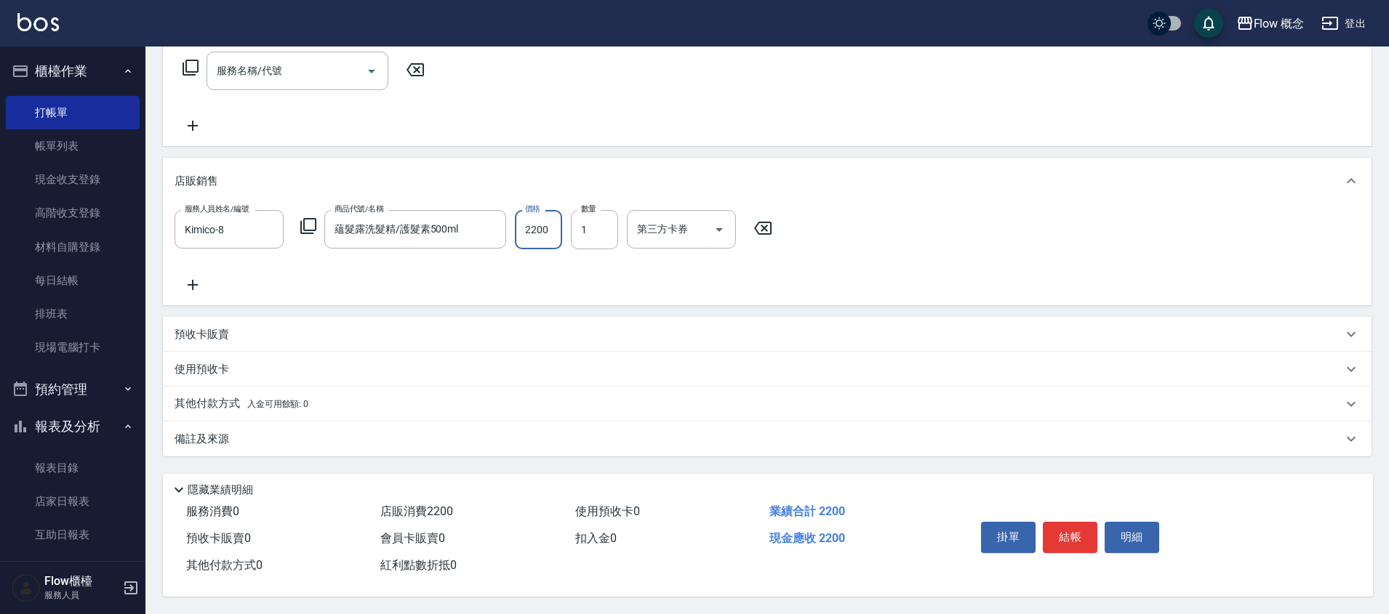
type input "2200"
click at [256, 333] on div "預收卡販賣" at bounding box center [759, 334] width 1168 height 15
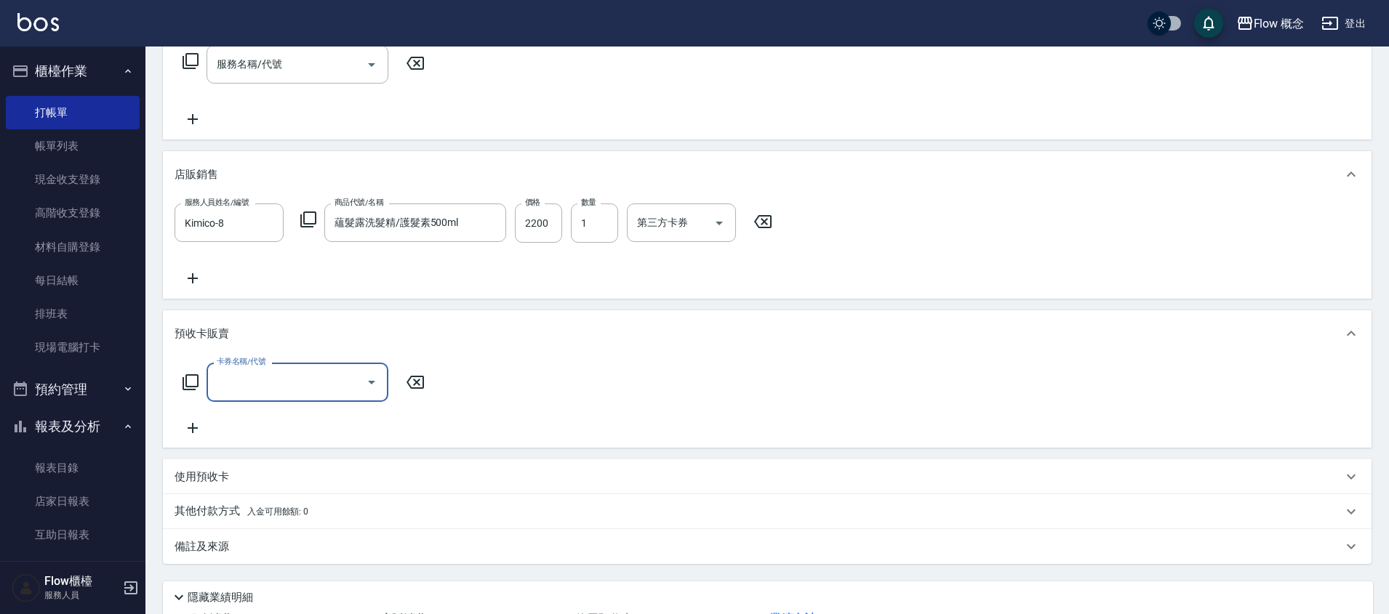
scroll to position [0, 0]
click at [233, 516] on p "其他付款方式 入金可用餘額: 0" at bounding box center [242, 513] width 134 height 16
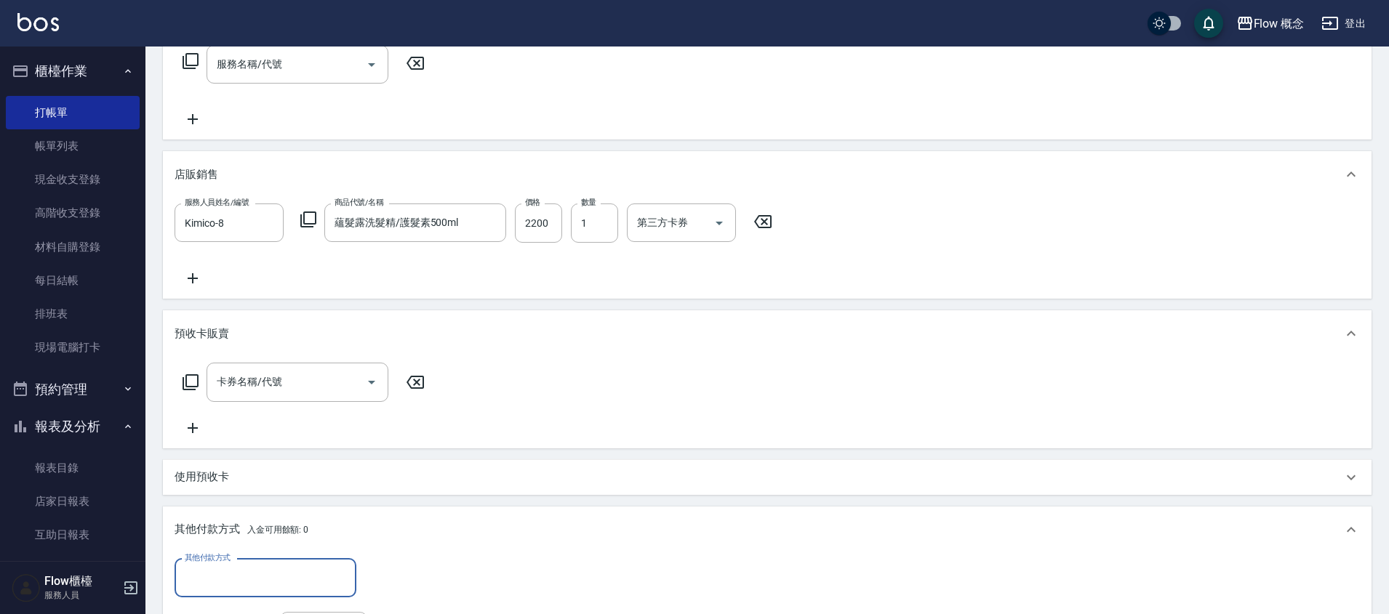
click at [239, 590] on input "其他付款方式" at bounding box center [265, 578] width 169 height 25
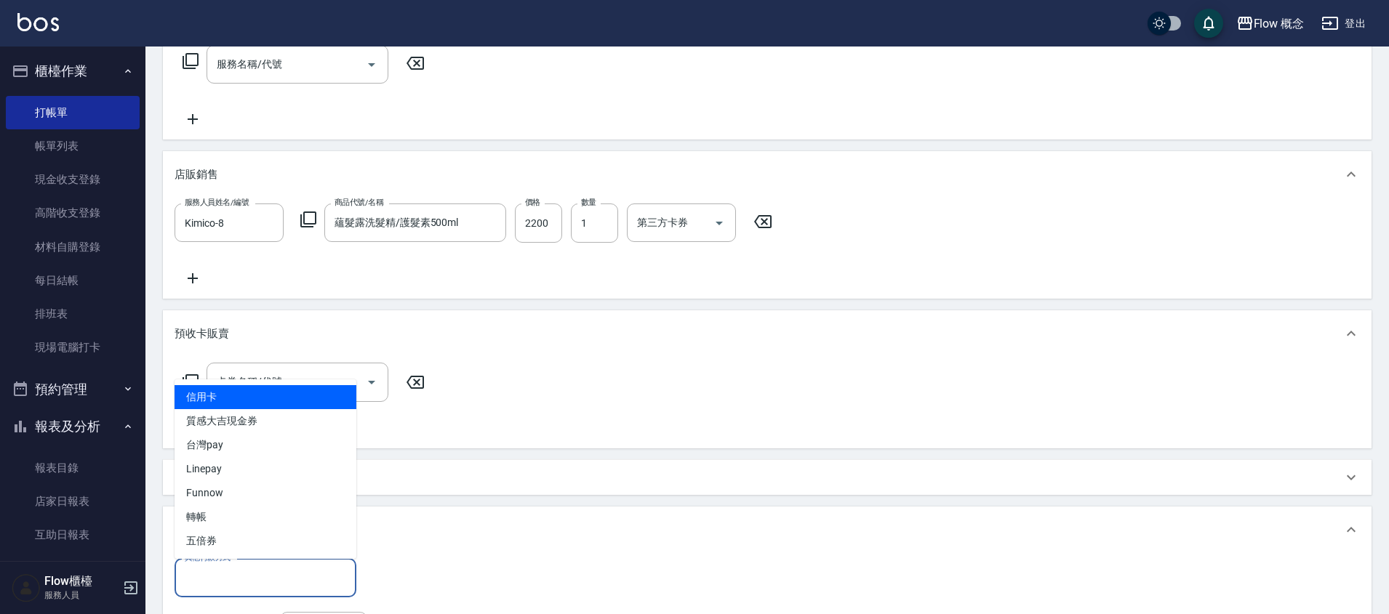
click at [228, 393] on span "信用卡" at bounding box center [266, 397] width 182 height 24
type input "信用卡"
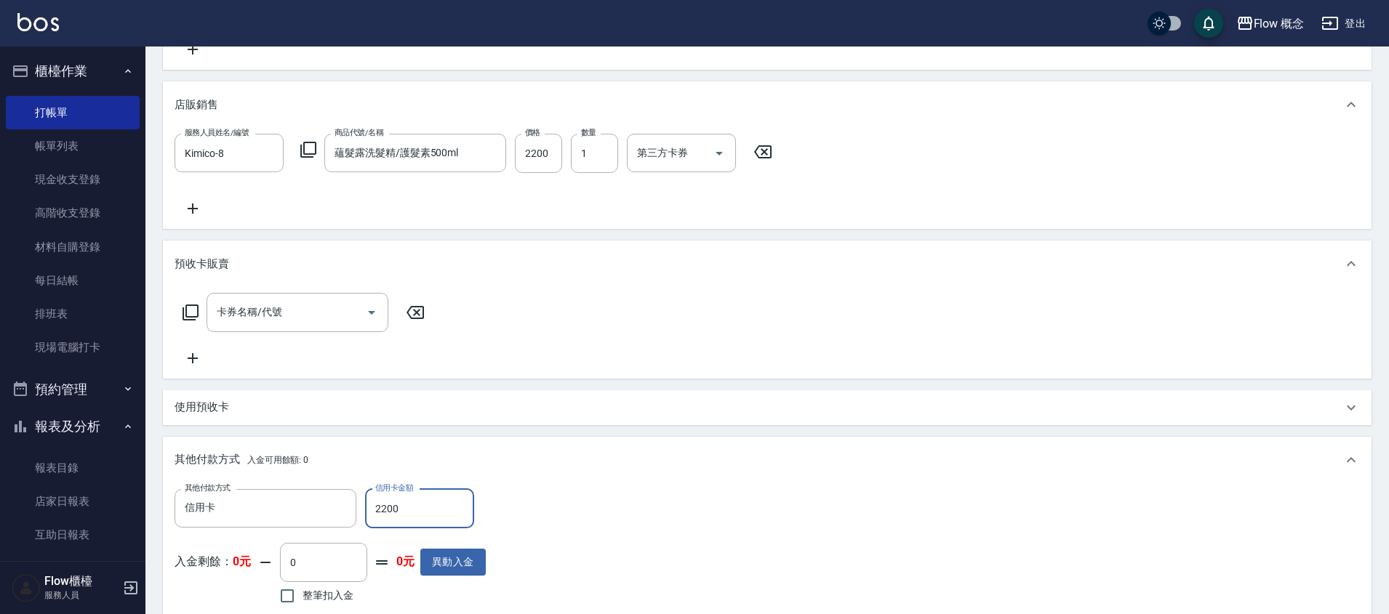
scroll to position [308, 0]
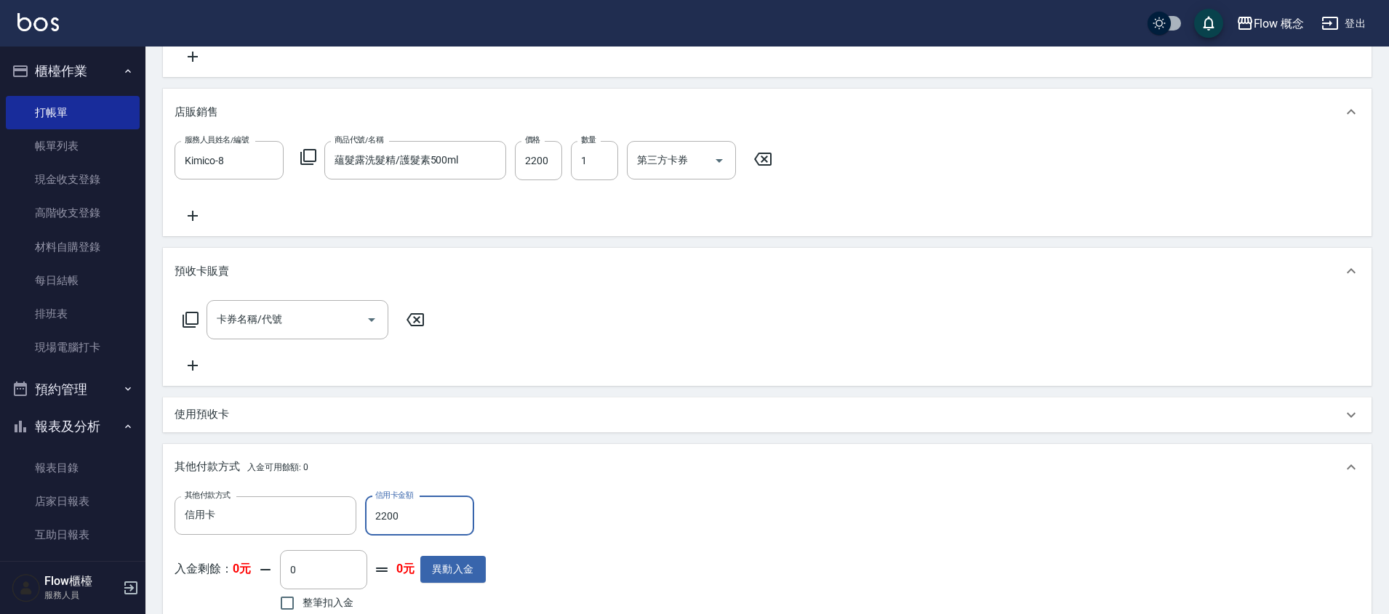
type input "2200"
click at [686, 268] on div "預收卡販賣" at bounding box center [759, 271] width 1168 height 15
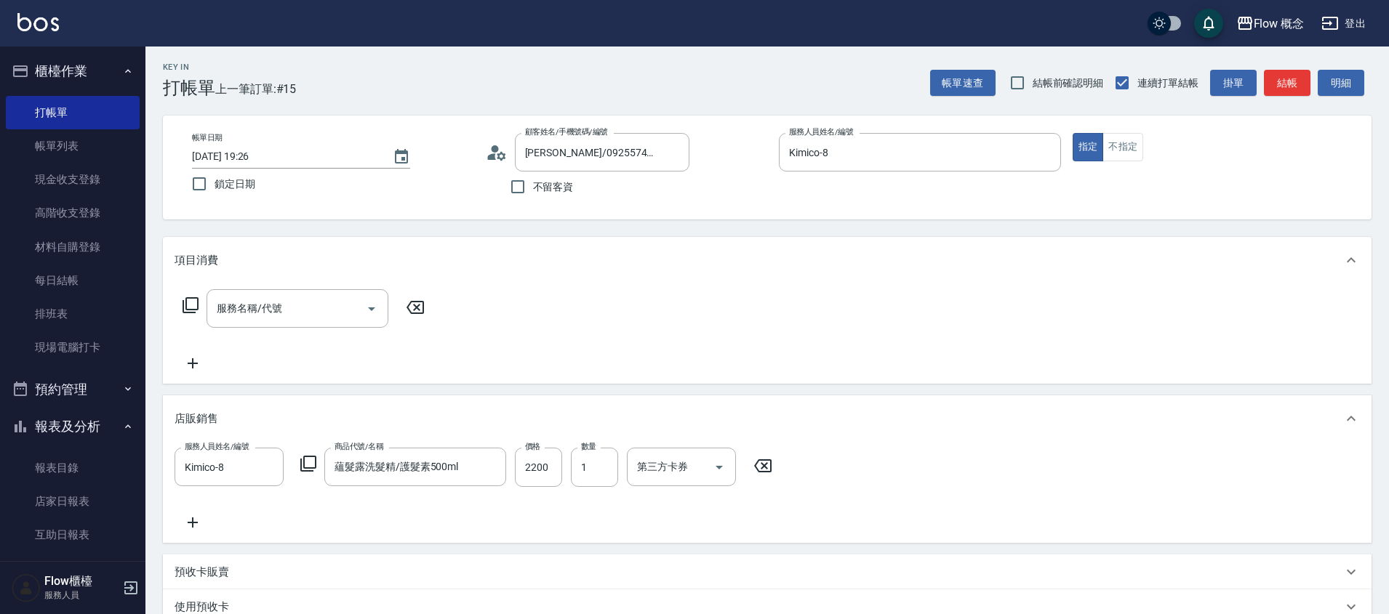
scroll to position [0, 0]
click at [686, 268] on div "項目消費" at bounding box center [759, 262] width 1168 height 15
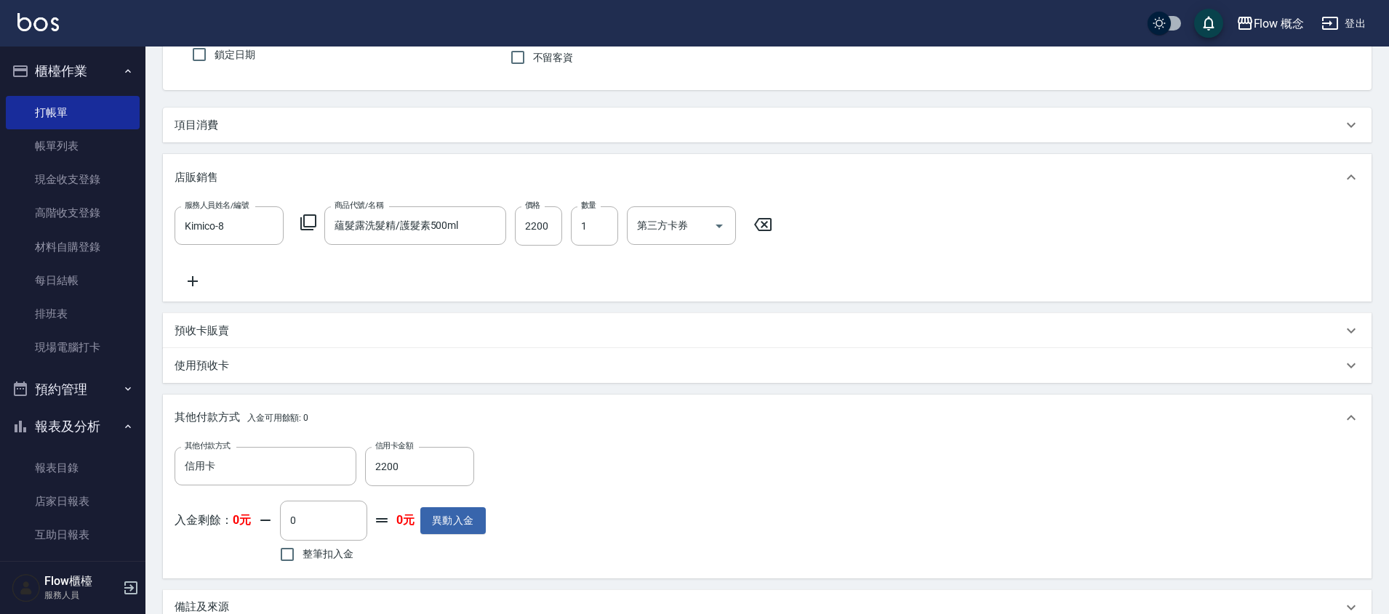
scroll to position [306, 0]
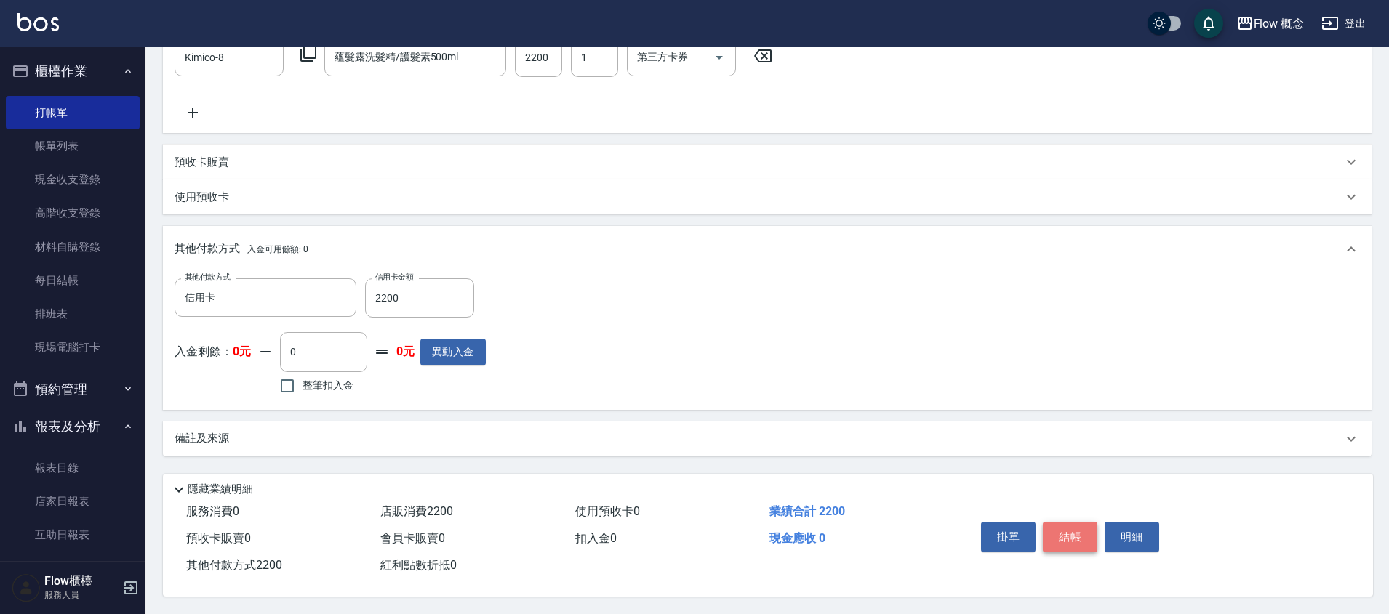
click at [1075, 529] on button "結帳" at bounding box center [1070, 537] width 55 height 31
type input "[DATE] 19:27"
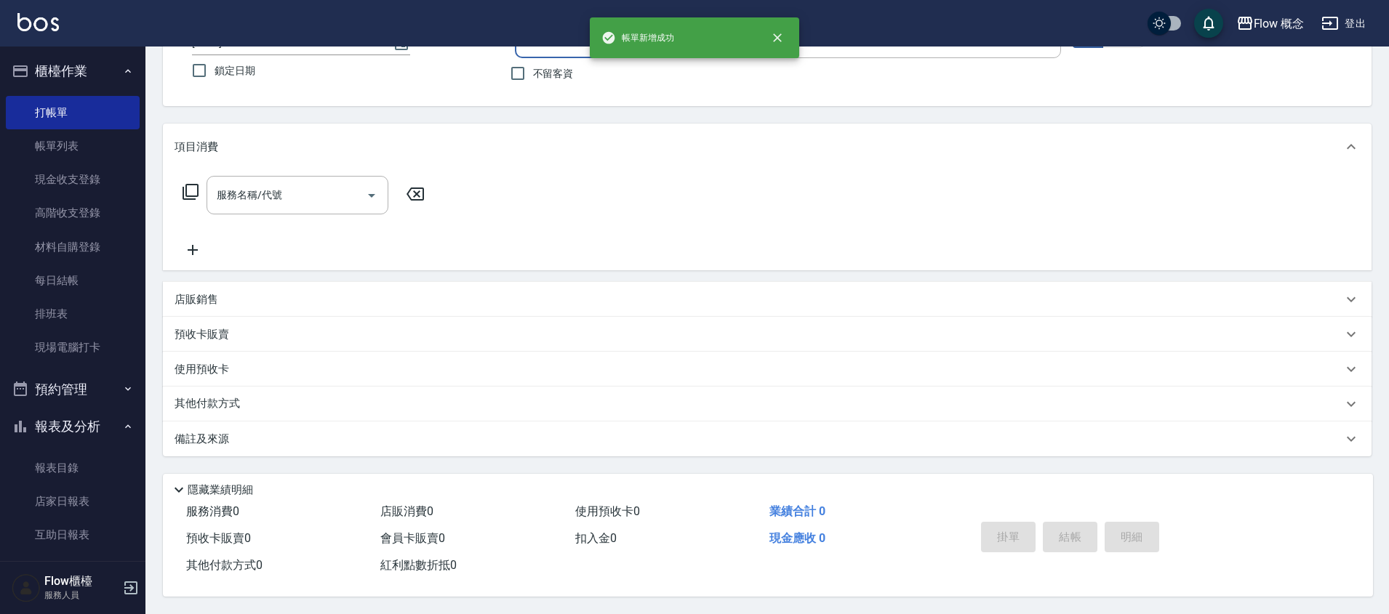
scroll to position [0, 0]
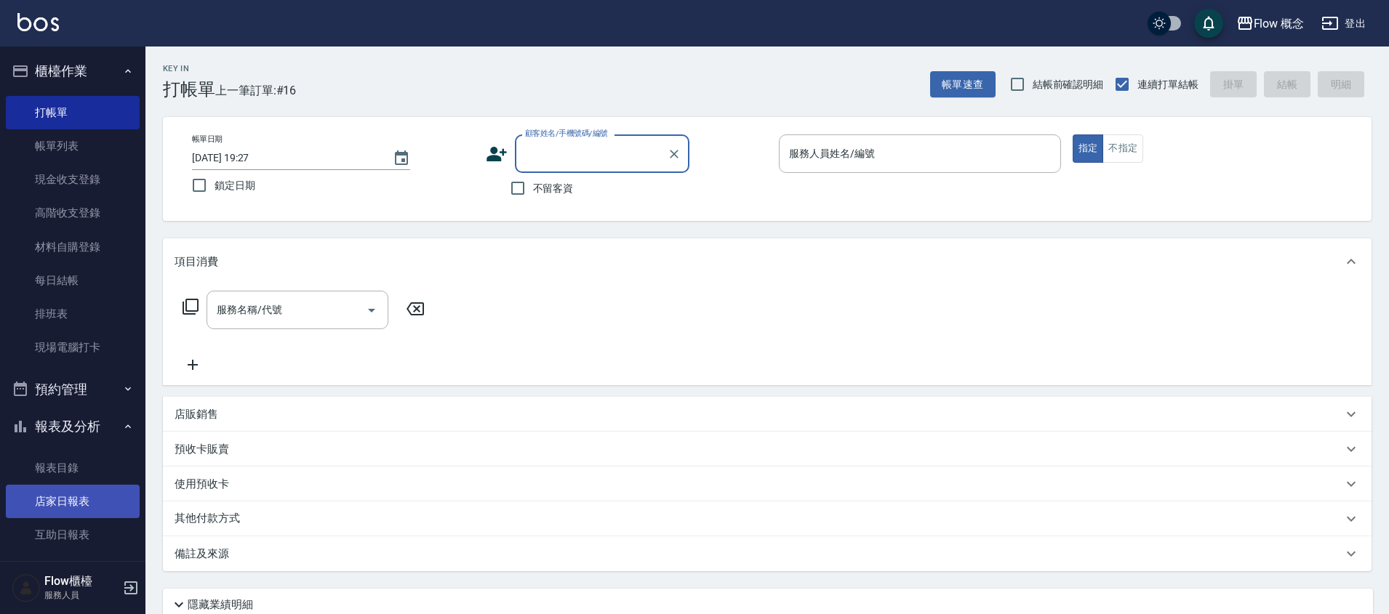
click at [67, 511] on link "店家日報表" at bounding box center [73, 501] width 134 height 33
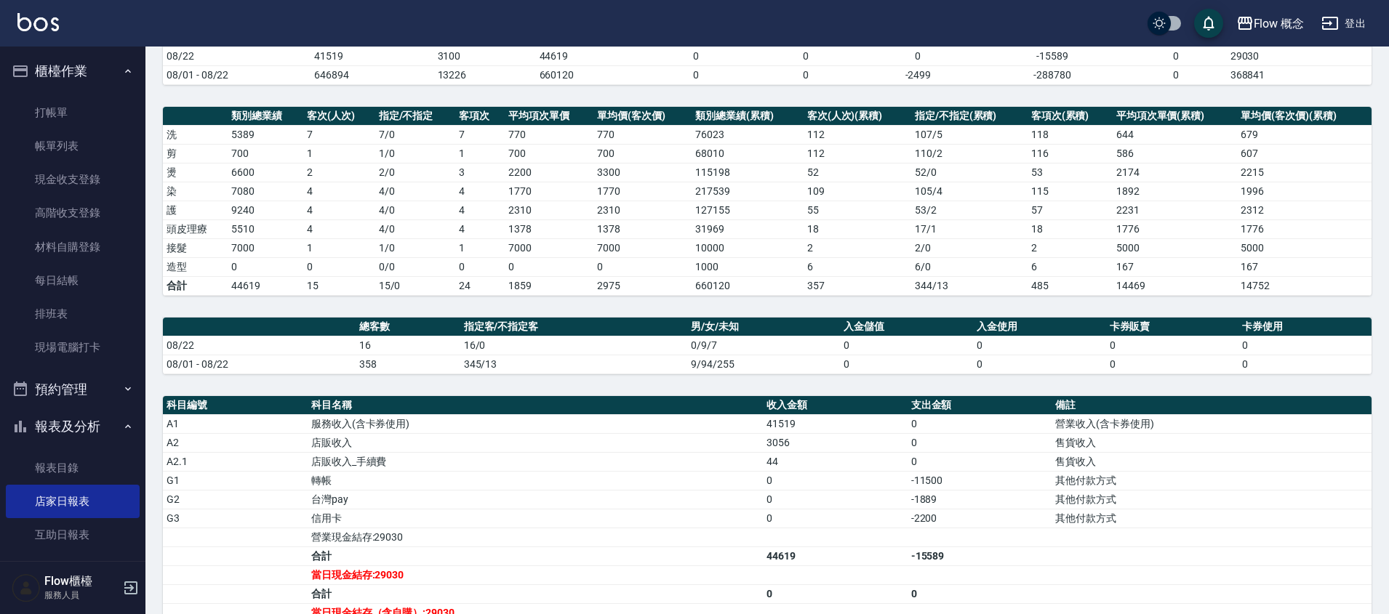
scroll to position [287, 0]
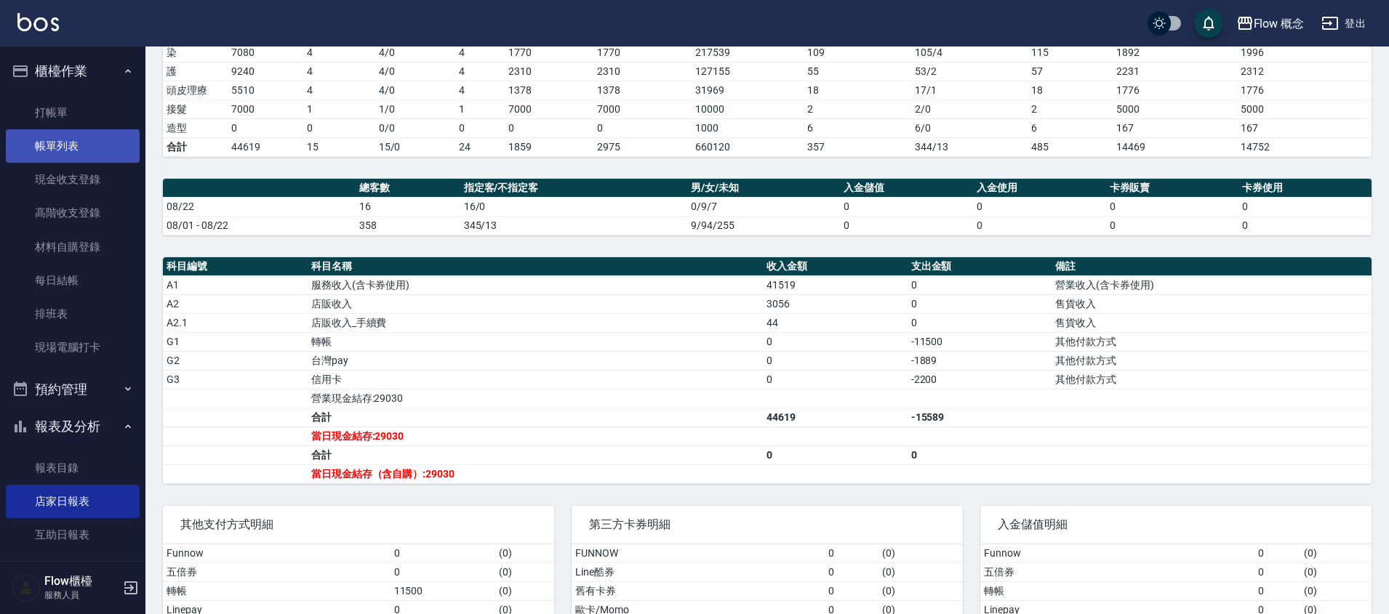
click at [70, 157] on link "帳單列表" at bounding box center [73, 145] width 134 height 33
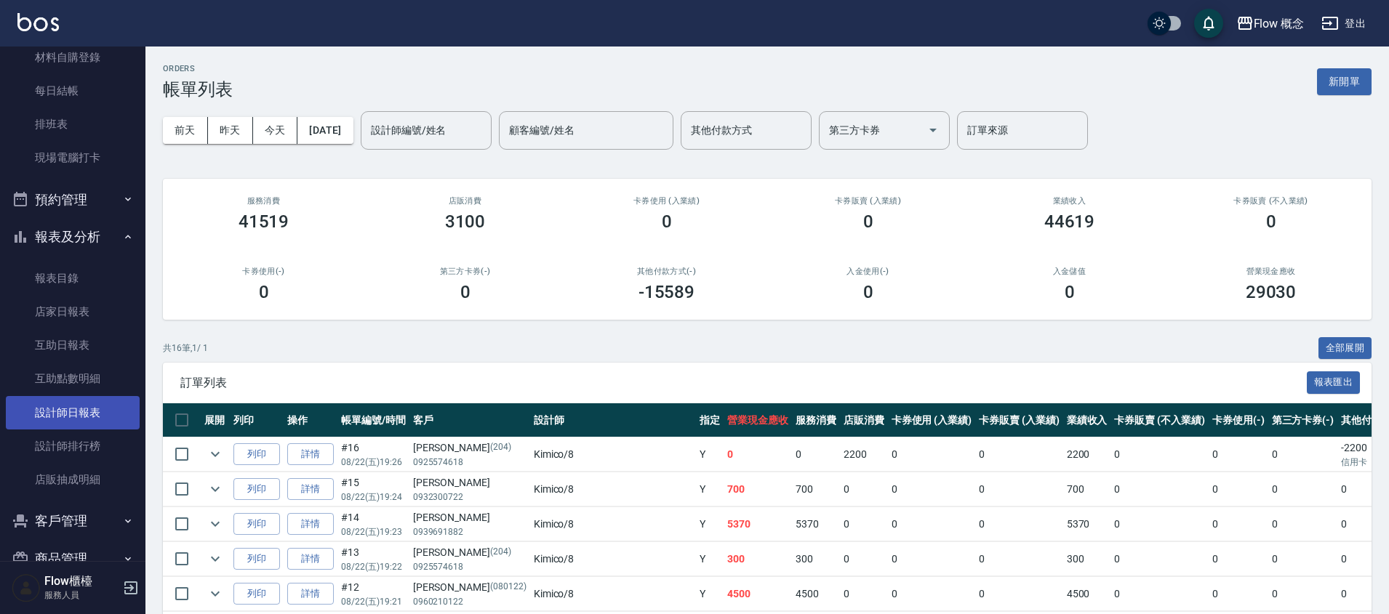
scroll to position [223, 0]
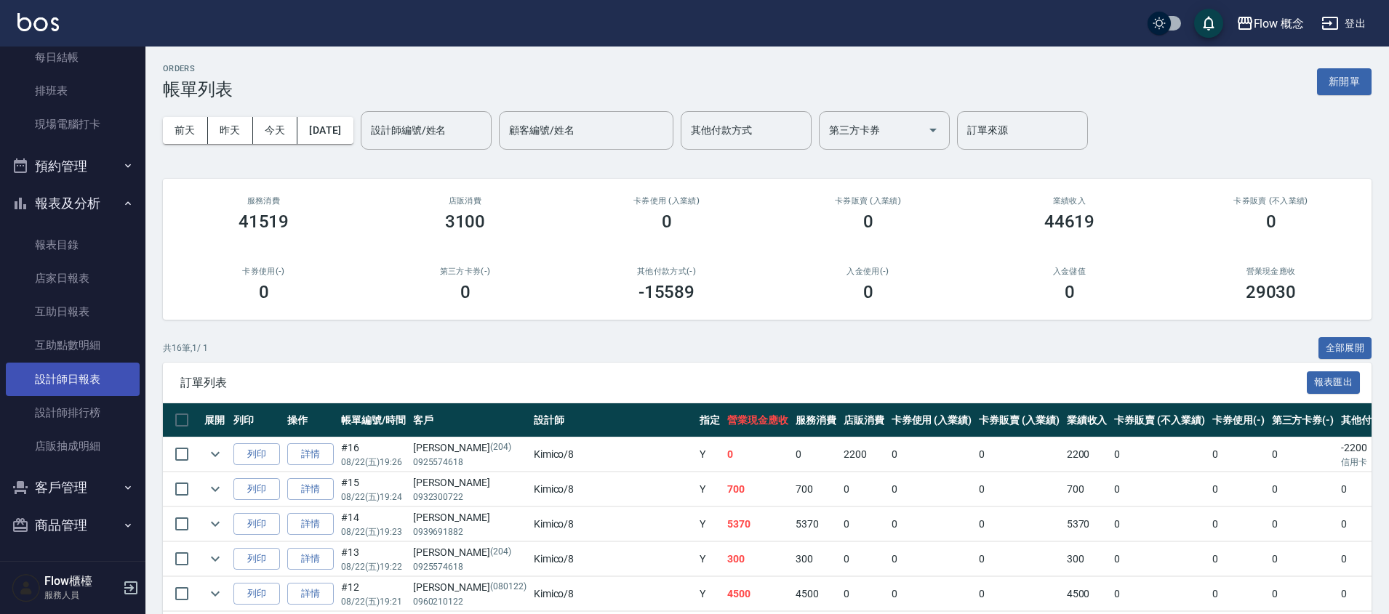
click at [88, 375] on link "設計師日報表" at bounding box center [73, 379] width 134 height 33
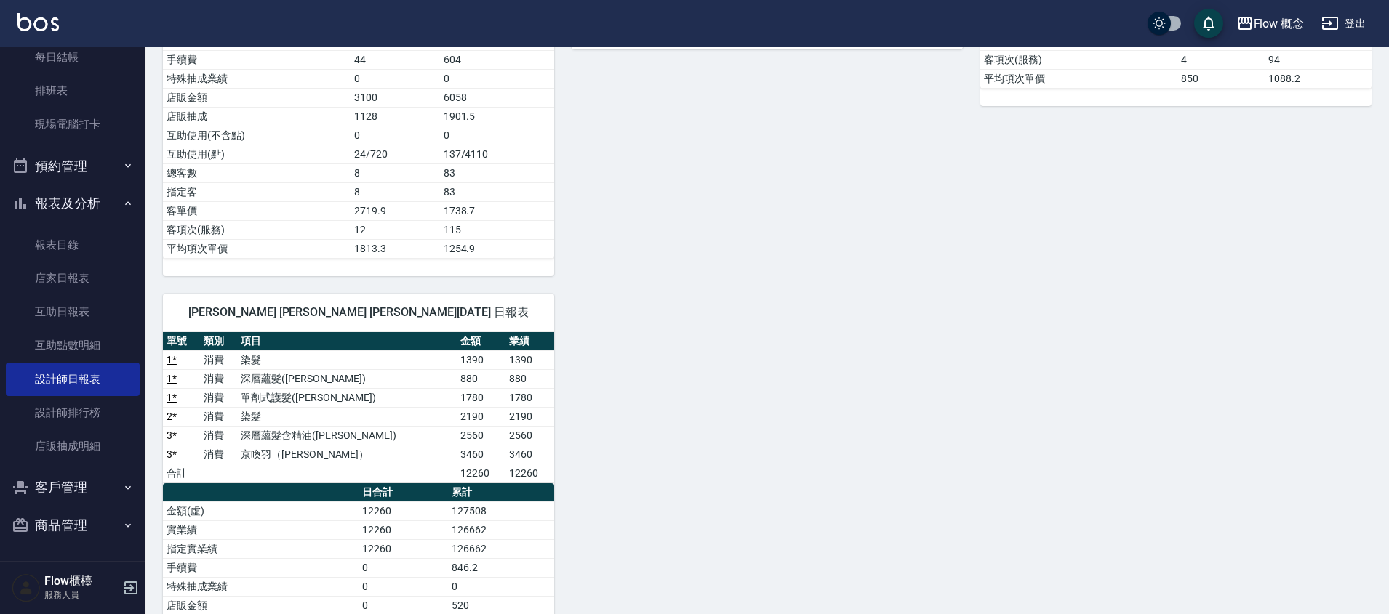
scroll to position [543, 0]
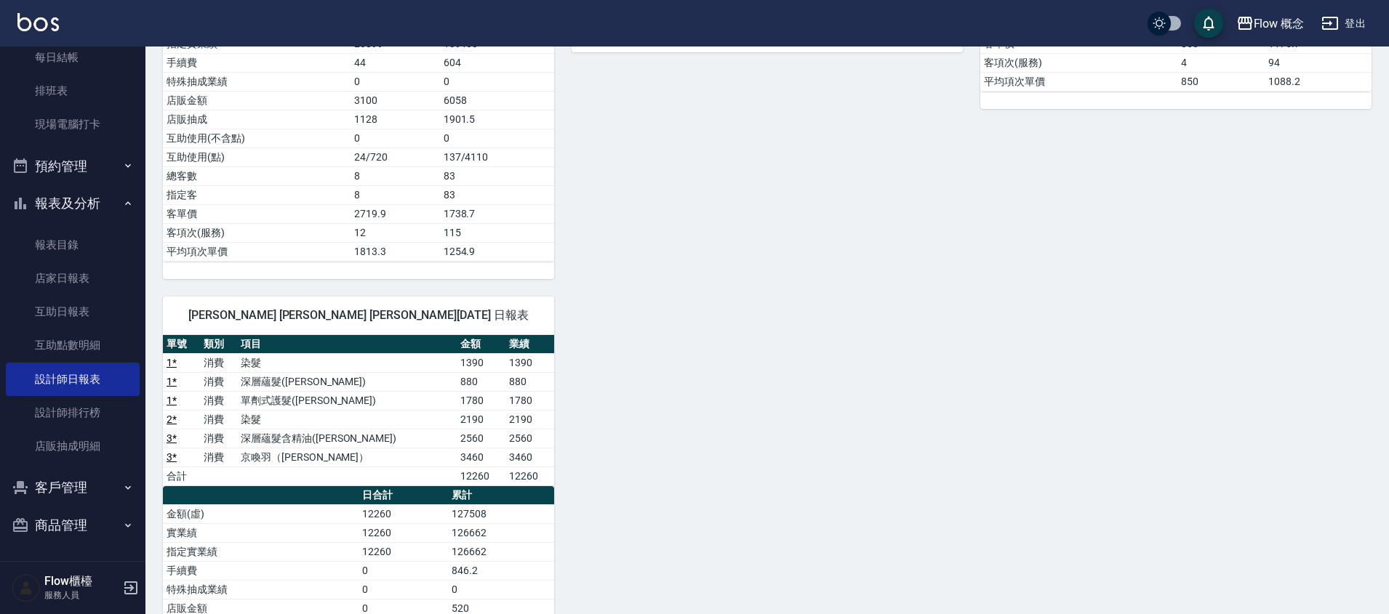
click at [463, 154] on td "137/4110" at bounding box center [497, 157] width 114 height 19
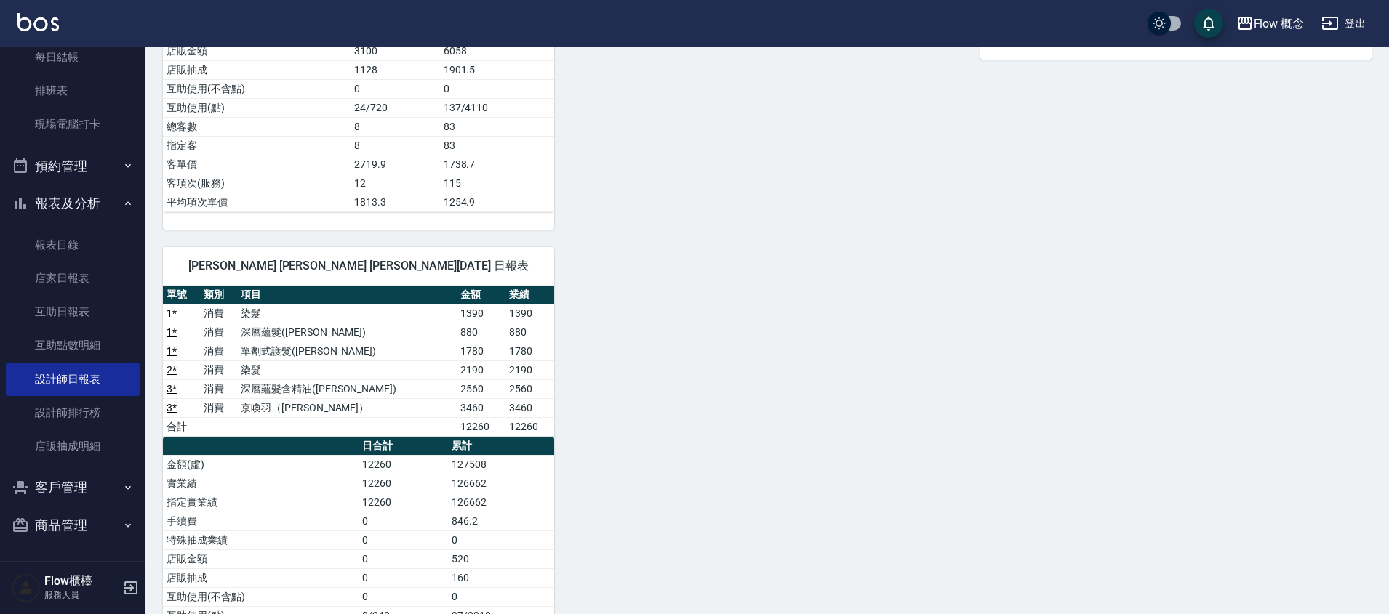
scroll to position [520, 0]
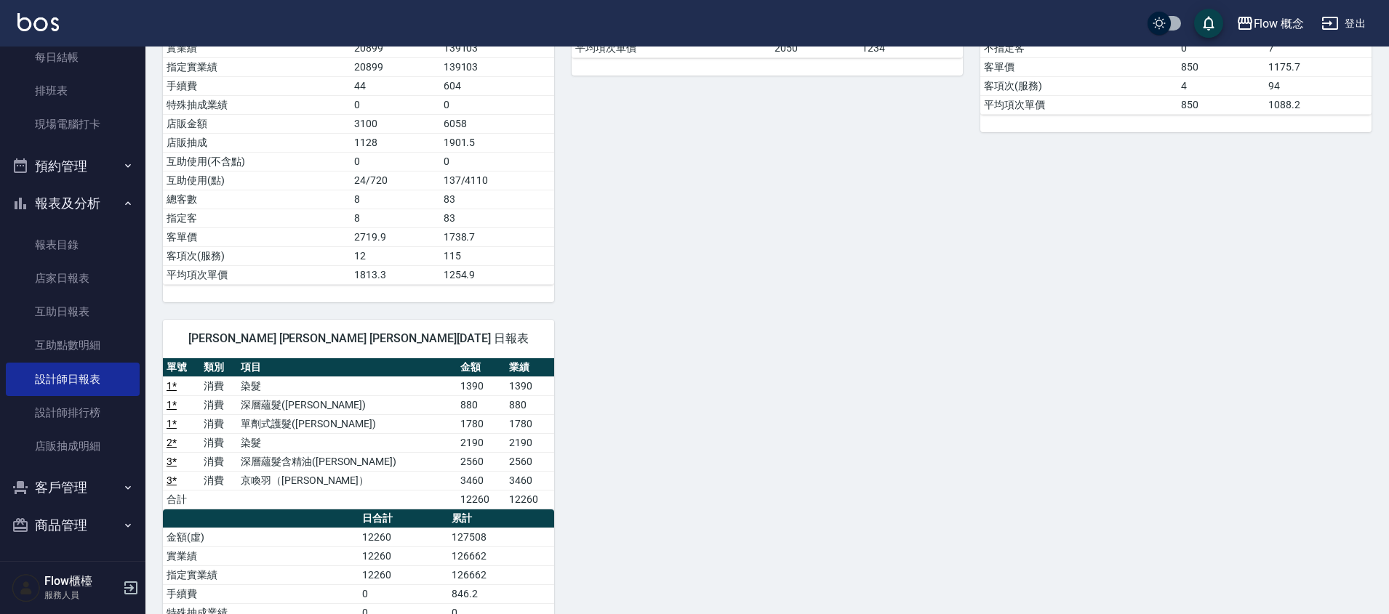
click at [476, 183] on td "137/4110" at bounding box center [497, 180] width 114 height 19
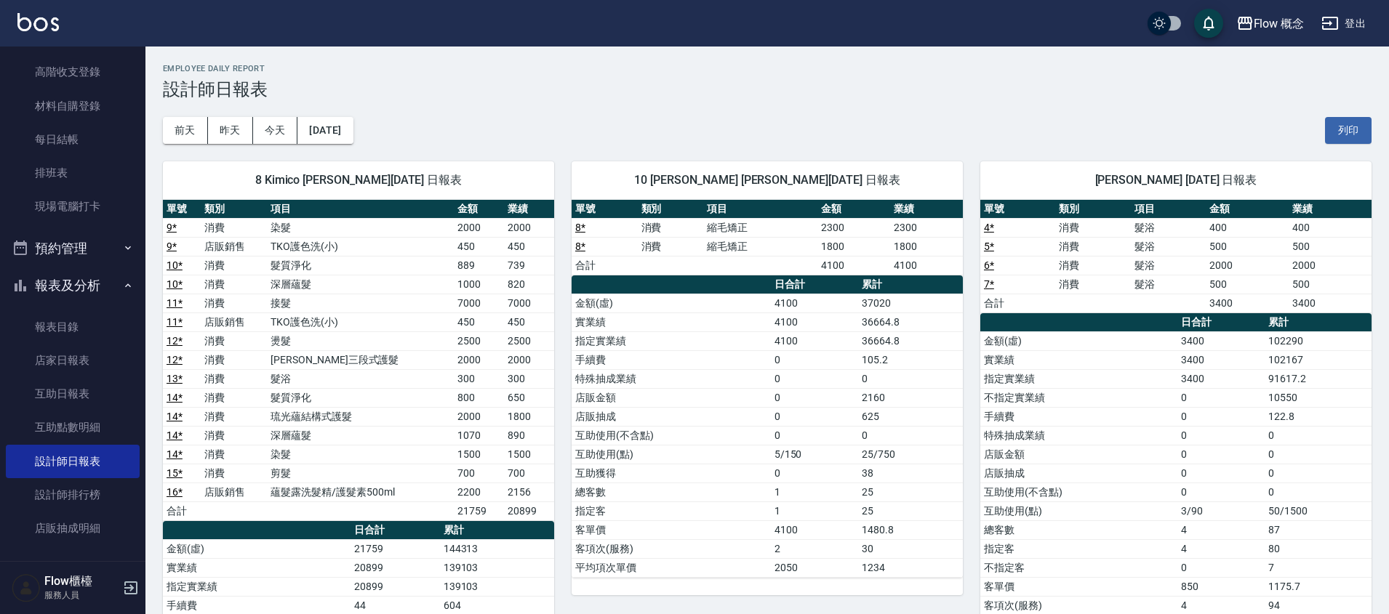
scroll to position [0, 0]
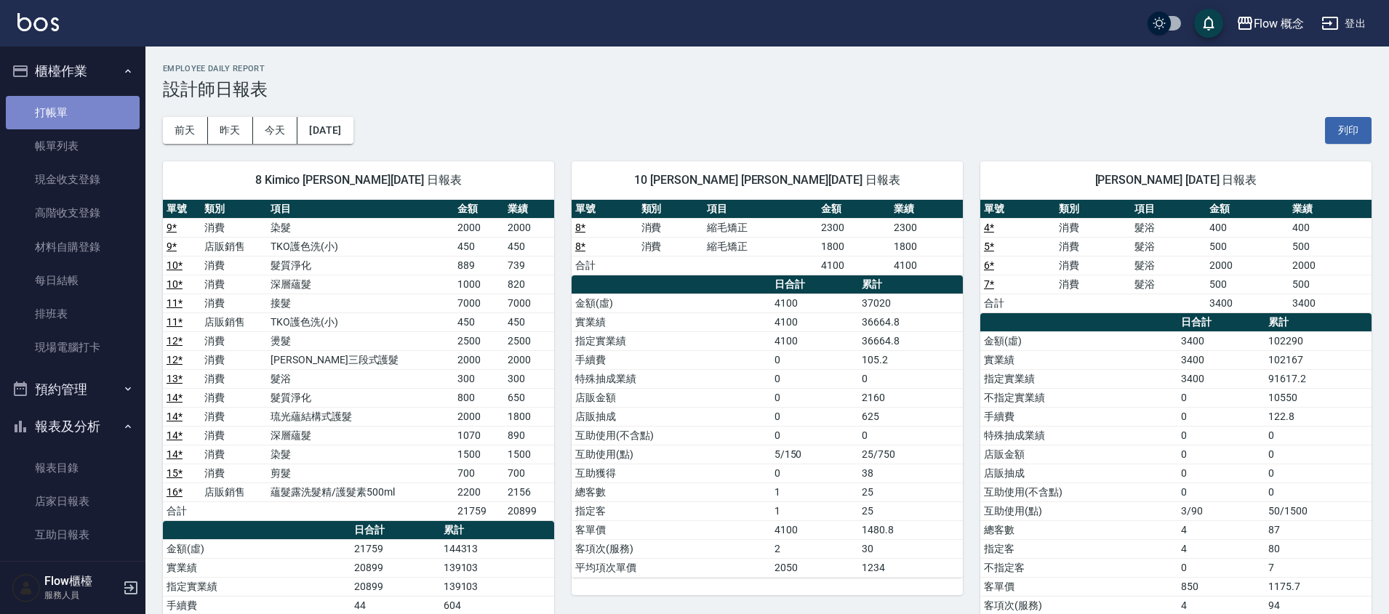
click at [77, 117] on link "打帳單" at bounding box center [73, 112] width 134 height 33
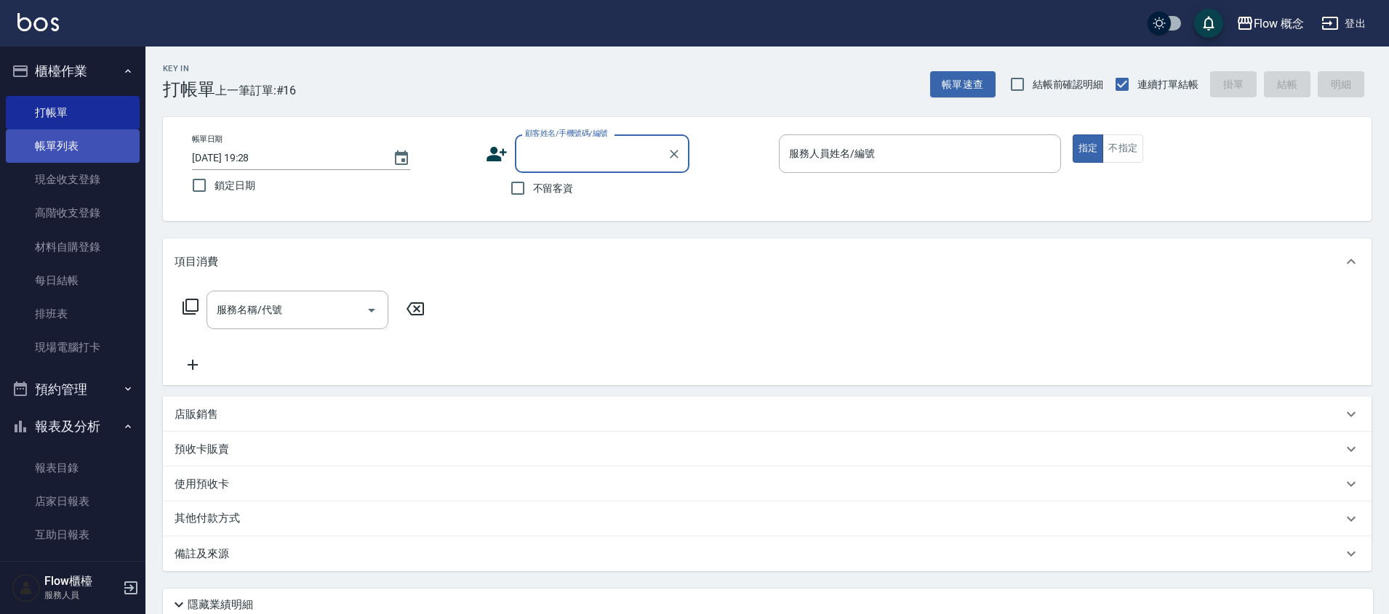
click at [74, 137] on link "帳單列表" at bounding box center [73, 145] width 134 height 33
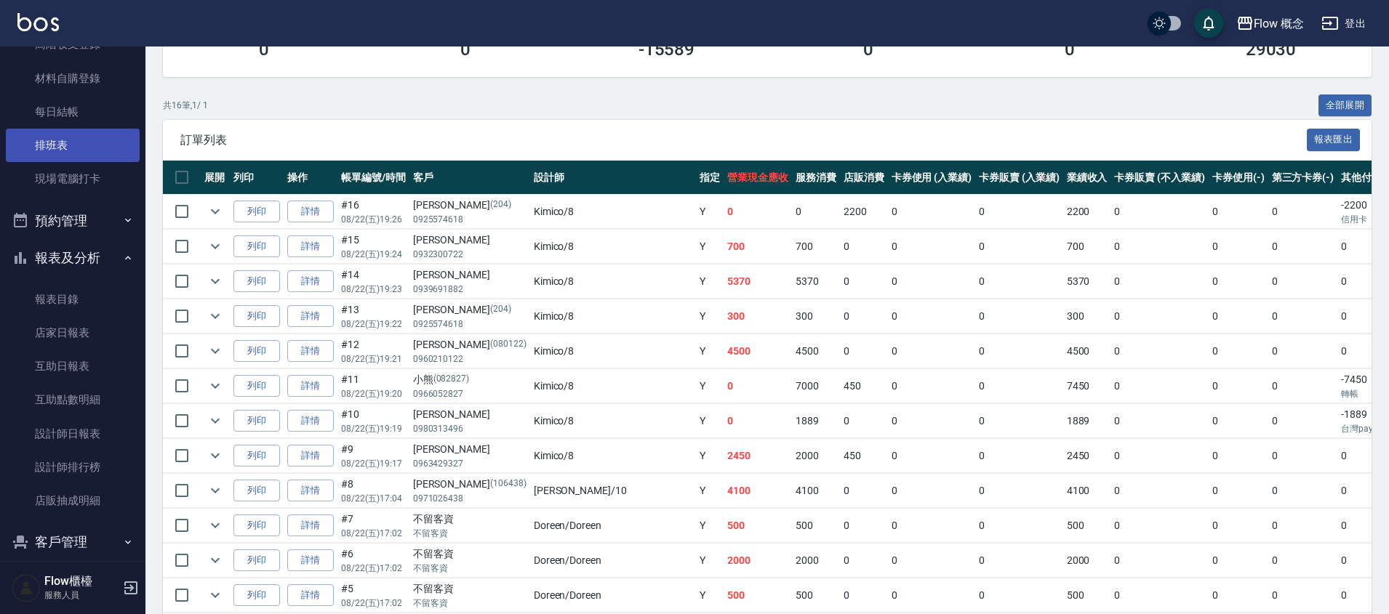
scroll to position [223, 0]
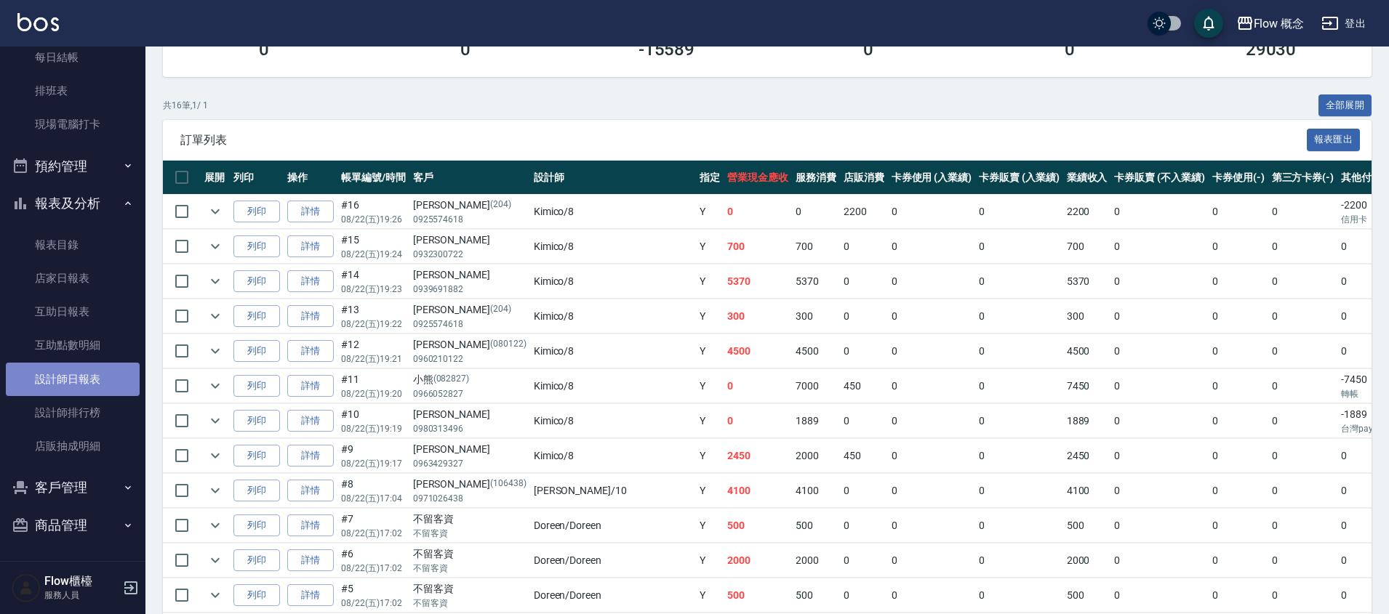
click at [87, 387] on link "設計師日報表" at bounding box center [73, 379] width 134 height 33
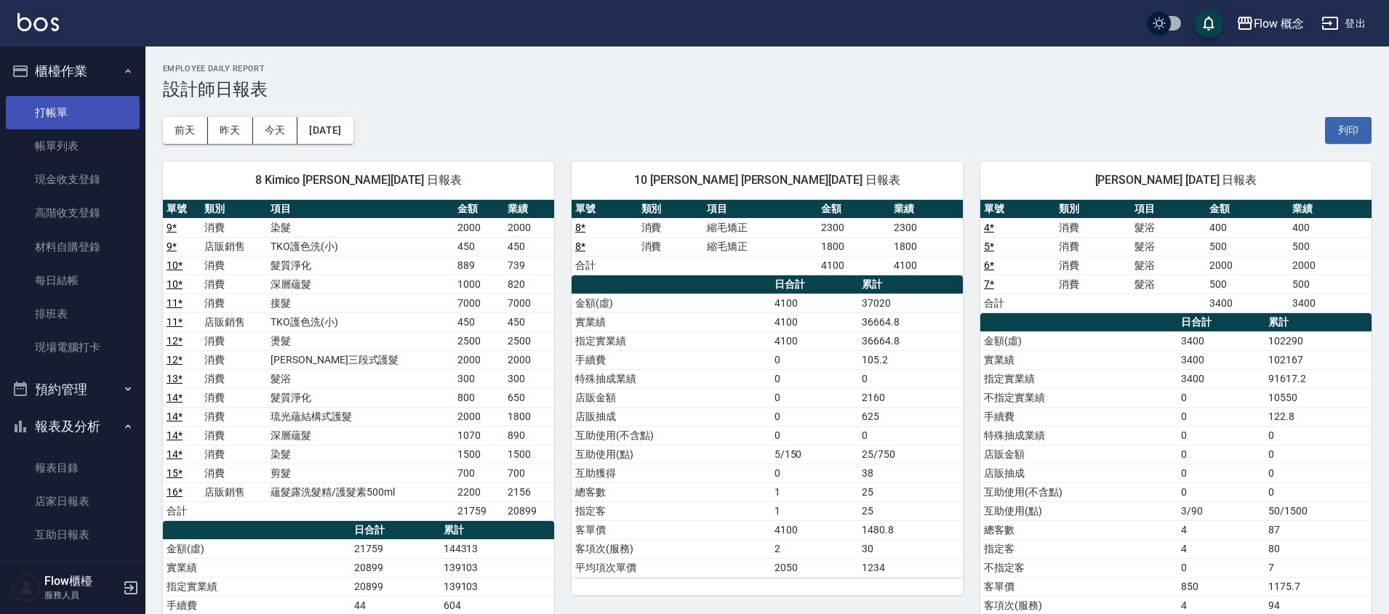
click at [58, 121] on link "打帳單" at bounding box center [73, 112] width 134 height 33
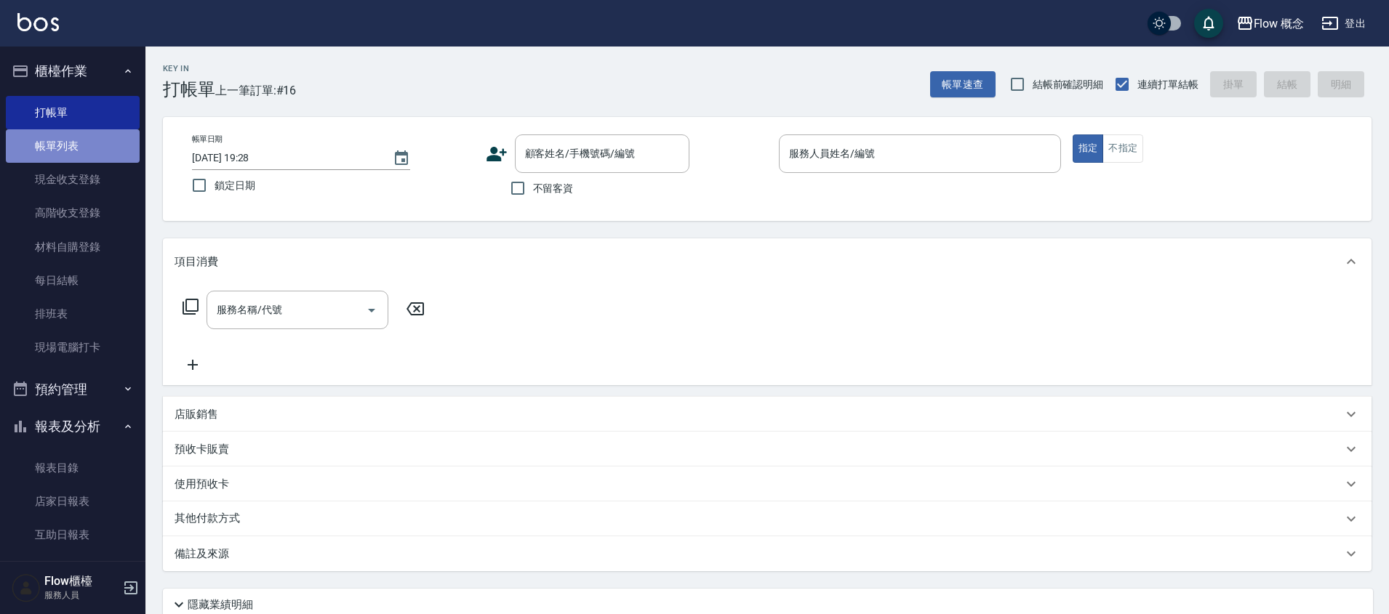
click at [100, 160] on link "帳單列表" at bounding box center [73, 145] width 134 height 33
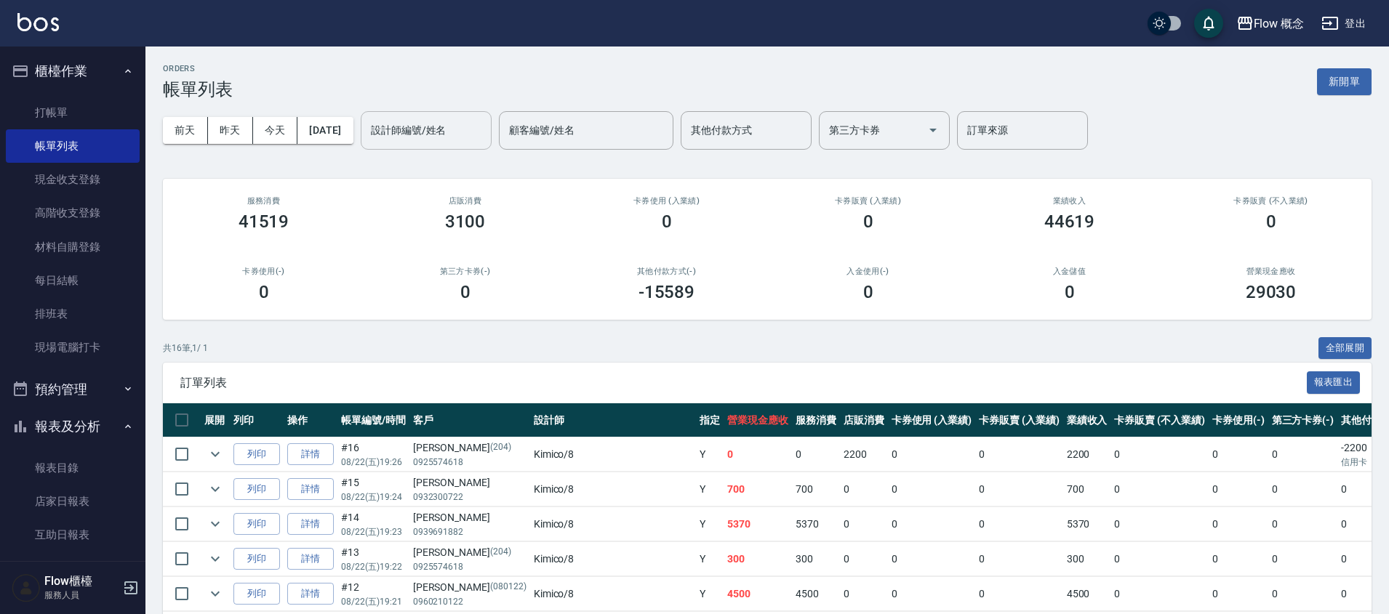
click at [445, 135] on input "設計師編號/姓名" at bounding box center [426, 130] width 118 height 25
paste input "0956803557"
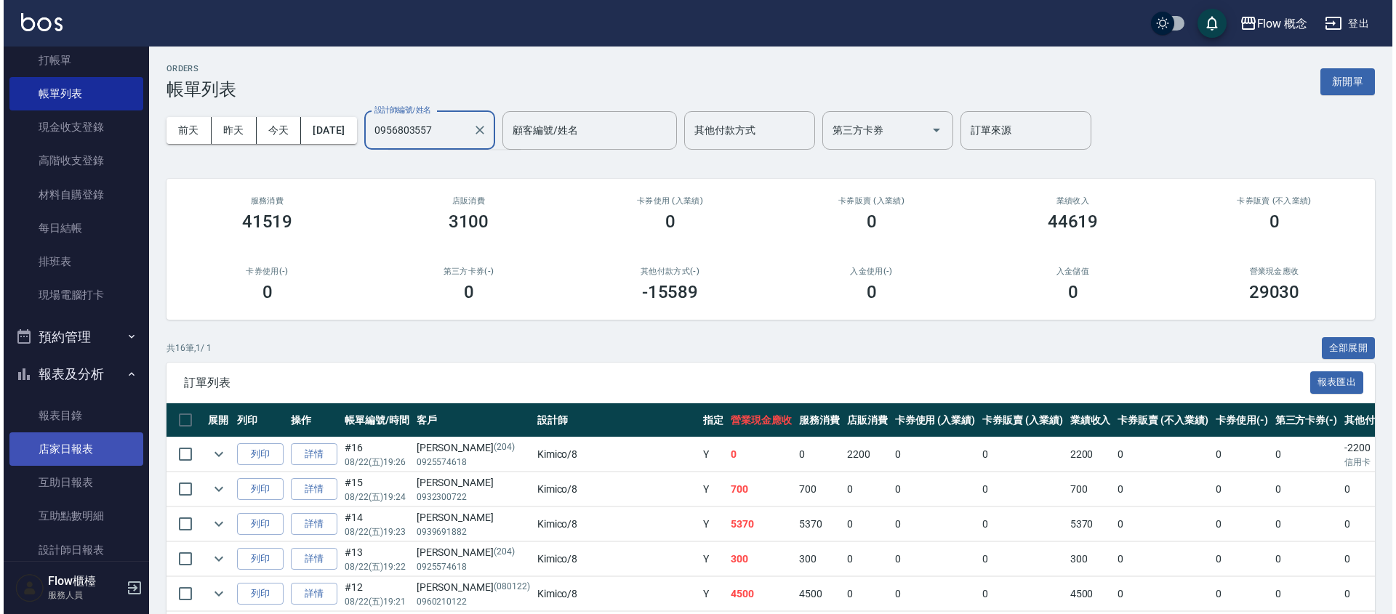
scroll to position [223, 0]
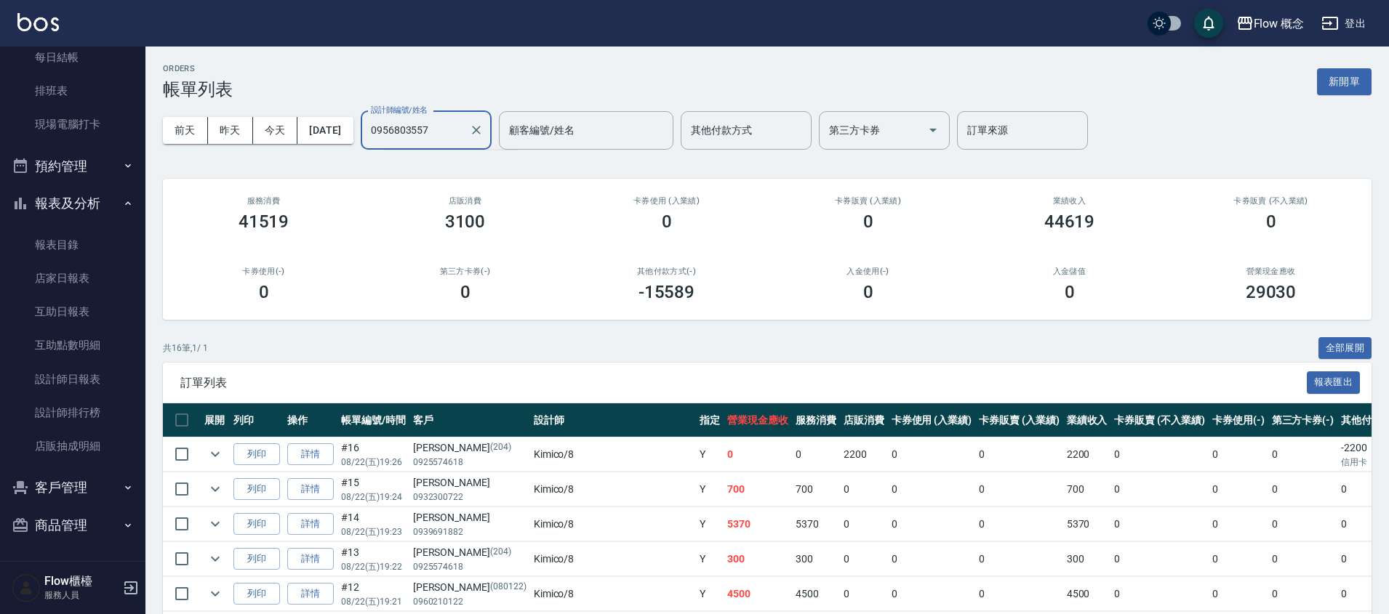
type input "0956803557"
click at [74, 498] on button "客戶管理" at bounding box center [73, 488] width 134 height 38
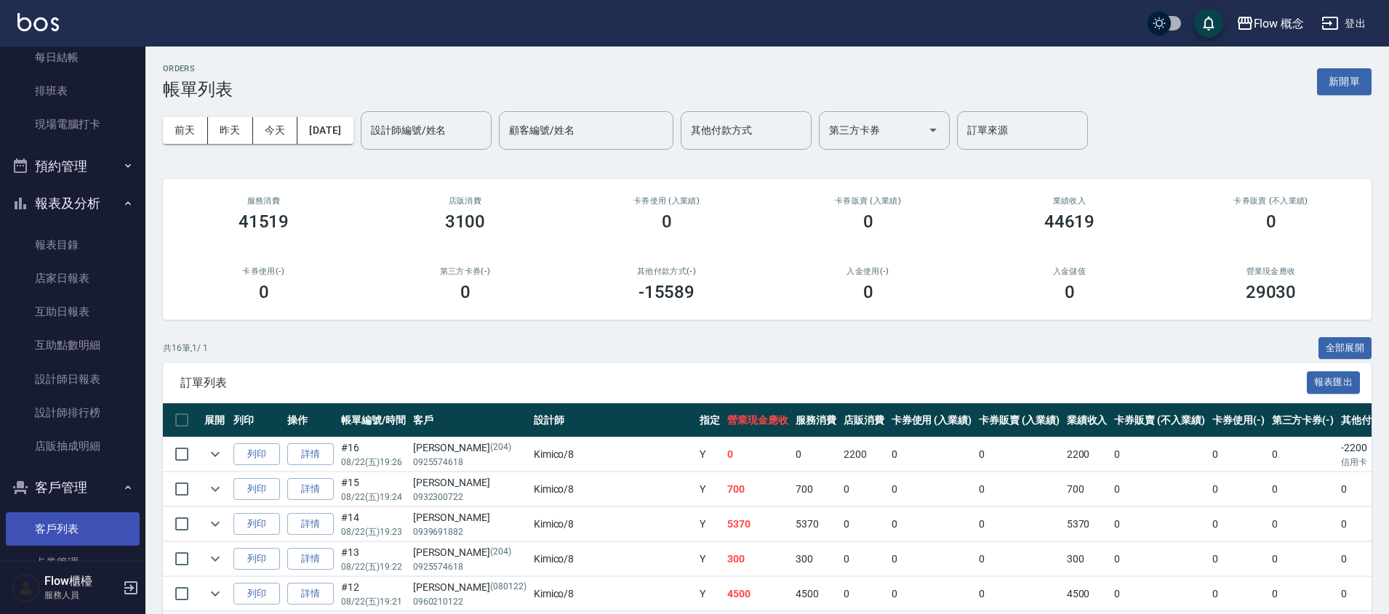
click at [76, 520] on link "客戶列表" at bounding box center [73, 529] width 134 height 33
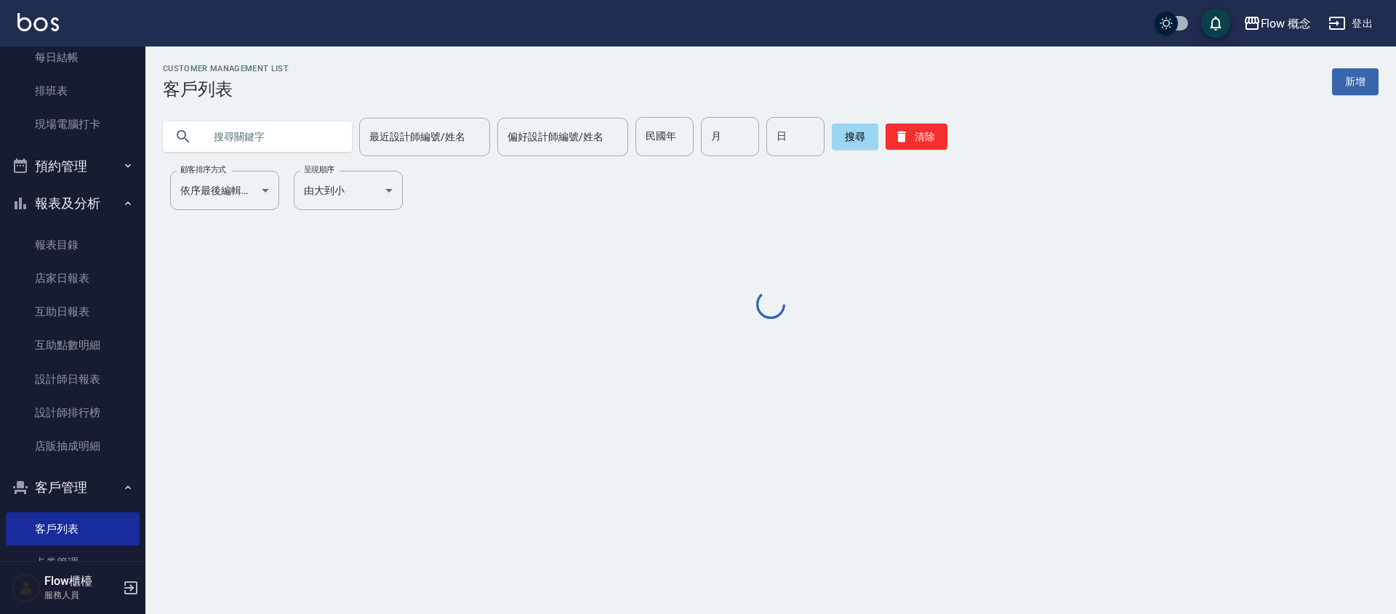
click at [278, 142] on input "text" at bounding box center [272, 136] width 137 height 39
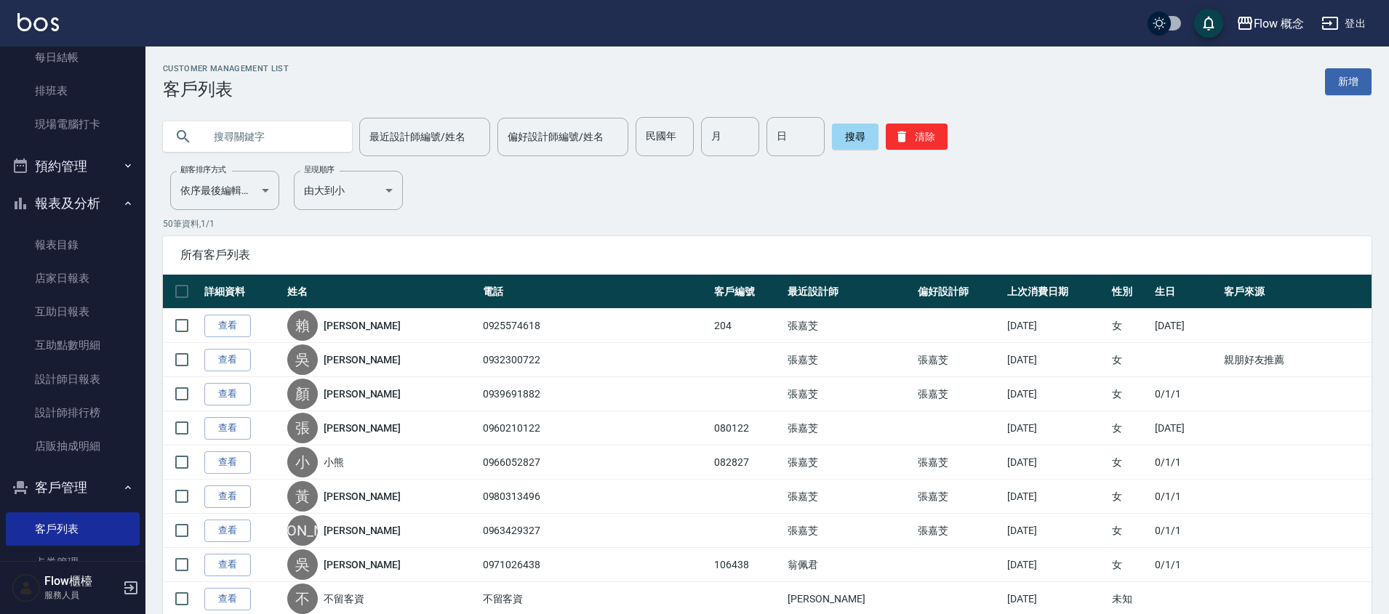
paste input "0956803557"
type input "0956803557"
click at [843, 135] on button "搜尋" at bounding box center [855, 137] width 47 height 26
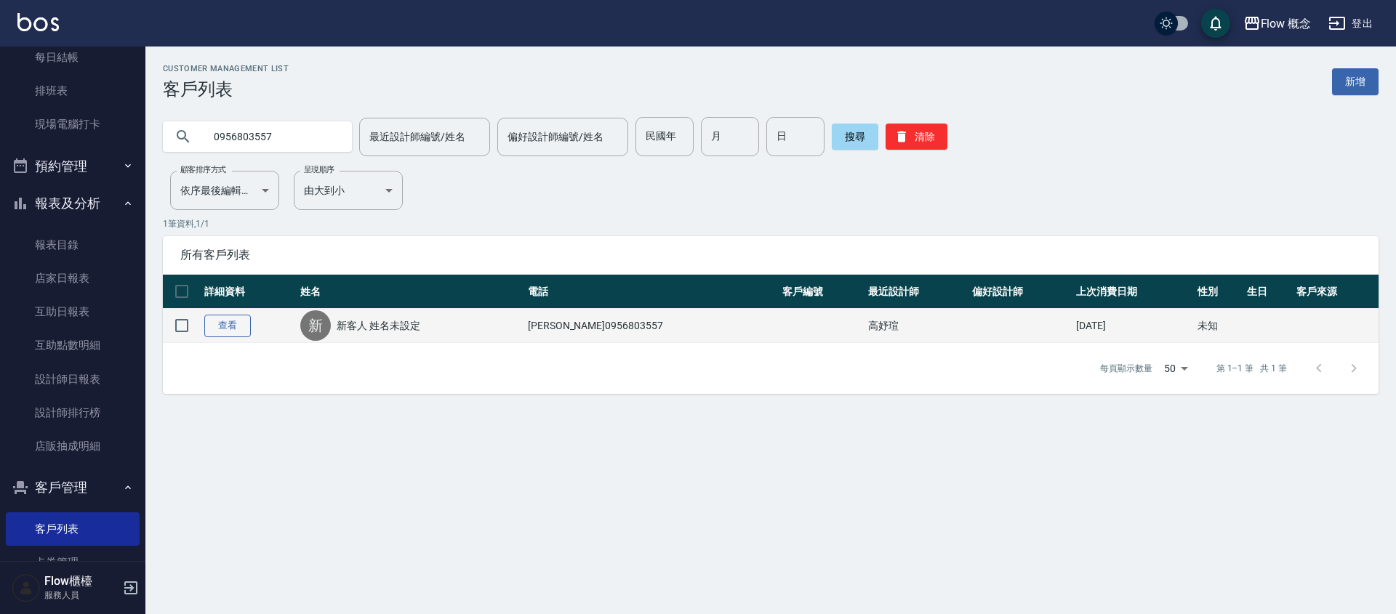
click at [207, 321] on link "查看" at bounding box center [227, 326] width 47 height 23
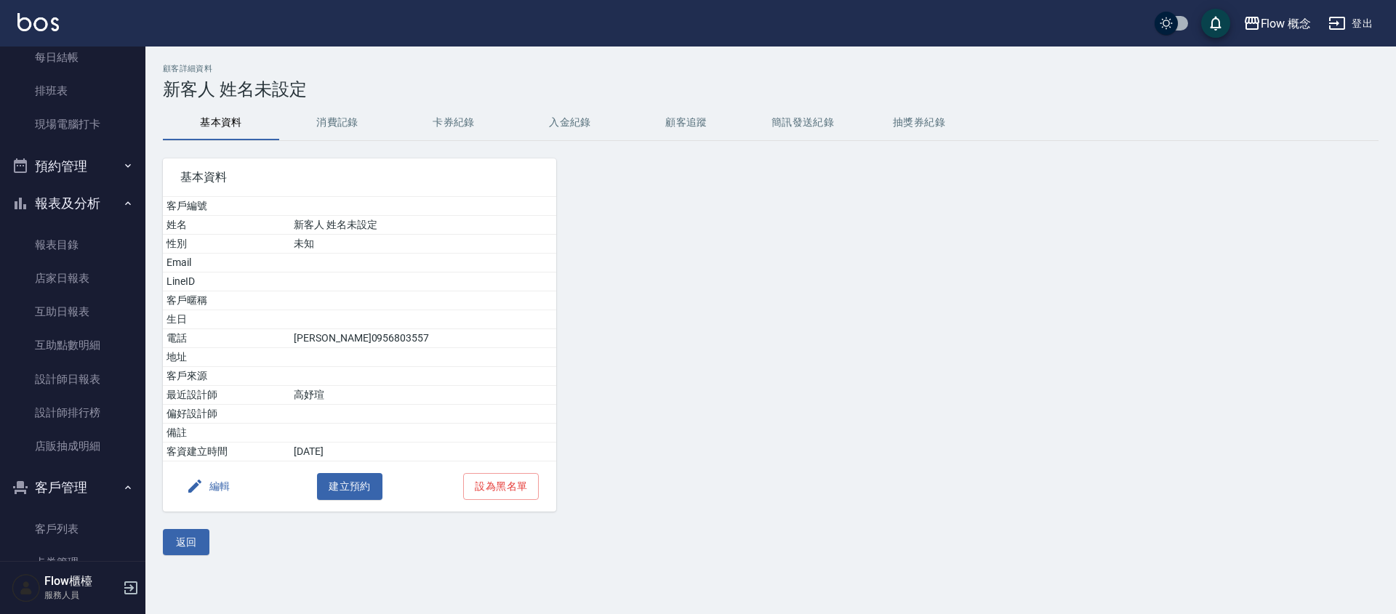
click at [338, 142] on div "基本資料 客戶編號 姓名 新客人 姓名未設定 性別 未知 Email LineID 客戶暱稱 生日 電話 [PERSON_NAME] [PHONE_NUMBE…" at bounding box center [350, 326] width 411 height 371
click at [342, 123] on button "消費記錄" at bounding box center [337, 122] width 116 height 35
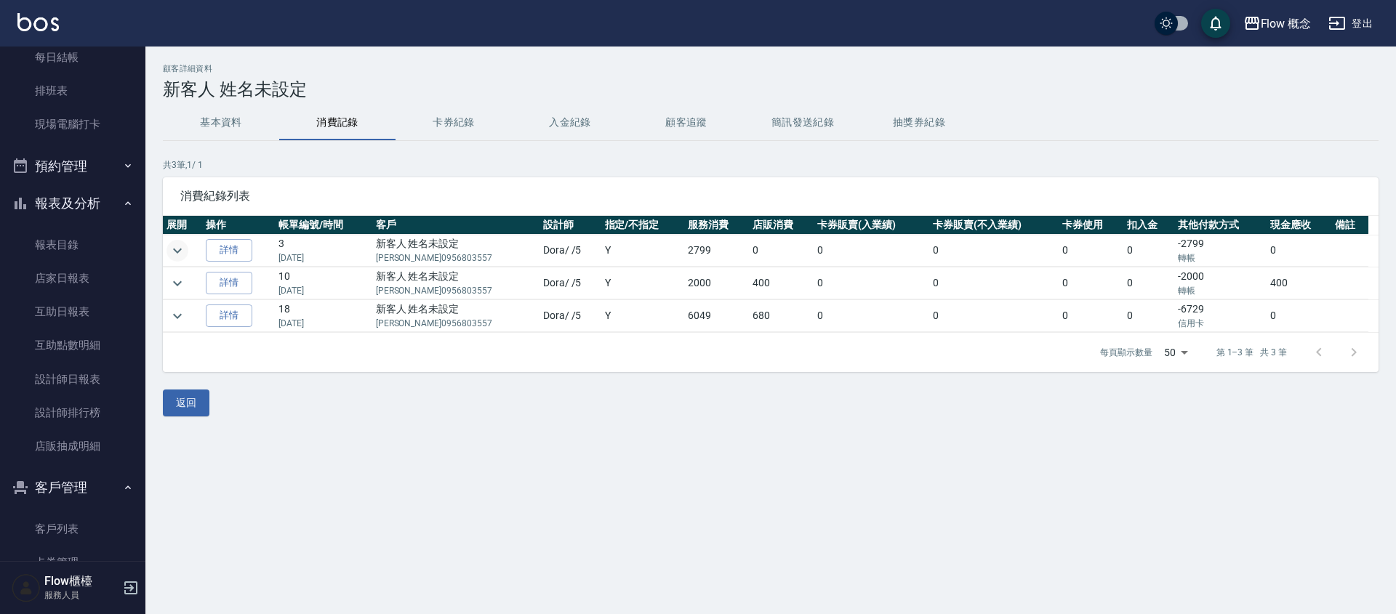
click at [177, 257] on icon "expand row" at bounding box center [177, 250] width 17 height 17
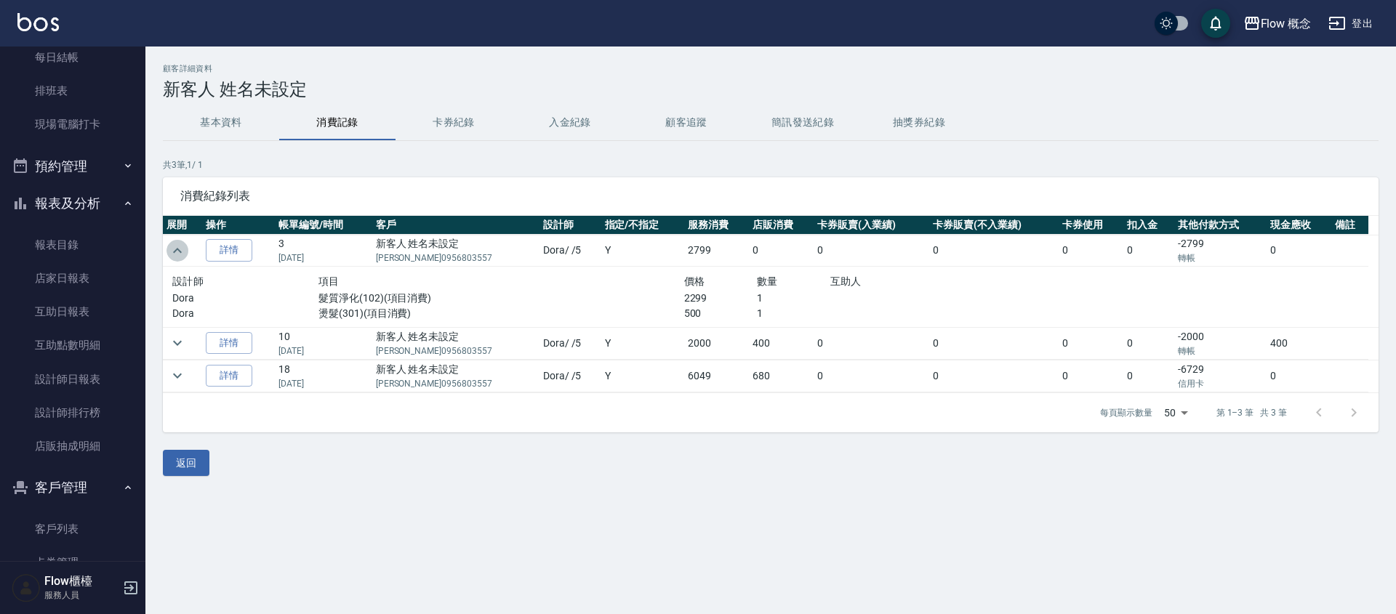
click at [177, 257] on icon "expand row" at bounding box center [177, 250] width 17 height 17
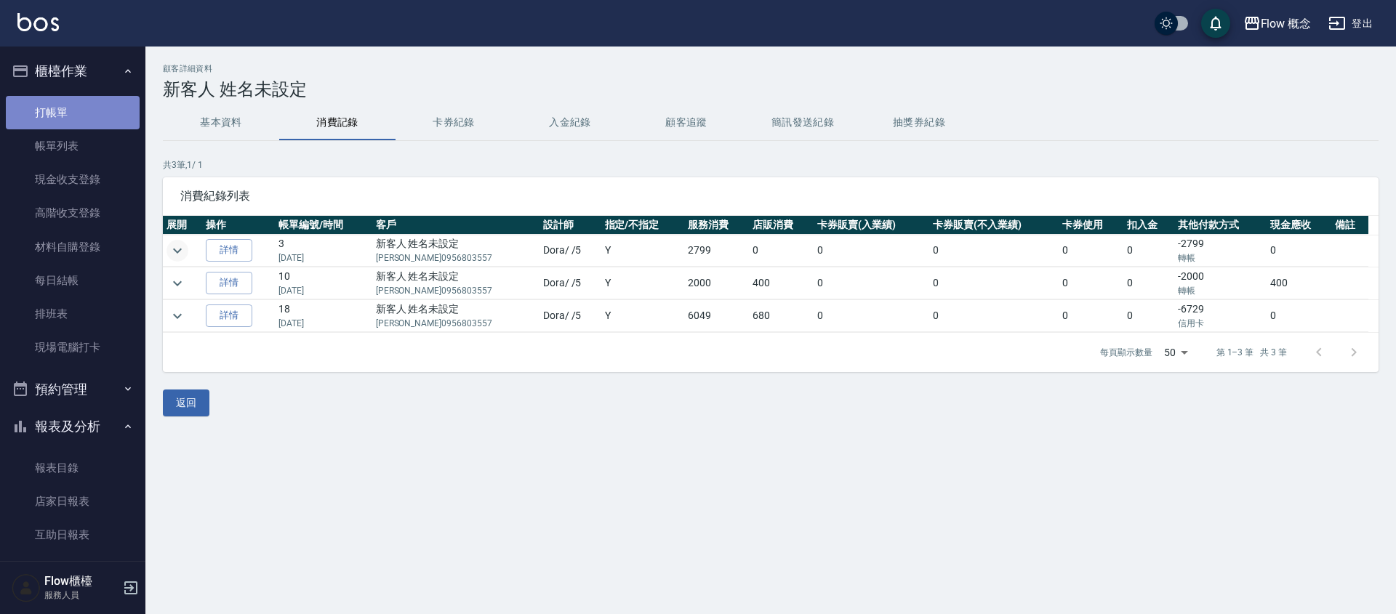
click at [76, 113] on link "打帳單" at bounding box center [73, 112] width 134 height 33
